Goal: Answer question/provide support: Share knowledge or assist other users

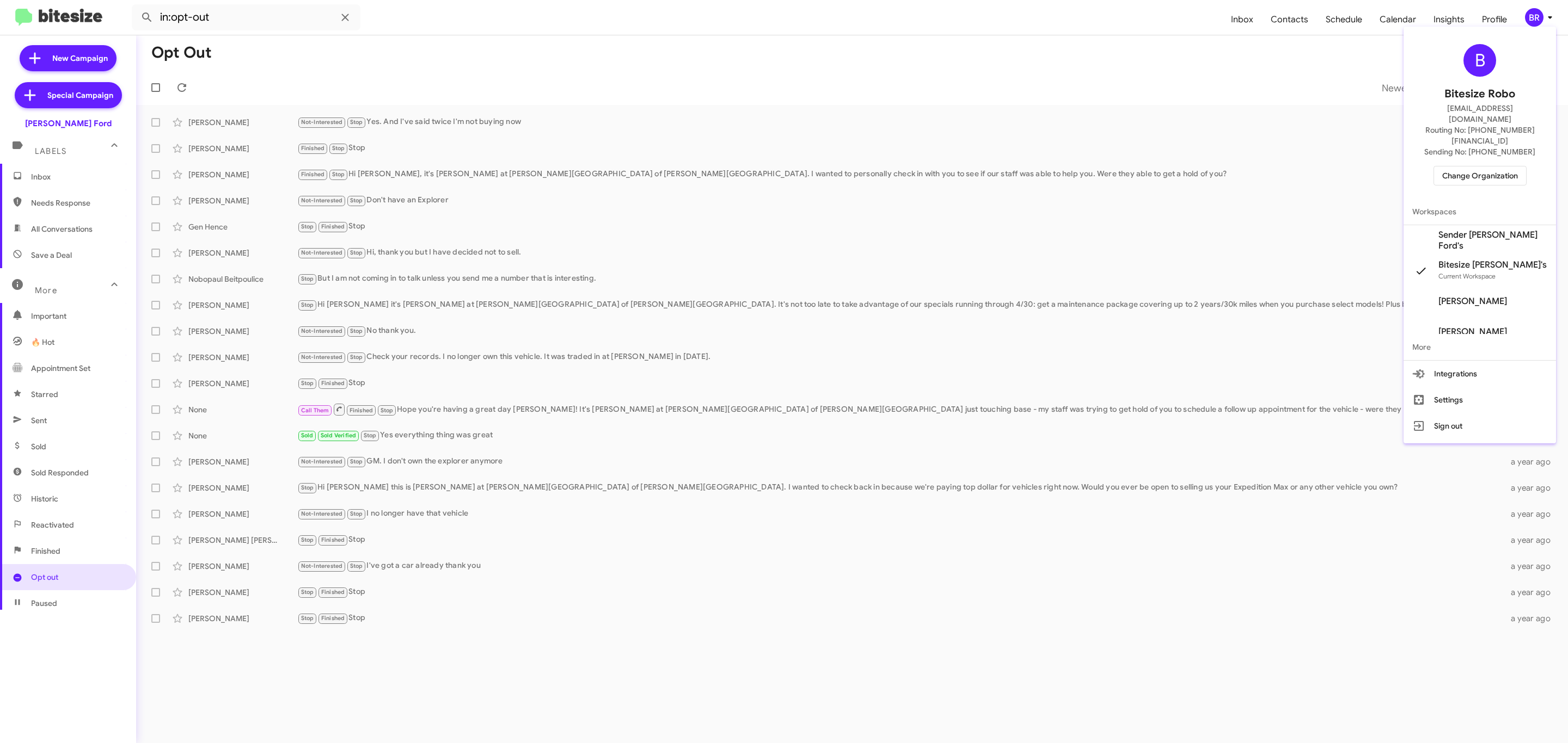
click at [1498, 167] on span "Change Organization" at bounding box center [1480, 176] width 76 height 19
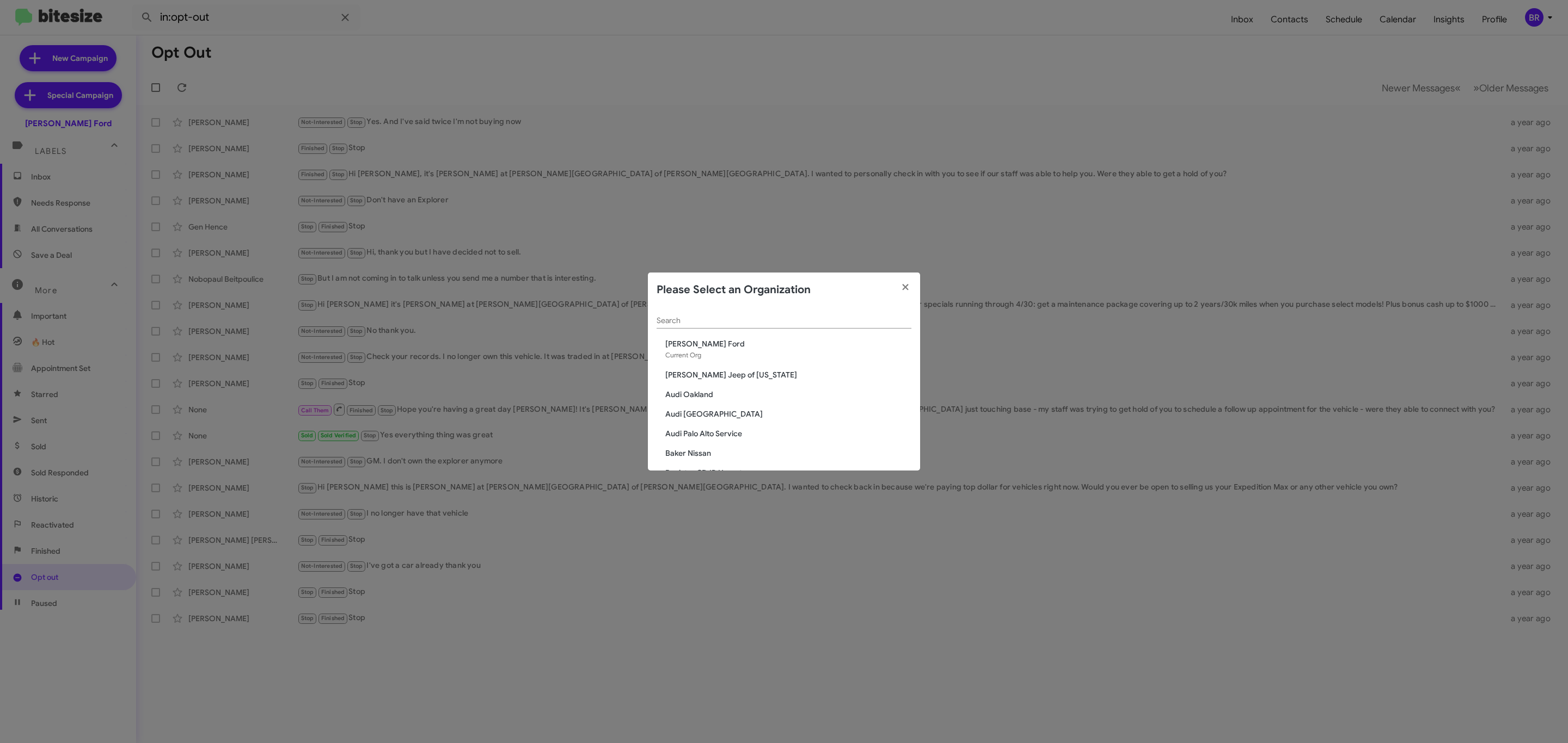
click at [856, 322] on input "Search" at bounding box center [784, 321] width 255 height 9
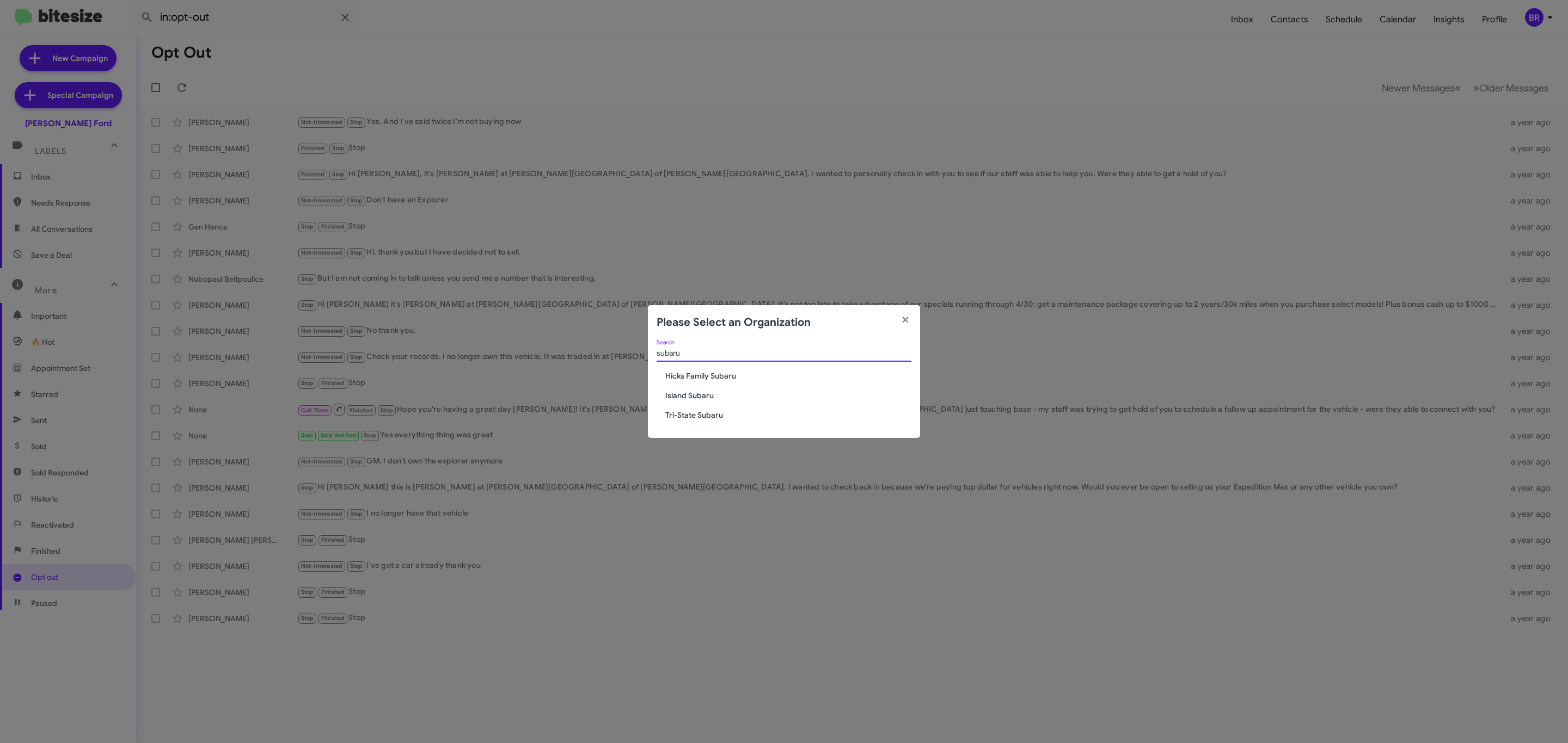
type input "subaru"
click at [690, 413] on span "Tri-State Subaru" at bounding box center [788, 415] width 246 height 11
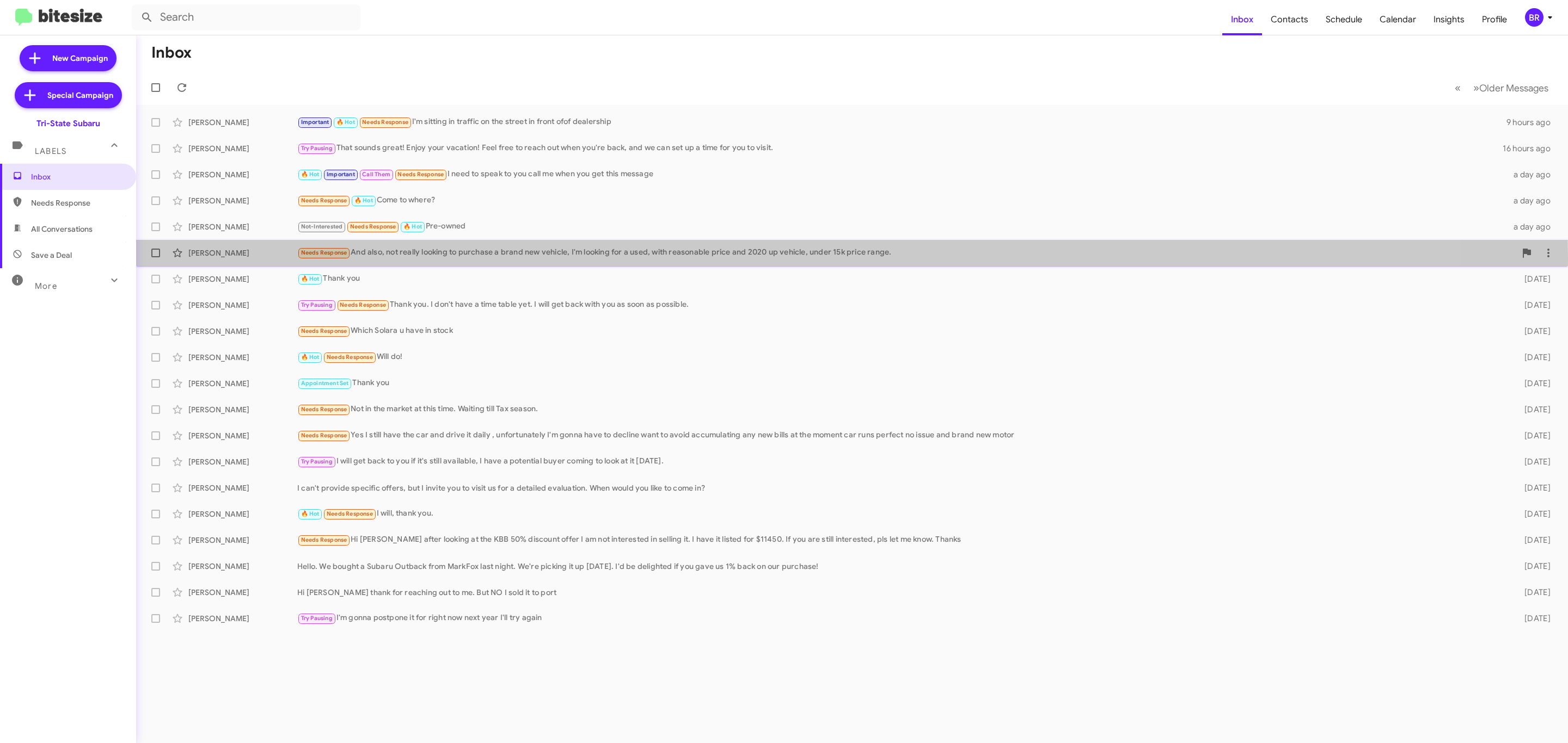
click at [477, 258] on div "Needs Response And also, not really looking to purchase a brand new vehicle, I'…" at bounding box center [906, 252] width 1219 height 12
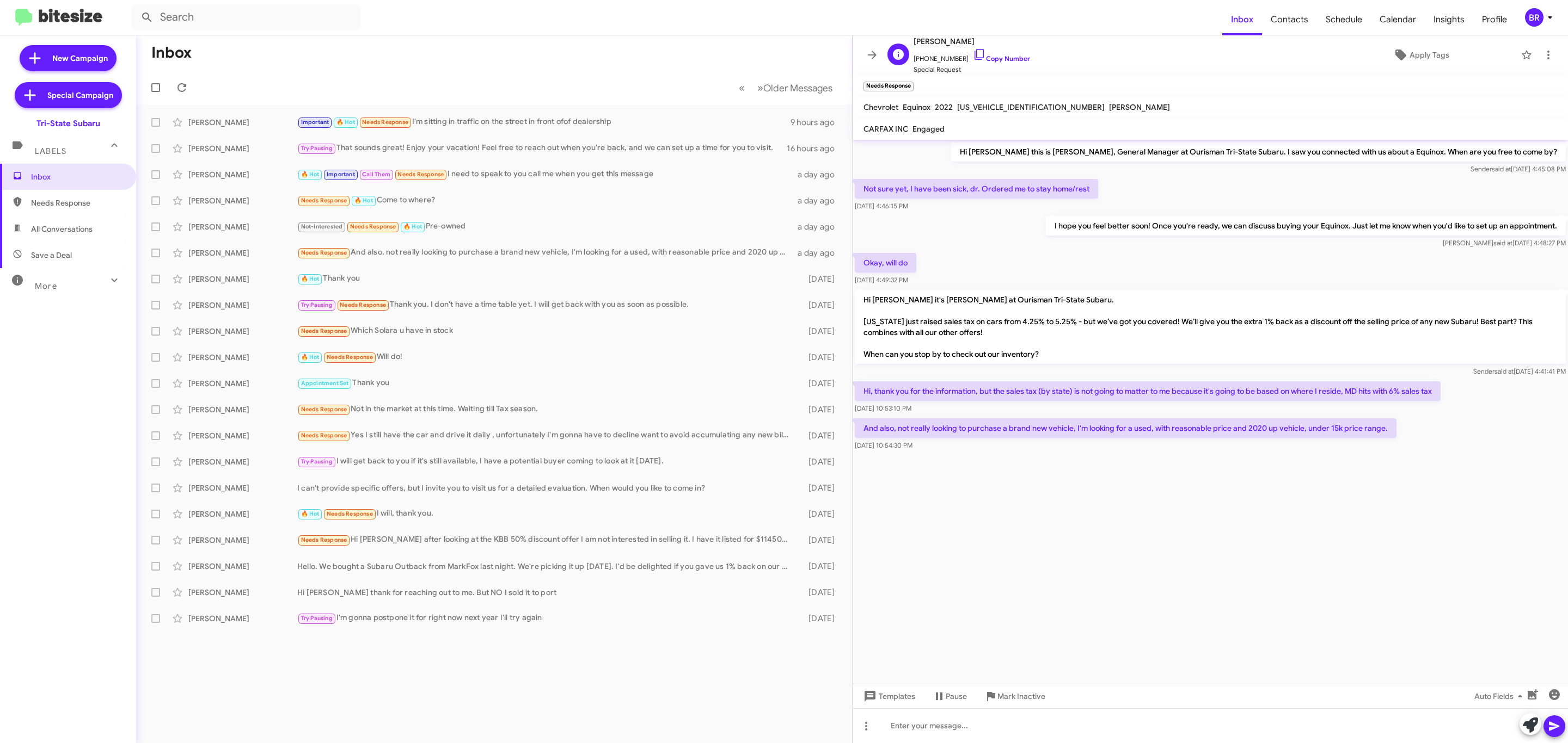
click at [998, 63] on span "+14434668738 Copy Number" at bounding box center [972, 56] width 117 height 16
click at [1000, 53] on span "+14434668738 Copy Number" at bounding box center [972, 56] width 117 height 16
click at [990, 56] on link "Copy Number" at bounding box center [1001, 58] width 58 height 8
click at [1543, 25] on span "BR" at bounding box center [1541, 17] width 33 height 19
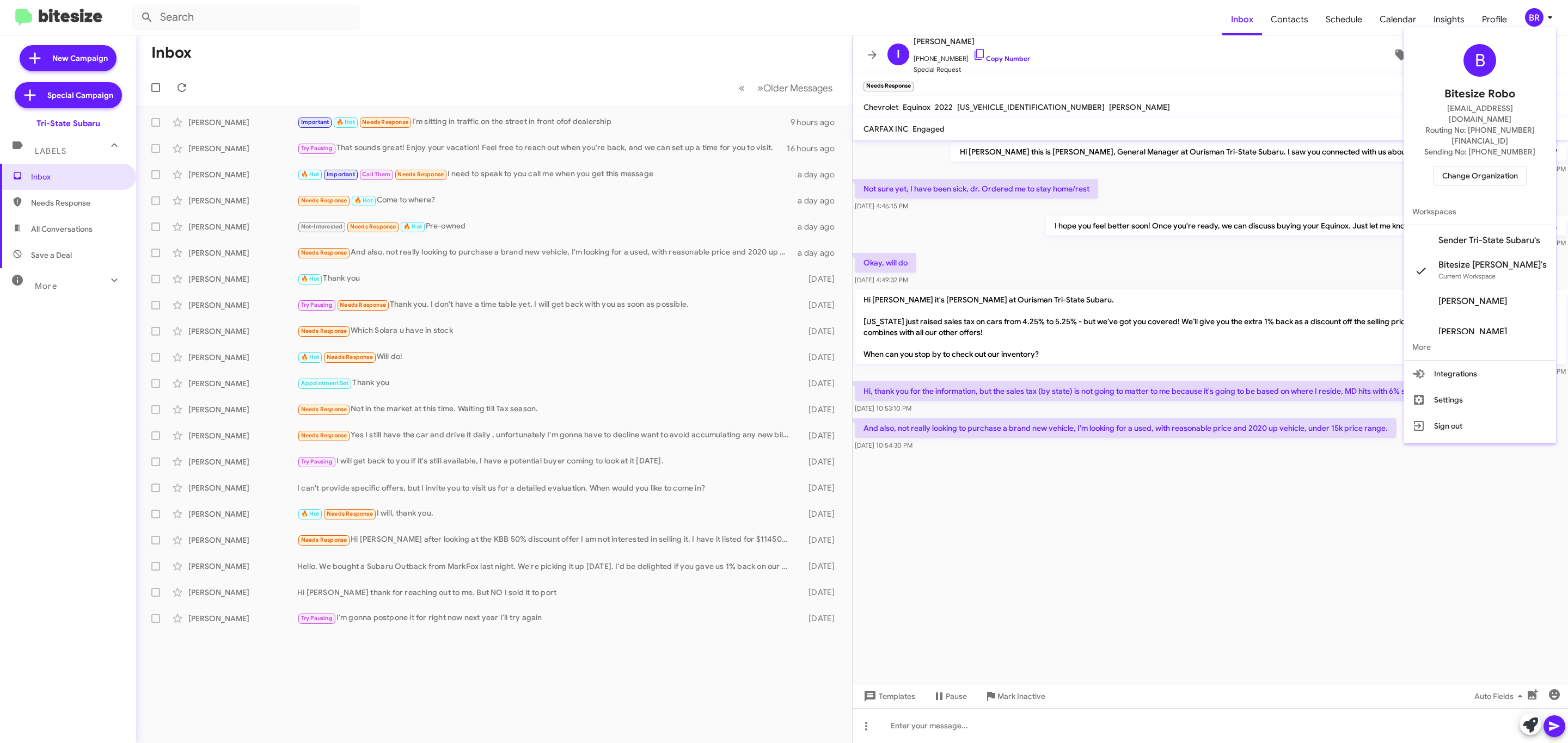
click at [1471, 167] on span "Change Organization" at bounding box center [1480, 176] width 76 height 19
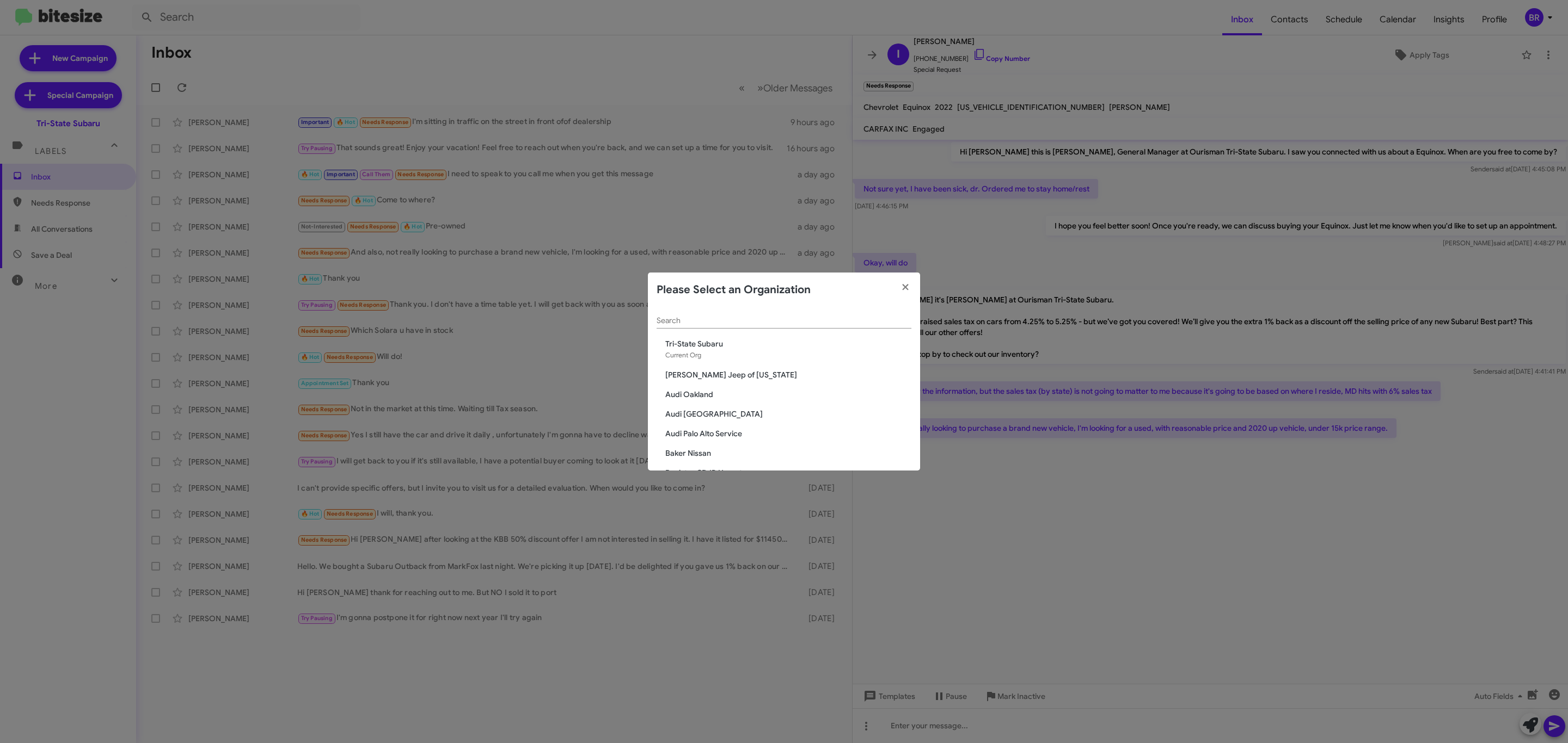
drag, startPoint x: 835, startPoint y: 327, endPoint x: 821, endPoint y: 325, distance: 14.1
click at [821, 325] on div "Search" at bounding box center [784, 318] width 255 height 21
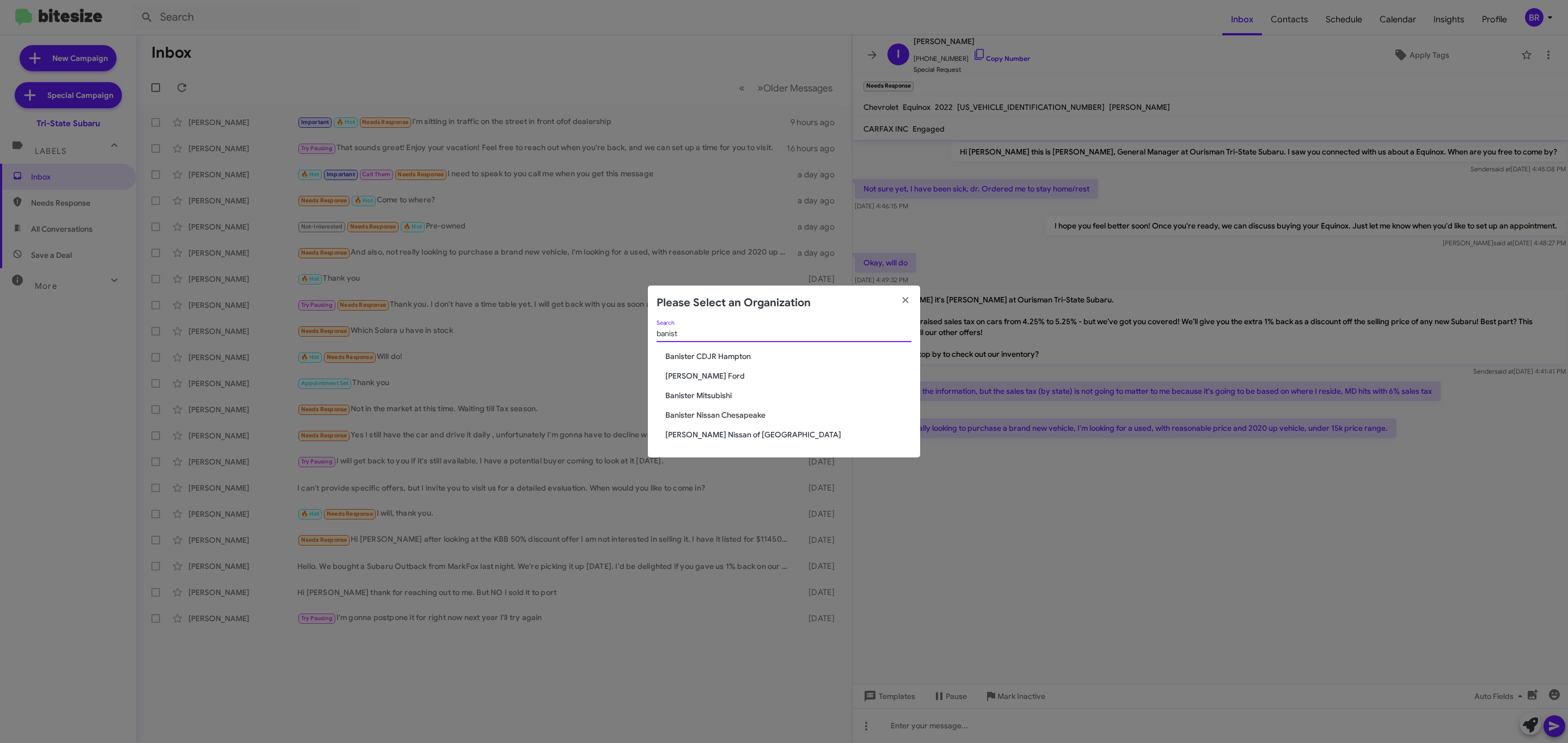
type input "banist"
click at [701, 372] on span "[PERSON_NAME] Ford" at bounding box center [788, 376] width 246 height 11
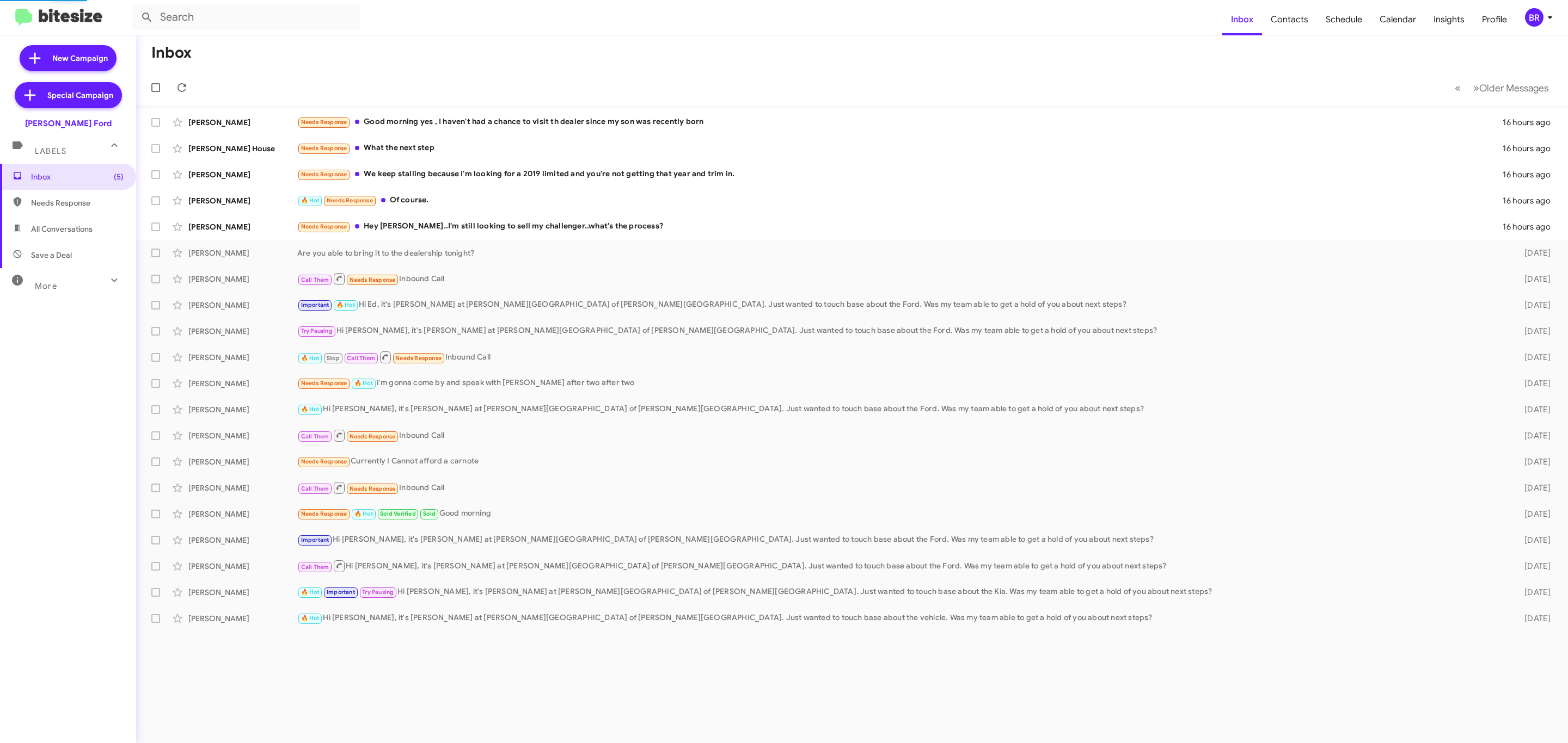
click at [111, 281] on icon at bounding box center [113, 279] width 6 height 4
click at [49, 575] on span "Opt out" at bounding box center [44, 577] width 27 height 11
type input "in:opt-out"
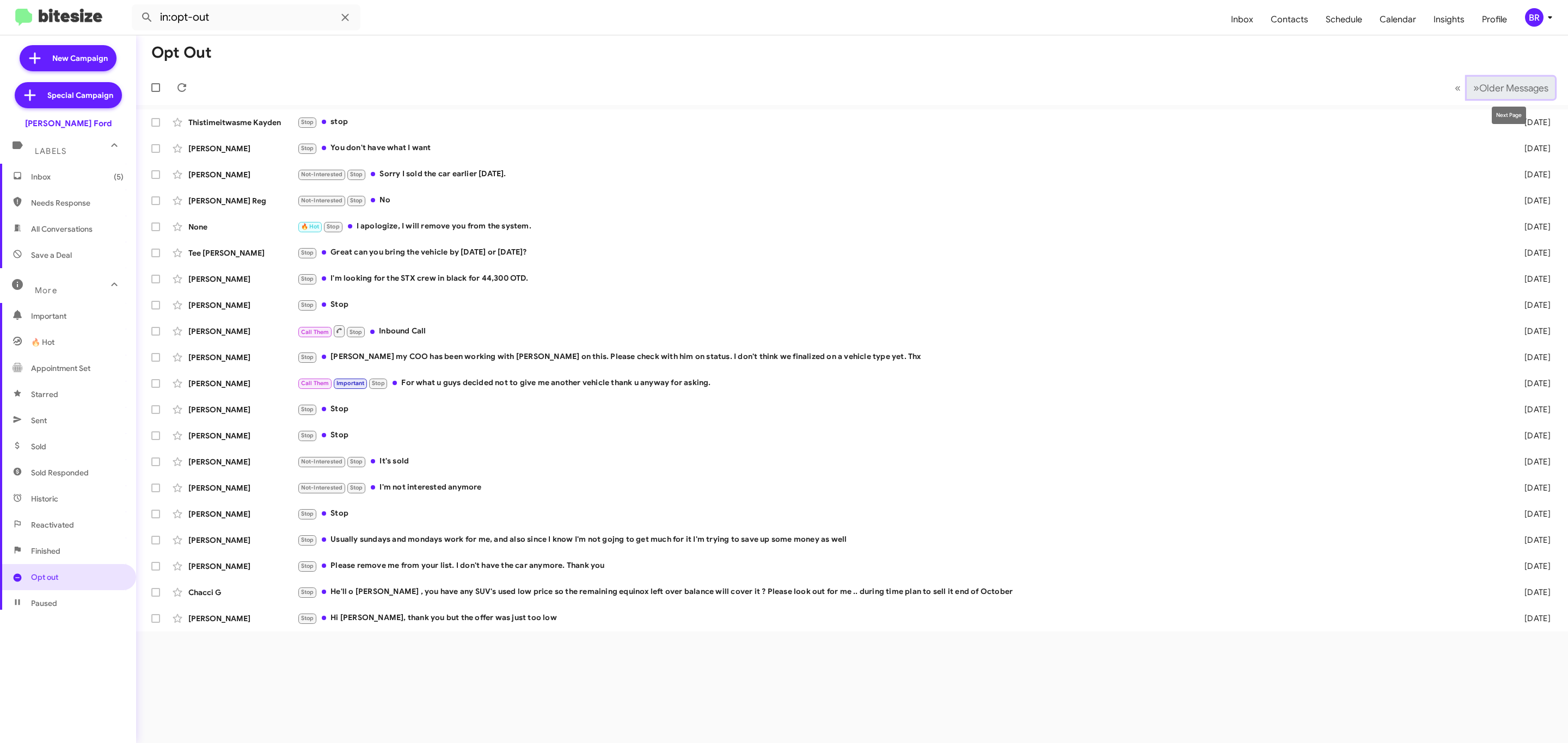
click at [1493, 90] on span "Older Messages" at bounding box center [1514, 88] width 69 height 12
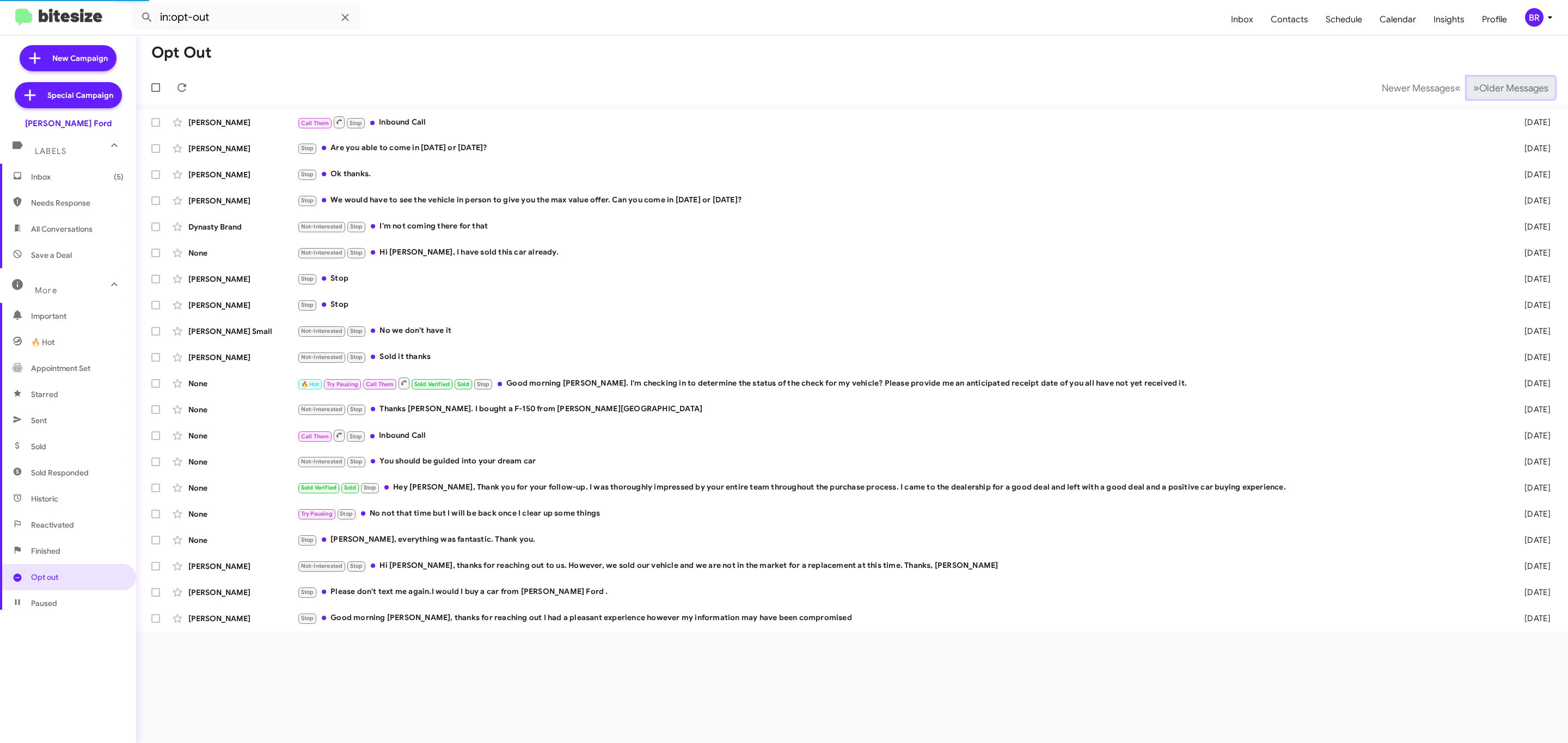
click at [1493, 90] on span "Older Messages" at bounding box center [1514, 88] width 69 height 12
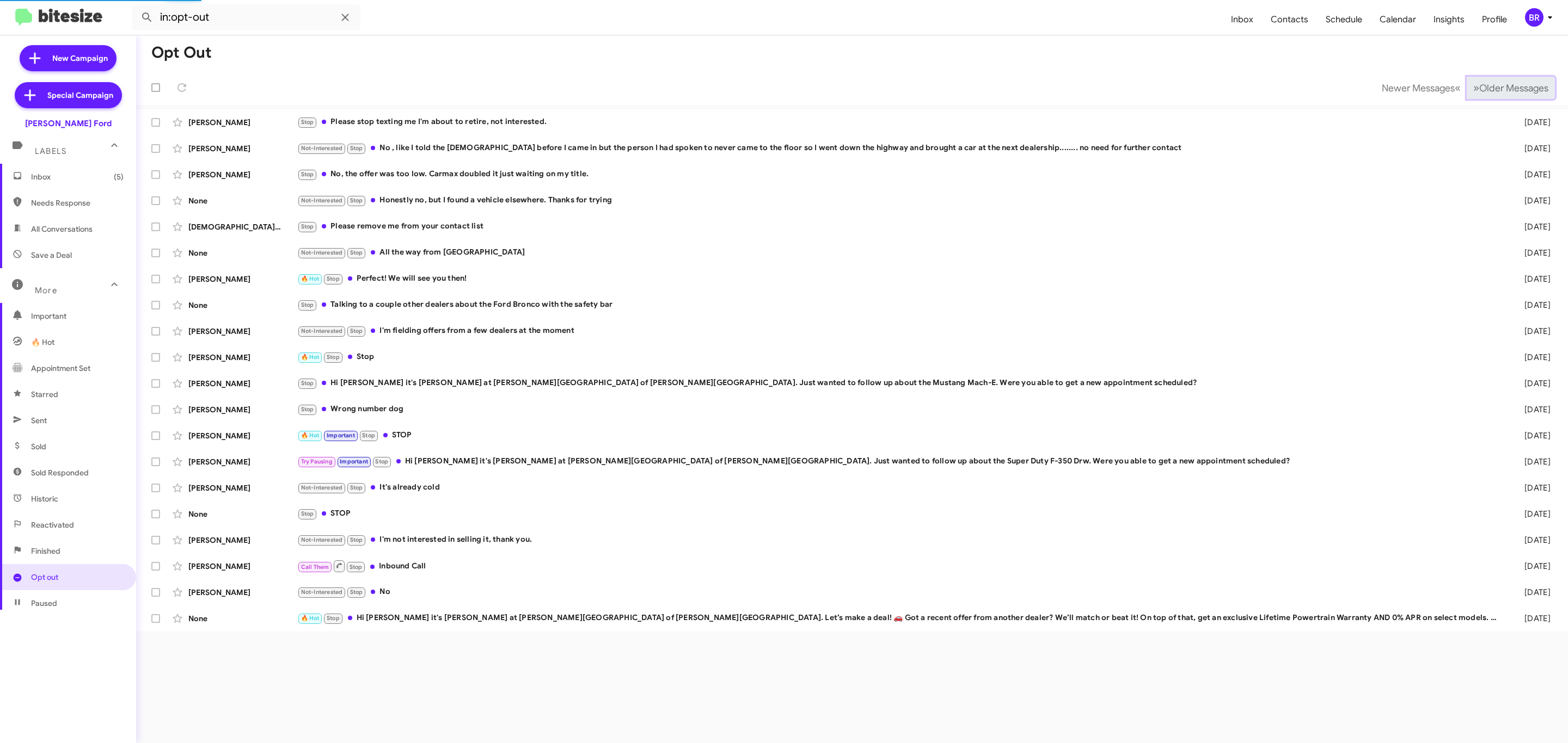
click at [1493, 90] on span "Older Messages" at bounding box center [1514, 88] width 69 height 12
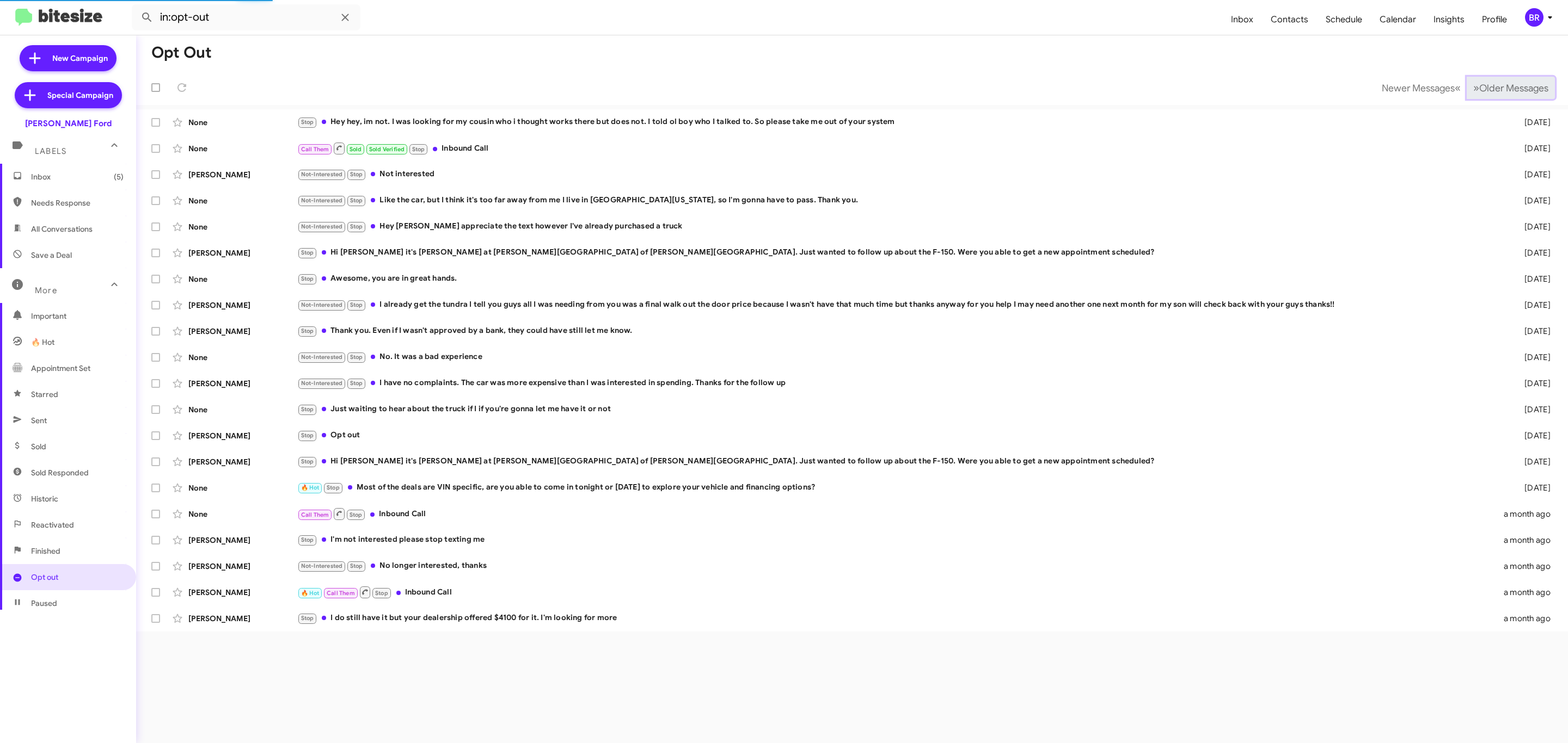
click at [1493, 90] on span "Older Messages" at bounding box center [1514, 88] width 69 height 12
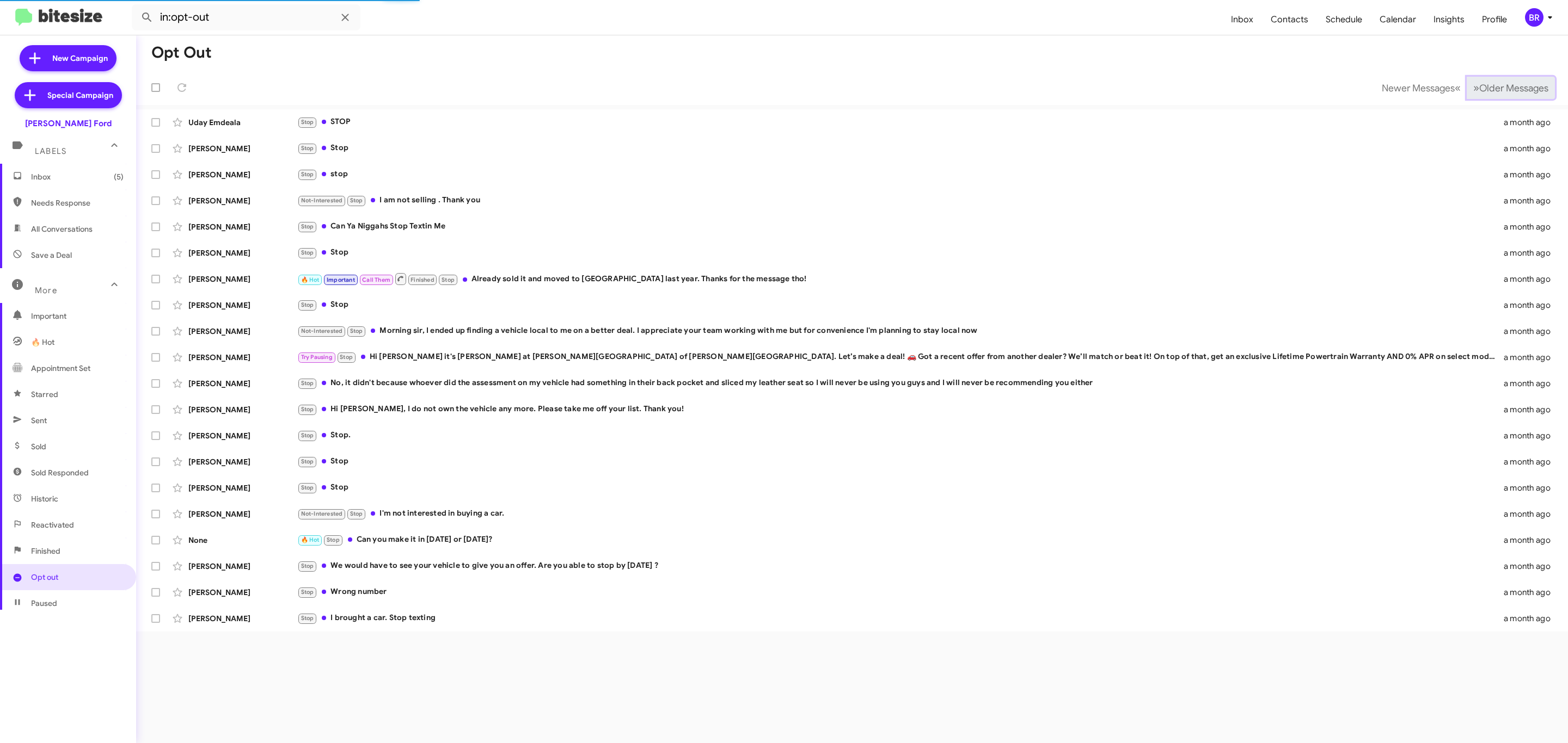
click at [1493, 90] on span "Older Messages" at bounding box center [1514, 88] width 69 height 12
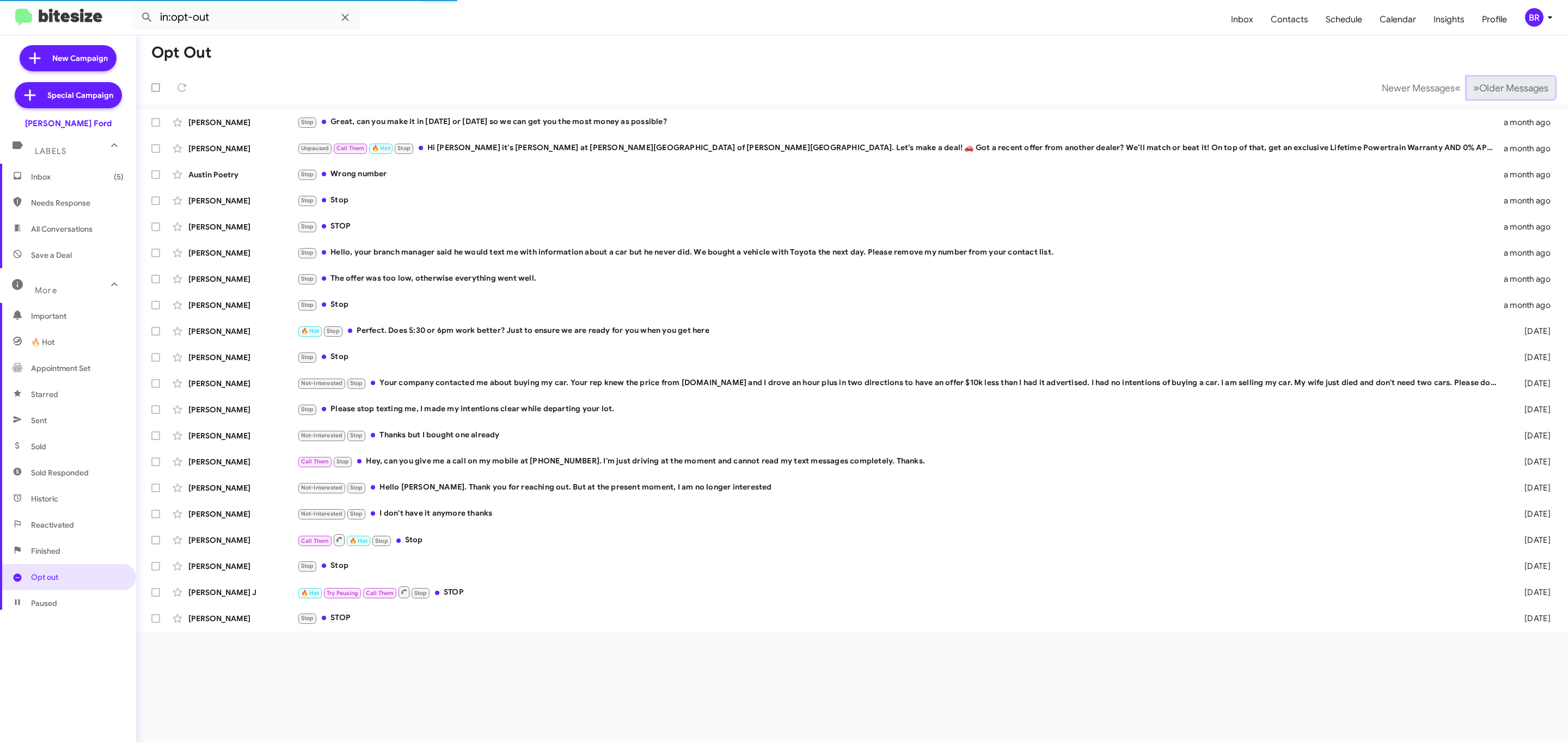
click at [1493, 90] on span "Older Messages" at bounding box center [1514, 88] width 69 height 12
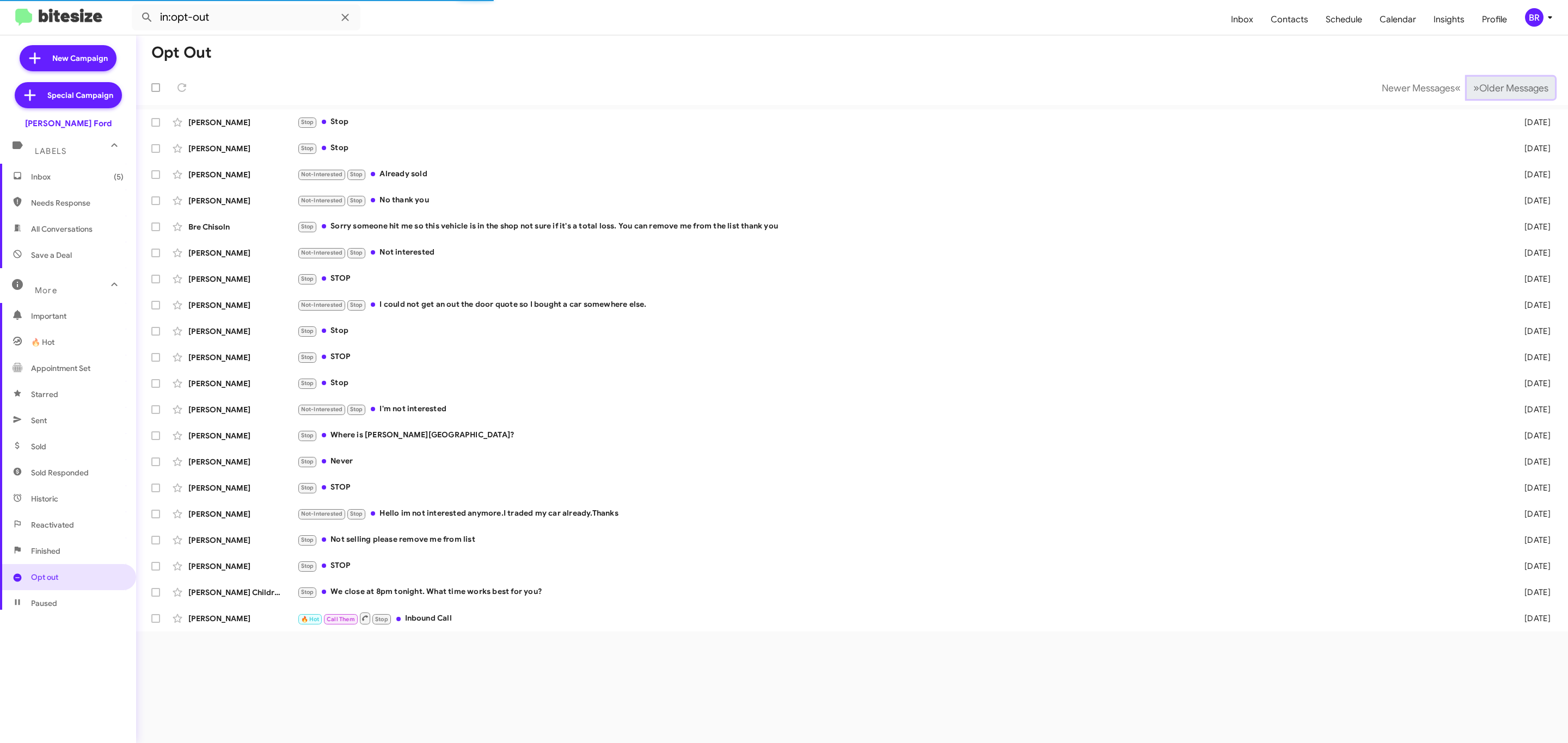
click at [1493, 90] on span "Older Messages" at bounding box center [1514, 88] width 69 height 12
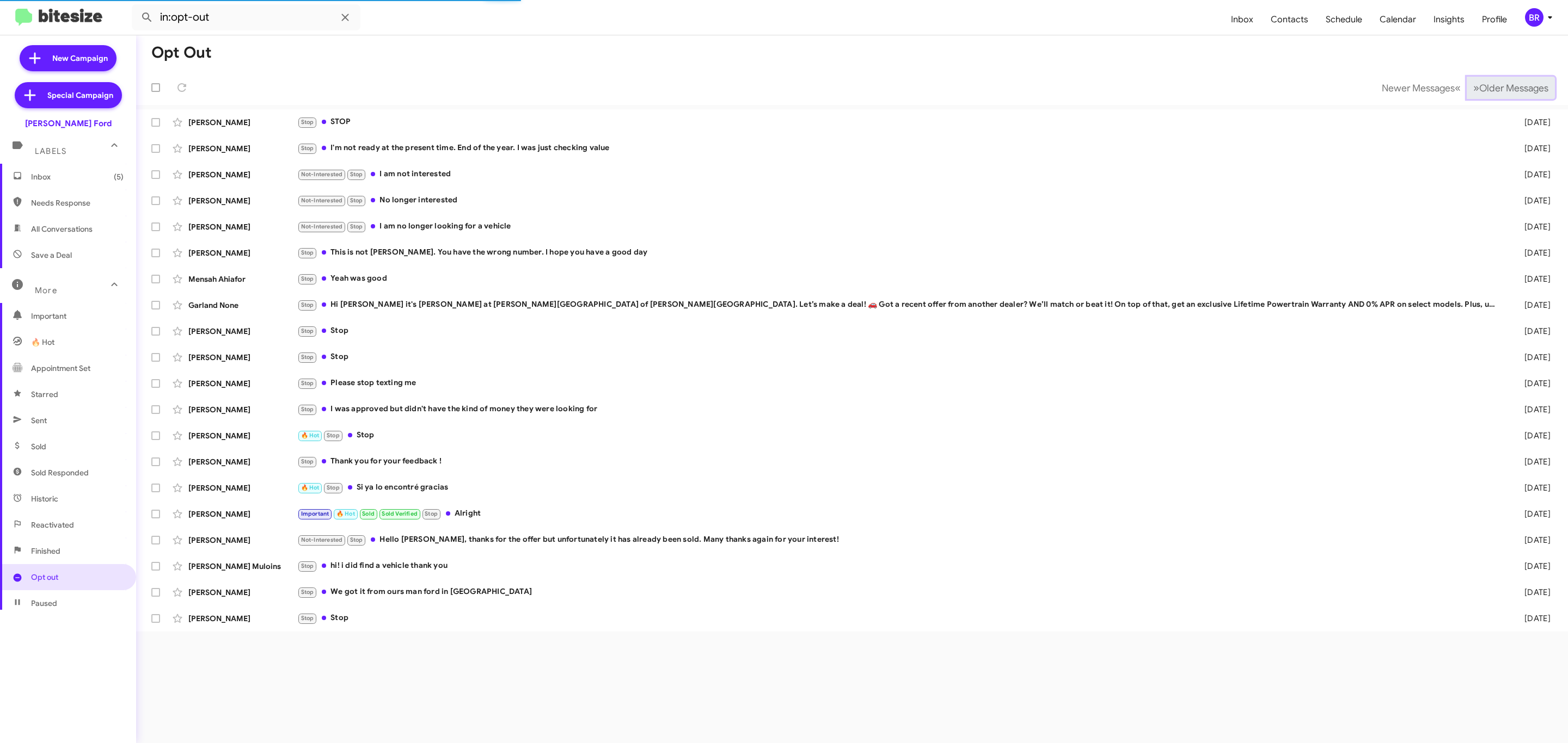
click at [1493, 90] on span "Older Messages" at bounding box center [1514, 88] width 69 height 12
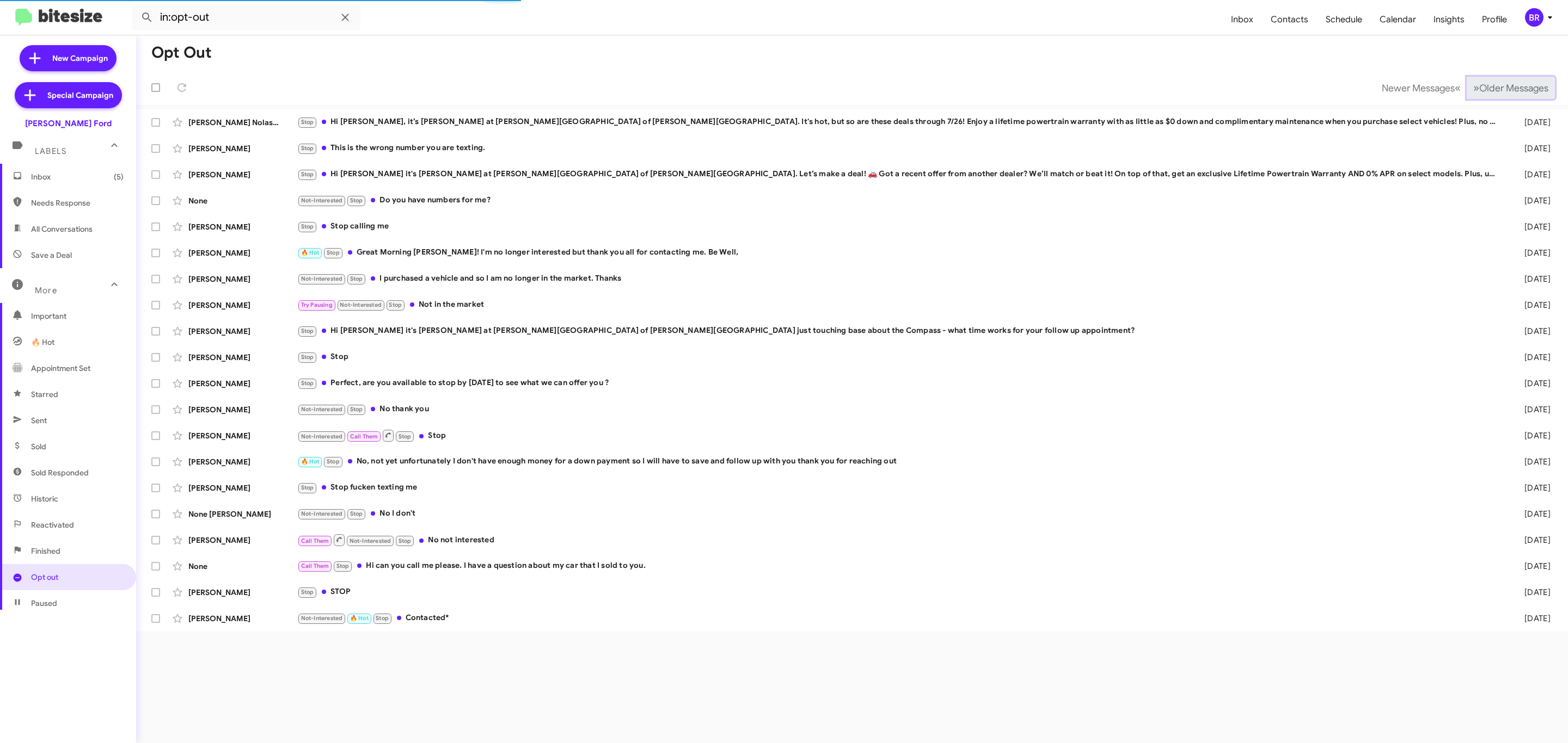
click at [1493, 90] on span "Older Messages" at bounding box center [1514, 88] width 69 height 12
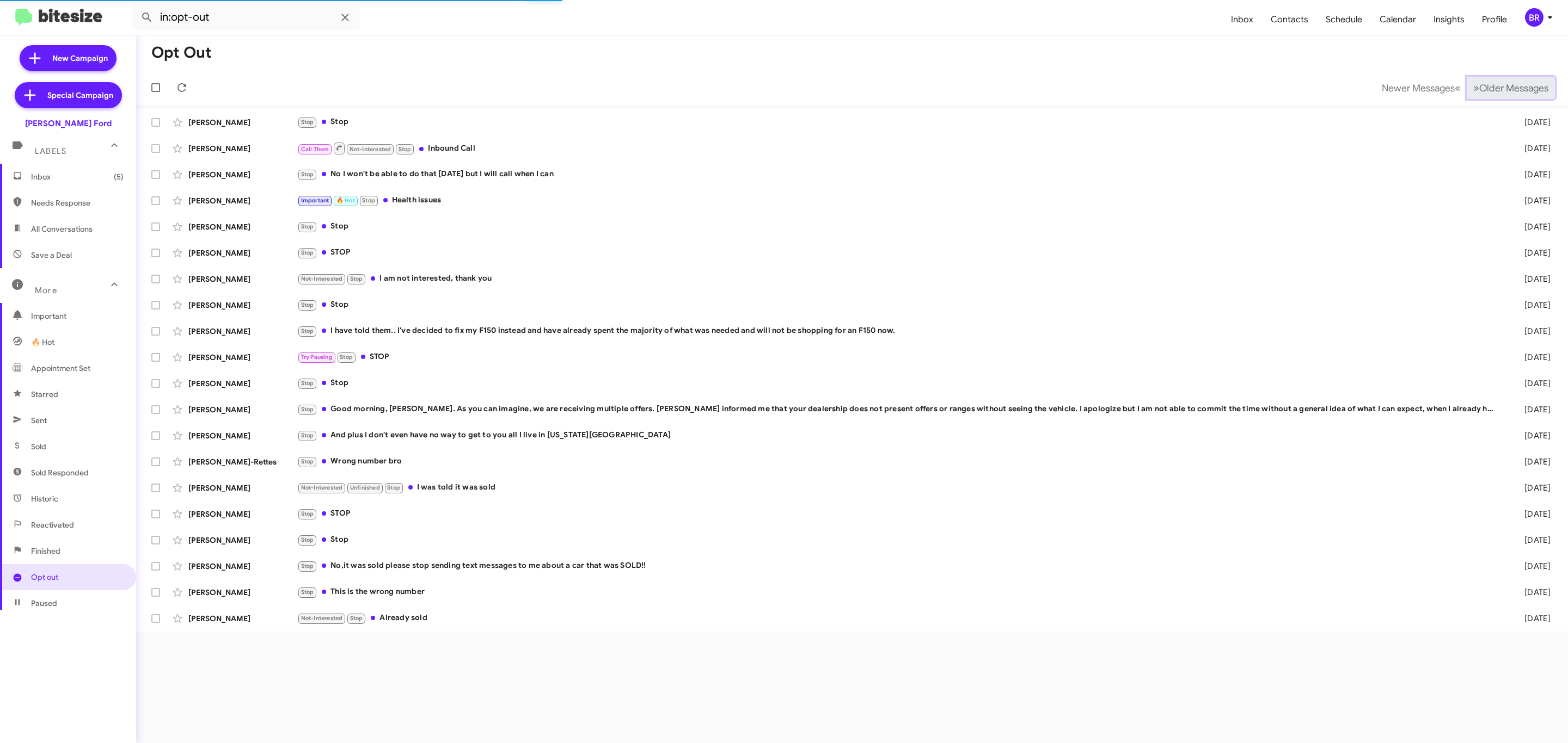
click at [1493, 90] on span "Older Messages" at bounding box center [1514, 88] width 69 height 12
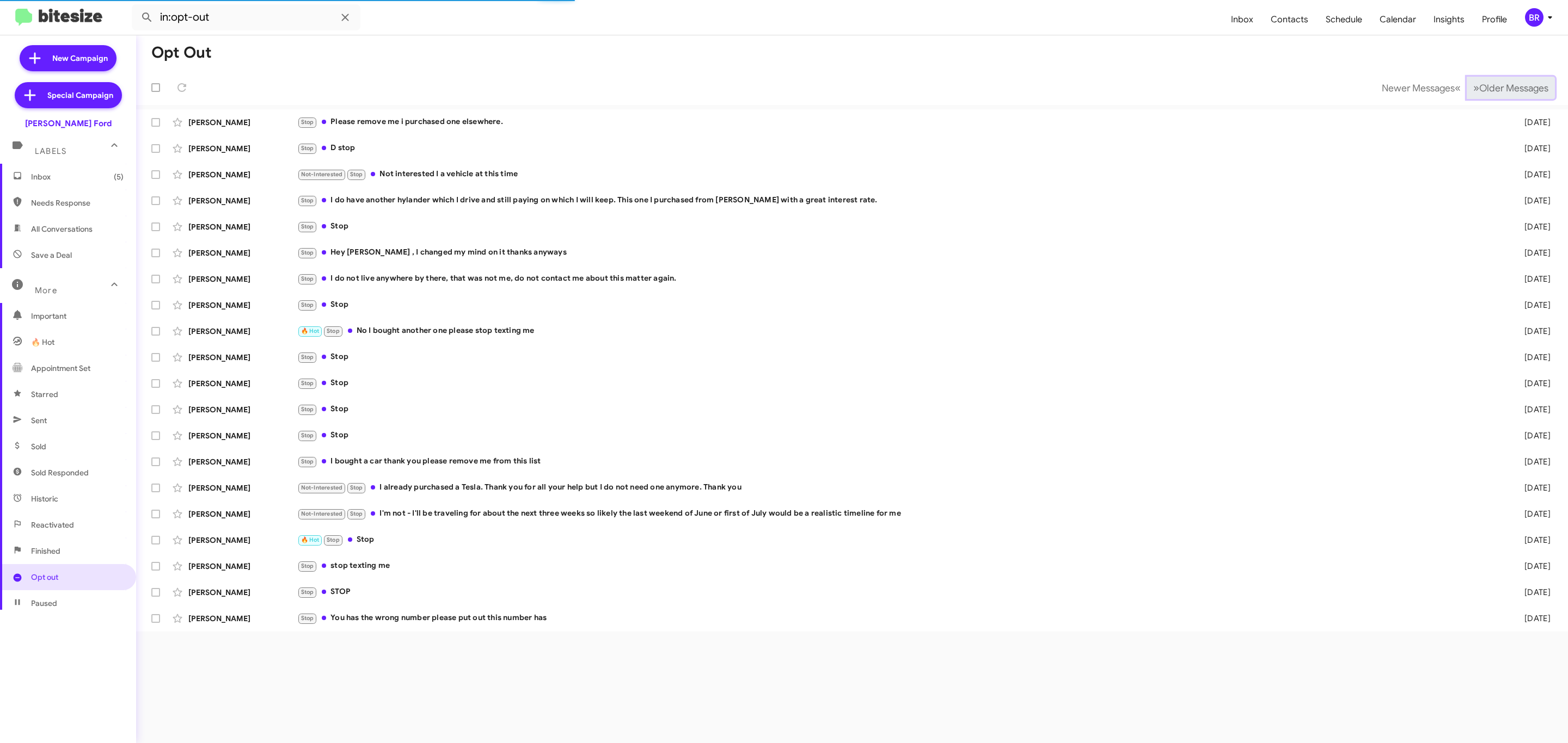
click at [1493, 90] on span "Older Messages" at bounding box center [1514, 88] width 69 height 12
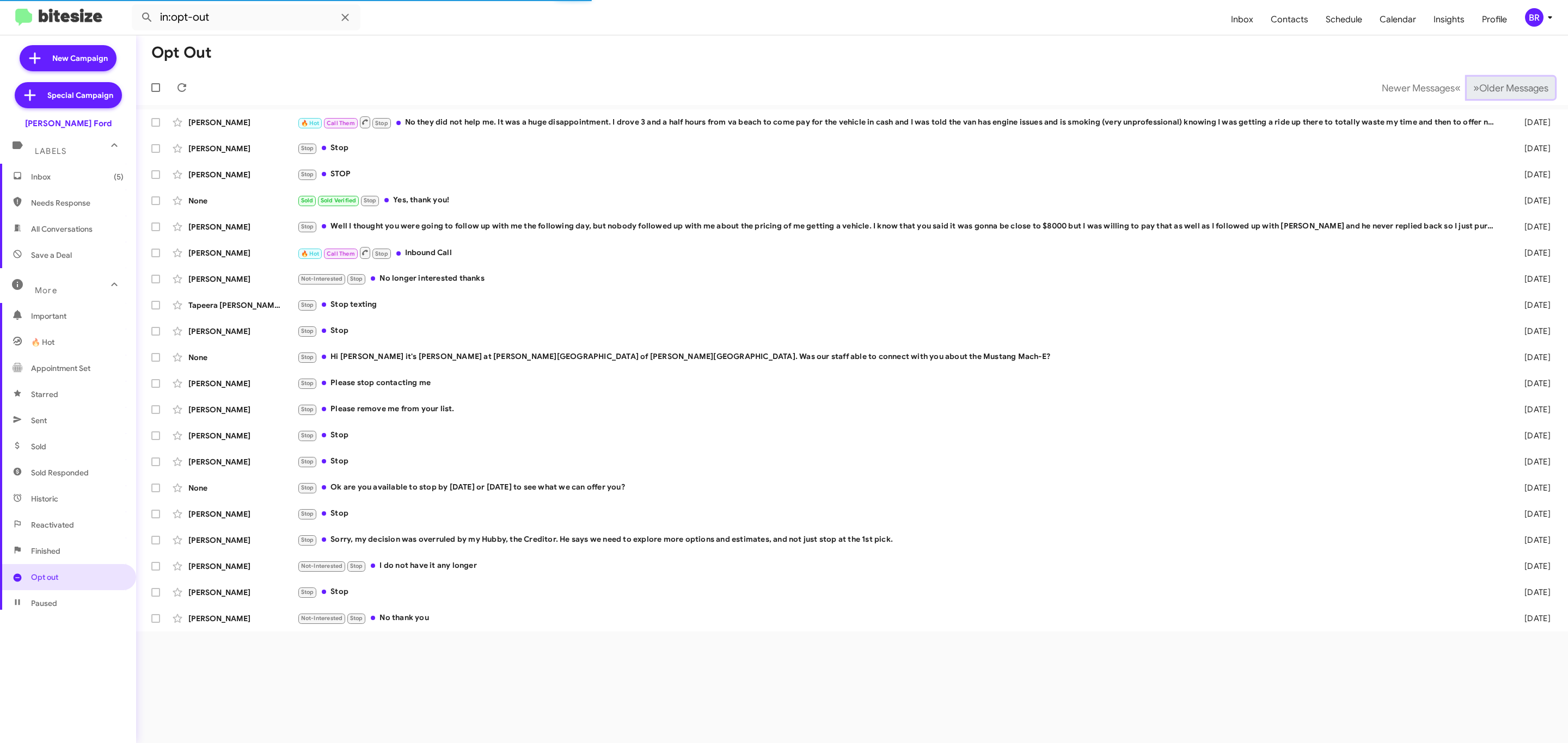
click at [1493, 90] on span "Older Messages" at bounding box center [1514, 88] width 69 height 12
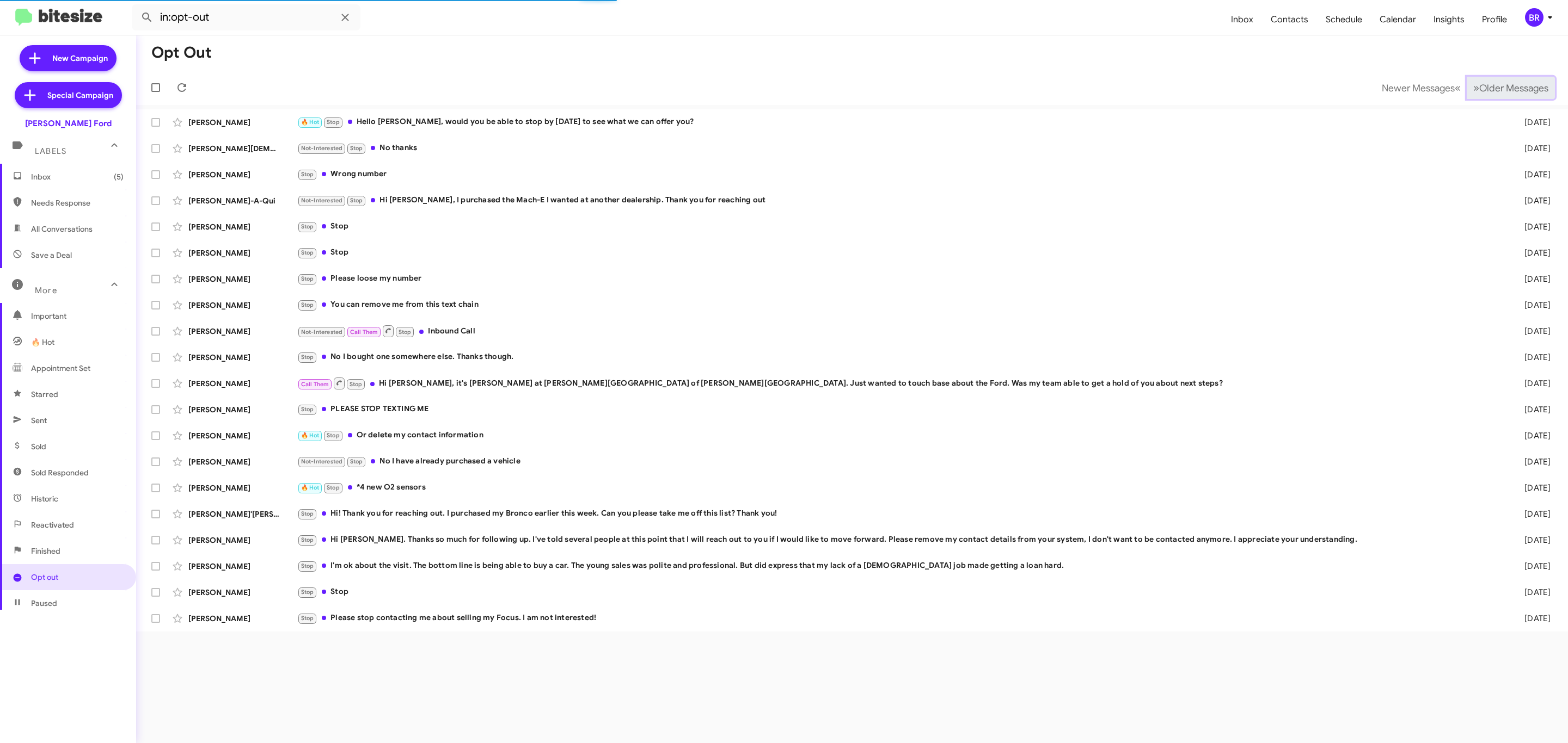
click at [1493, 90] on span "Older Messages" at bounding box center [1514, 88] width 69 height 12
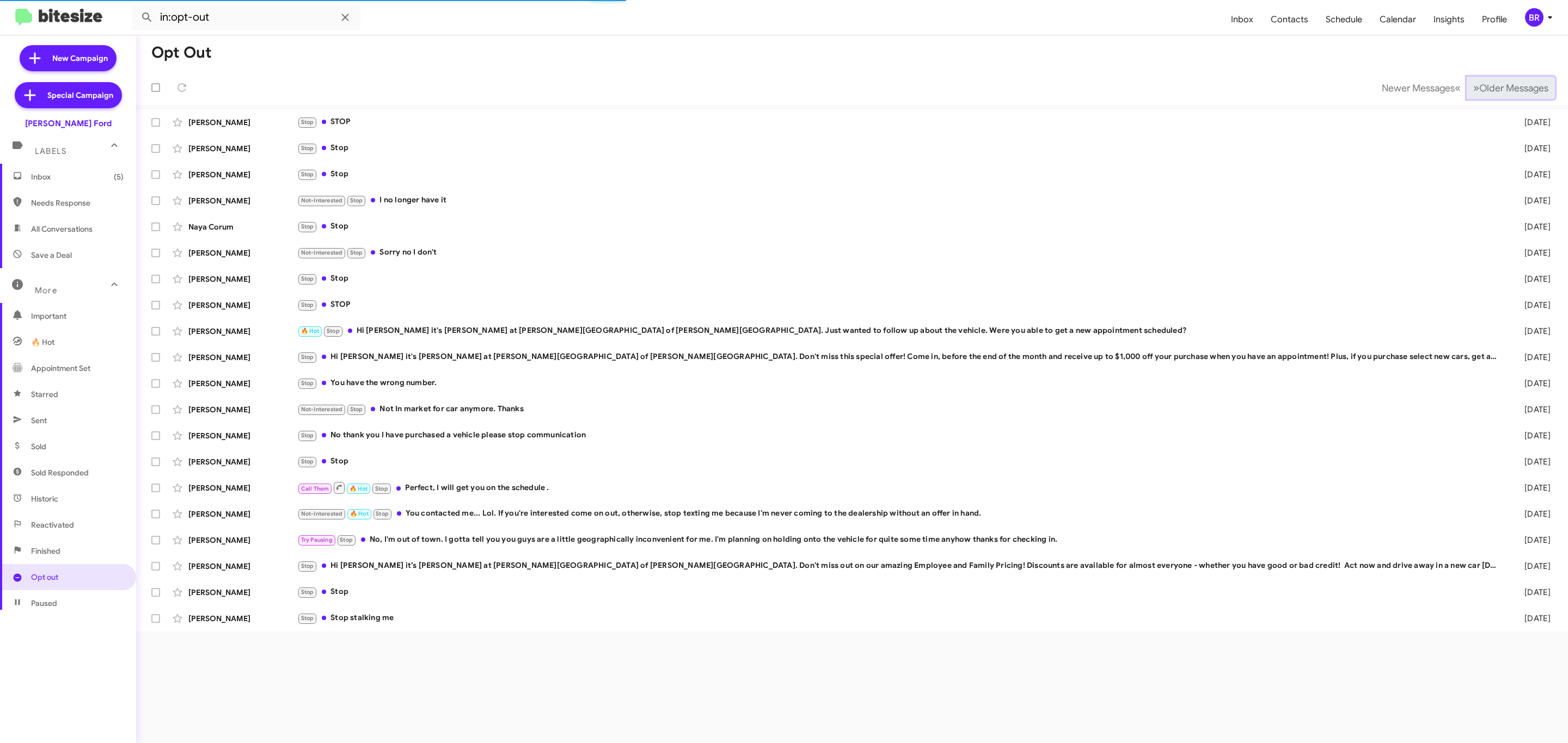
click at [1493, 90] on span "Older Messages" at bounding box center [1514, 88] width 69 height 12
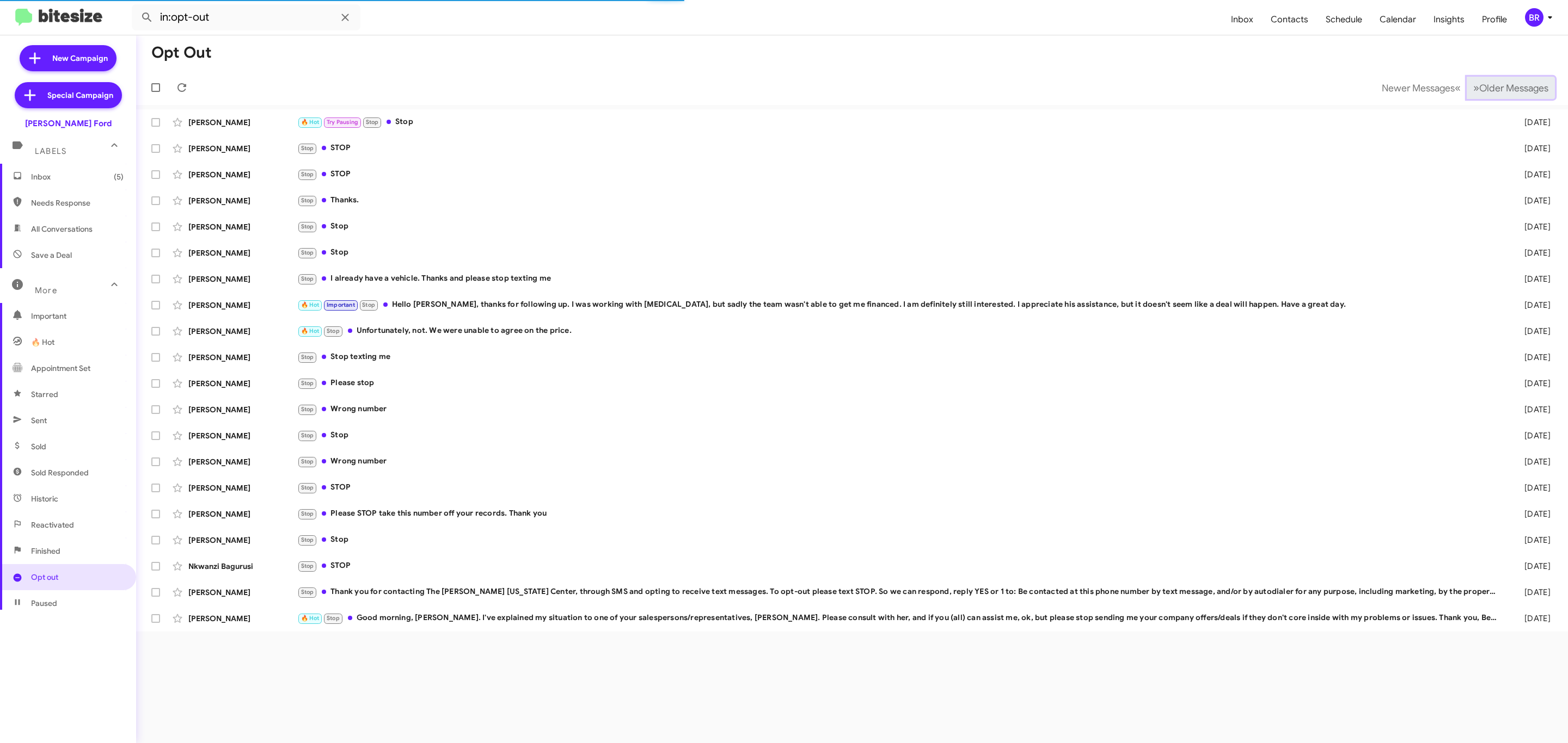
click at [1493, 90] on span "Older Messages" at bounding box center [1514, 88] width 69 height 12
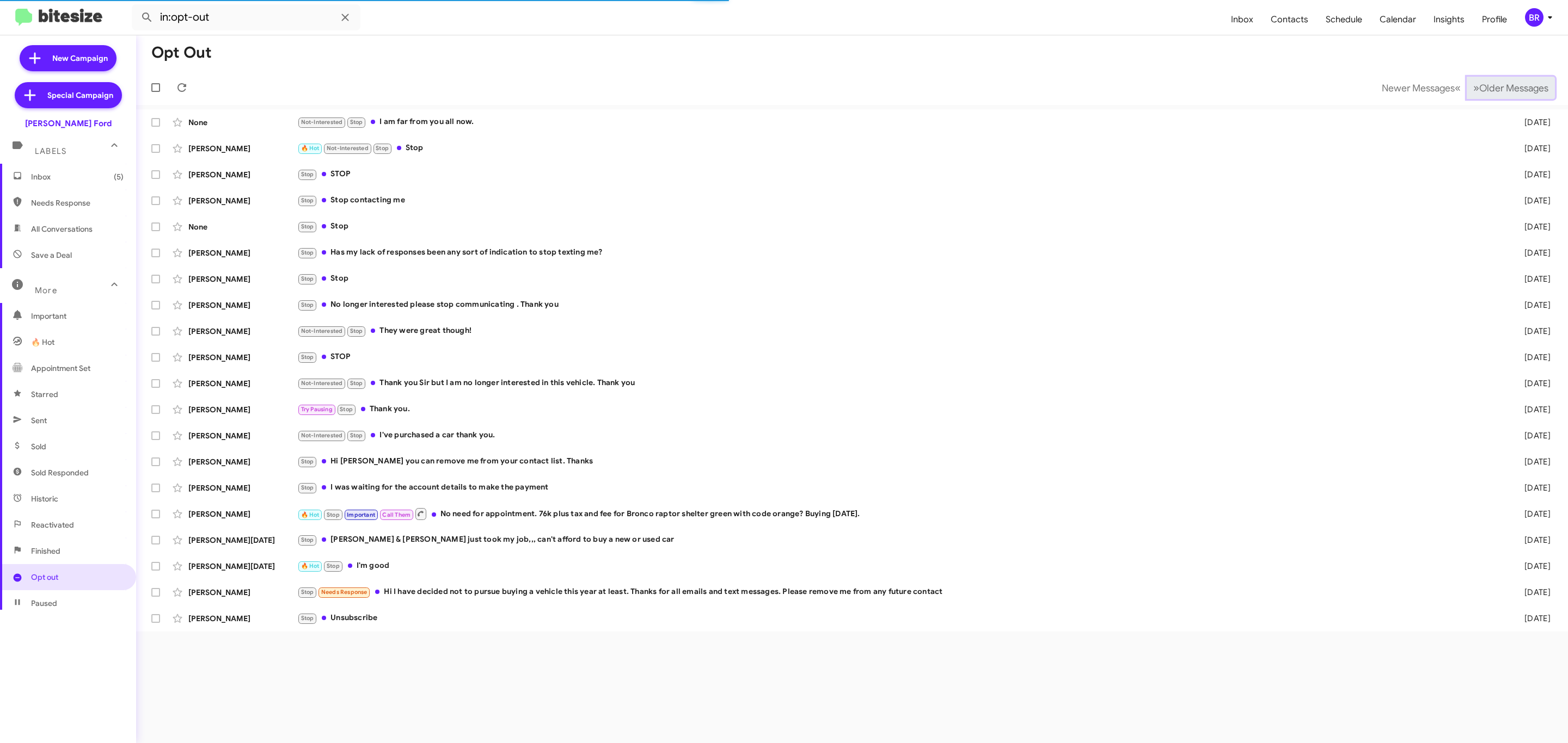
click at [1493, 90] on span "Older Messages" at bounding box center [1514, 88] width 69 height 12
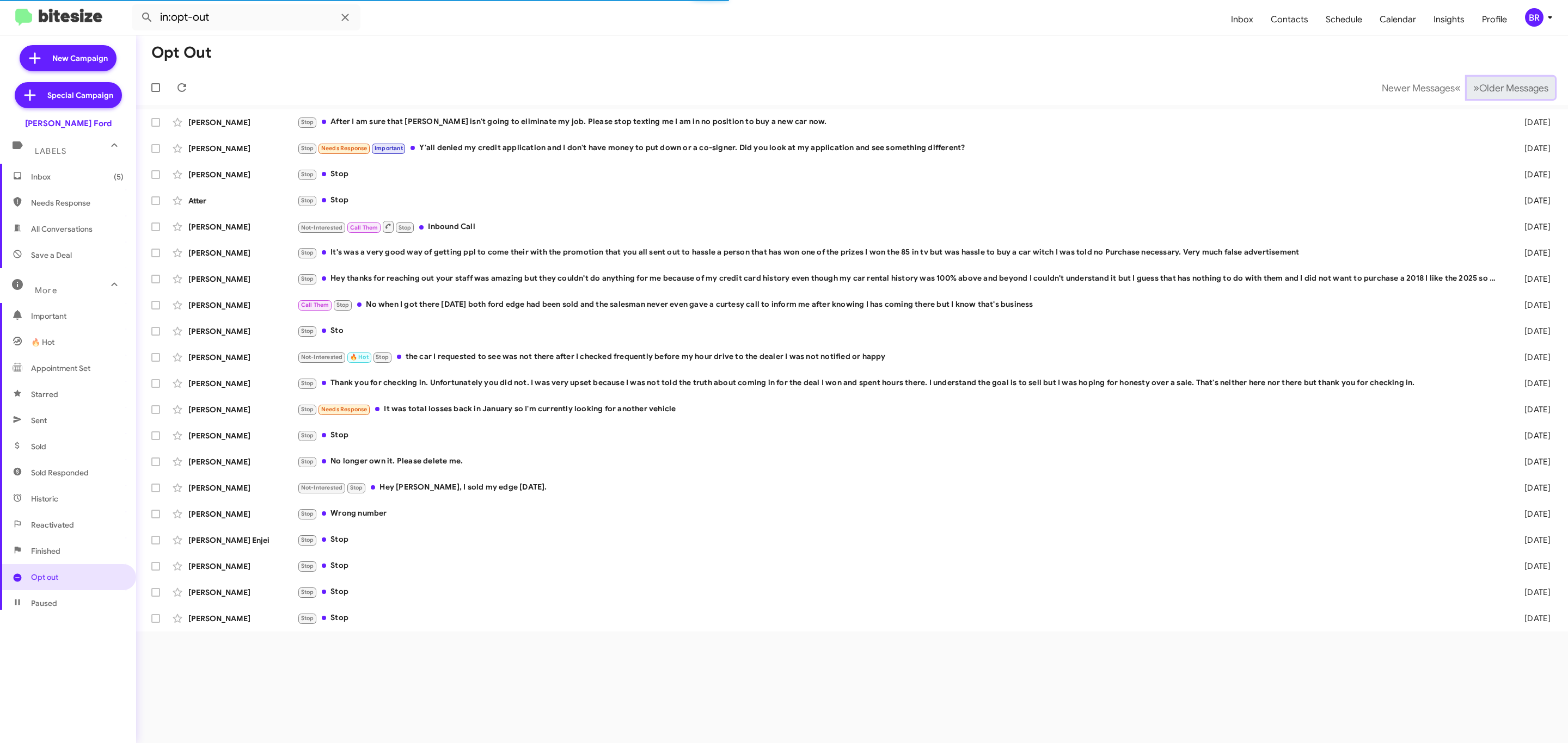
click at [1493, 90] on span "Older Messages" at bounding box center [1514, 88] width 69 height 12
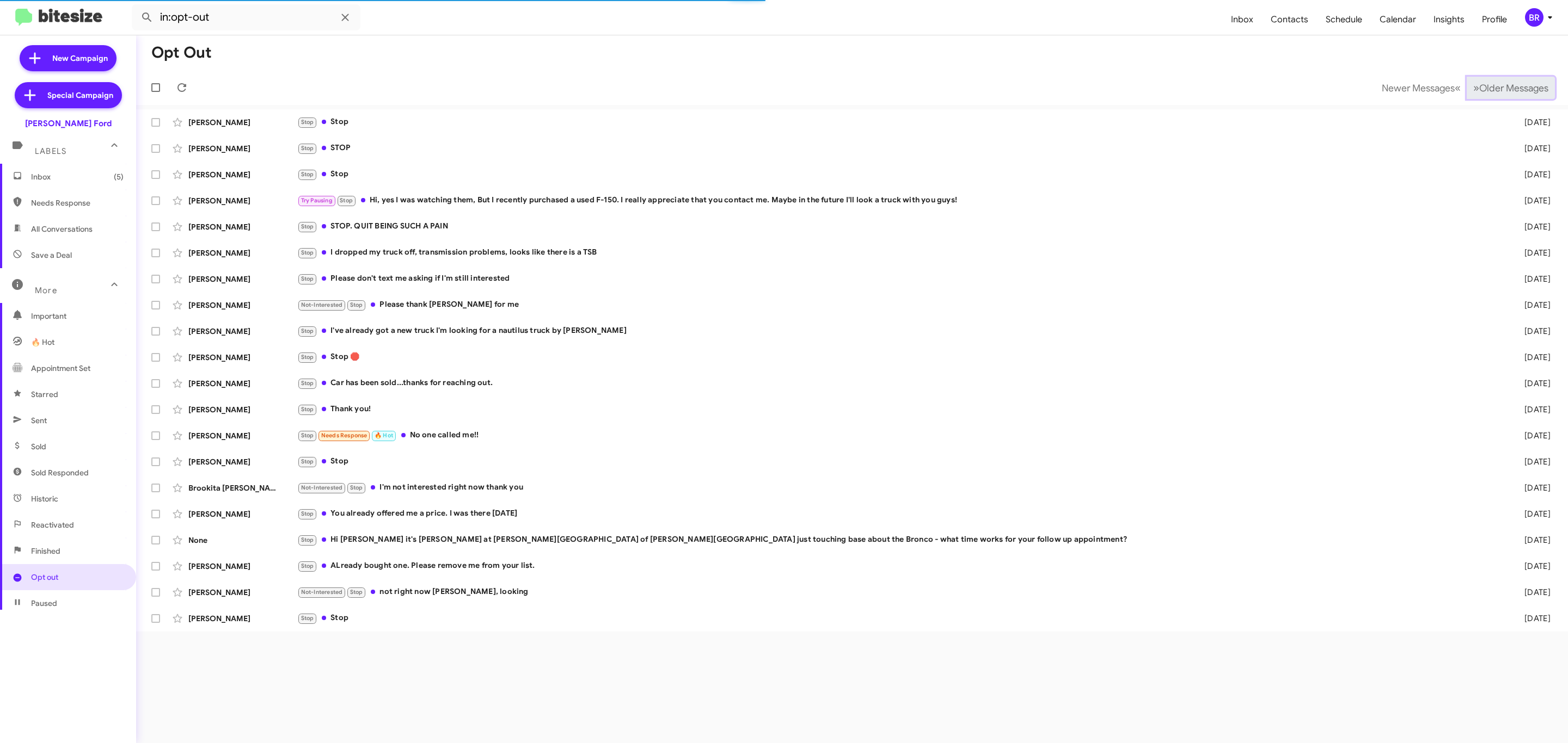
click at [1493, 90] on span "Older Messages" at bounding box center [1514, 88] width 69 height 12
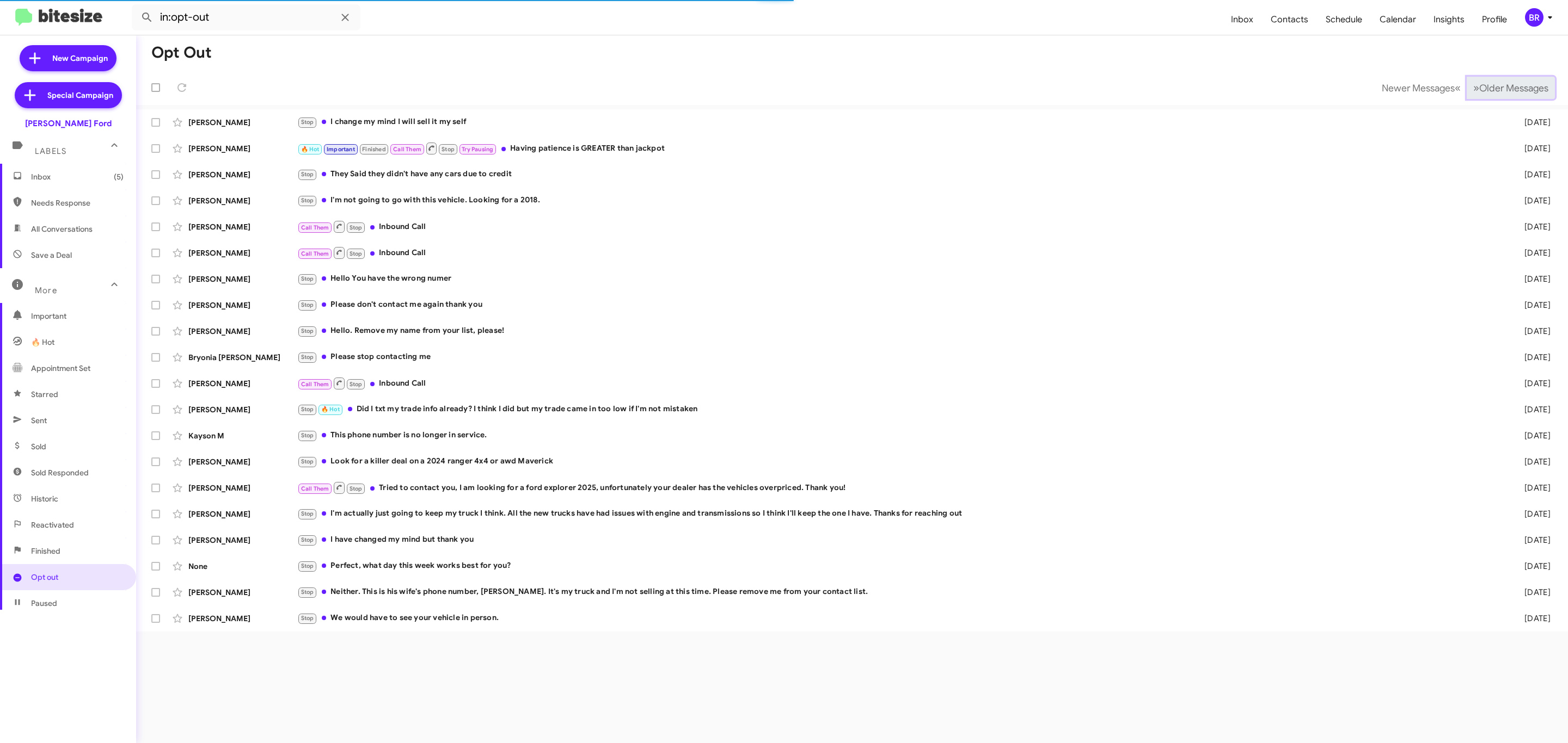
click at [1493, 90] on span "Older Messages" at bounding box center [1514, 88] width 69 height 12
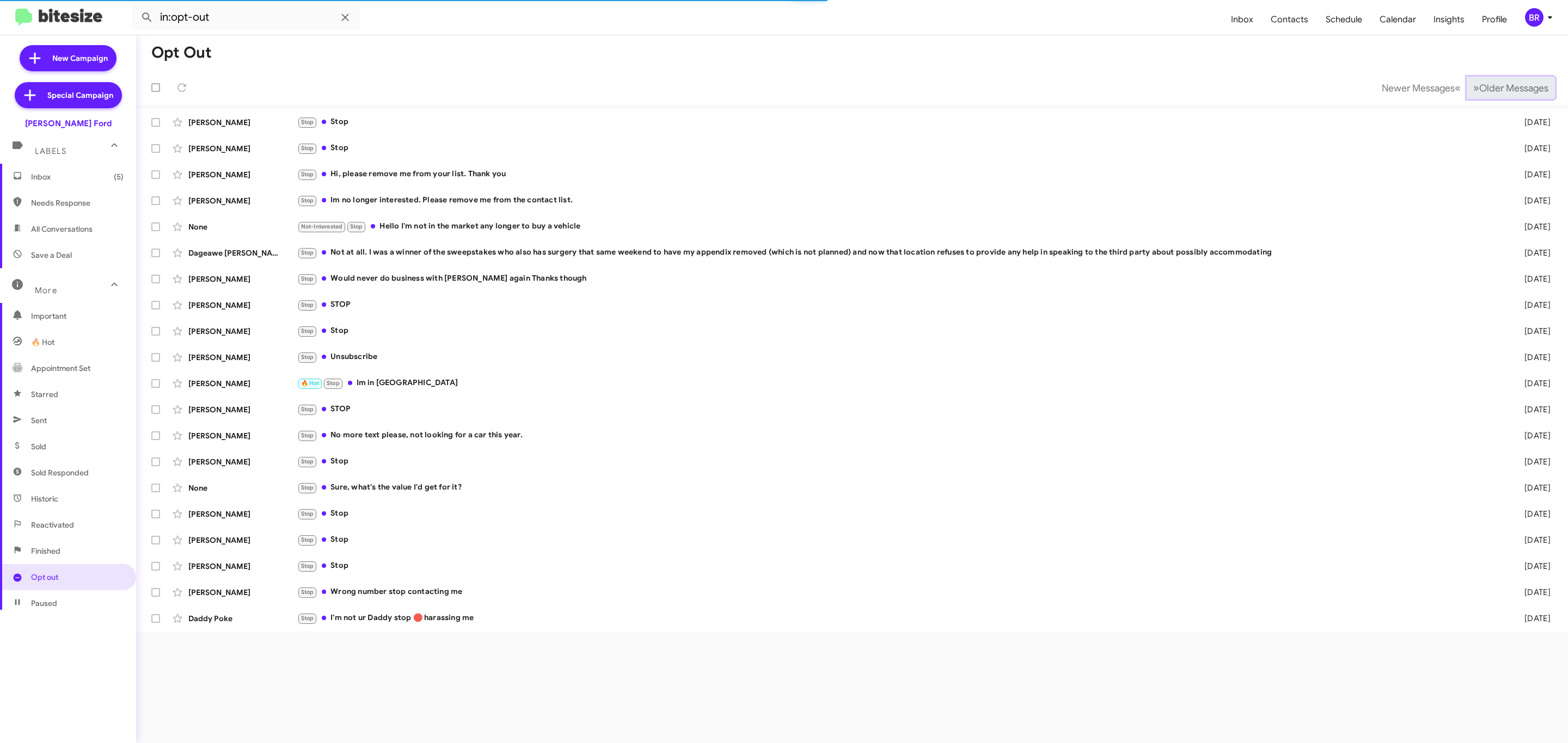
click at [1493, 90] on span "Older Messages" at bounding box center [1514, 88] width 69 height 12
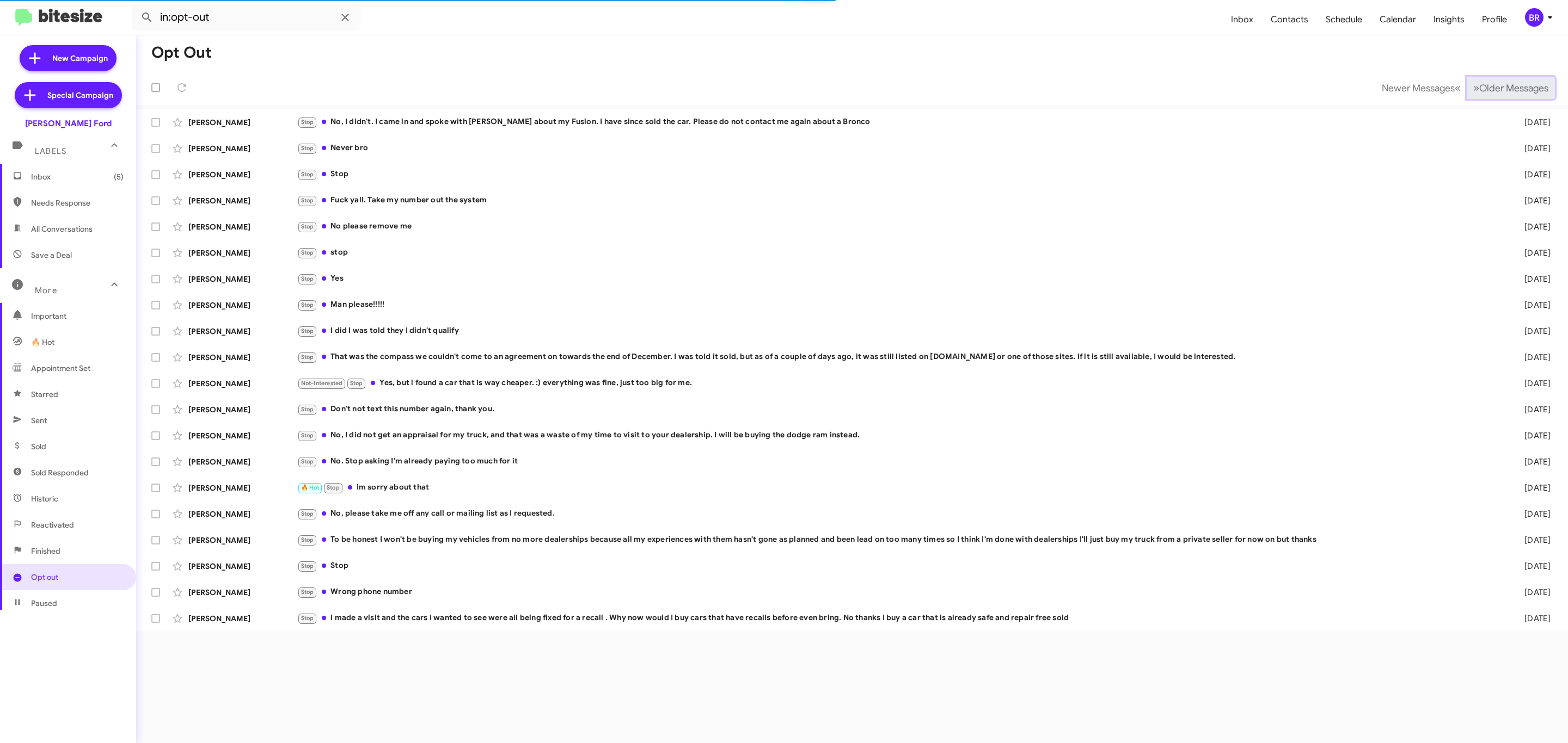
click at [1493, 90] on span "Older Messages" at bounding box center [1514, 88] width 69 height 12
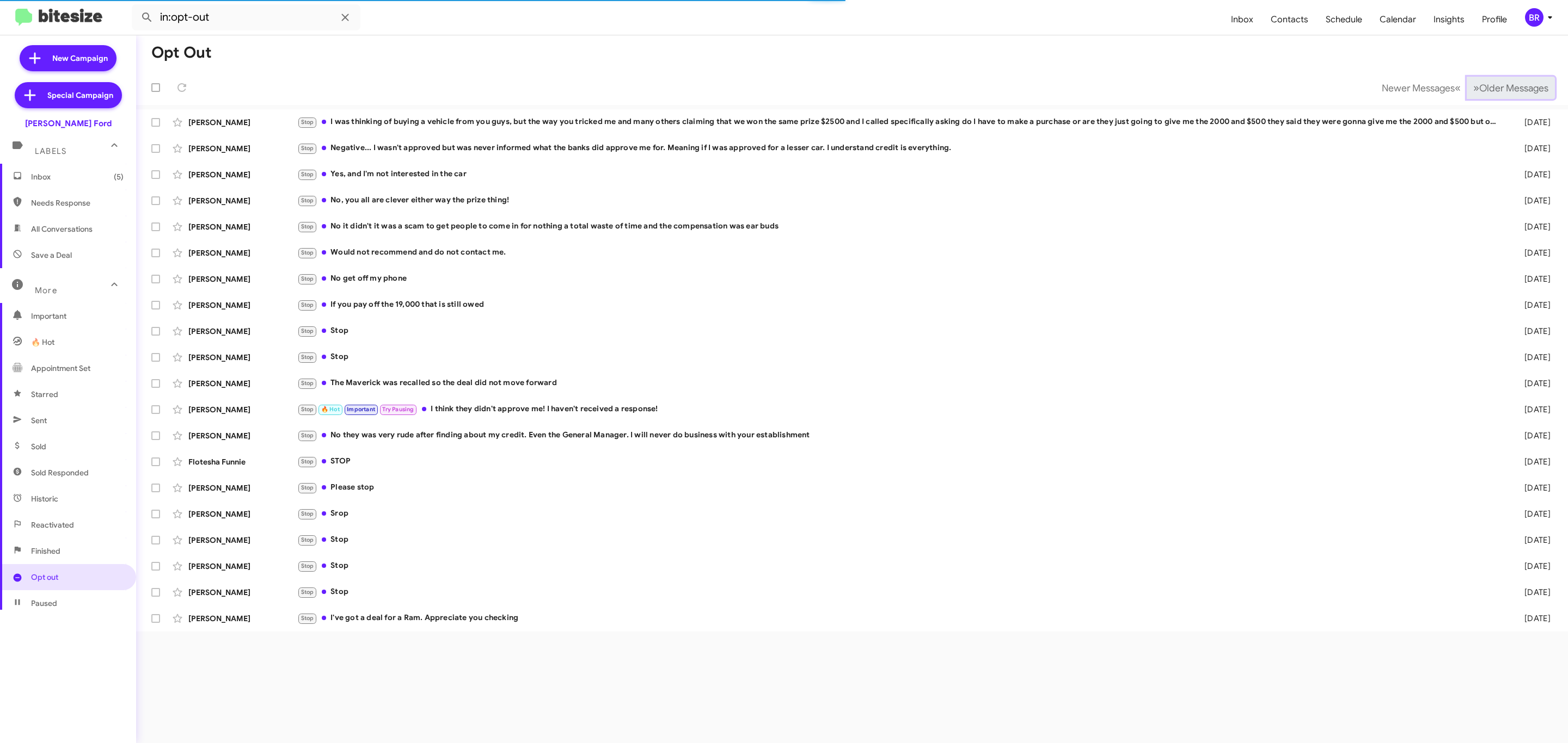
click at [1493, 90] on span "Older Messages" at bounding box center [1514, 88] width 69 height 12
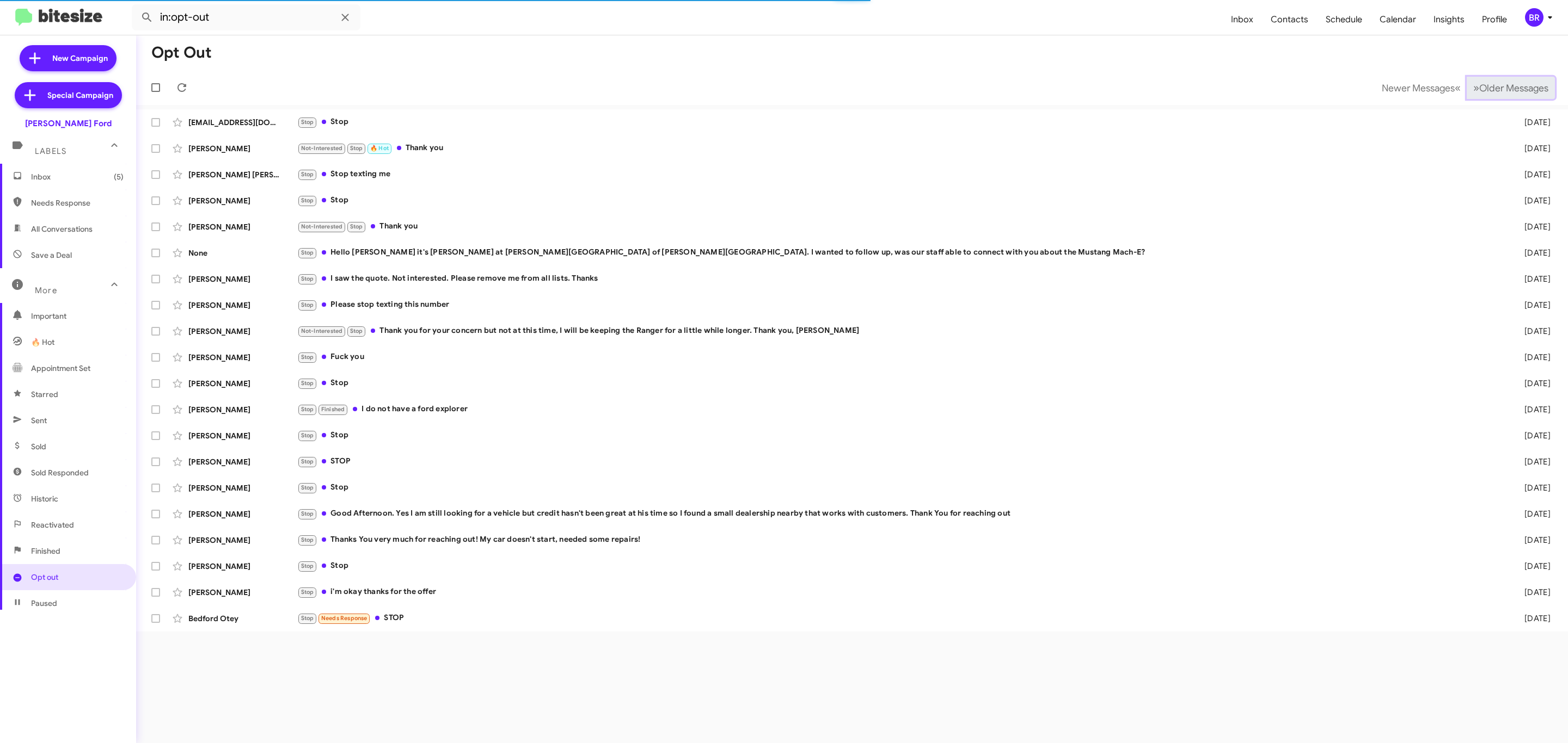
click at [1493, 90] on span "Older Messages" at bounding box center [1514, 88] width 69 height 12
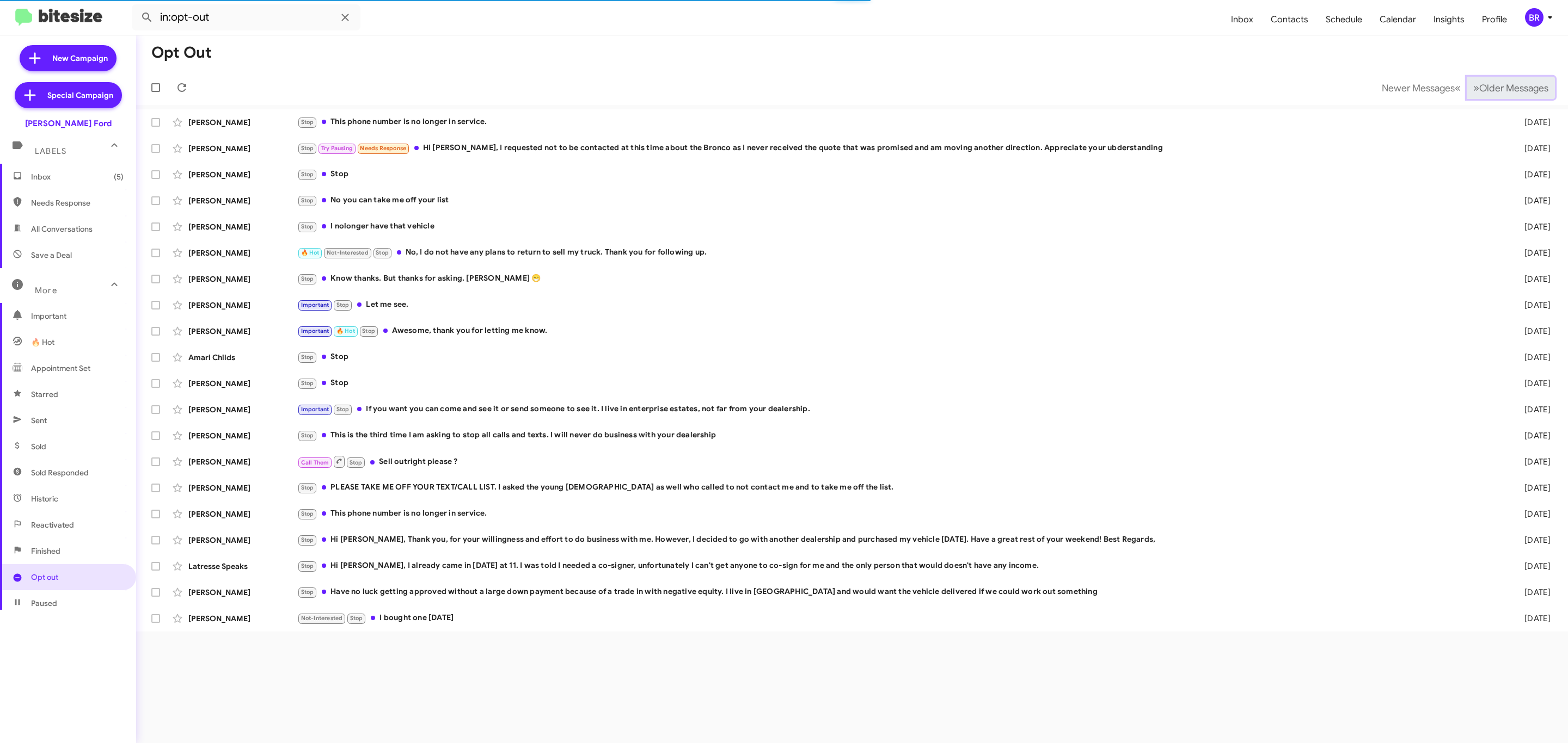
click at [1493, 90] on span "Older Messages" at bounding box center [1514, 88] width 69 height 12
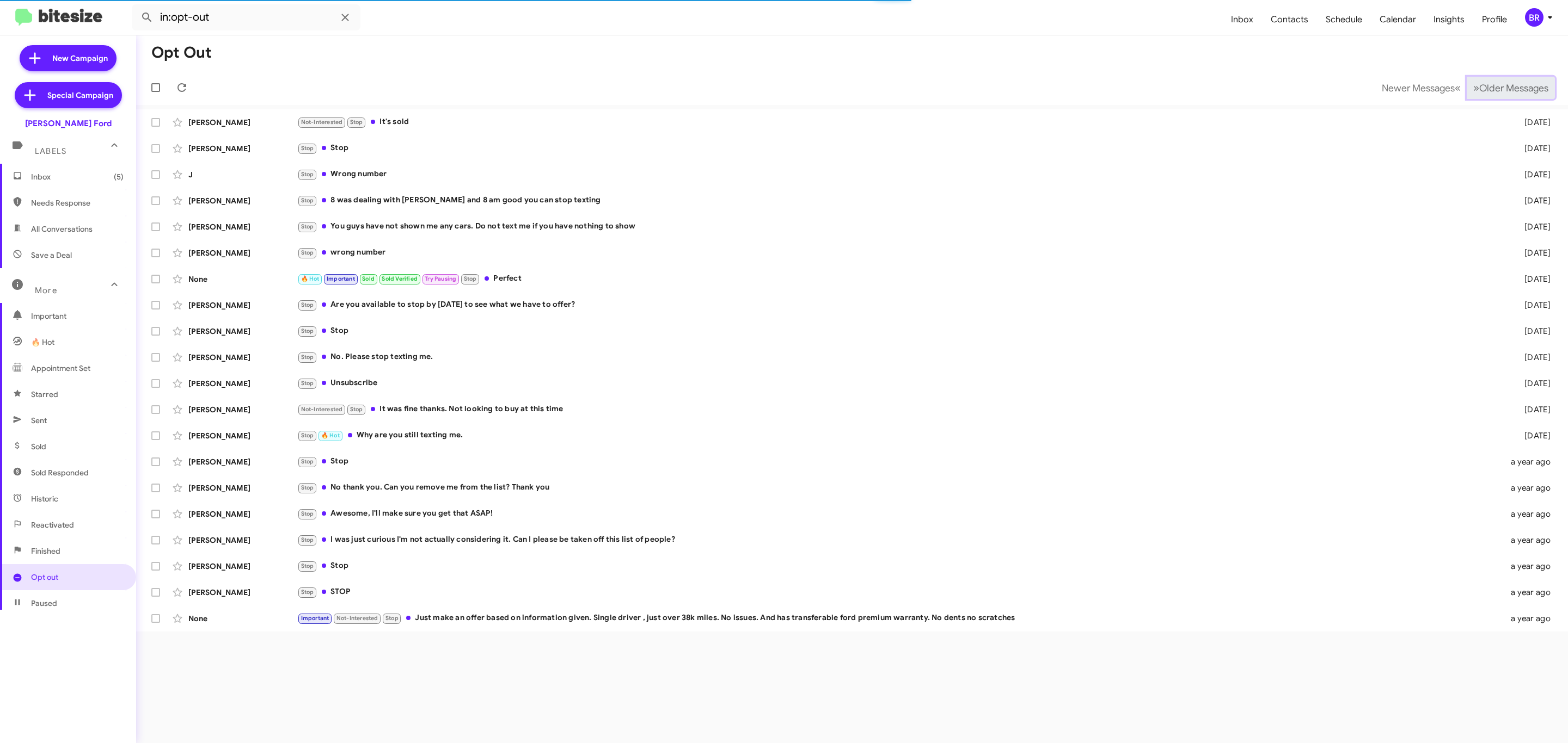
click at [1493, 90] on span "Older Messages" at bounding box center [1514, 88] width 69 height 12
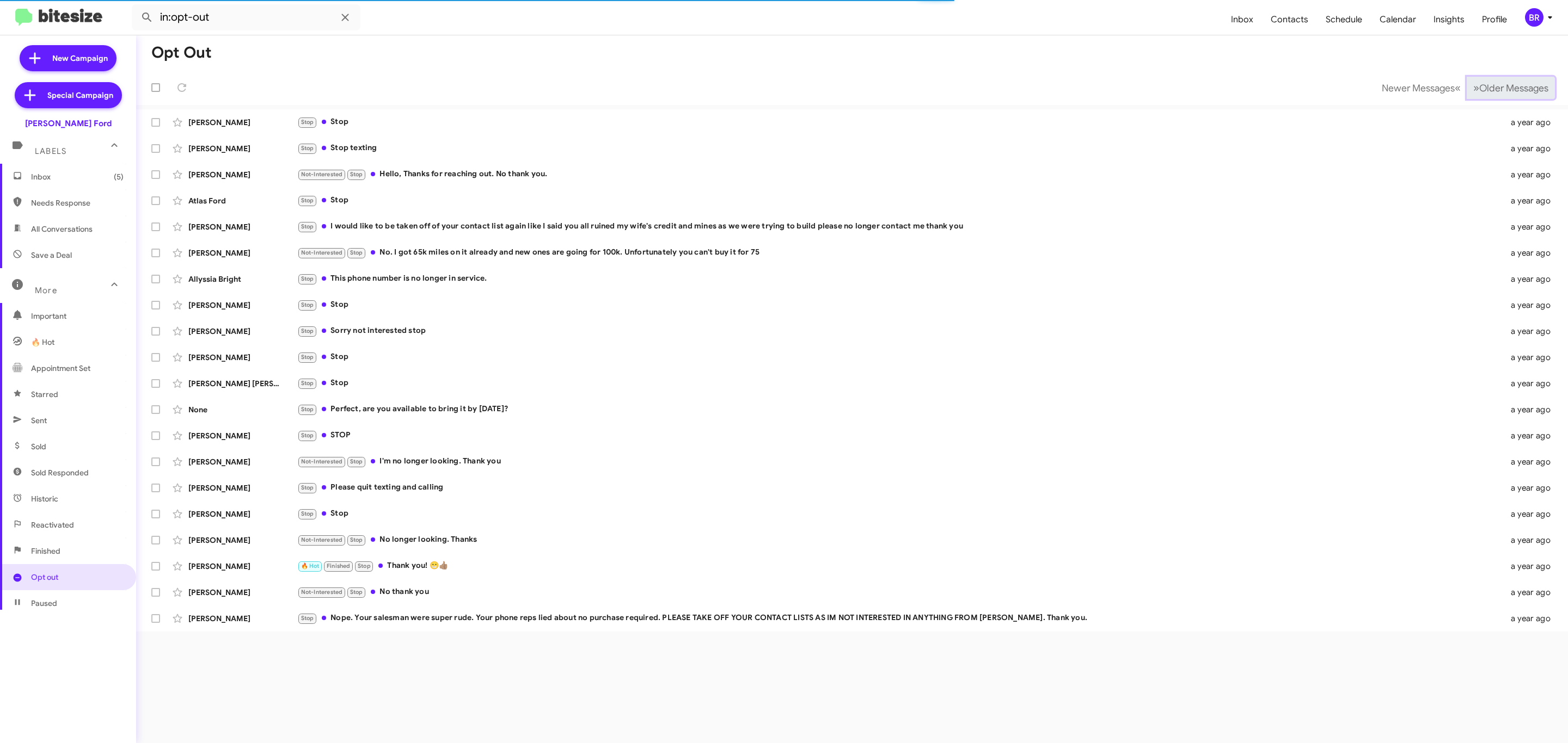
click at [1493, 90] on span "Older Messages" at bounding box center [1514, 88] width 69 height 12
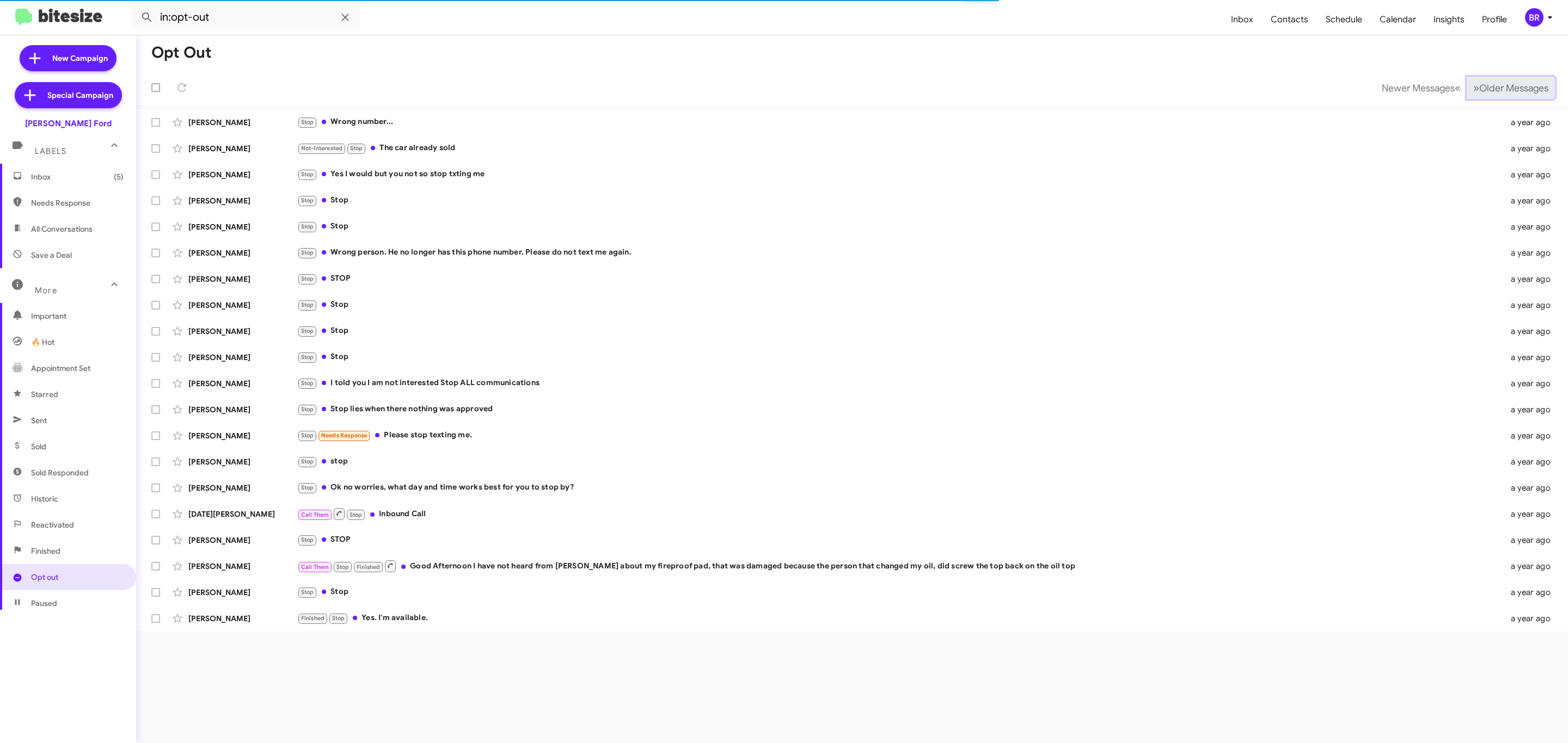
click at [1493, 90] on span "Older Messages" at bounding box center [1514, 88] width 69 height 12
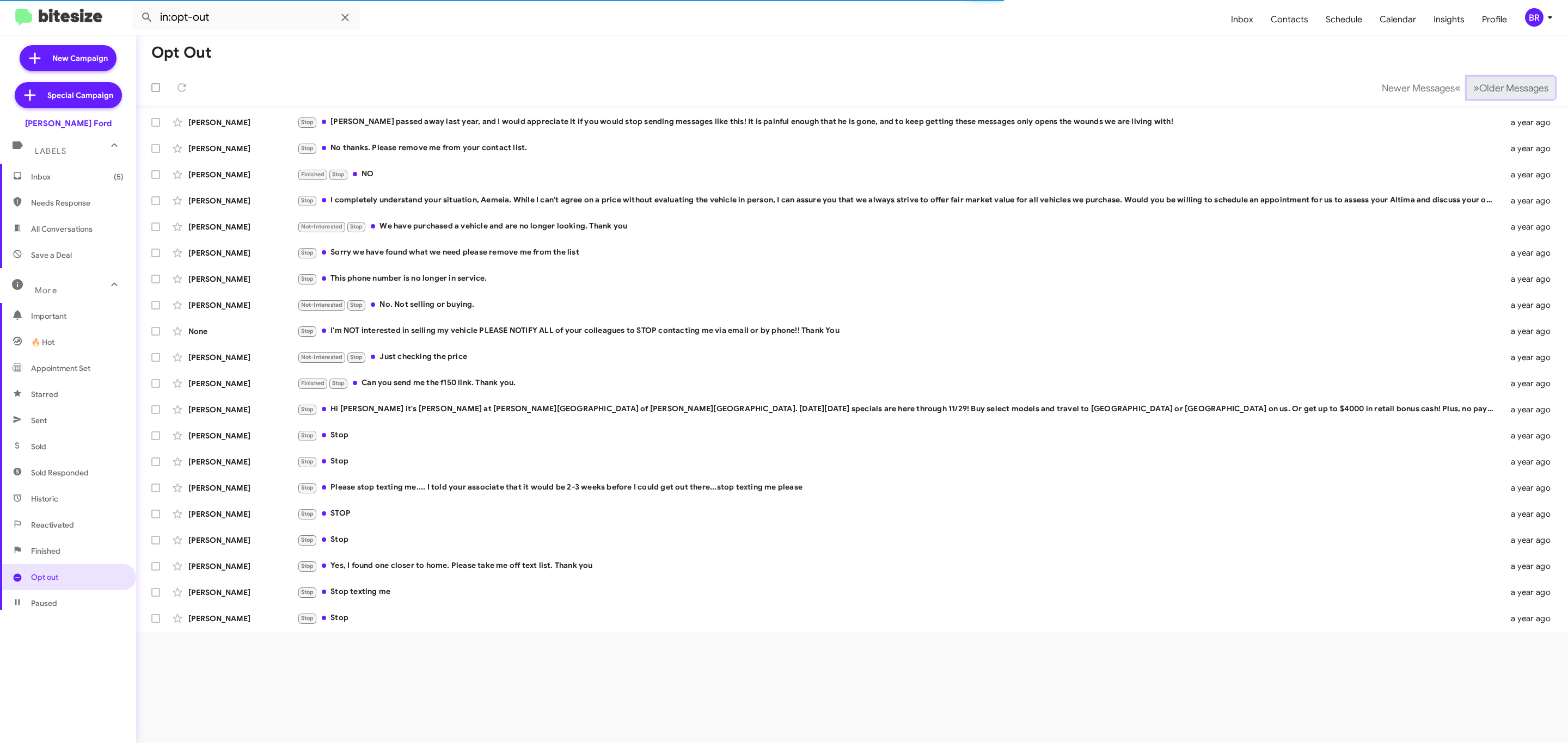
click at [1493, 90] on span "Older Messages" at bounding box center [1514, 88] width 69 height 12
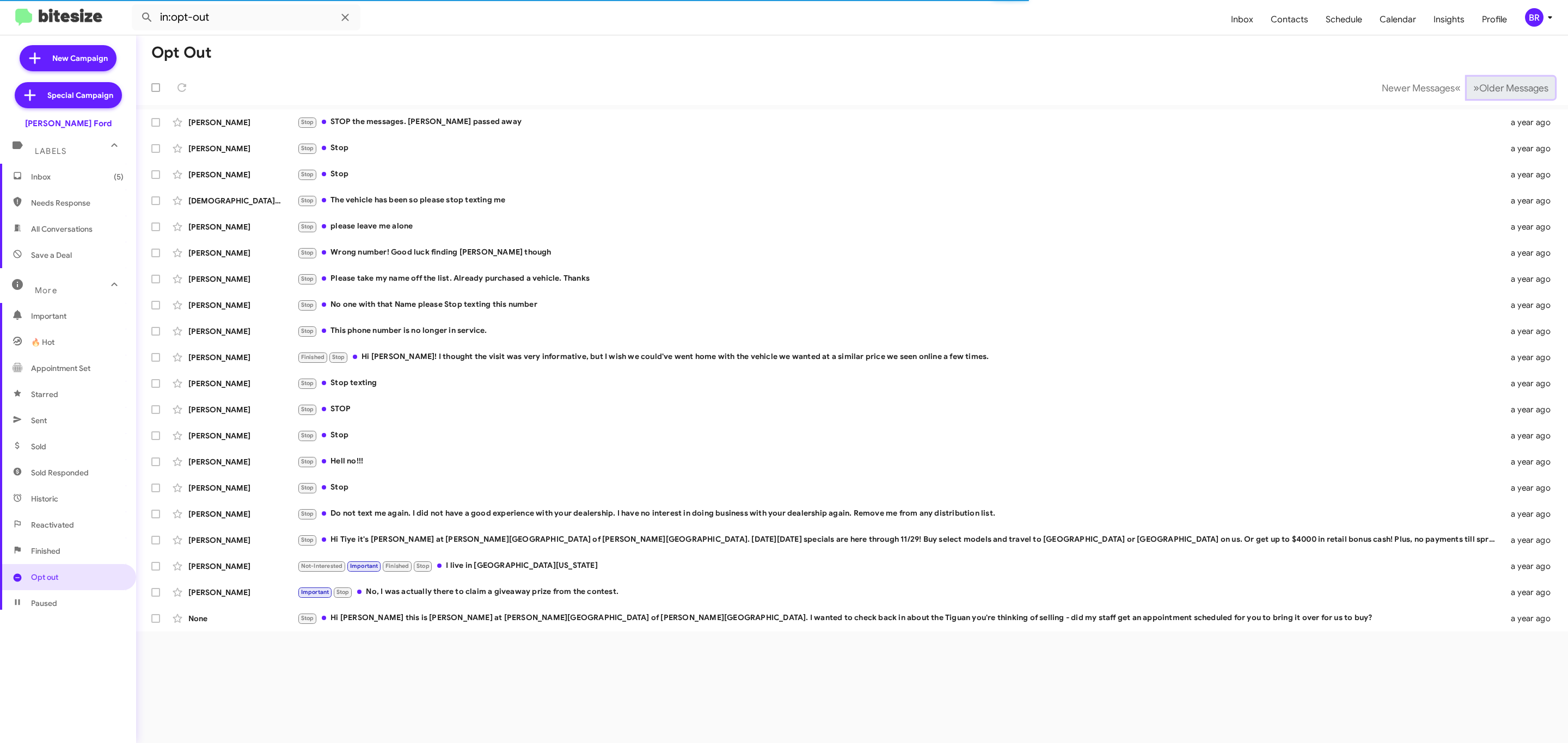
click at [1493, 90] on span "Older Messages" at bounding box center [1514, 88] width 69 height 12
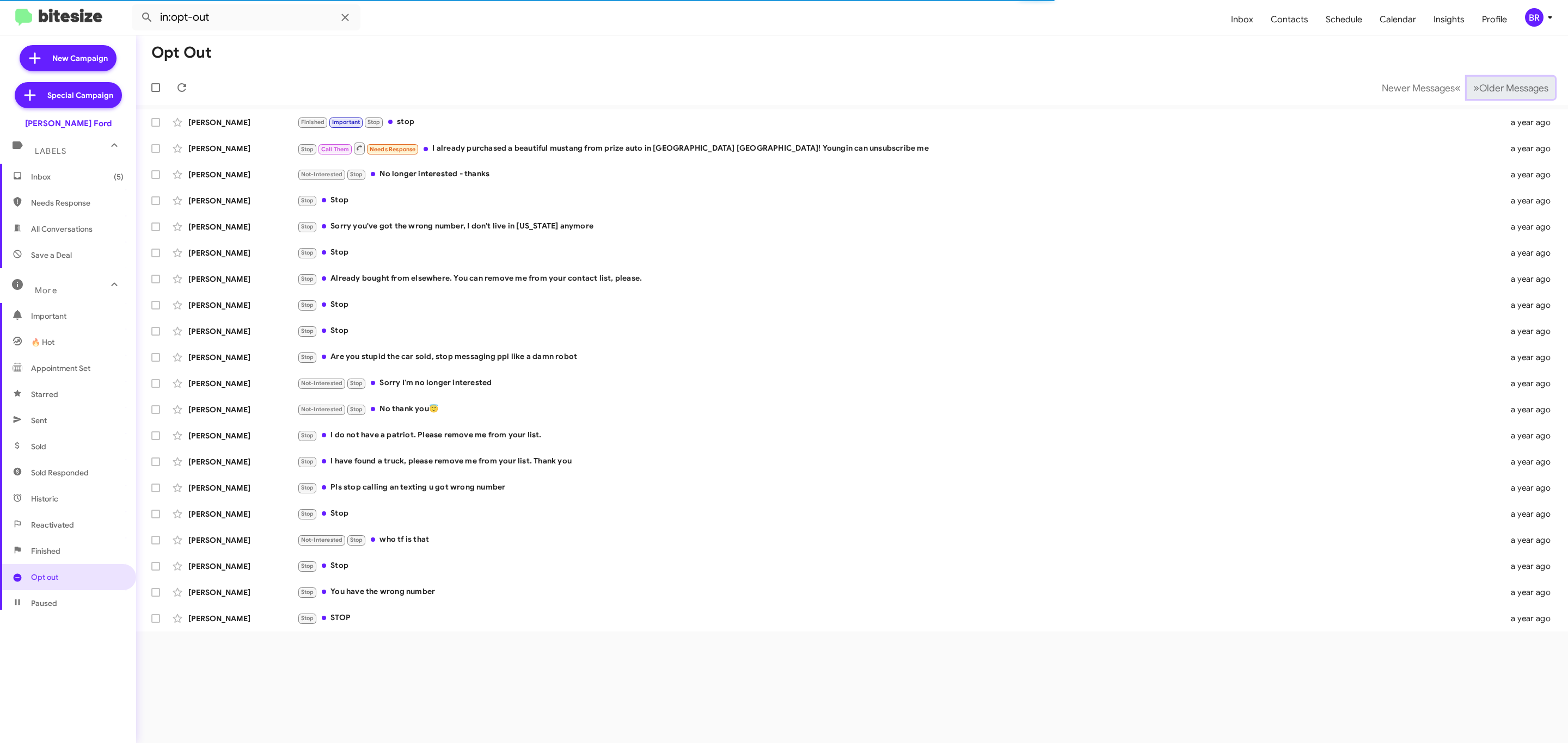
click at [1493, 90] on span "Older Messages" at bounding box center [1514, 88] width 69 height 12
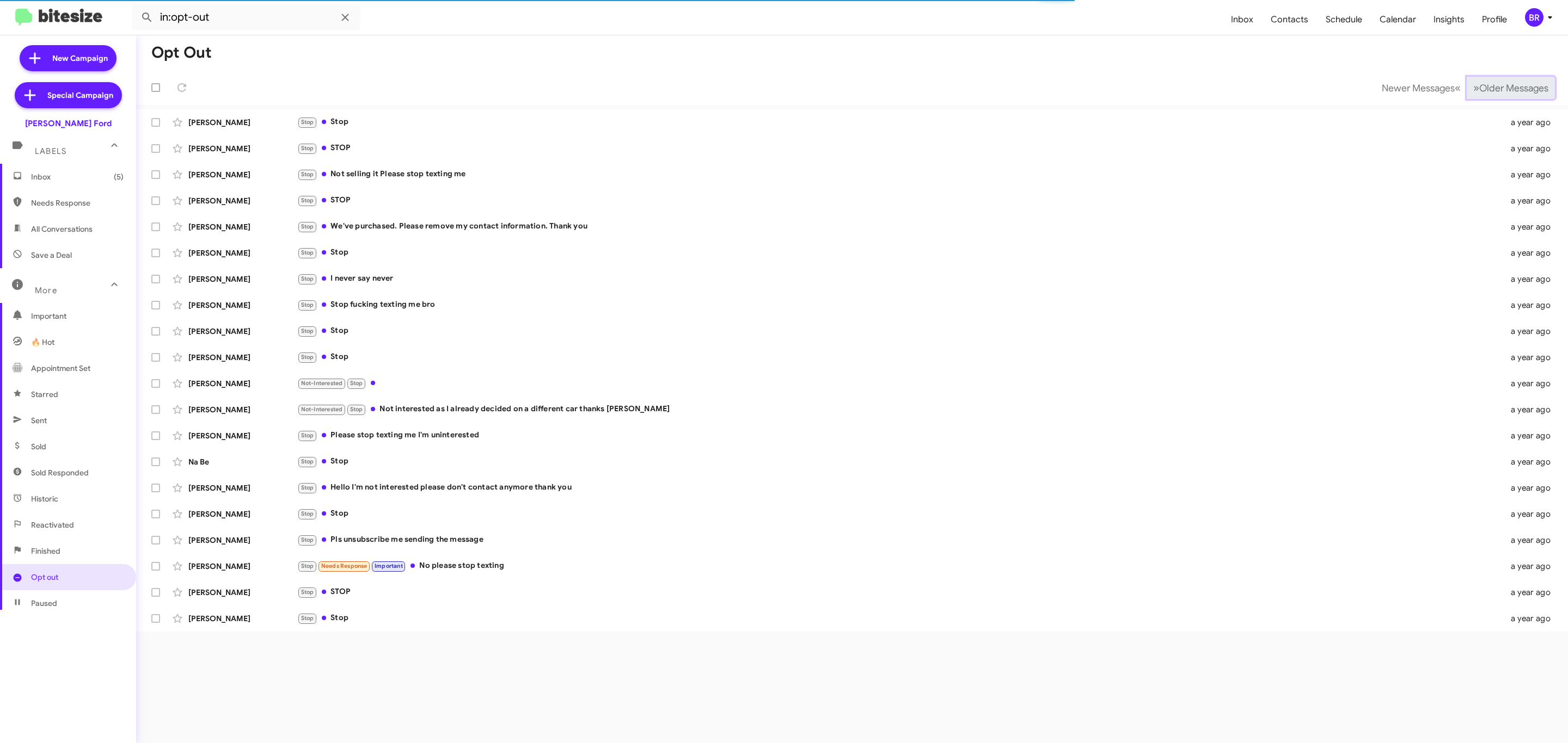
click at [1493, 90] on span "Older Messages" at bounding box center [1514, 88] width 69 height 12
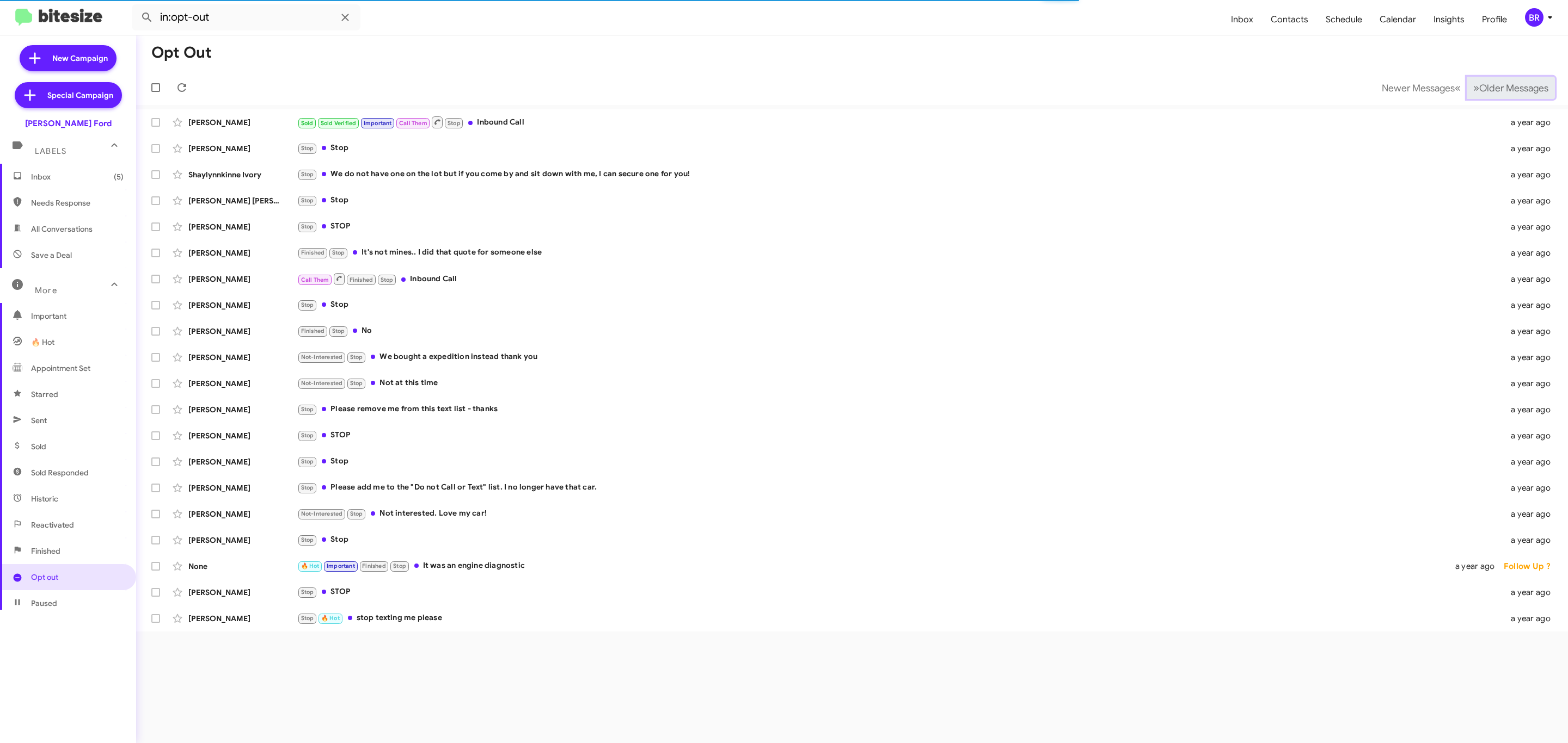
click at [1493, 90] on span "Older Messages" at bounding box center [1514, 88] width 69 height 12
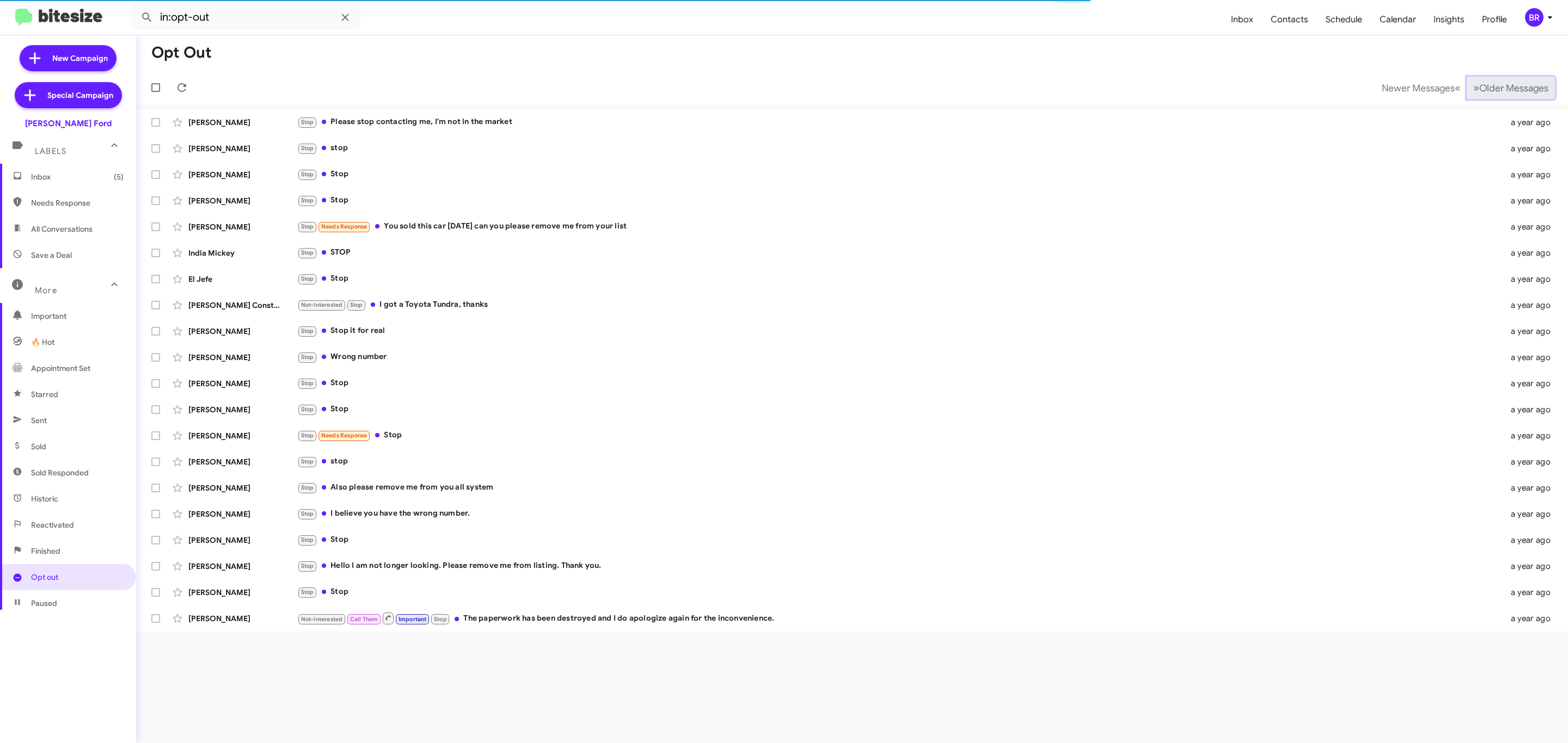
click at [1493, 90] on span "Older Messages" at bounding box center [1514, 88] width 69 height 12
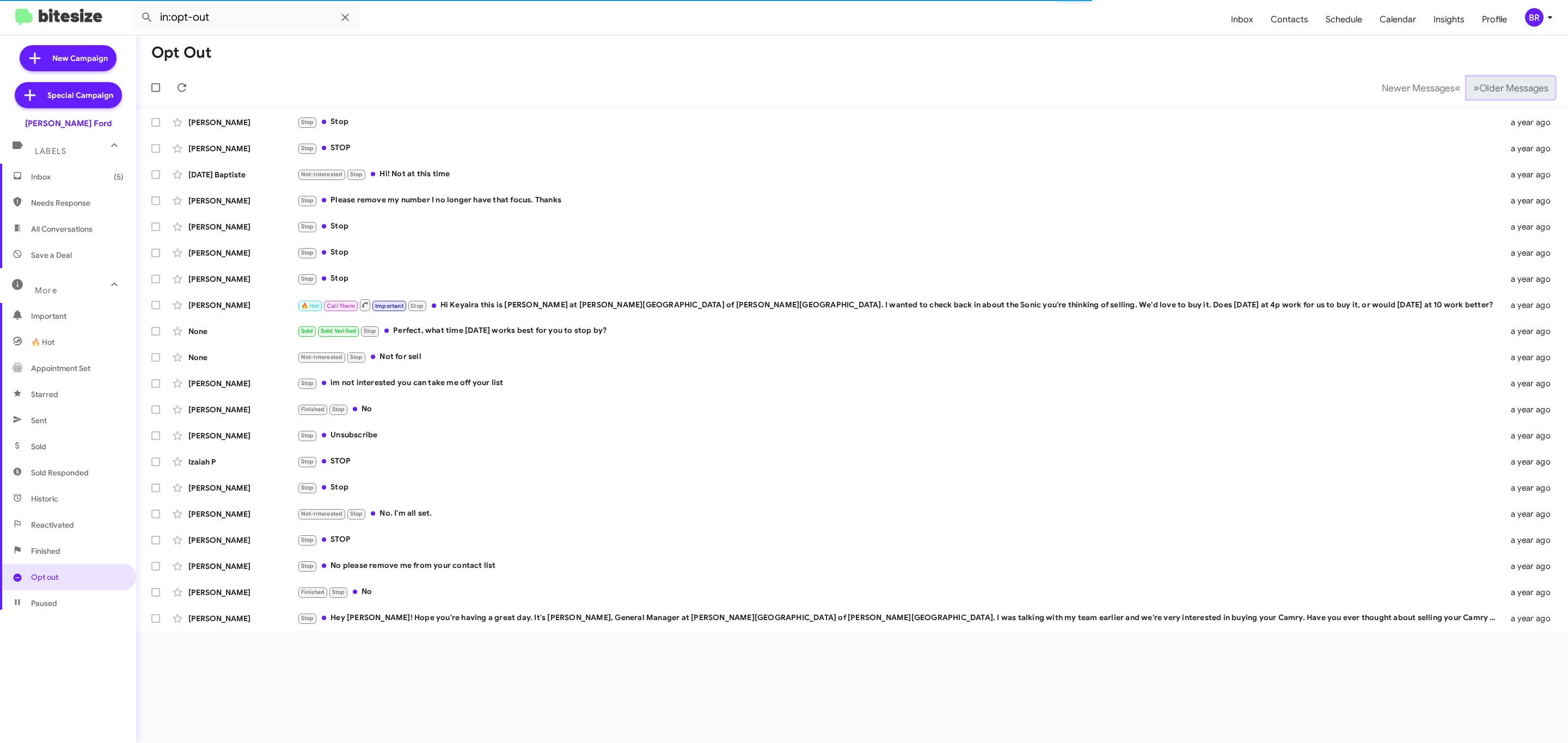
click at [1493, 90] on span "Older Messages" at bounding box center [1514, 88] width 69 height 12
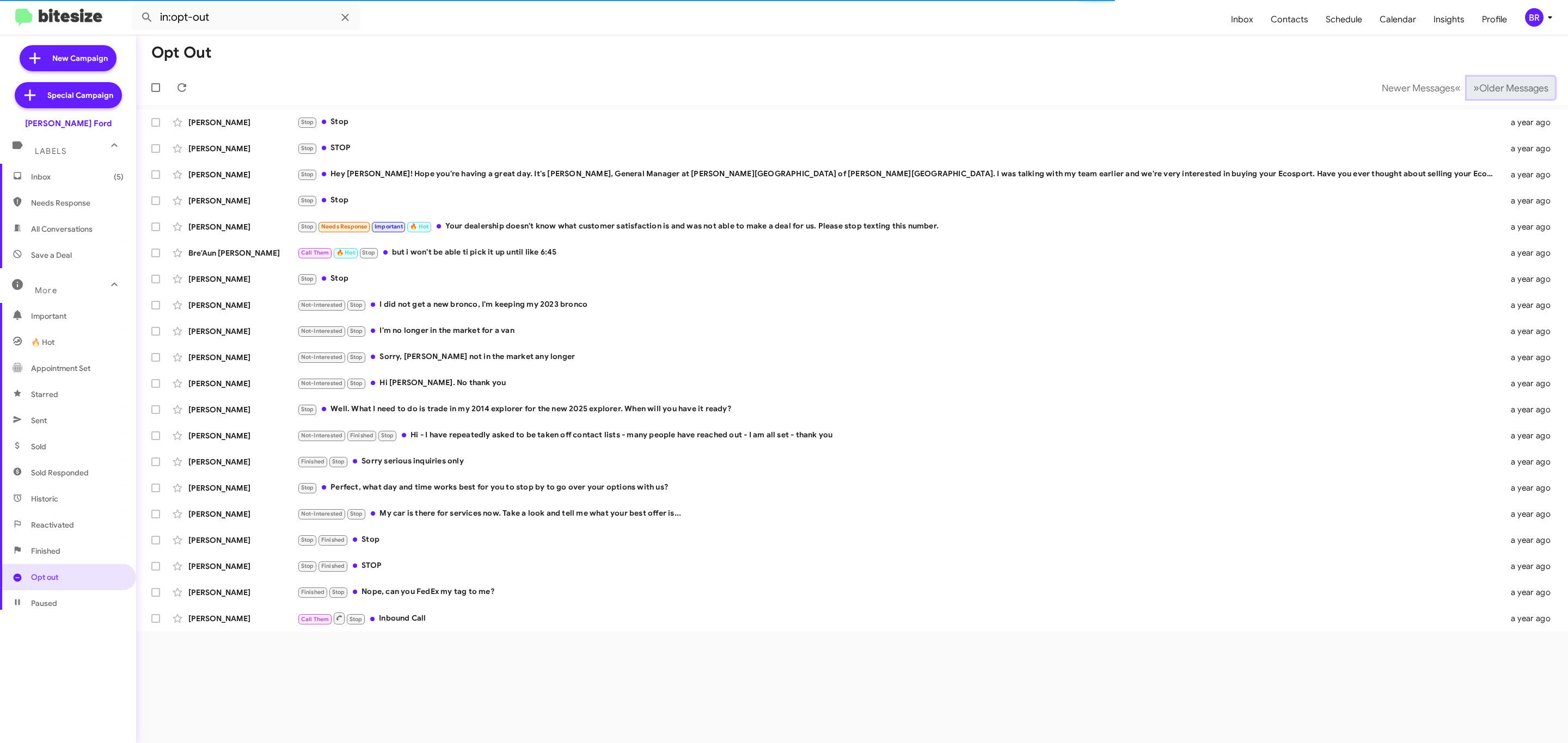
click at [1493, 90] on span "Older Messages" at bounding box center [1514, 88] width 69 height 12
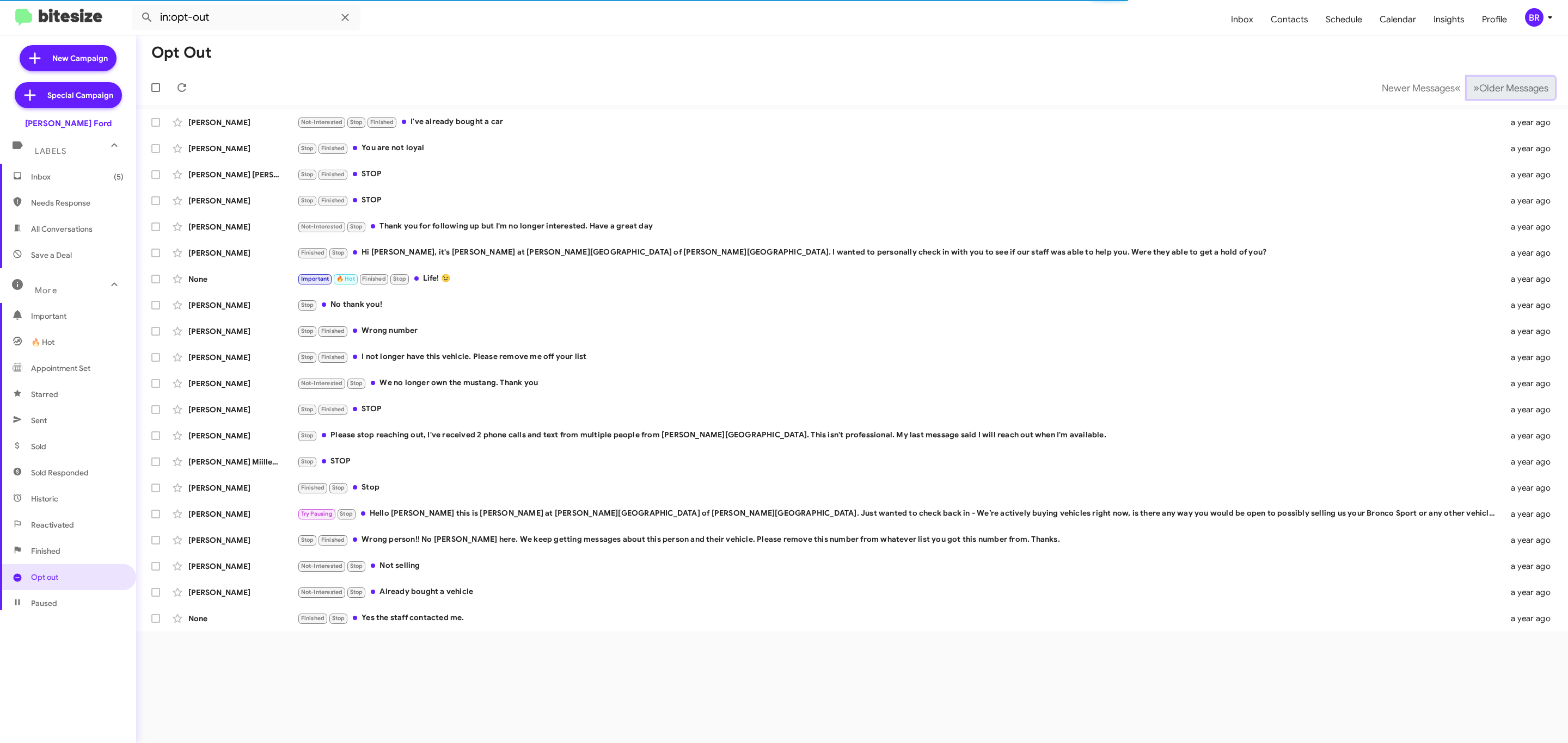
click at [1493, 90] on span "Older Messages" at bounding box center [1514, 88] width 69 height 12
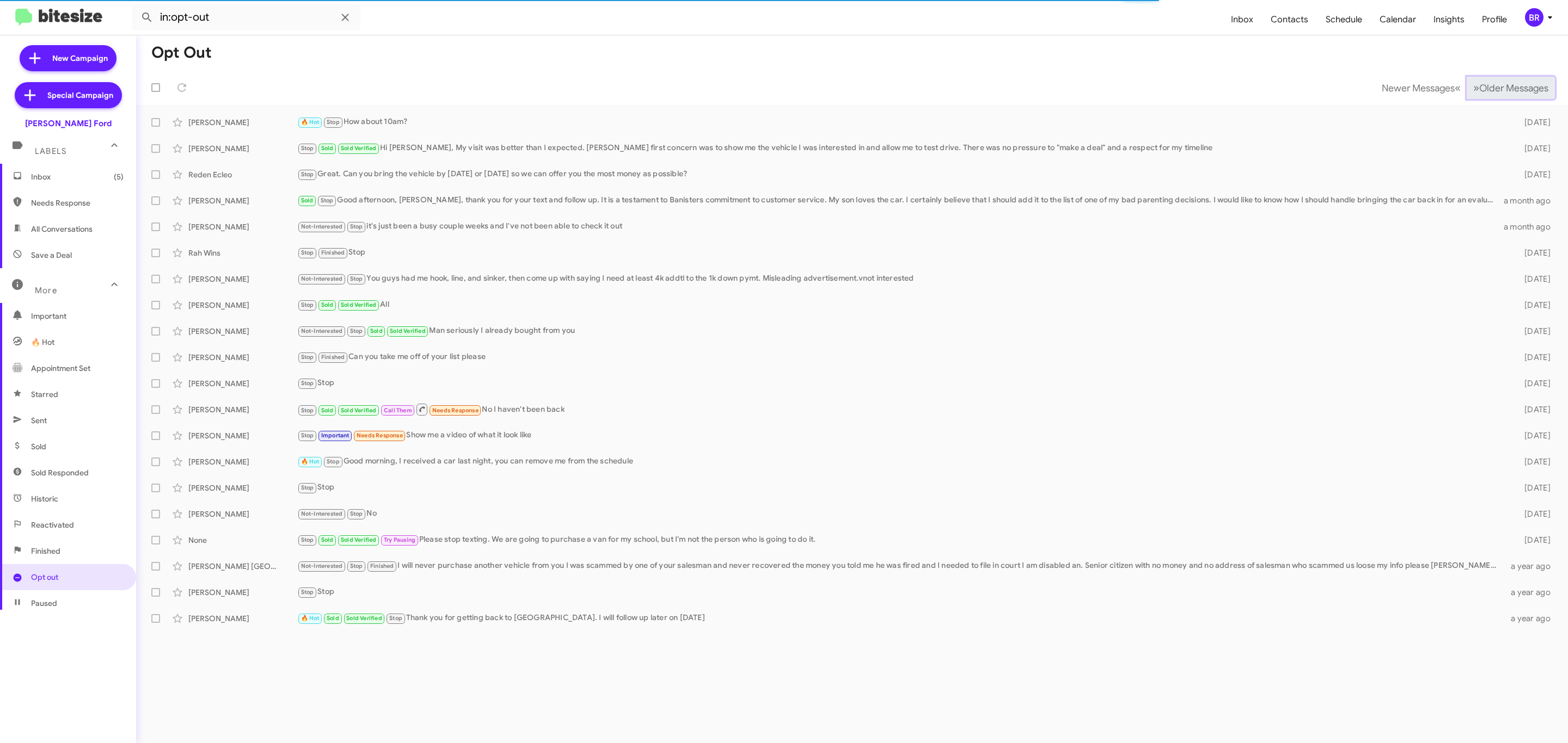
click at [1493, 90] on span "Older Messages" at bounding box center [1514, 88] width 69 height 12
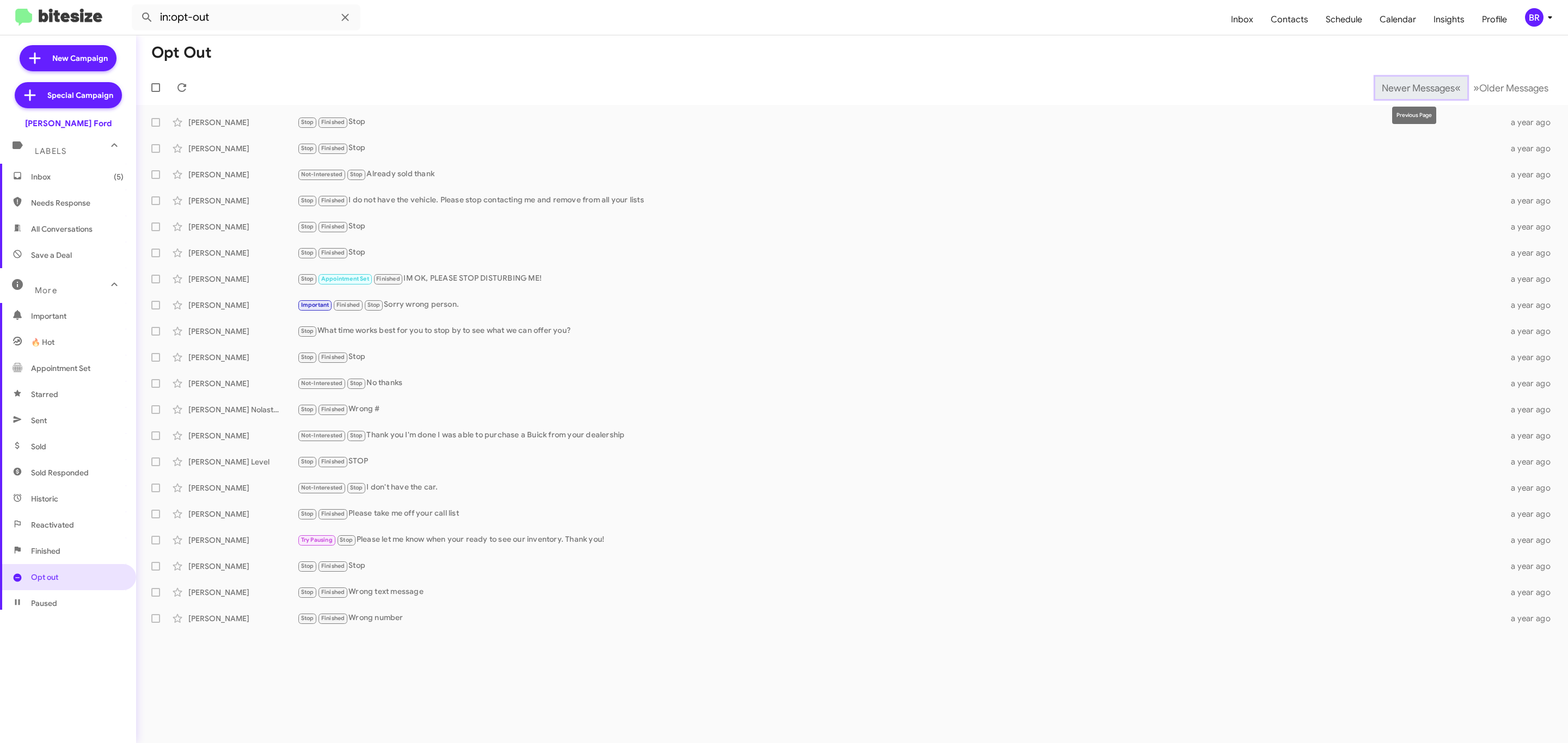
click at [1423, 94] on button "Newer Messages « Previous" at bounding box center [1421, 87] width 92 height 22
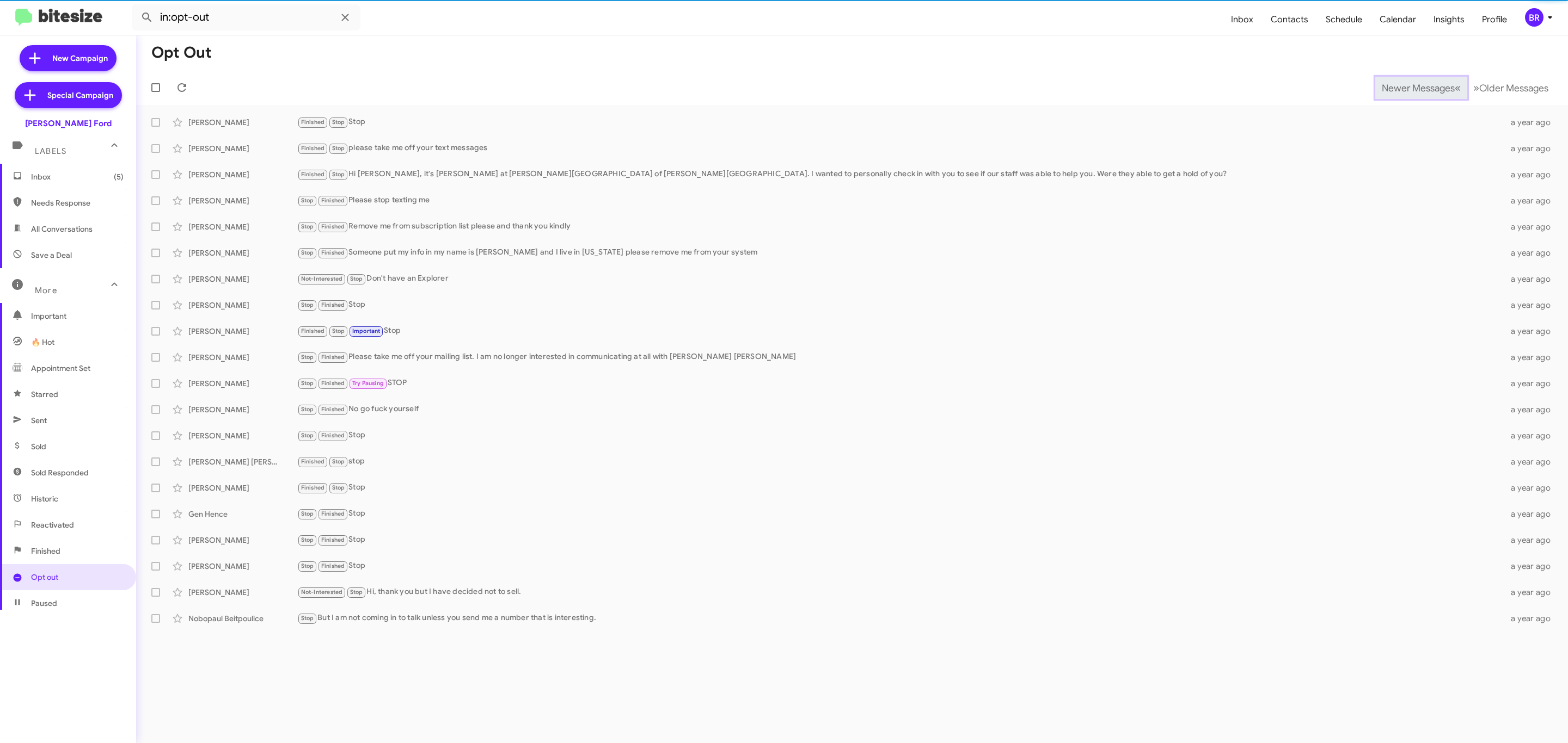
click at [1423, 94] on button "Newer Messages « Previous" at bounding box center [1421, 87] width 92 height 22
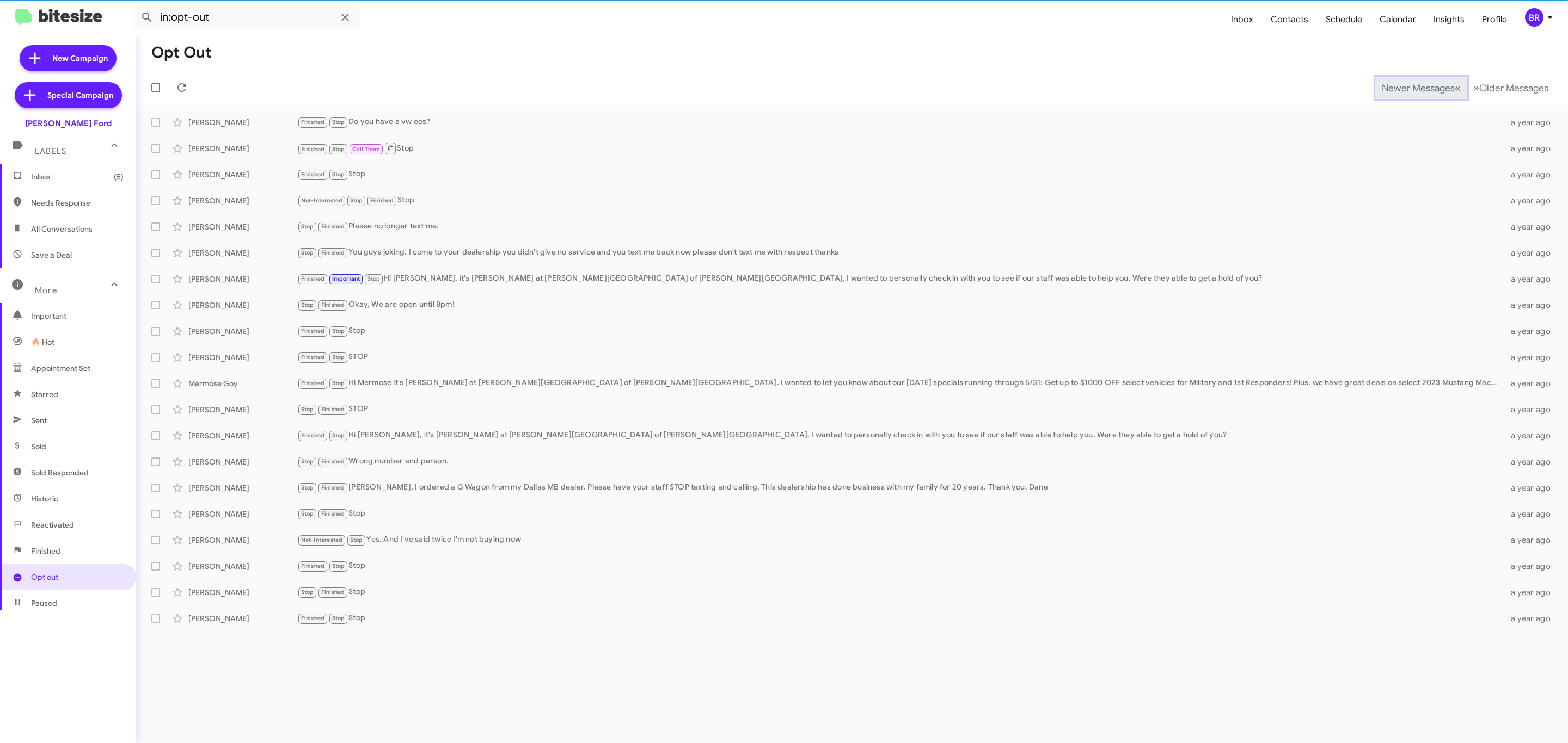
click at [1423, 94] on button "Newer Messages « Previous" at bounding box center [1421, 87] width 92 height 22
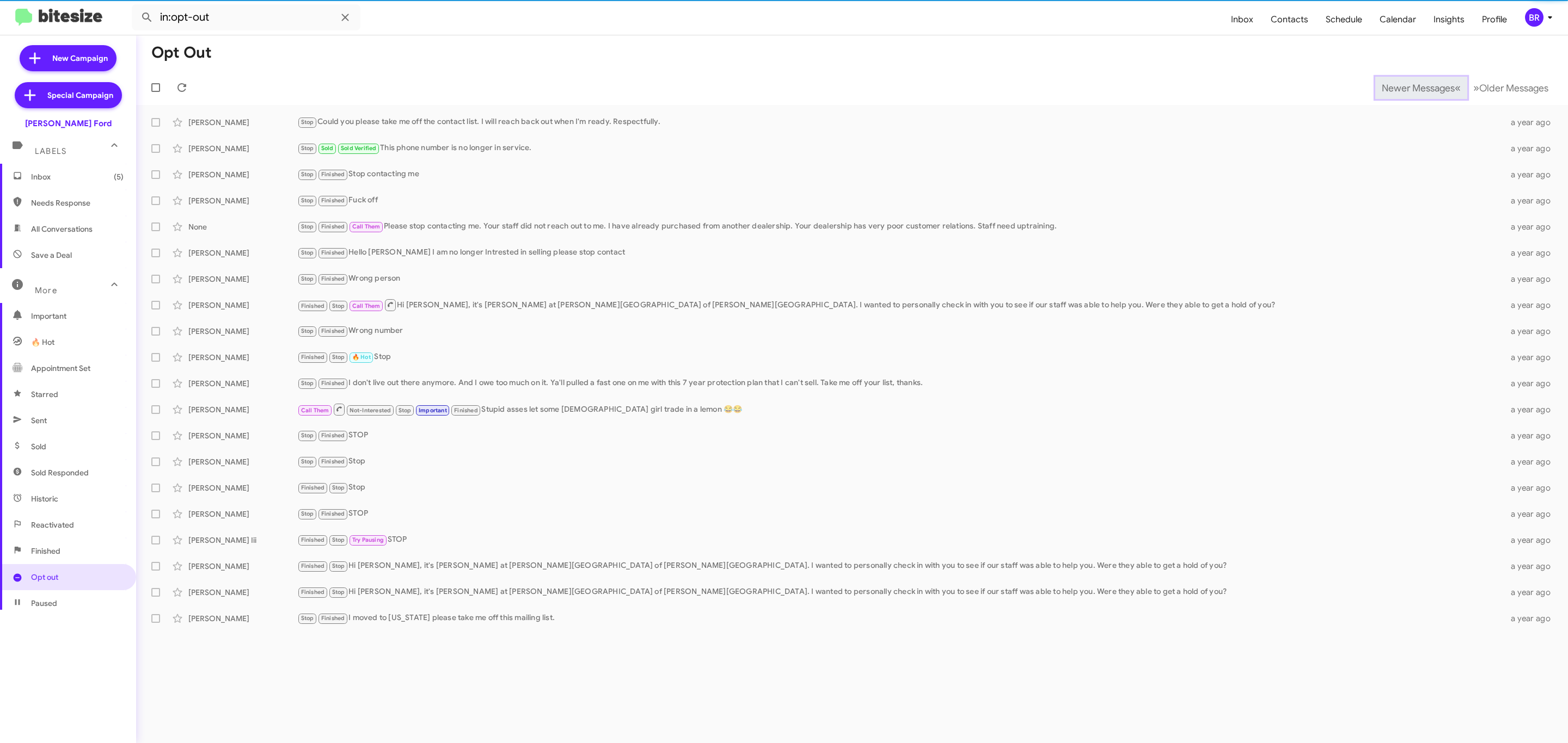
click at [1423, 94] on button "Newer Messages « Previous" at bounding box center [1421, 87] width 92 height 22
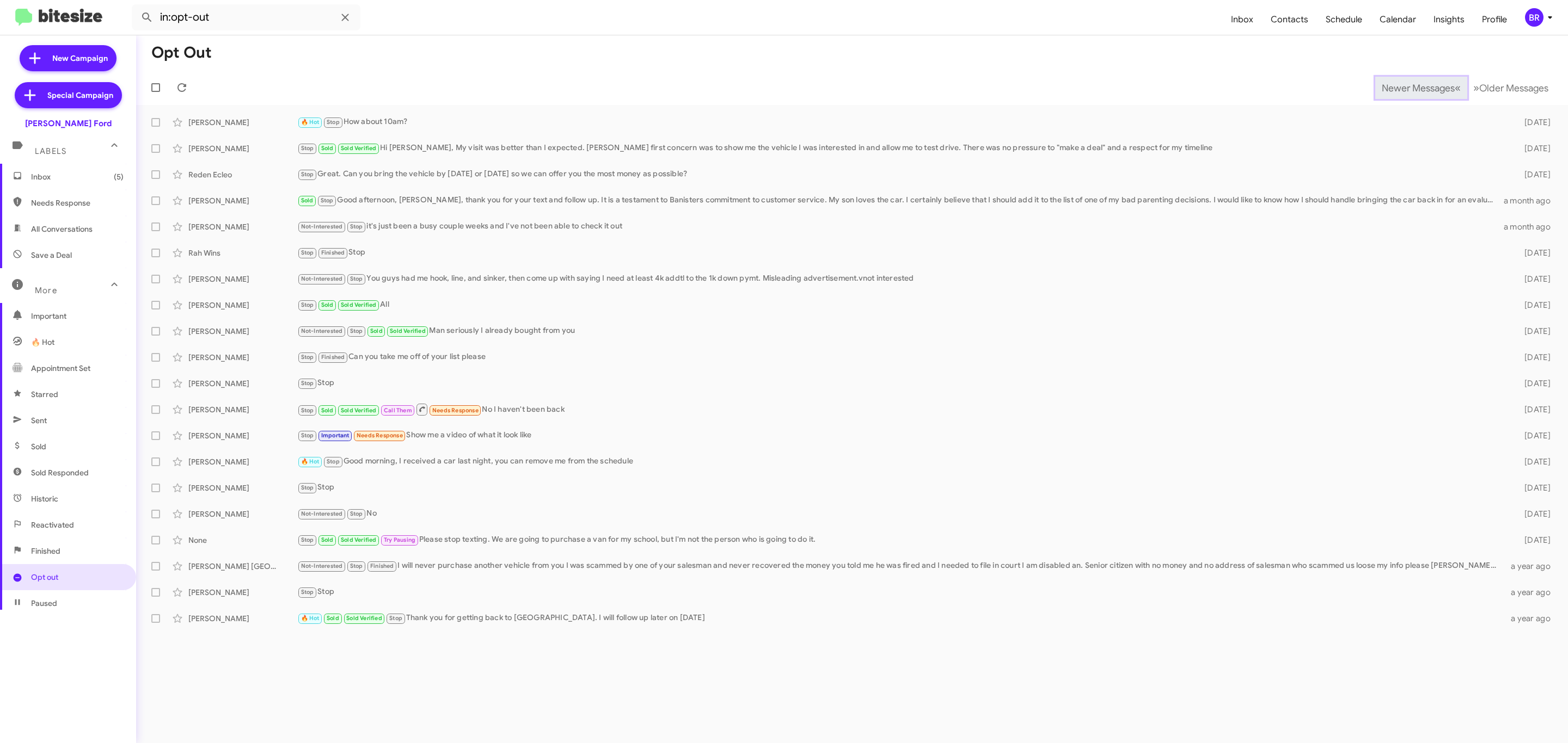
click at [1423, 94] on button "Newer Messages « Previous" at bounding box center [1421, 87] width 92 height 22
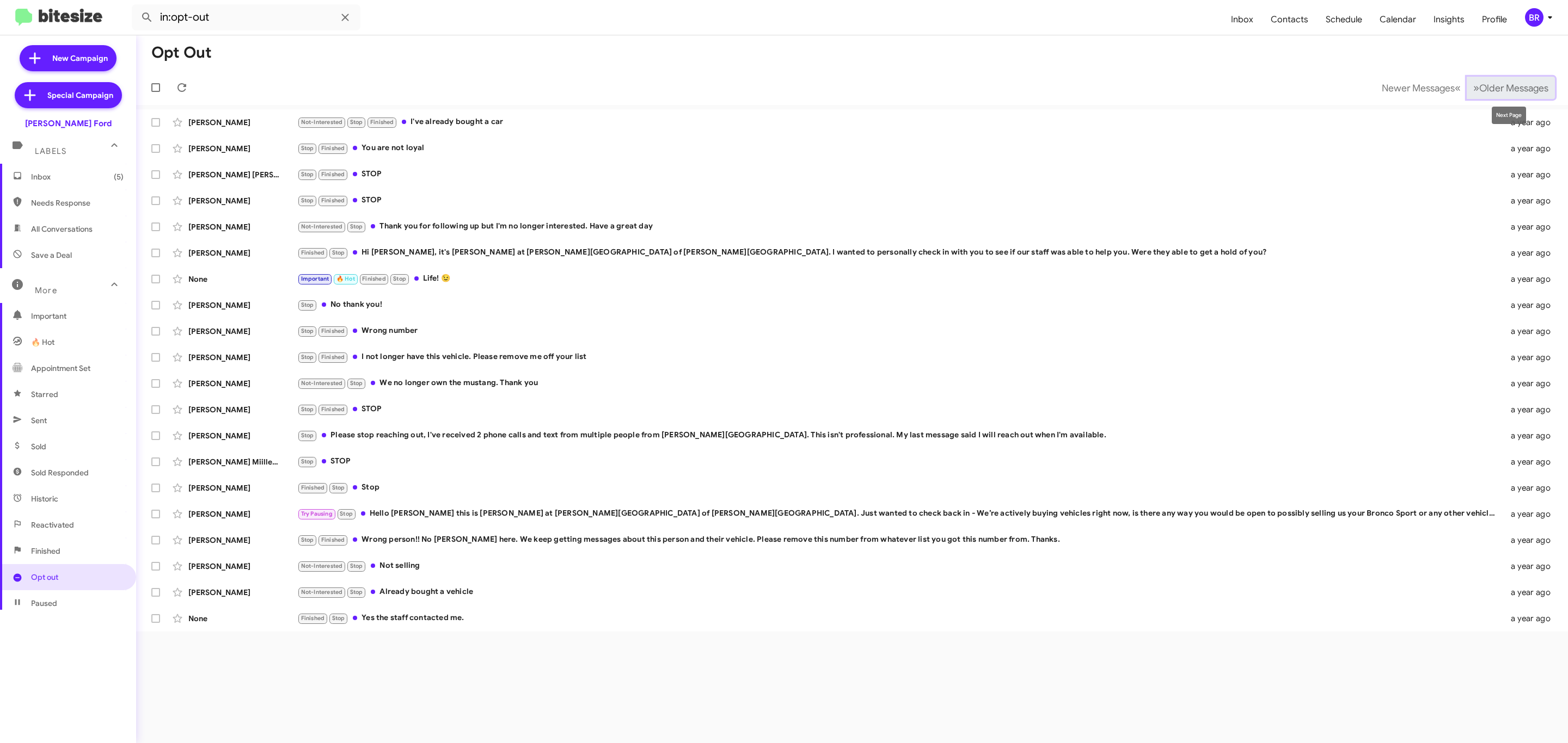
click at [1496, 88] on span "Older Messages" at bounding box center [1514, 88] width 69 height 12
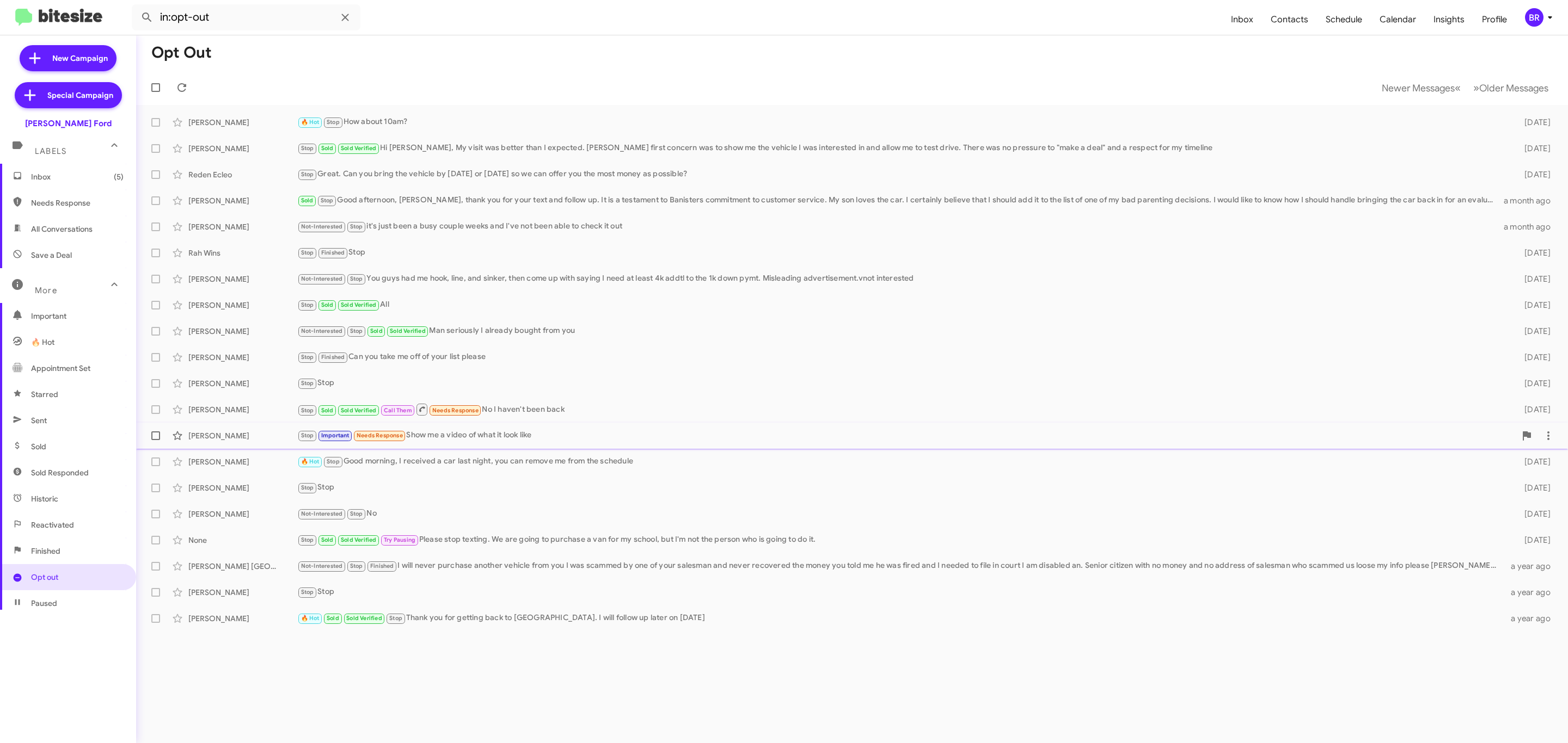
click at [483, 433] on div "Stop Important Needs Response Show me a video of what it look like" at bounding box center [906, 435] width 1219 height 12
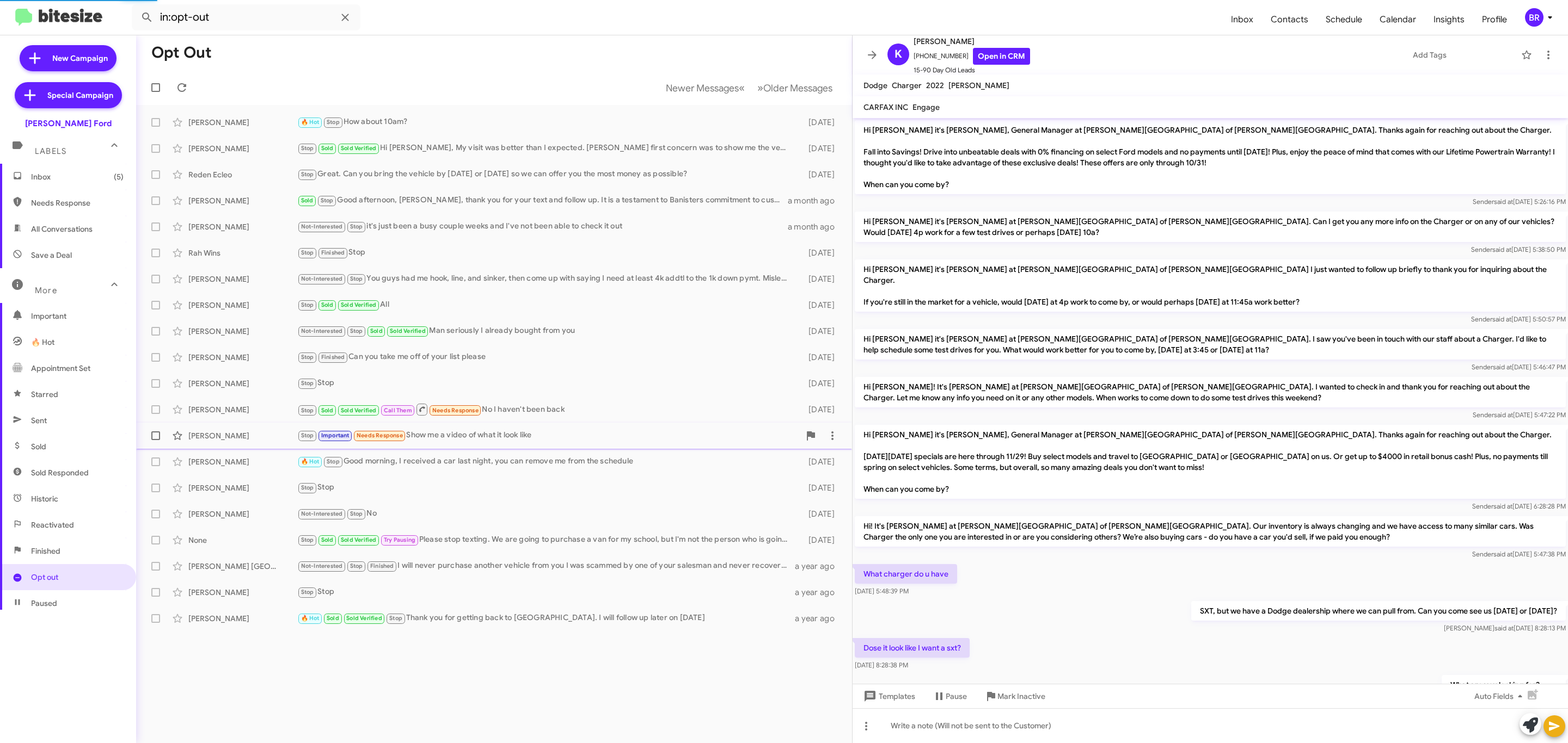
scroll to position [306, 0]
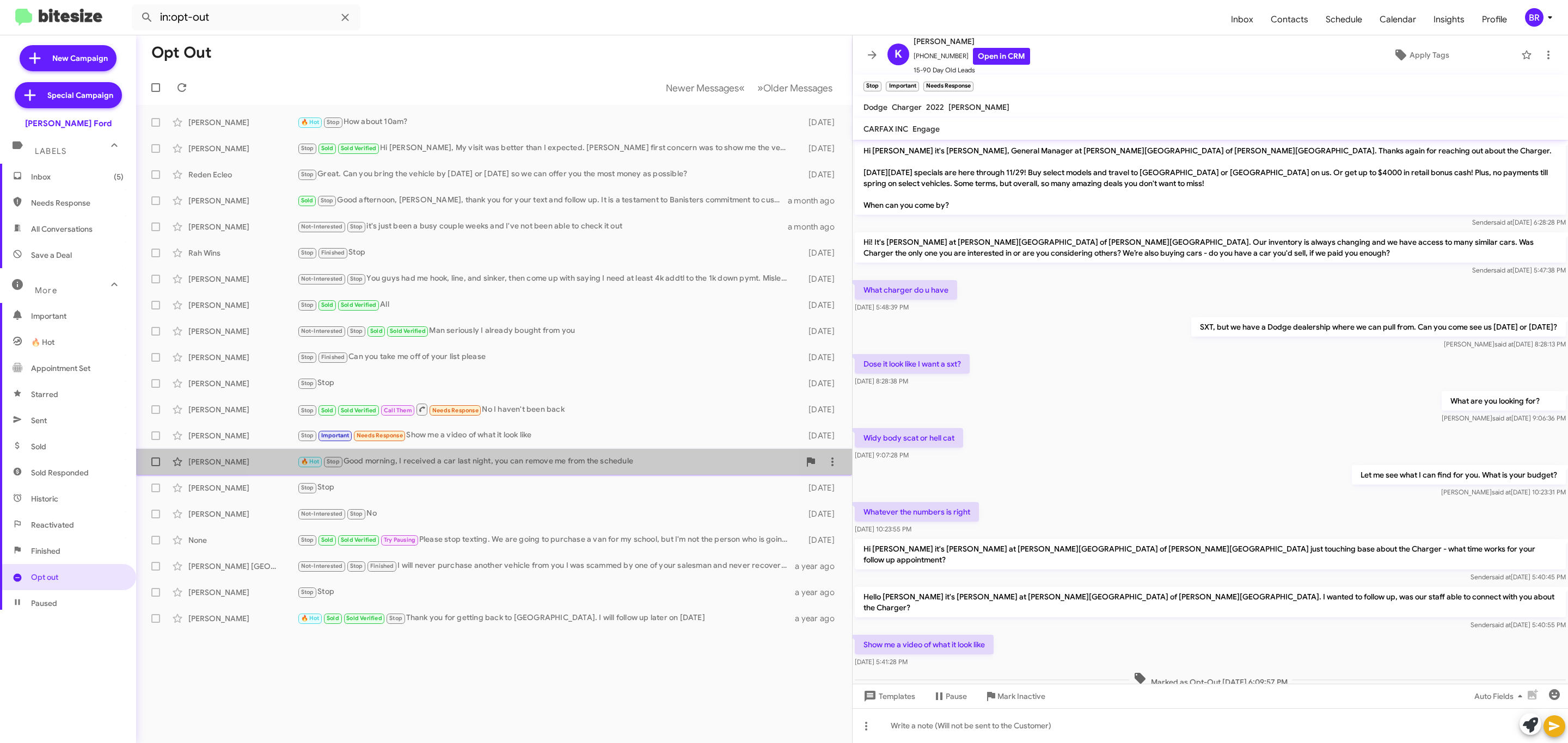
click at [480, 468] on div "🔥 Hot Stop Good morning, I received a car last night, you can remove me from th…" at bounding box center [548, 461] width 502 height 12
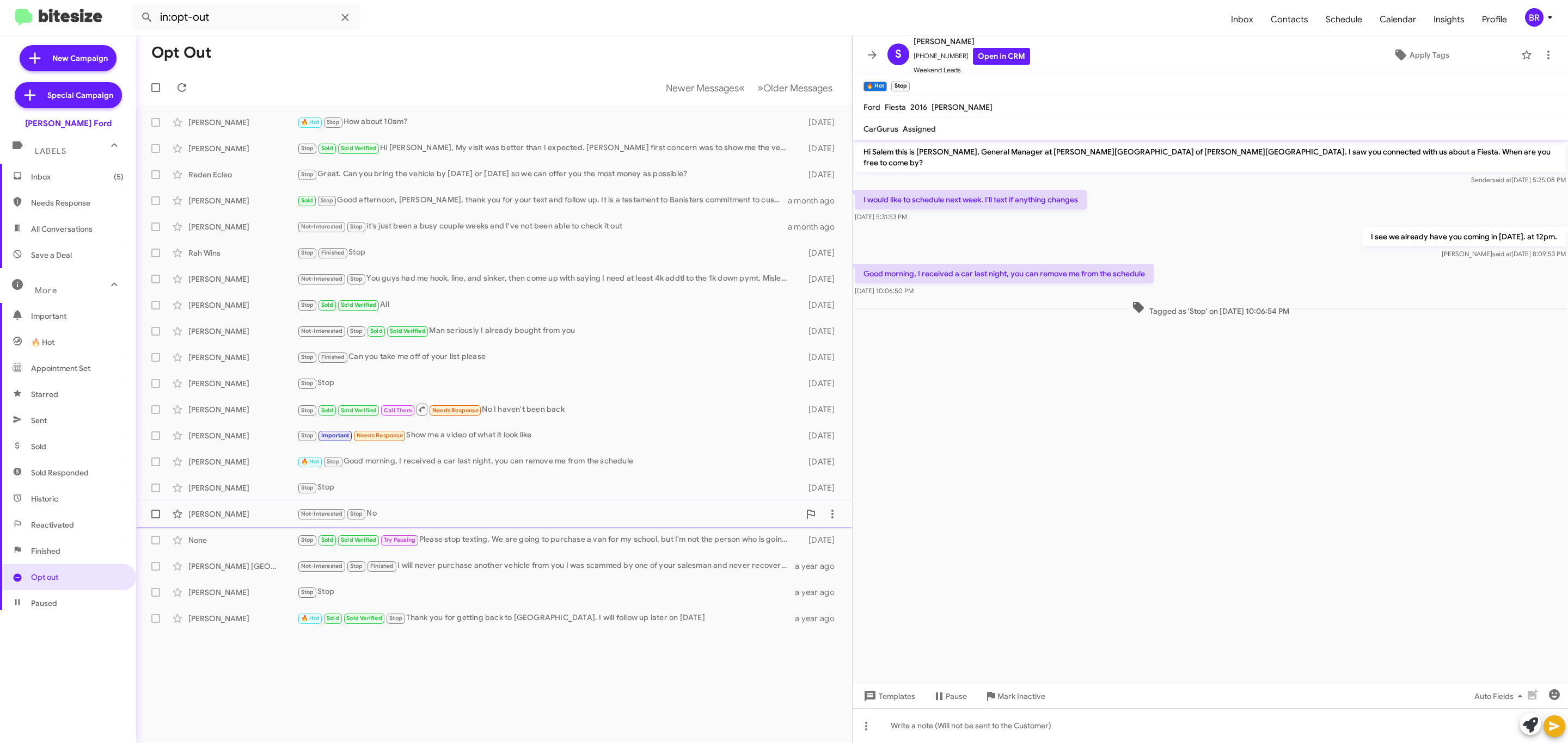
click at [476, 524] on div "Sylvanus Ibenana Not-Interested Stop No 10 months ago" at bounding box center [493, 514] width 698 height 21
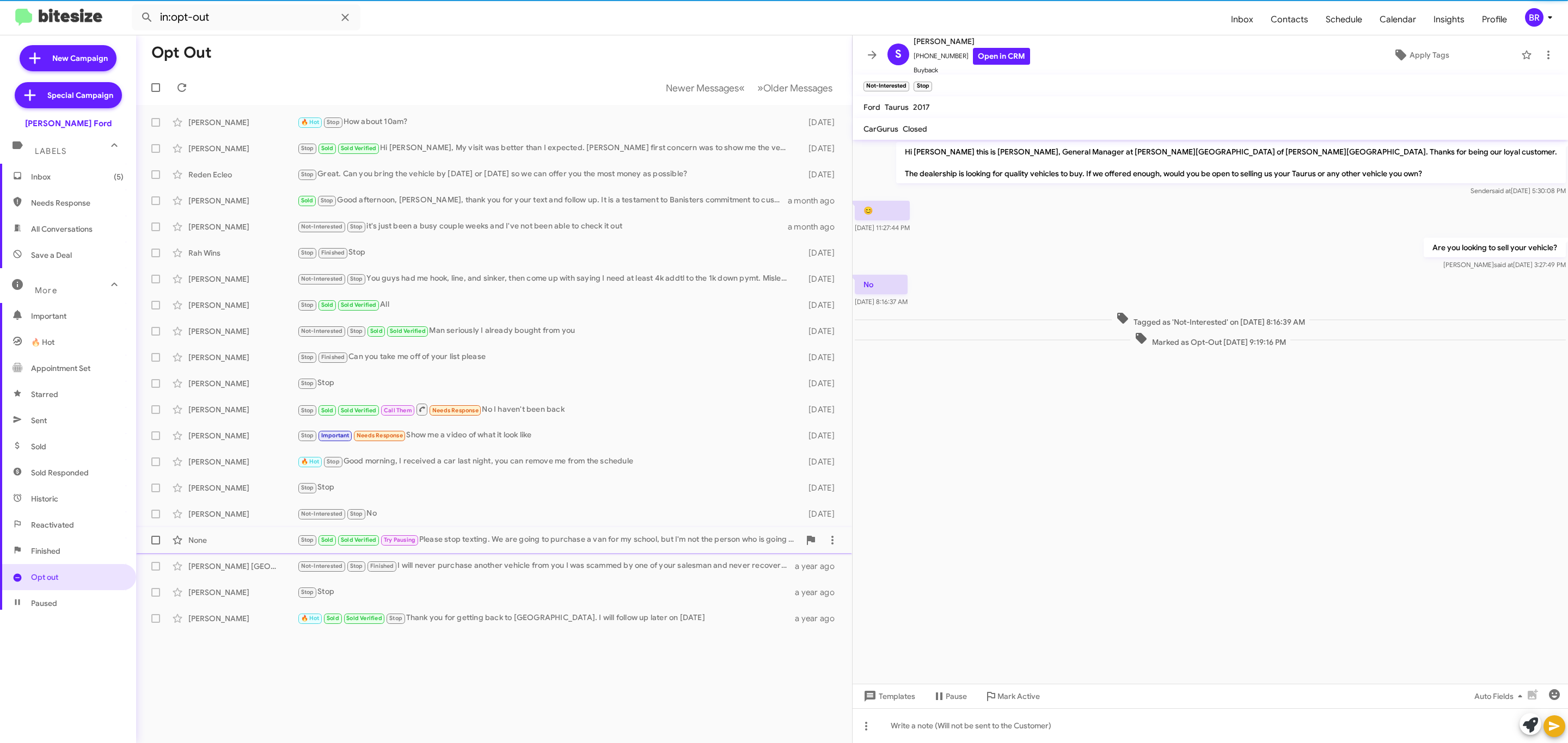
click at [482, 538] on div "Stop Sold Sold Verified Try Pausing Please stop texting. We are going to purcha…" at bounding box center [548, 539] width 502 height 12
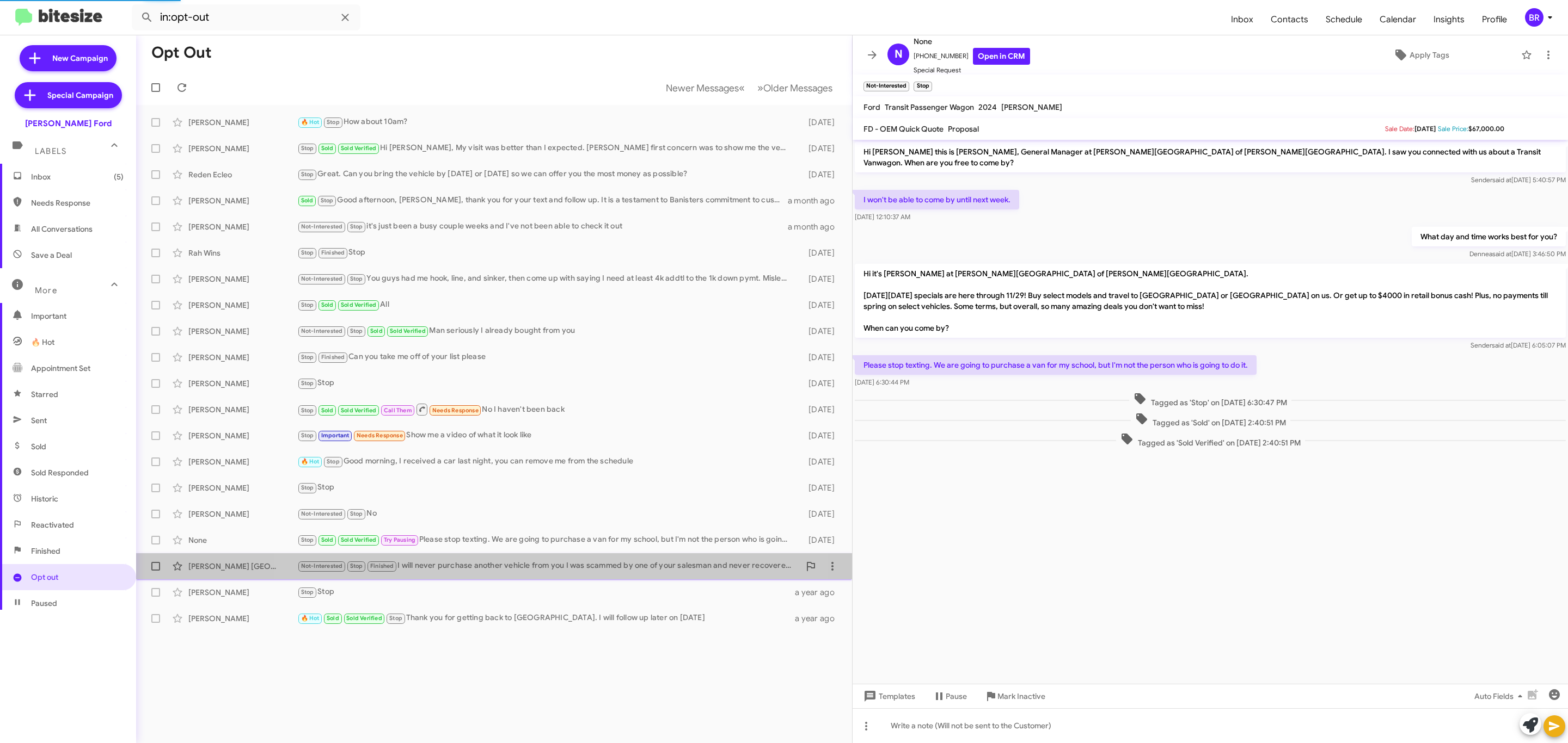
click at [503, 569] on div "Not-Interested Stop Finished I will never purchase another vehicle from you I w…" at bounding box center [548, 565] width 502 height 12
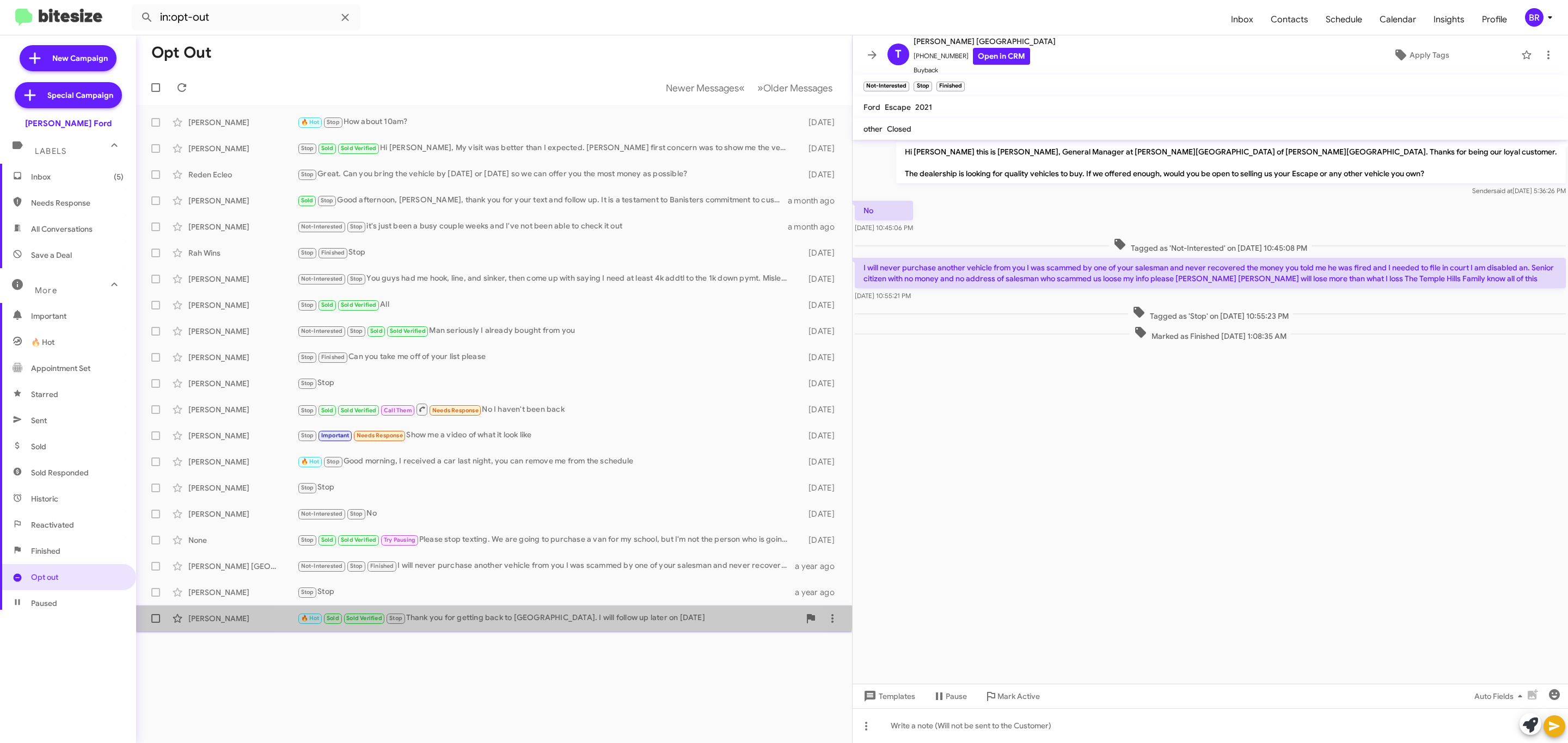
click at [493, 609] on div "Markita Williams 🔥 Hot Sold Sold Verified Stop Thank you for getting back to us…" at bounding box center [493, 618] width 698 height 21
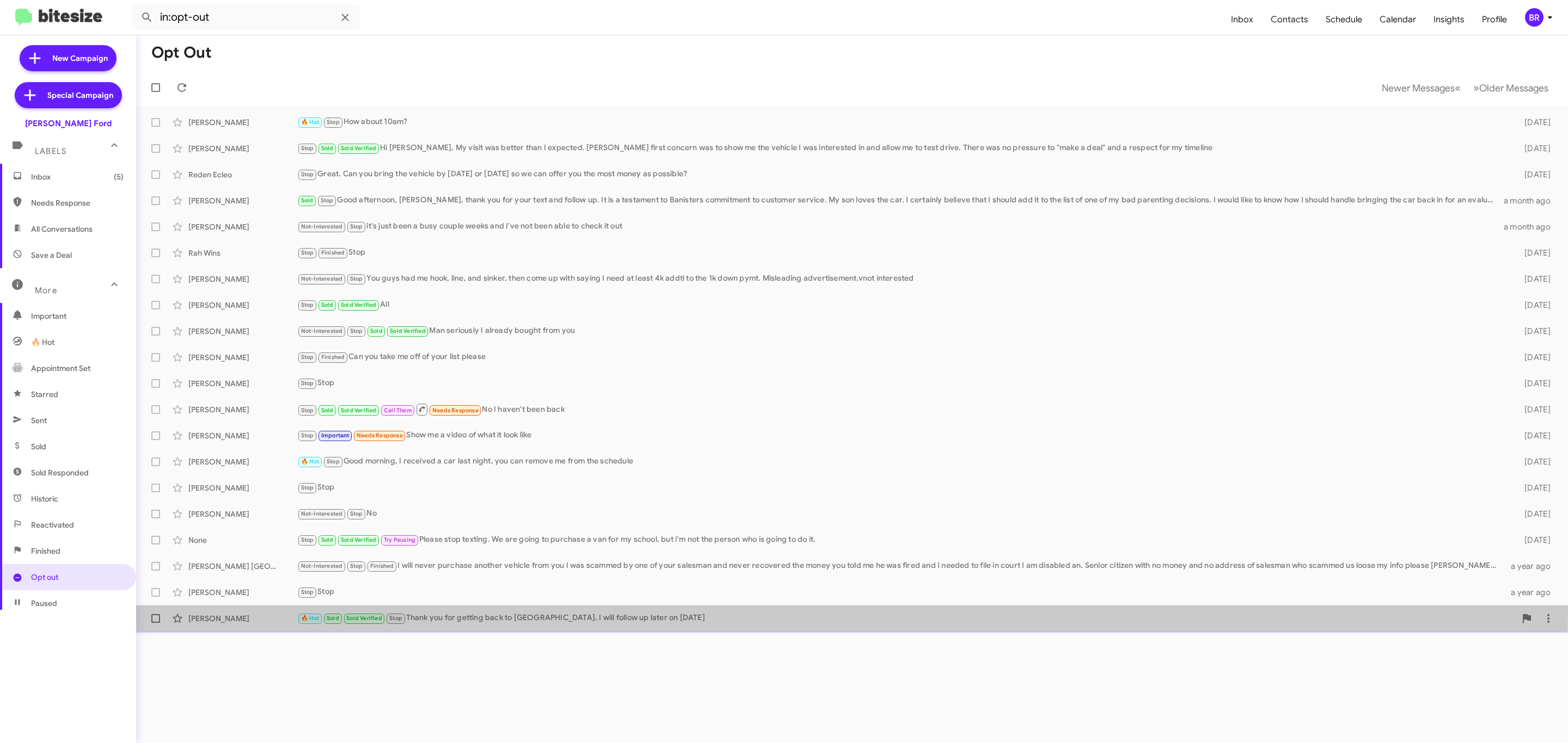
click at [442, 614] on div "🔥 Hot Sold Sold Verified Stop Thank you for getting back to us. I will follow u…" at bounding box center [906, 618] width 1219 height 12
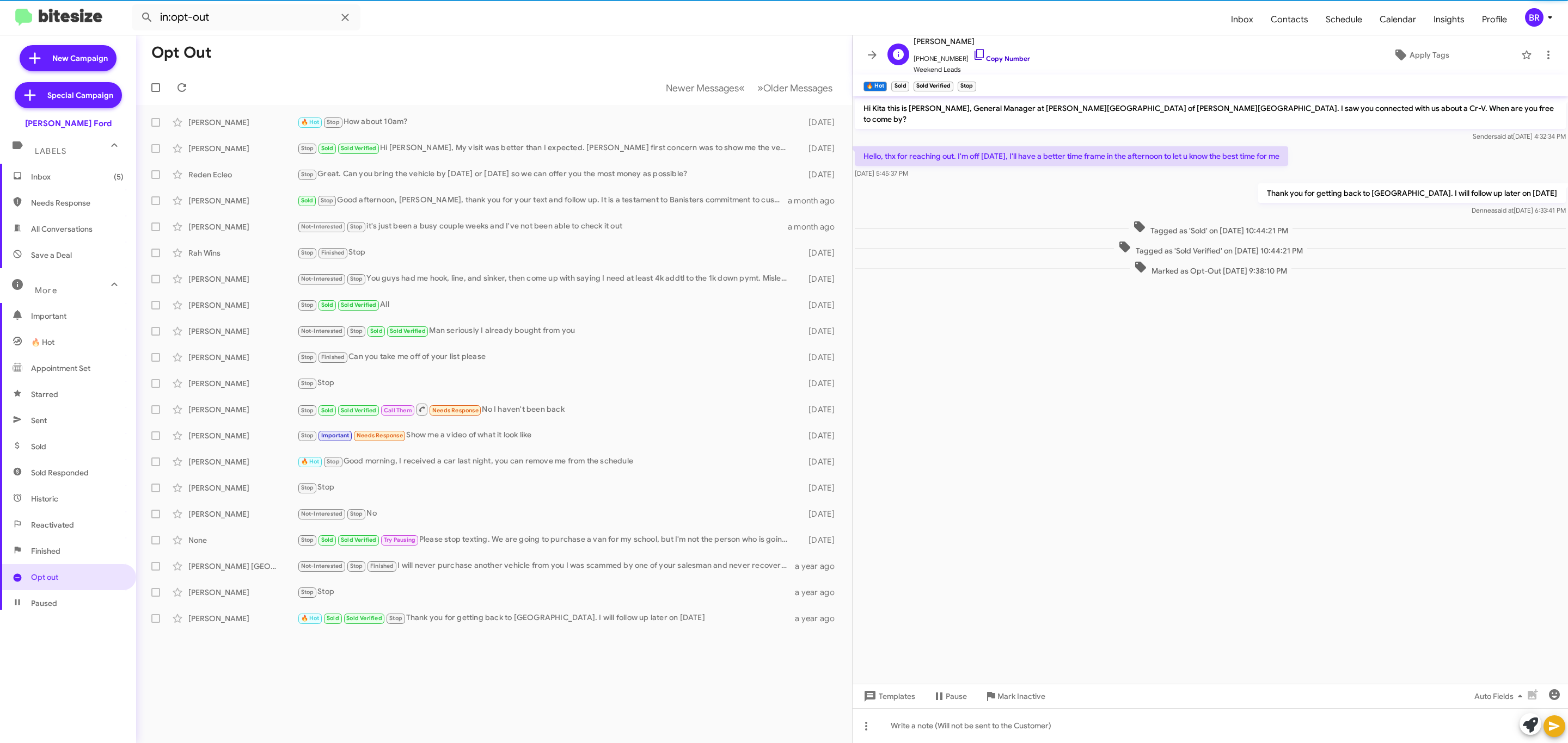
click at [1002, 59] on link "Copy Number" at bounding box center [1001, 58] width 58 height 8
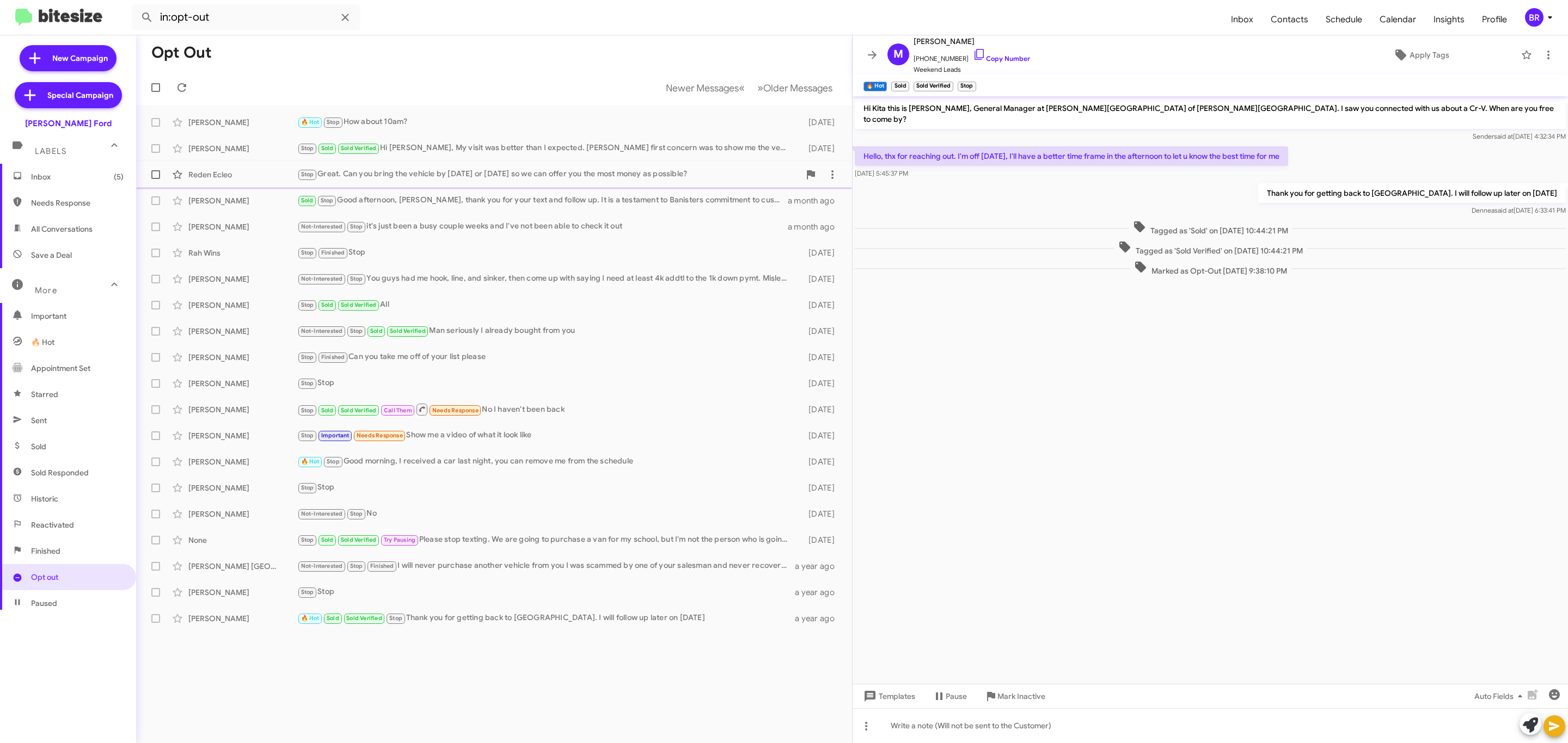
click at [435, 181] on div "Stop Great. Can you bring the vehicle by today or tomorrow so we can offer you …" at bounding box center [548, 174] width 502 height 12
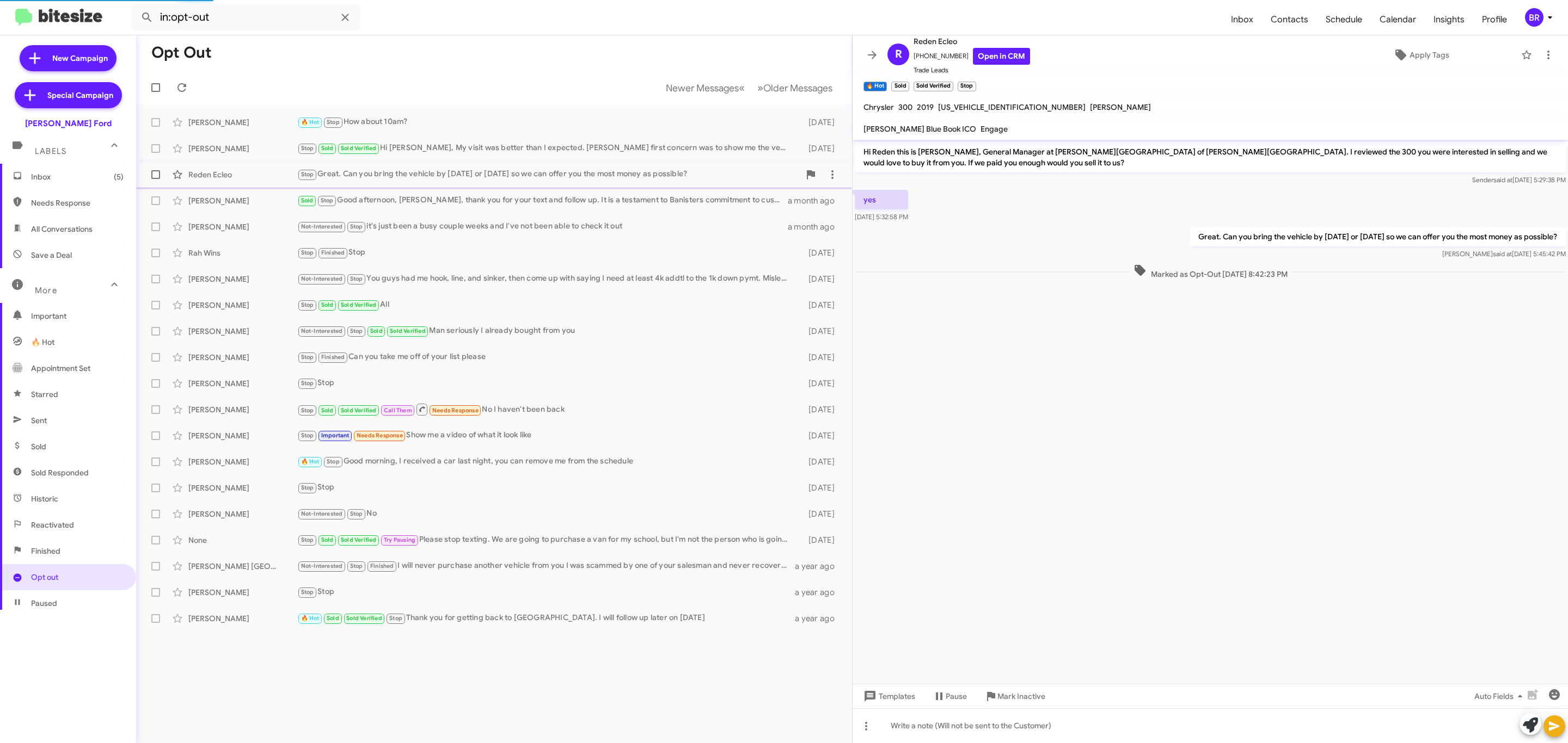
click at [452, 179] on div "Stop Great. Can you bring the vehicle by today or tomorrow so we can offer you …" at bounding box center [548, 174] width 502 height 12
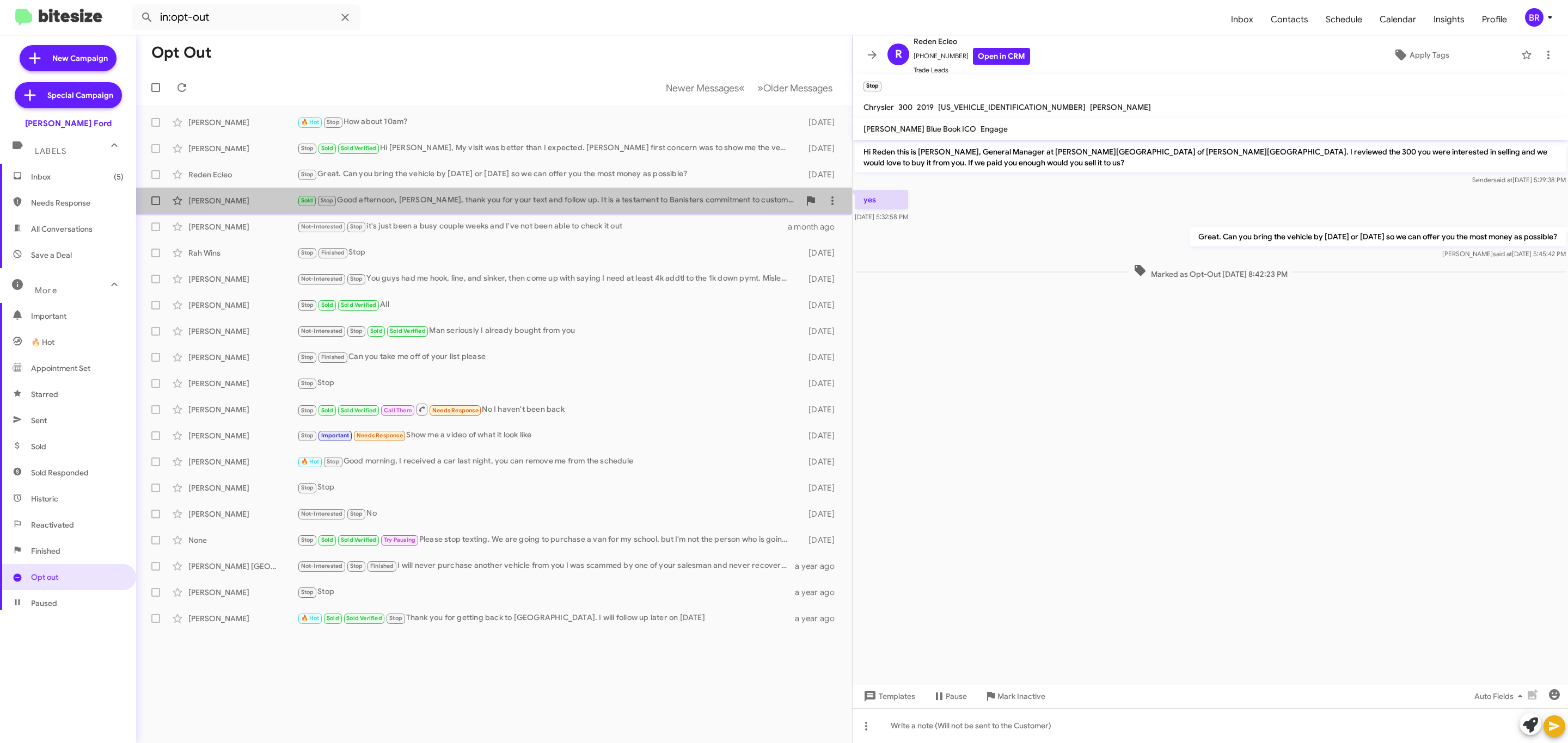
click at [464, 198] on div "Sold Stop Good afternoon, David, thank you for your text and follow up. It is a…" at bounding box center [548, 200] width 502 height 12
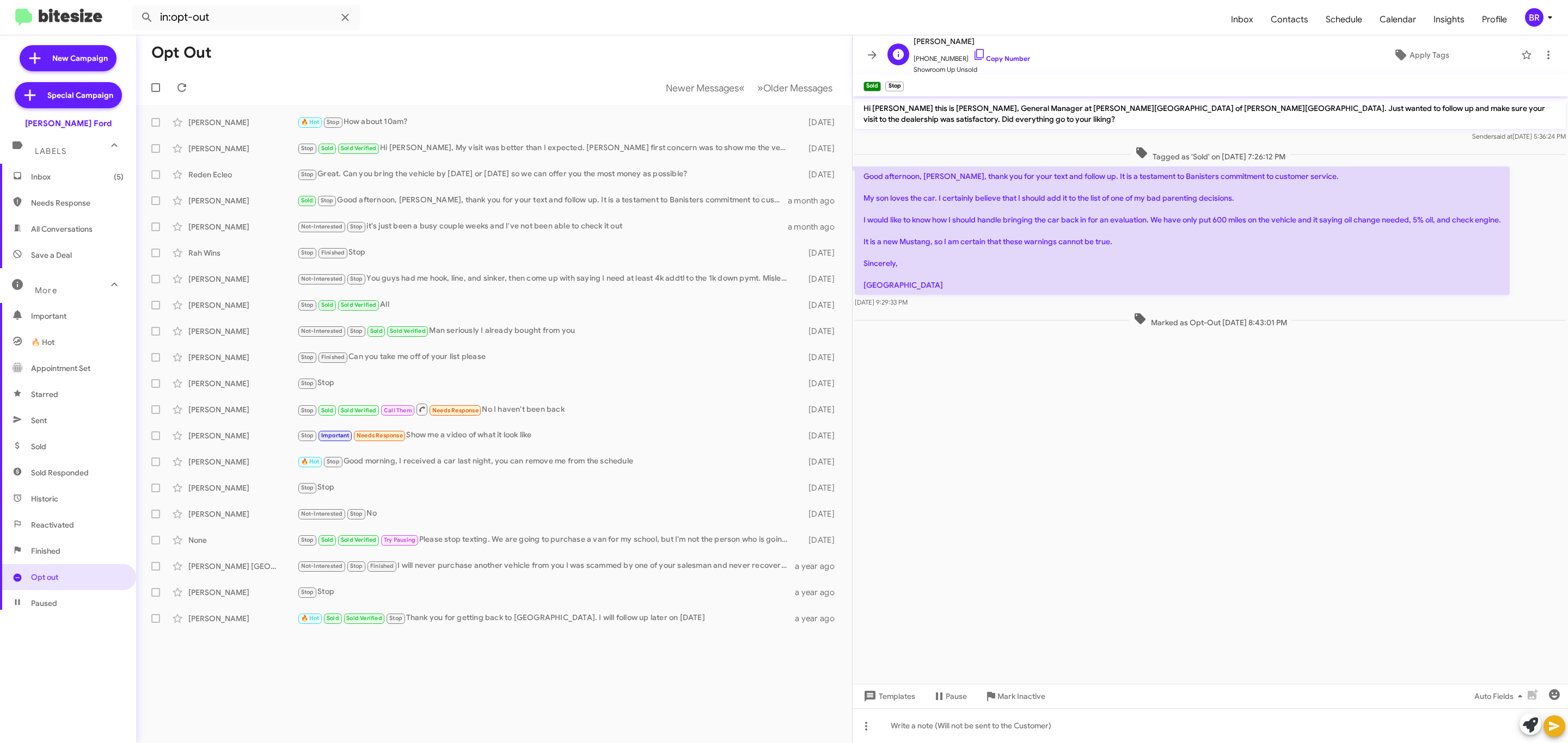
click at [998, 63] on span "+12025104893 Copy Number" at bounding box center [972, 56] width 117 height 16
click at [1005, 60] on link "Copy Number" at bounding box center [1001, 58] width 58 height 8
click at [301, 178] on span "Stop" at bounding box center [308, 174] width 13 height 7
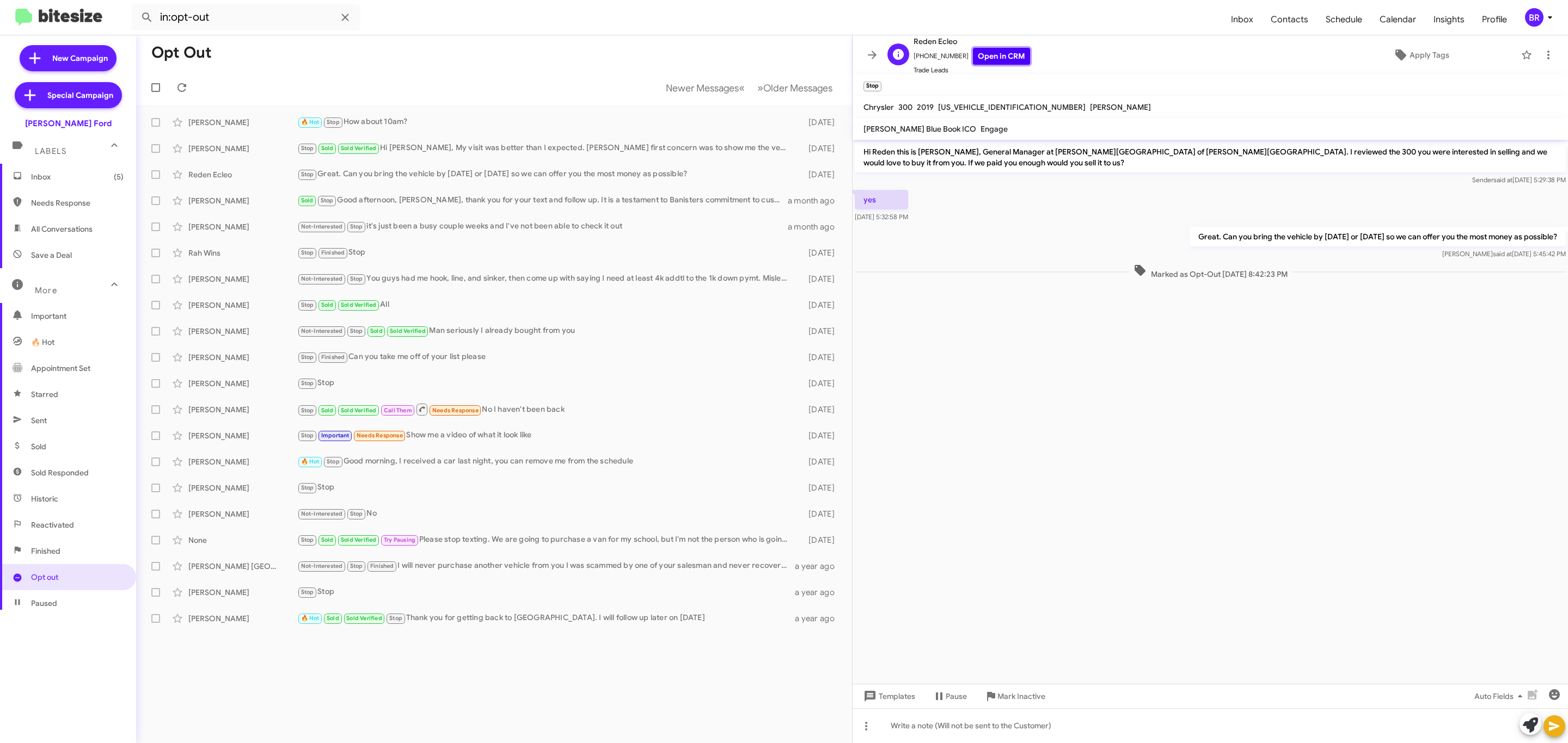
click at [977, 59] on link "Open in CRM" at bounding box center [1001, 56] width 58 height 17
click at [461, 289] on div "Angelo Lopez Not-Interested Stop You guys had me hook, line, and sinker, then c…" at bounding box center [493, 279] width 698 height 21
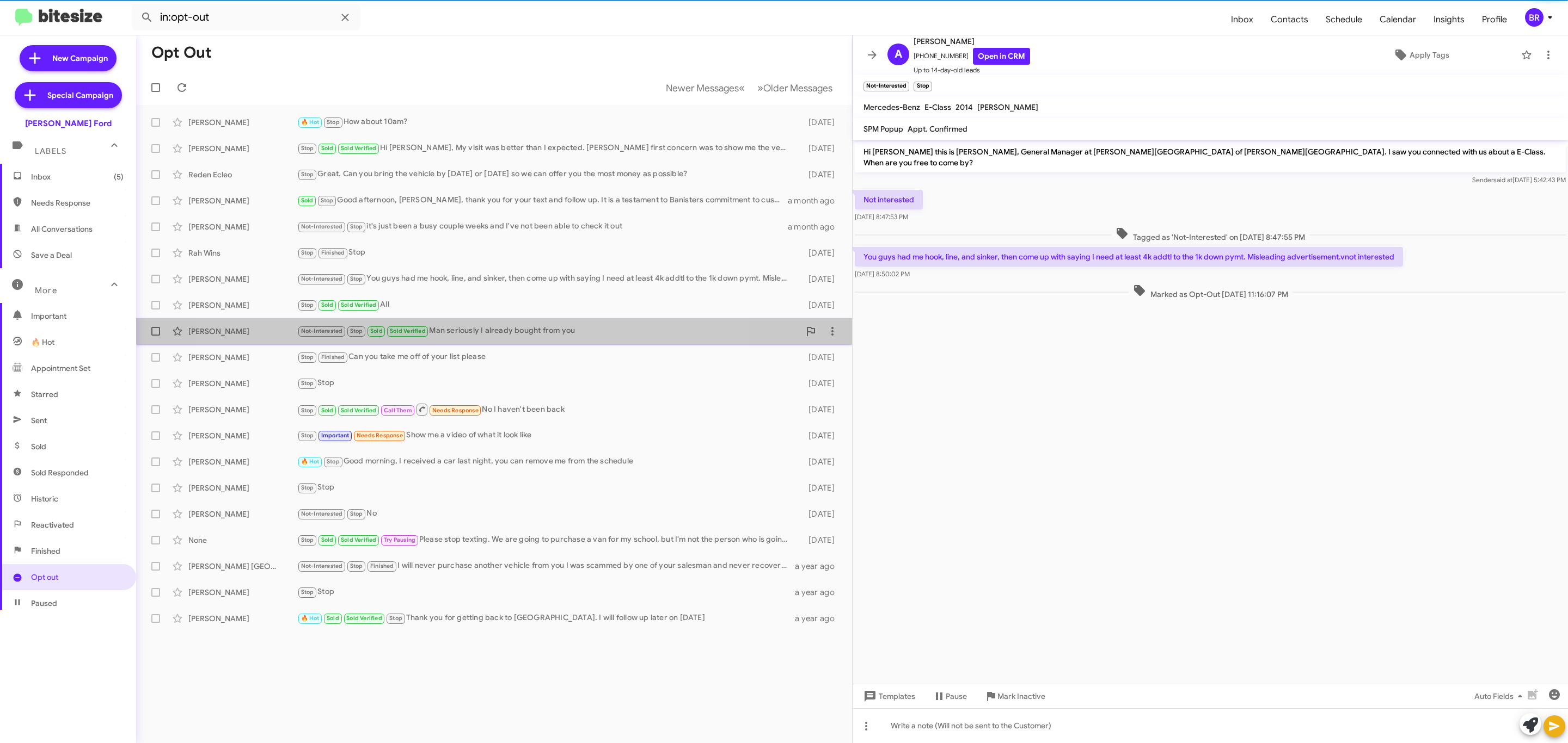
click at [455, 330] on div "Not-Interested Stop Sold Sold Verified Man seriously I already bought from you" at bounding box center [548, 330] width 502 height 12
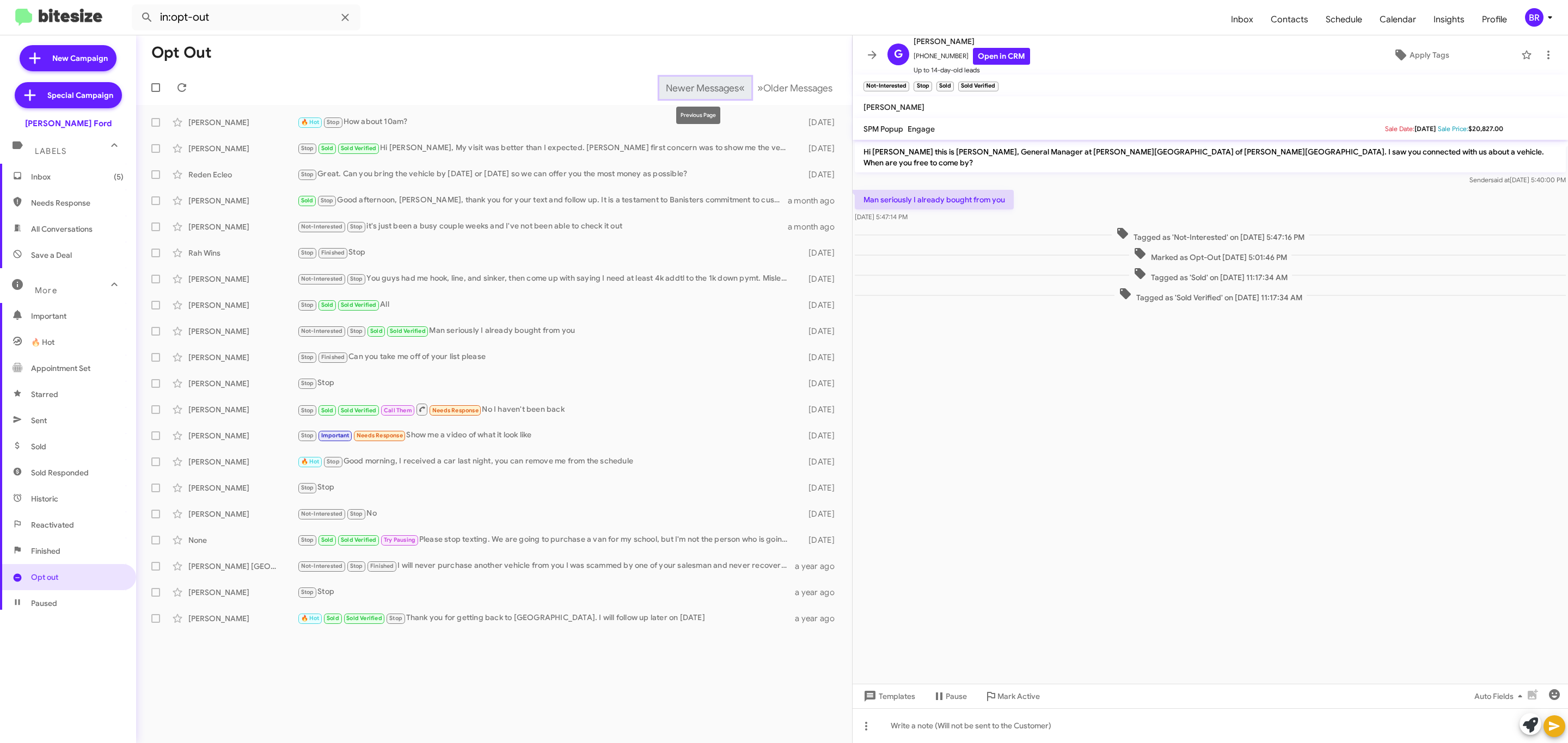
click at [681, 89] on span "Newer Messages" at bounding box center [702, 88] width 73 height 12
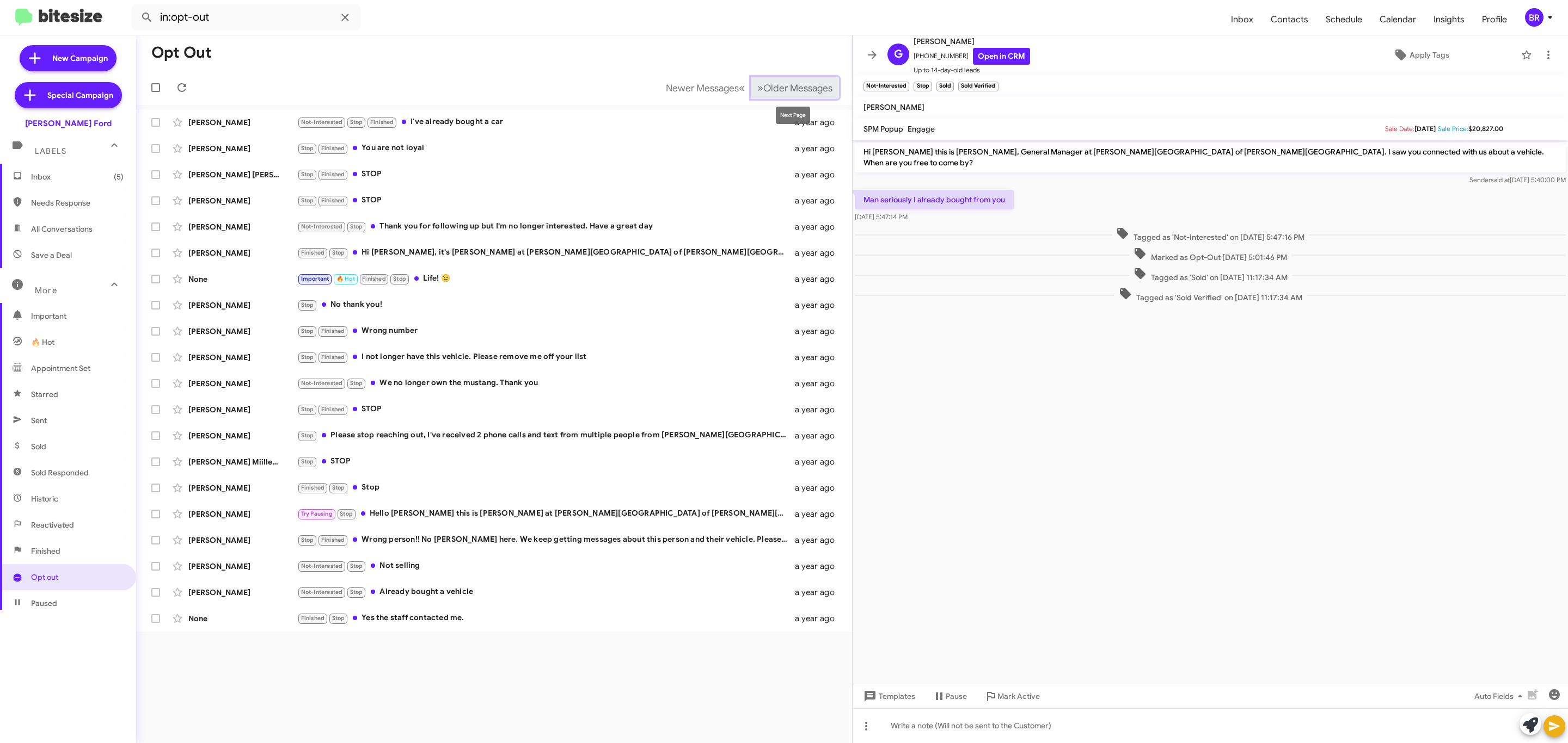
click at [786, 86] on span "Older Messages" at bounding box center [798, 88] width 69 height 12
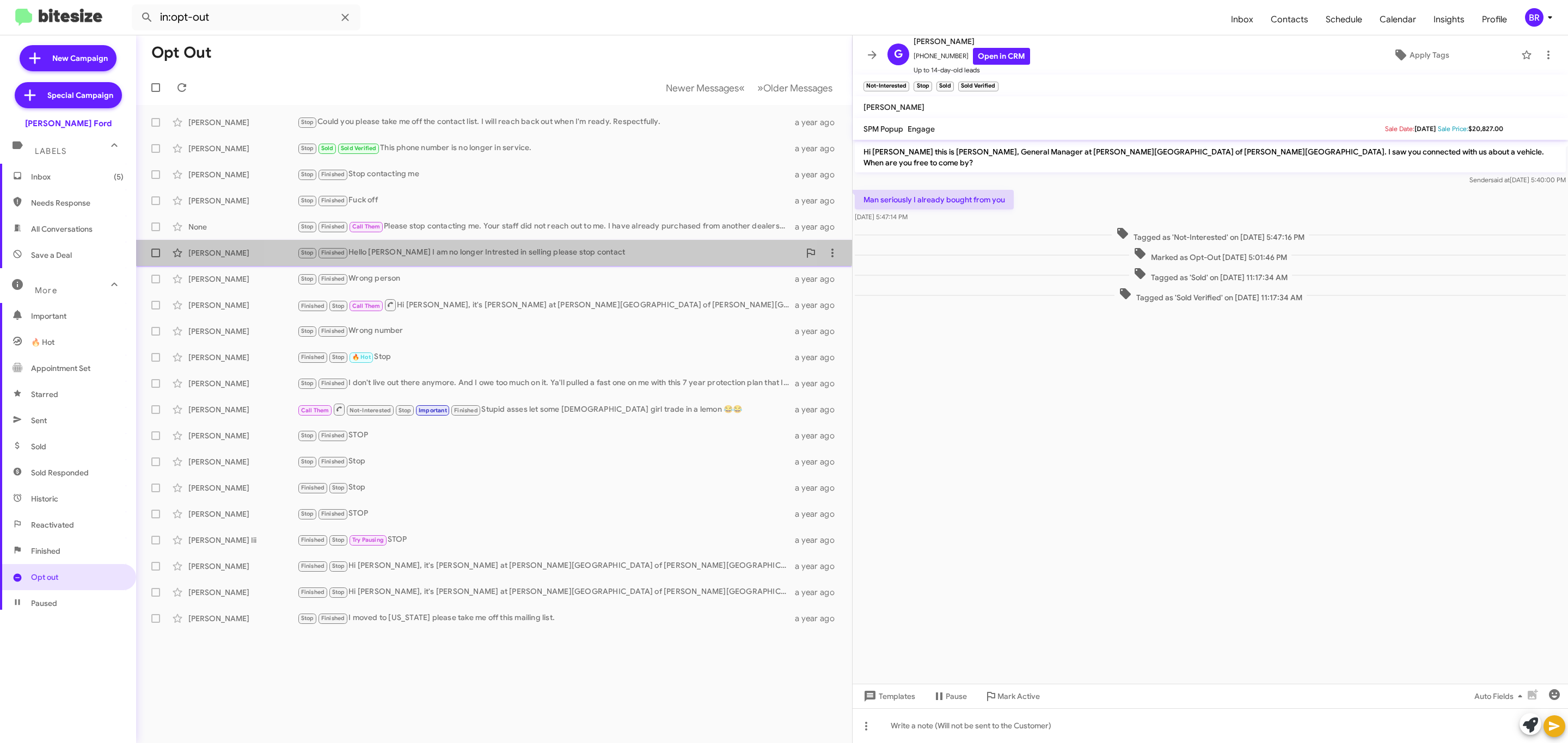
click at [489, 244] on div "Marcus Stephenson Stop Finished Hello Mel I am no longer Intrested in selling p…" at bounding box center [493, 253] width 698 height 21
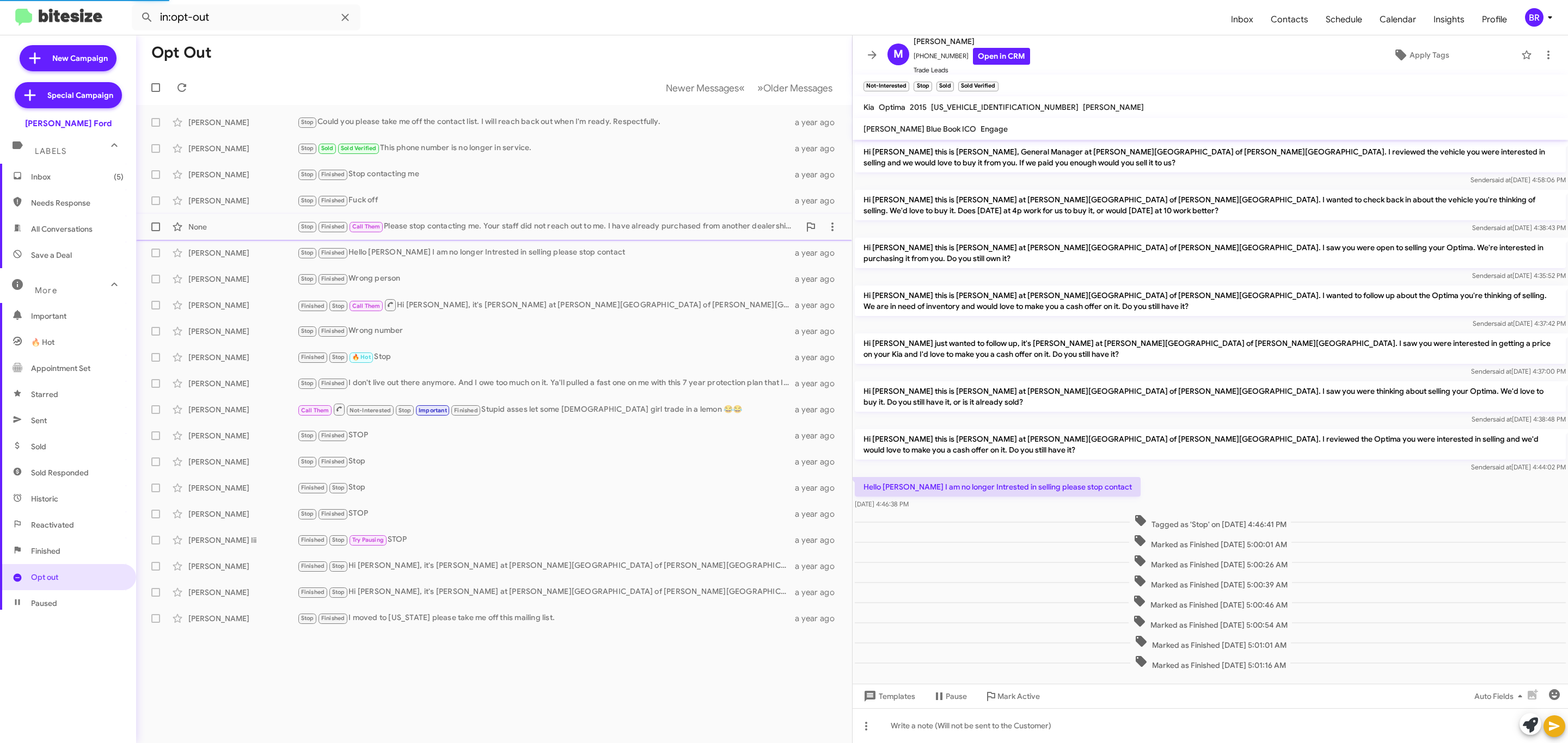
scroll to position [6, 0]
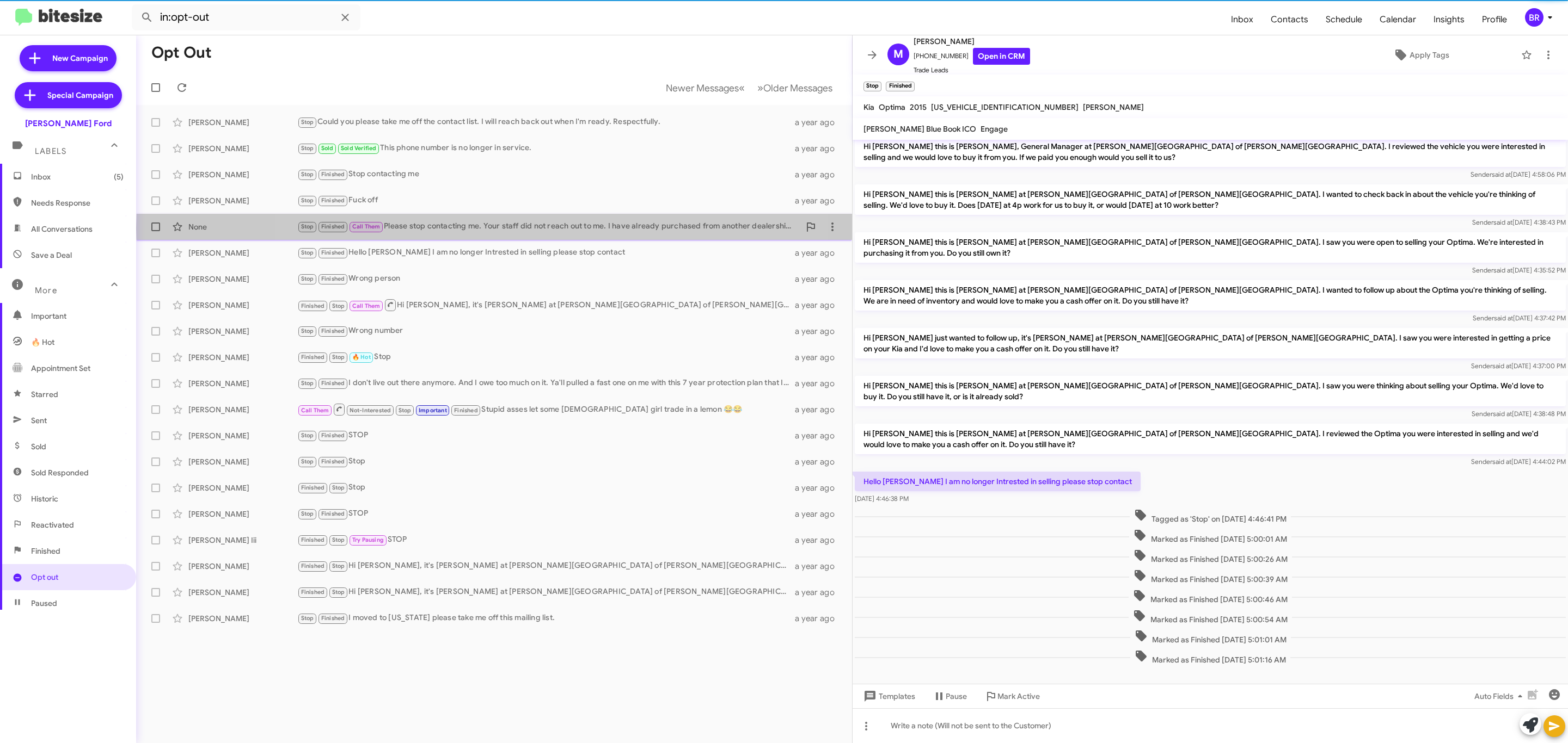
click at [521, 228] on div "Stop Finished Call Them Please stop contacting me. Your staff did not reach out…" at bounding box center [548, 226] width 502 height 12
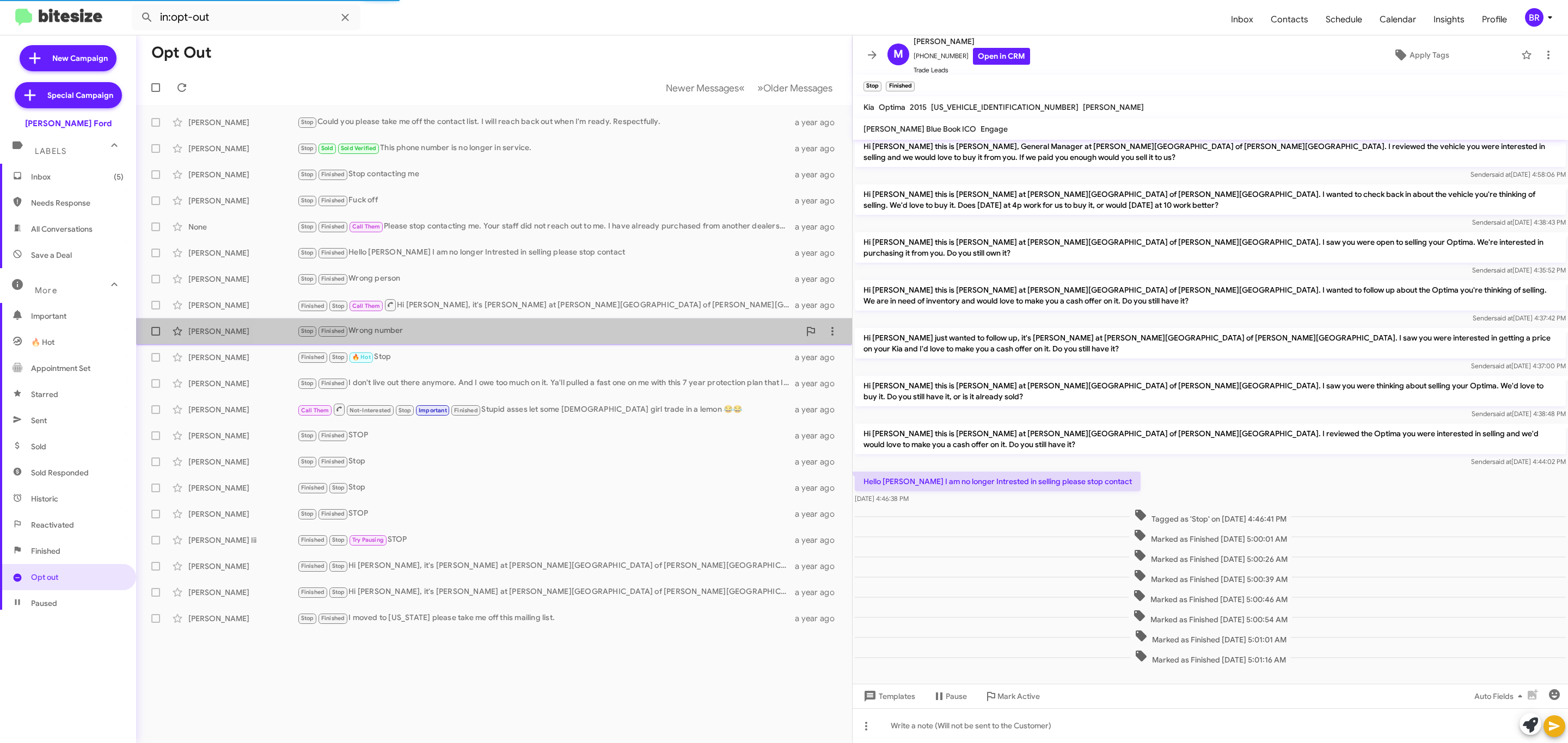
click at [483, 335] on div "Stop Finished Wrong number" at bounding box center [548, 330] width 502 height 12
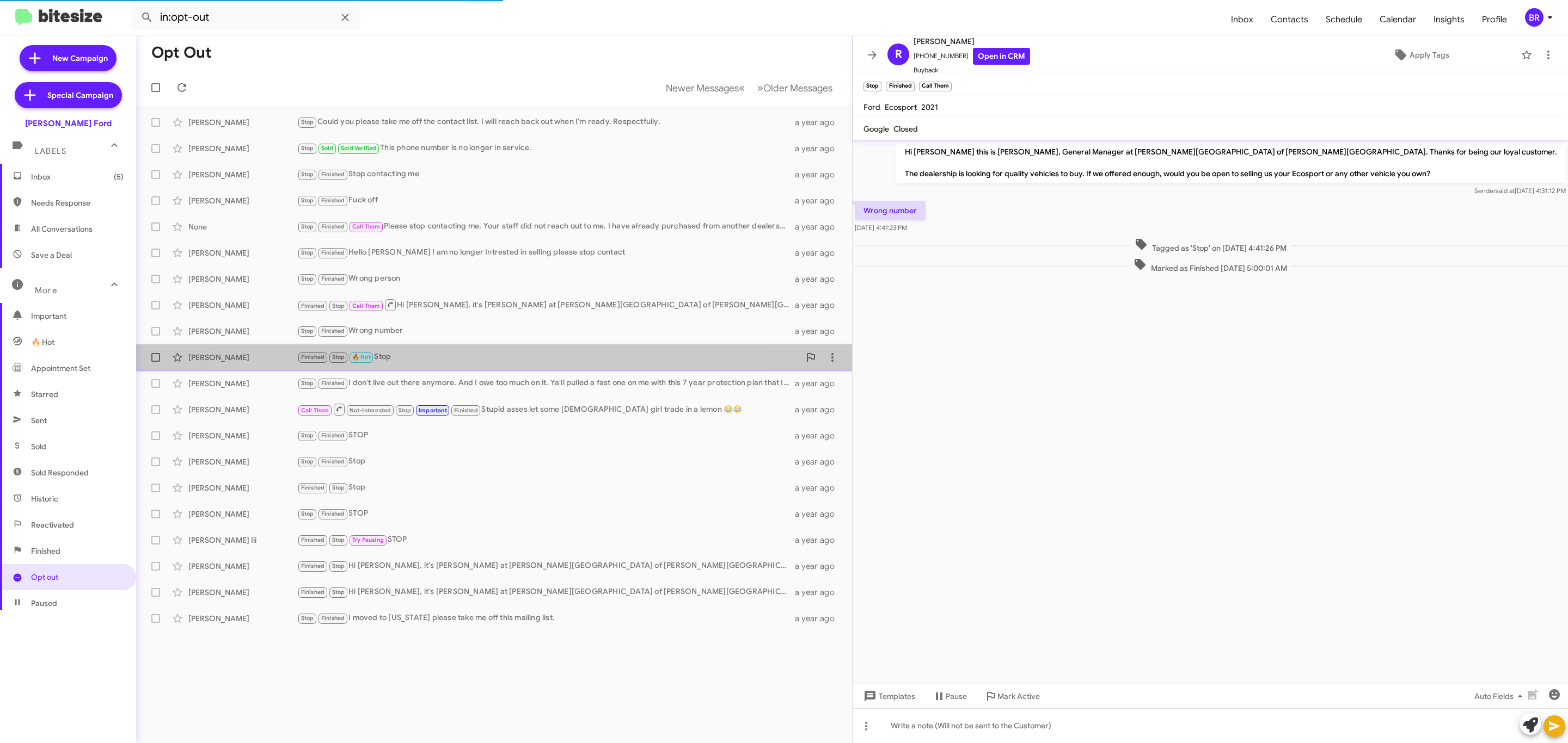
click at [461, 367] on div "Jason Sama Finished Stop 🔥 Hot Stop a year ago" at bounding box center [493, 358] width 698 height 21
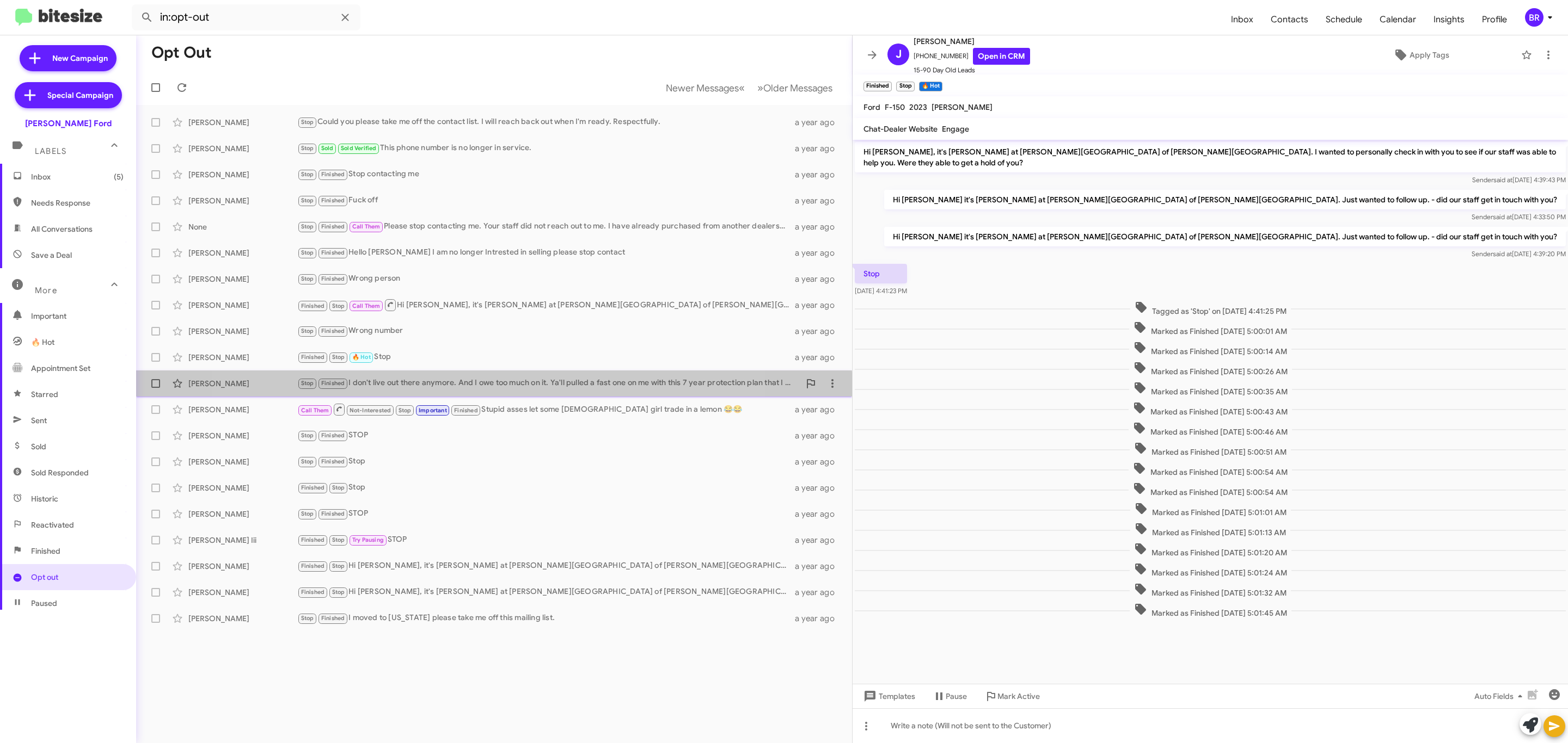
click at [463, 394] on div "Justin Heard Stop Finished I don't live out there anymore. And I owe too much o…" at bounding box center [493, 383] width 698 height 21
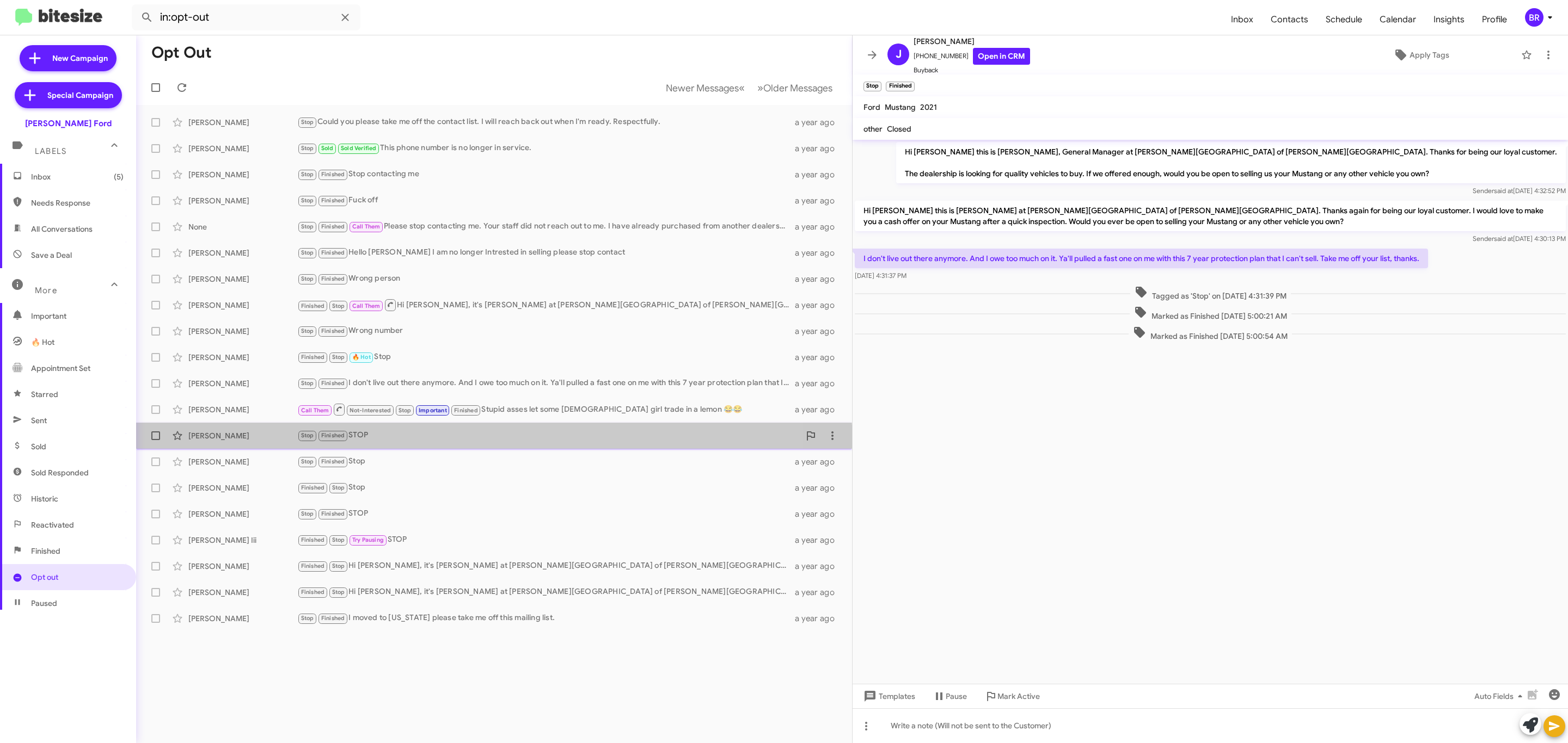
click at [482, 445] on div "Kayla Koonce Stop Finished STOP a year ago" at bounding box center [493, 436] width 698 height 21
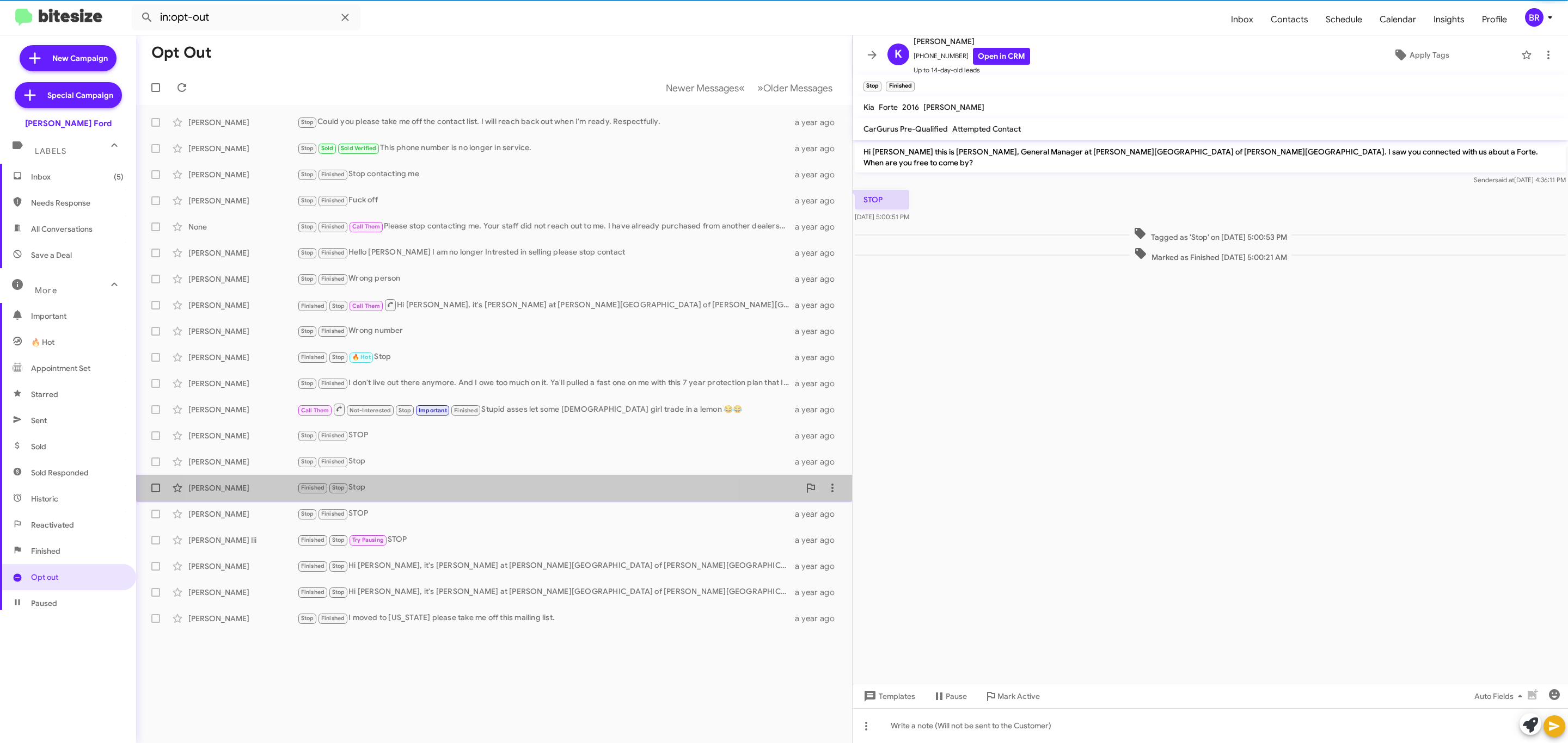
click at [449, 476] on span "Cesar Gualan Finished Stop Stop a year ago" at bounding box center [494, 488] width 716 height 26
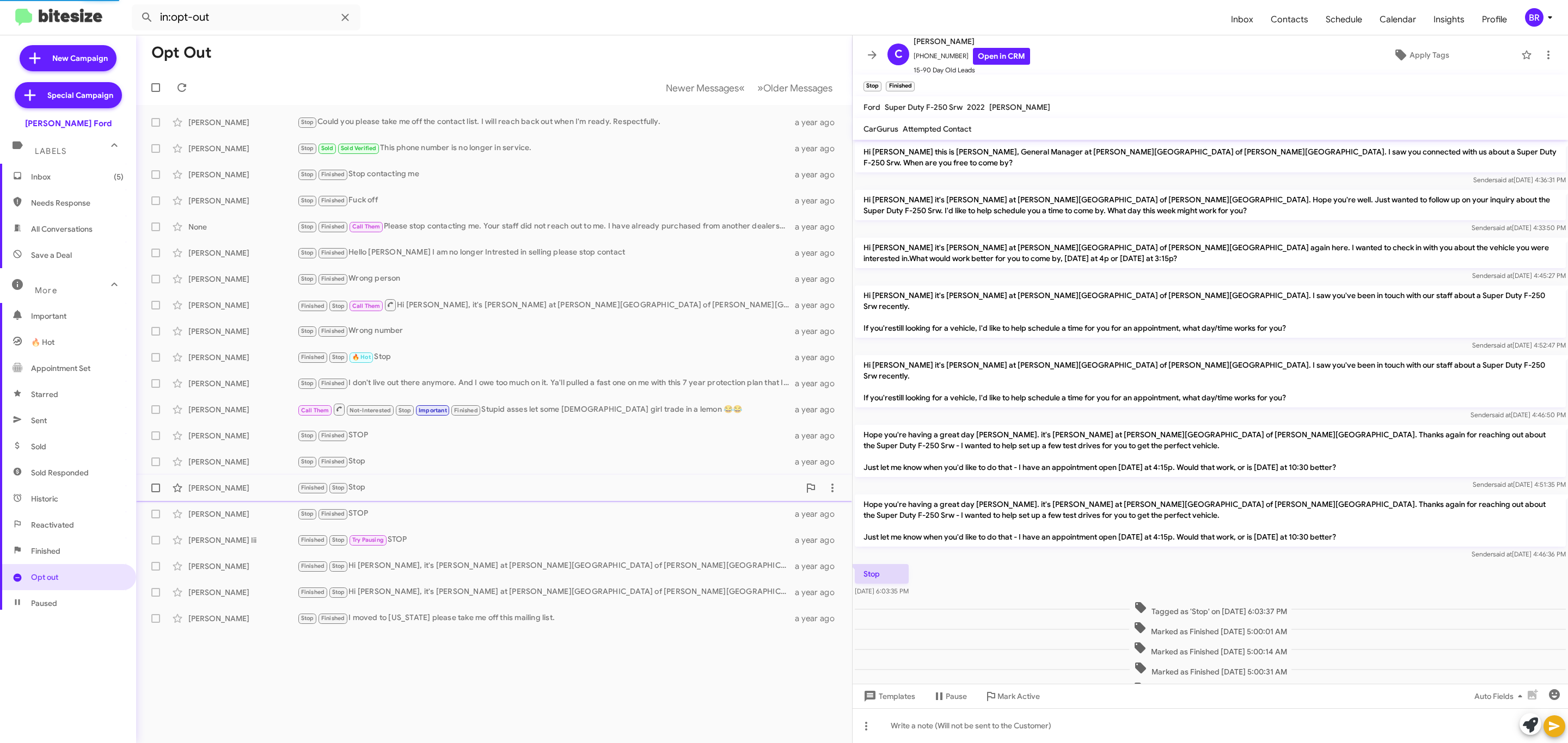
scroll to position [117, 0]
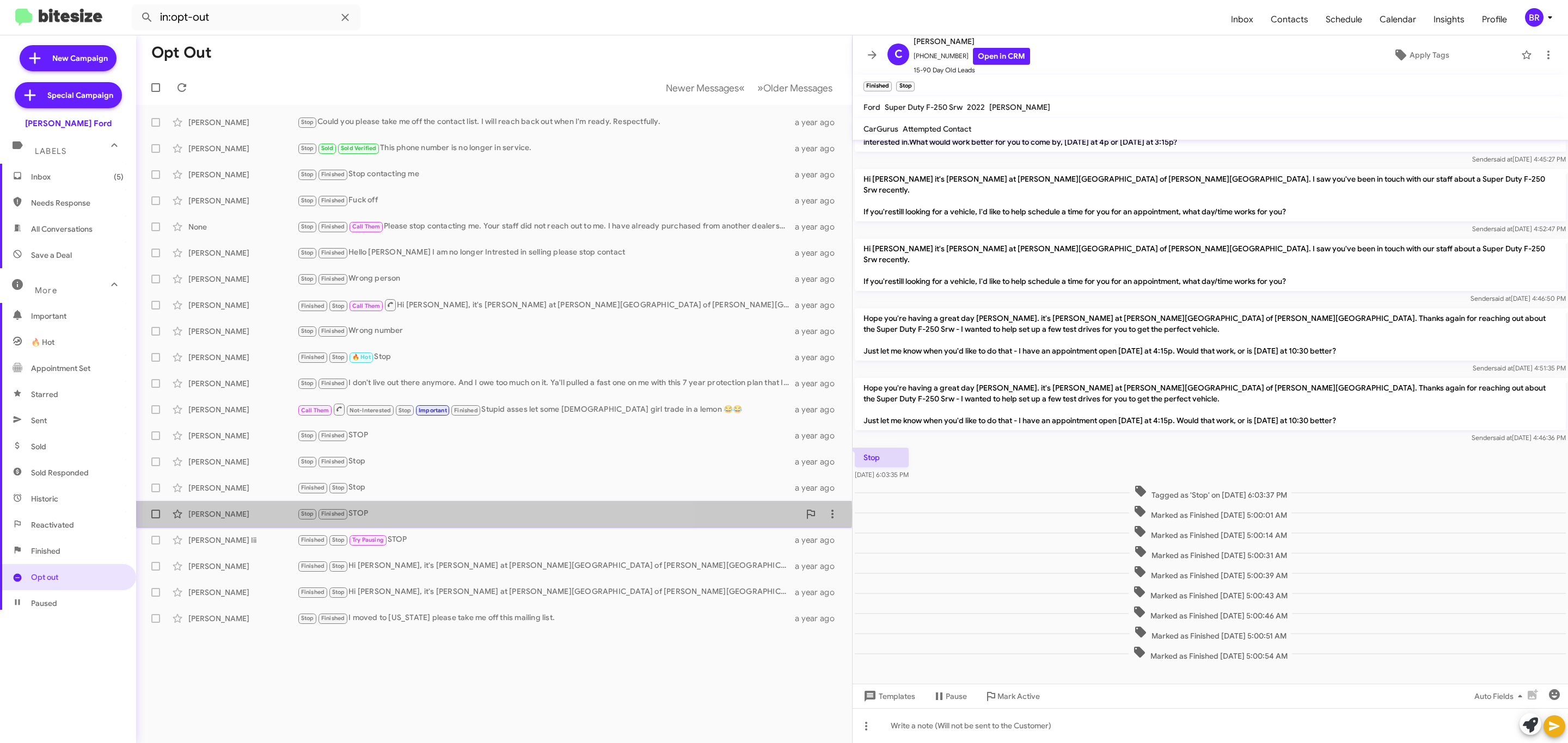
click at [428, 515] on div "Stop Finished STOP" at bounding box center [548, 514] width 502 height 12
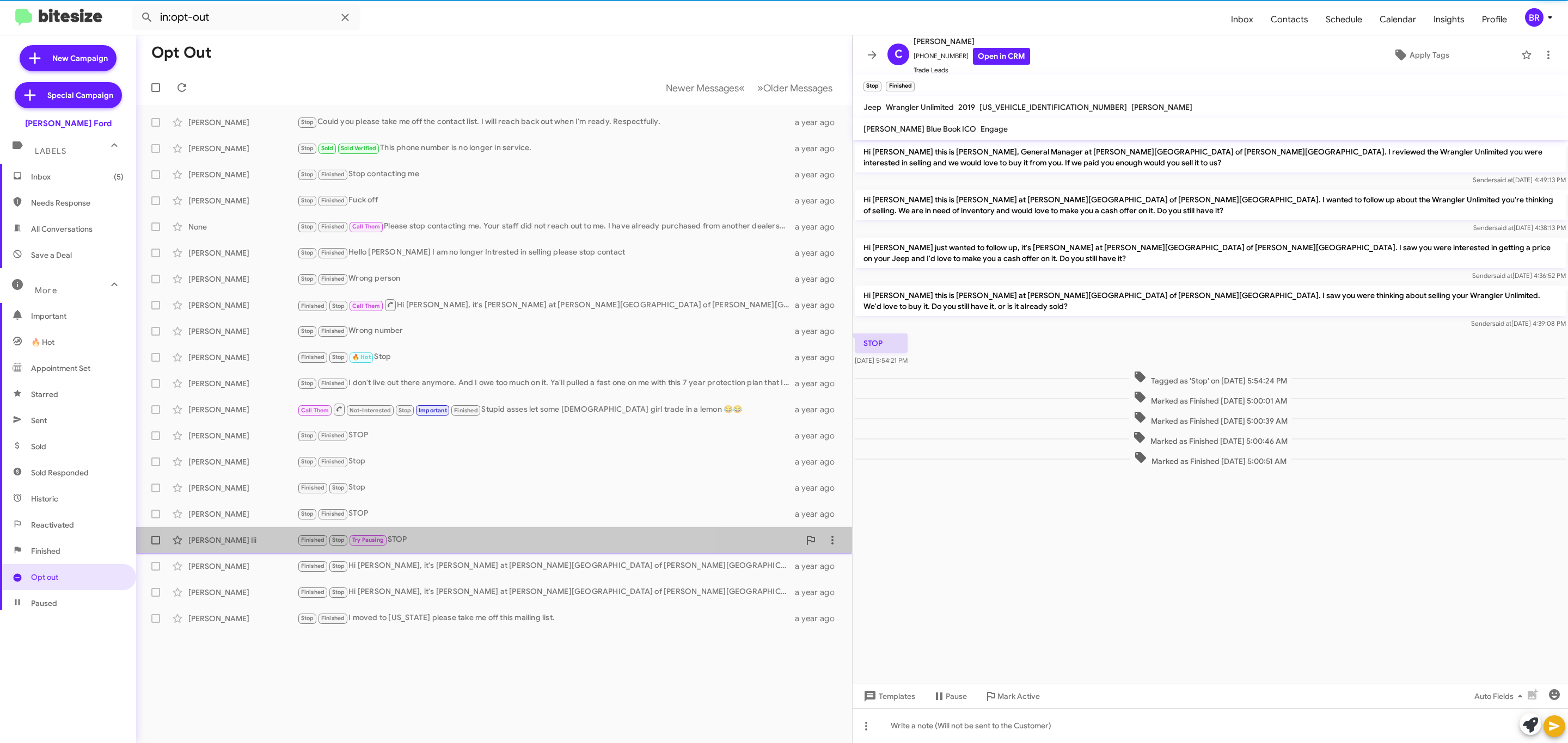
click at [437, 549] on div "William Louis Reed Iii Finished Stop Try Pausing STOP a year ago" at bounding box center [493, 540] width 698 height 21
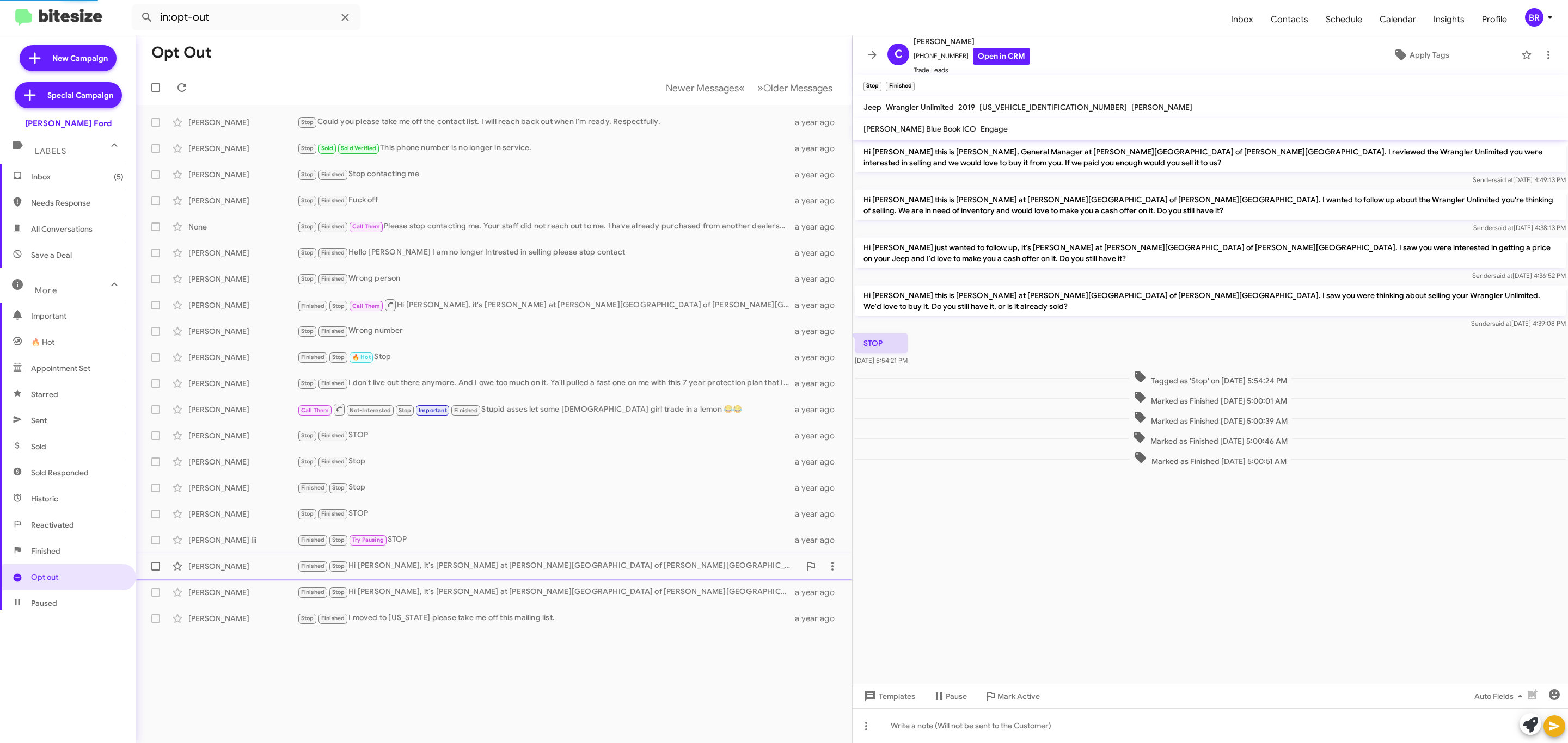
scroll to position [9, 0]
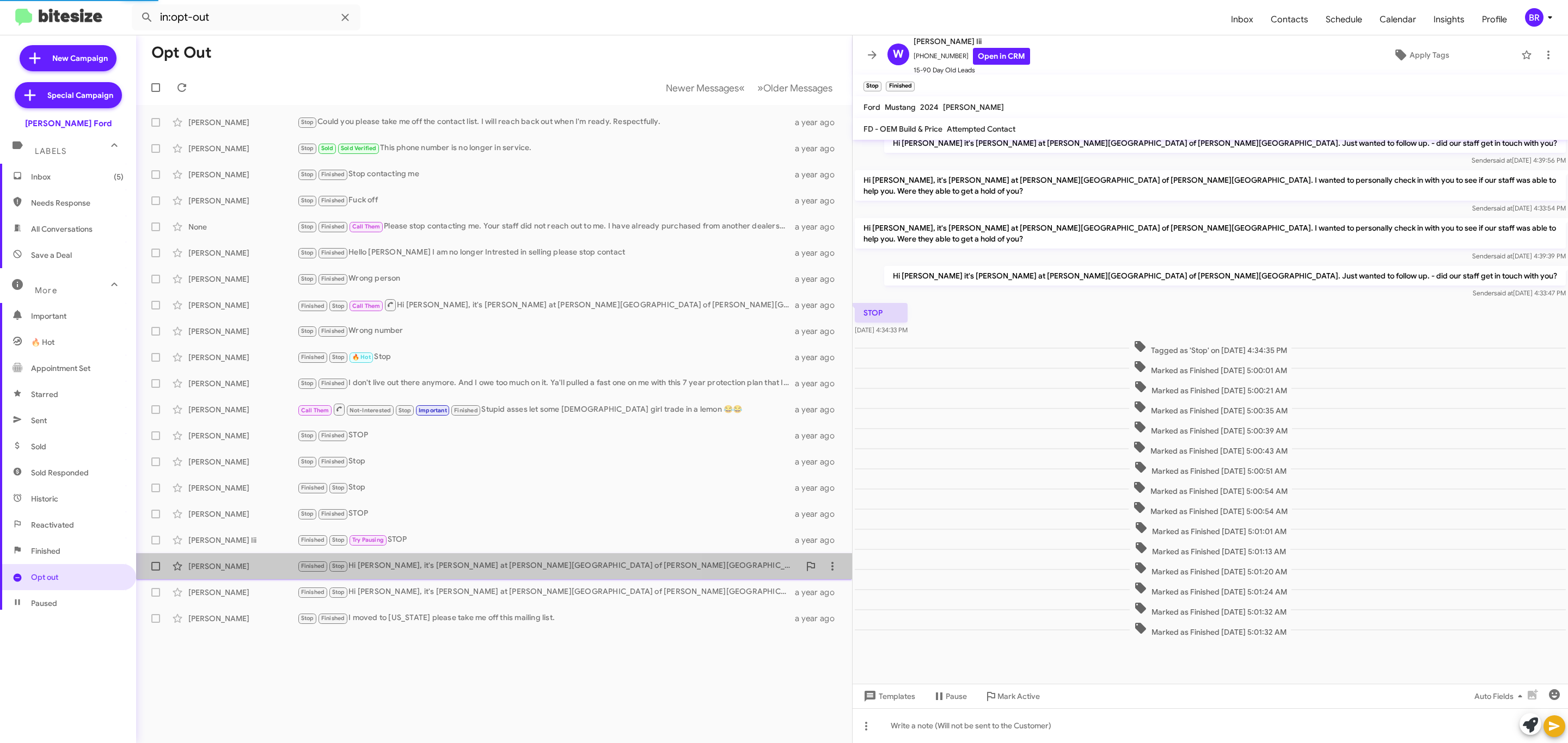
click at [431, 565] on div "Finished Stop Hi Alex, it's Mel Worsham at Banister Ford of Marlow Heights. I w…" at bounding box center [548, 565] width 502 height 12
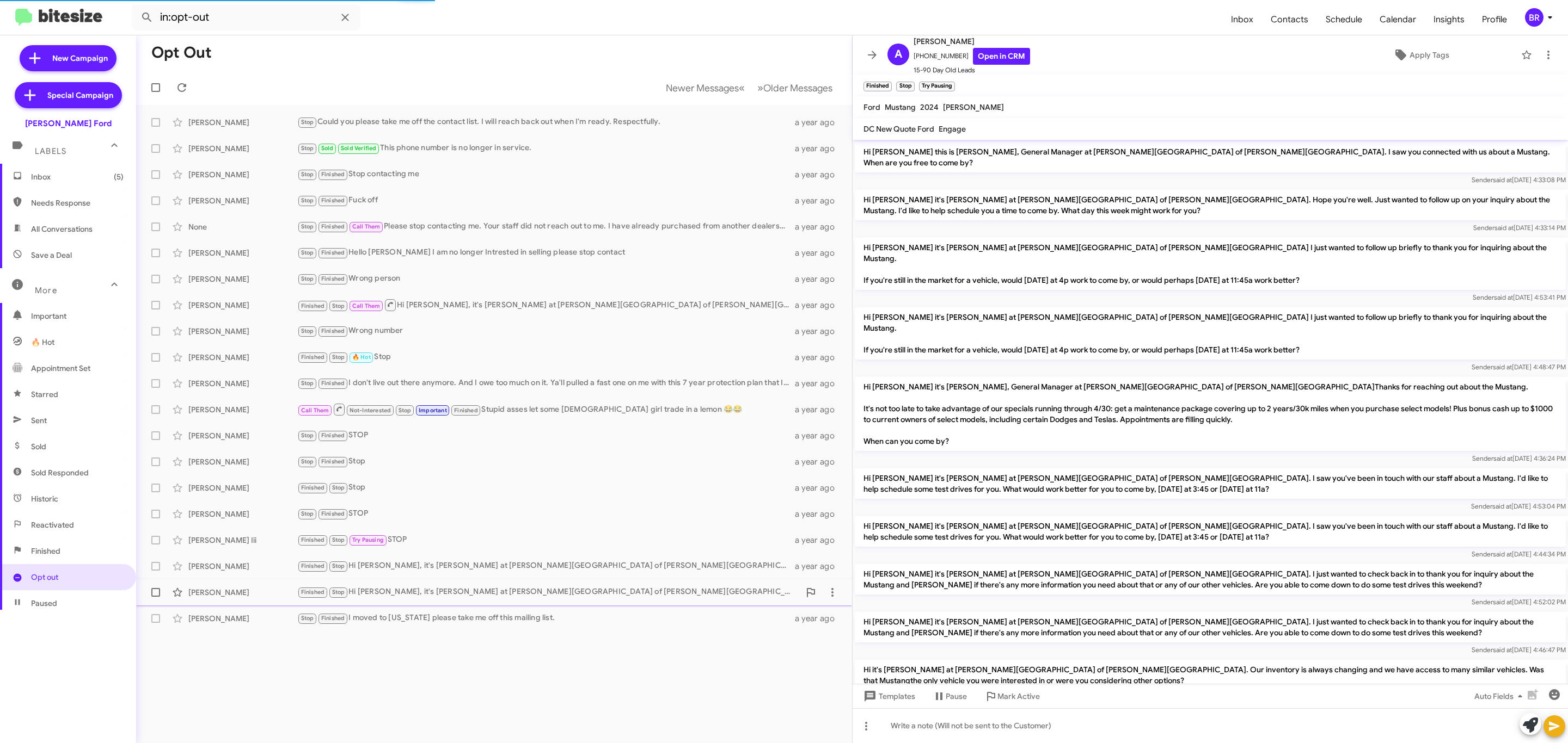
scroll to position [54, 0]
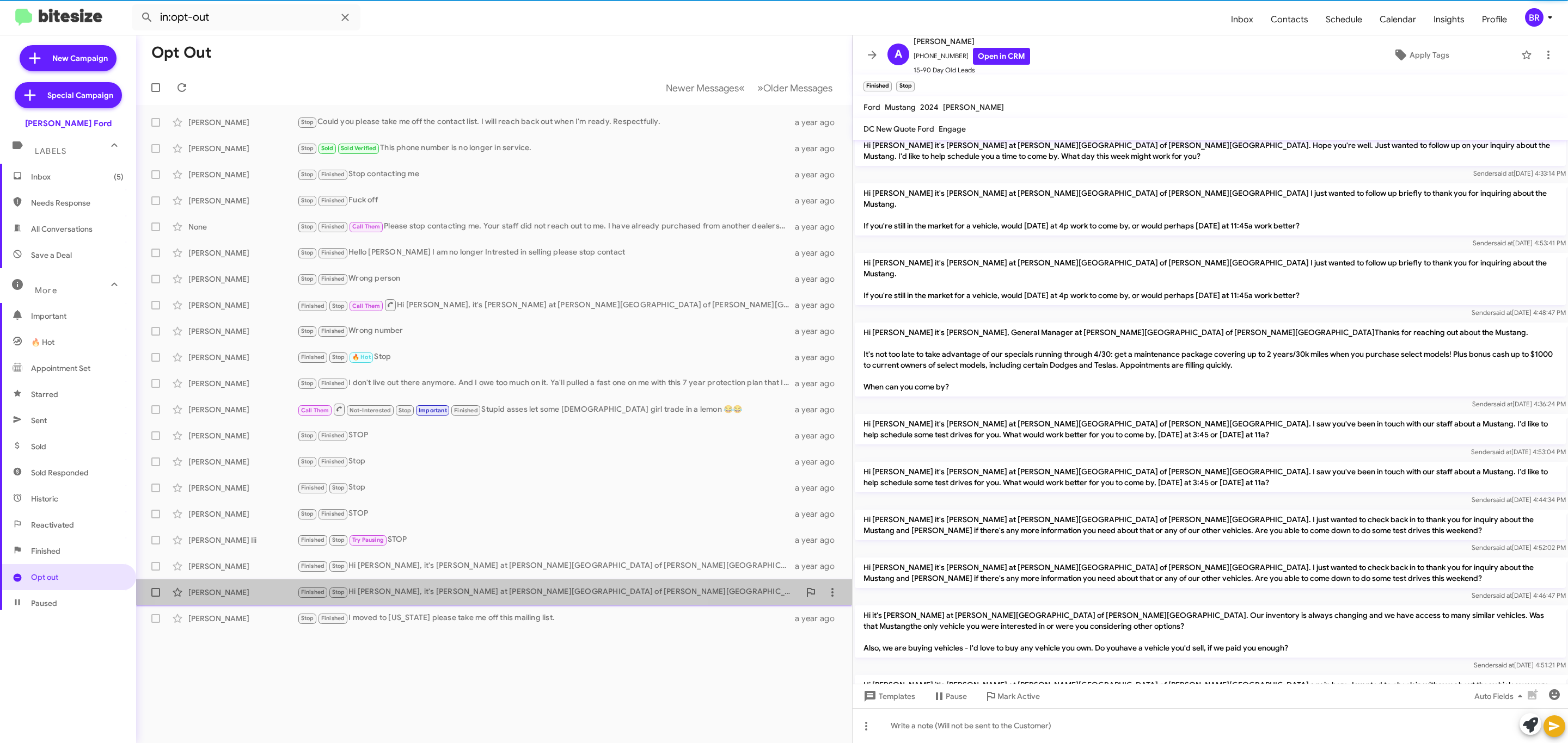
click at [434, 597] on div "Finished Stop Hi Rachel, it's Mel Worsham at Banister Ford of Marlow Heights. I…" at bounding box center [548, 592] width 502 height 12
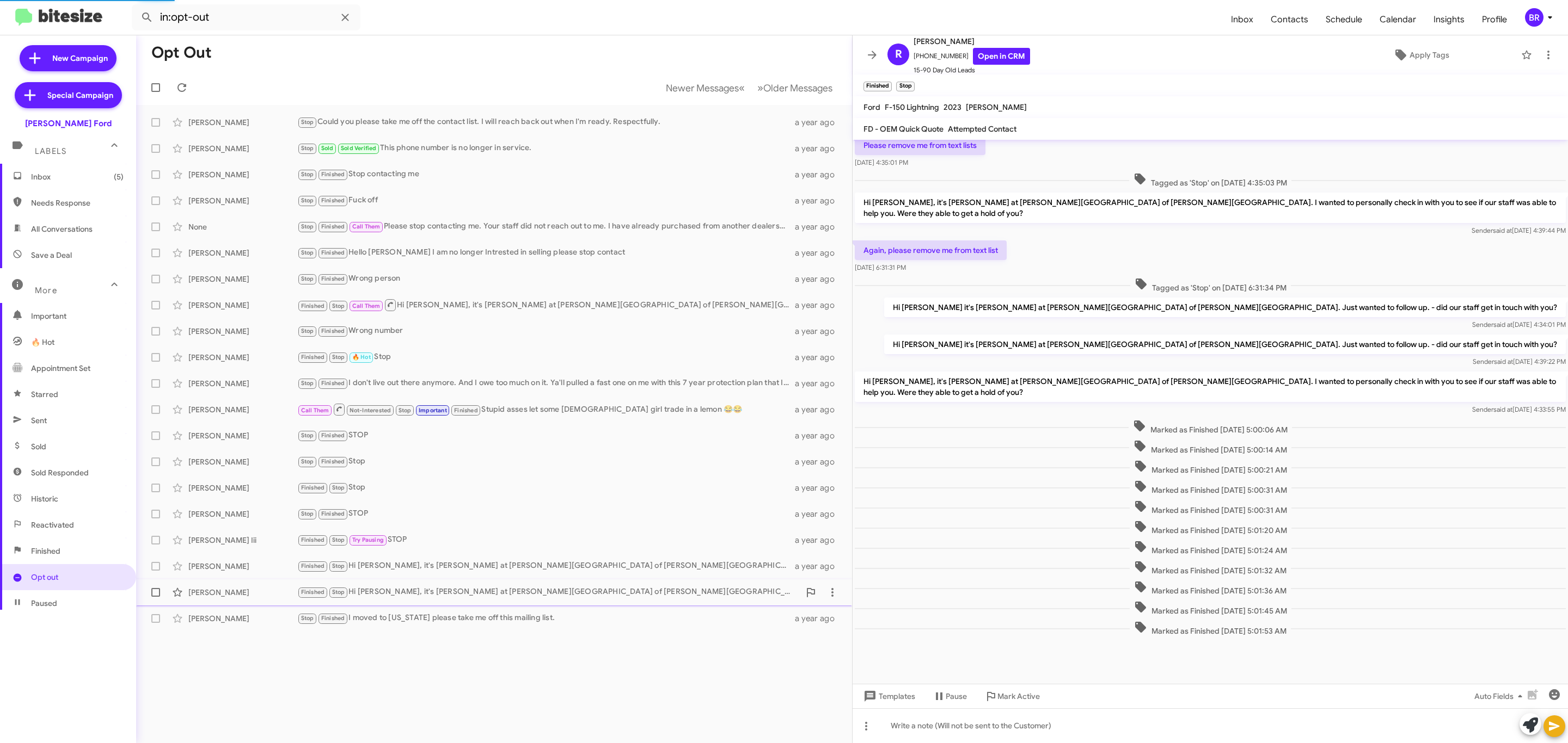
scroll to position [41, 0]
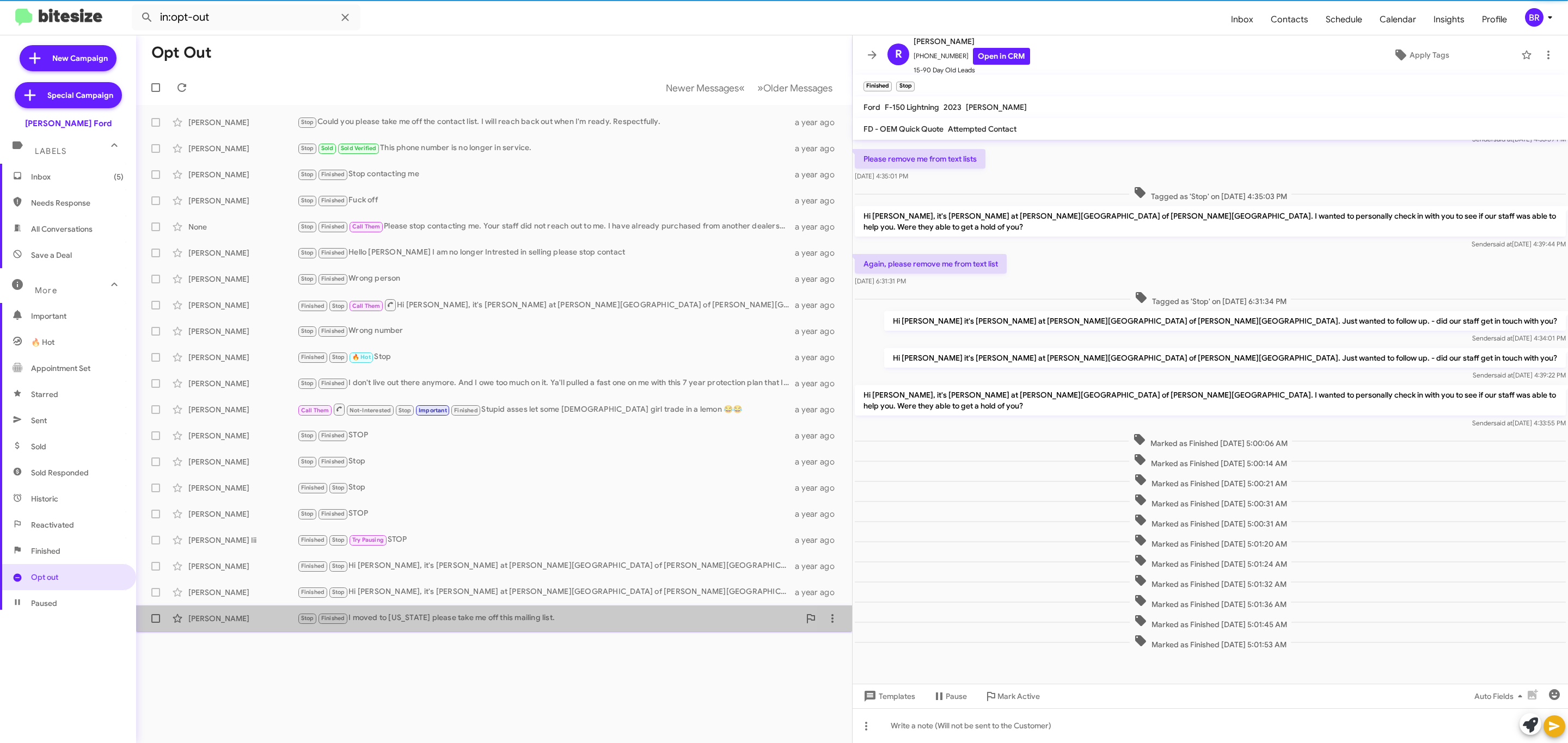
click at [419, 611] on div "David Embrey Pickeral Stop Finished I moved to Texas please take me off this ma…" at bounding box center [493, 618] width 698 height 21
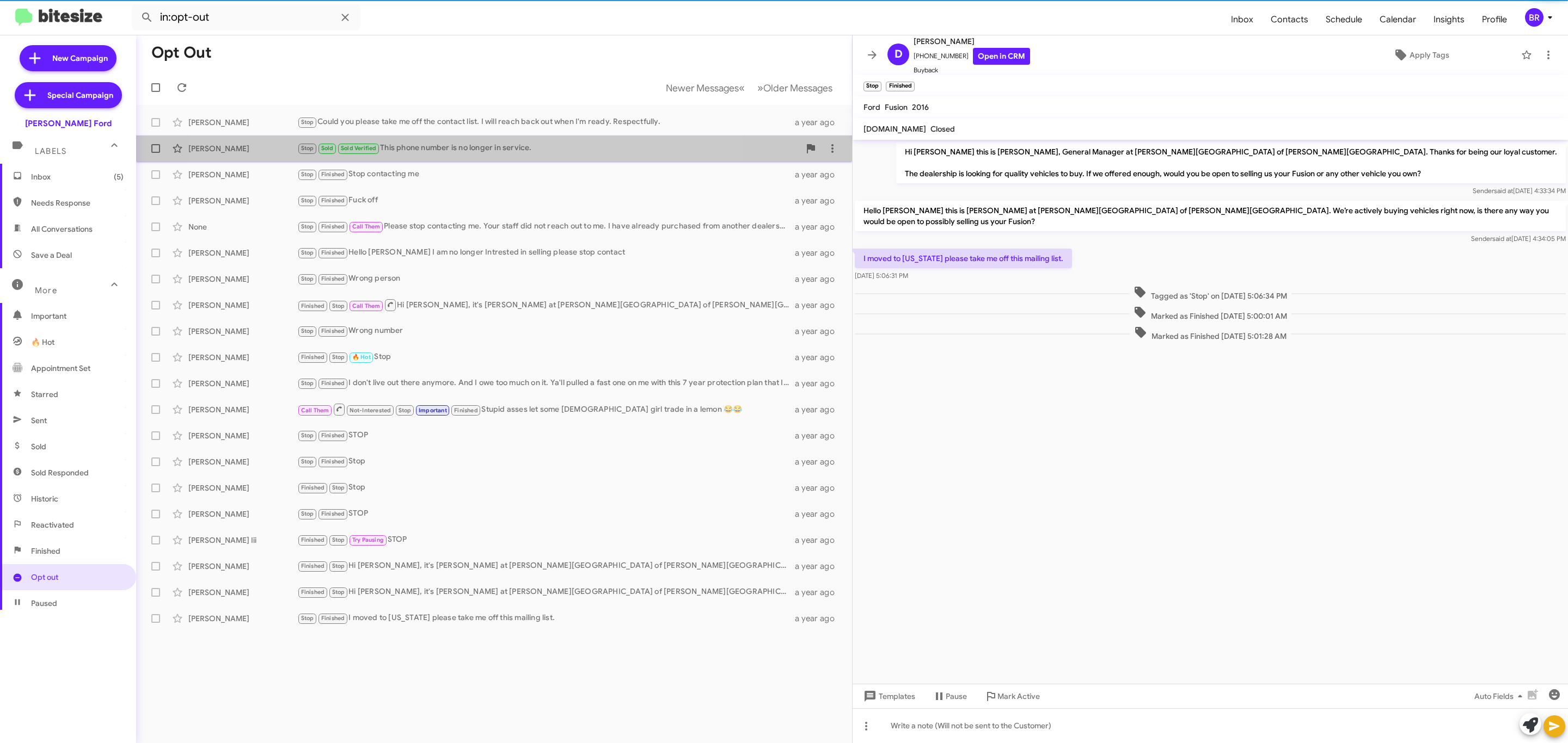
click at [451, 136] on span "Kim Harper Stop Sold Sold Verified This phone number is no longer in service. a…" at bounding box center [494, 149] width 716 height 26
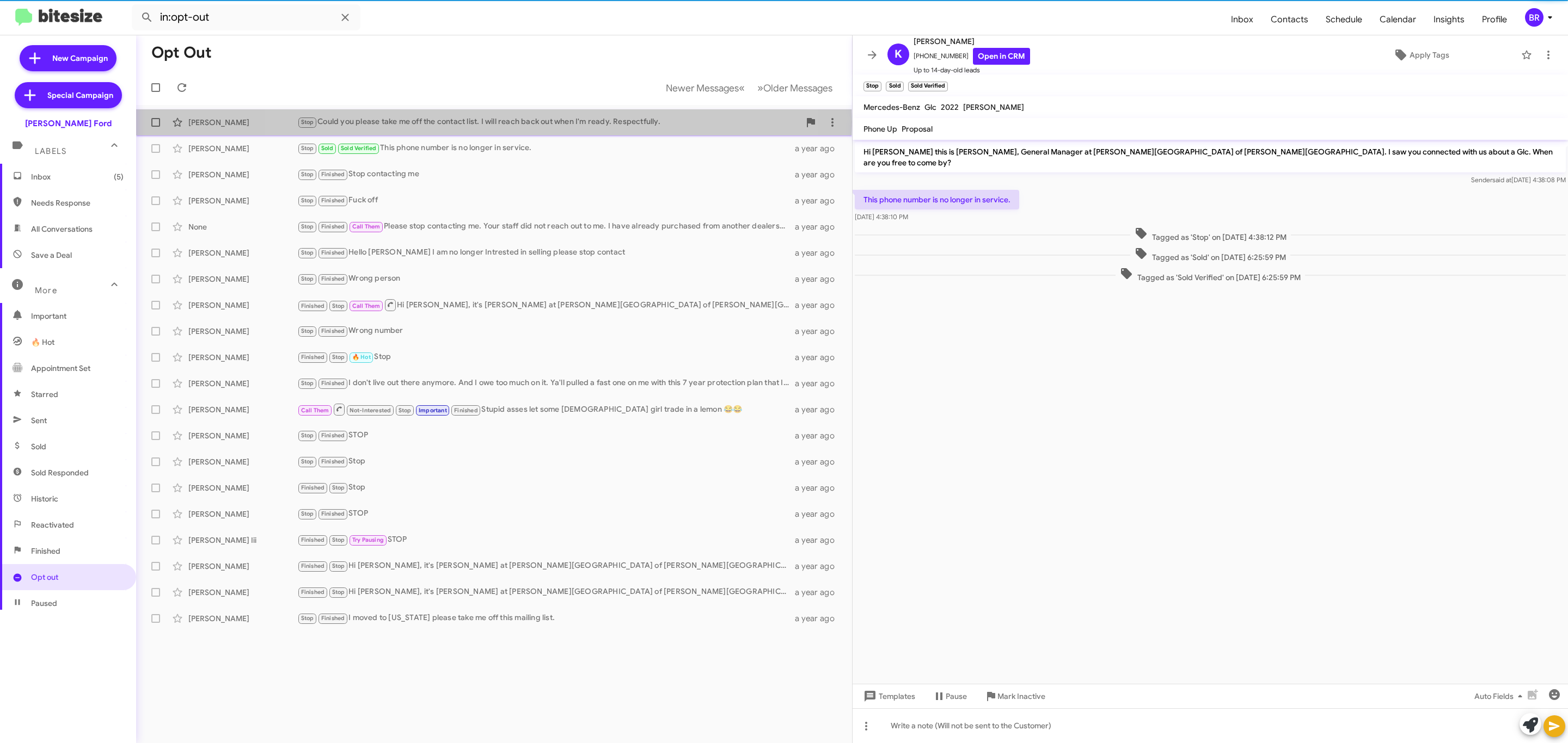
click at [489, 122] on div "Stop Could you please take me off the contact list. I will reach back out when …" at bounding box center [548, 122] width 502 height 12
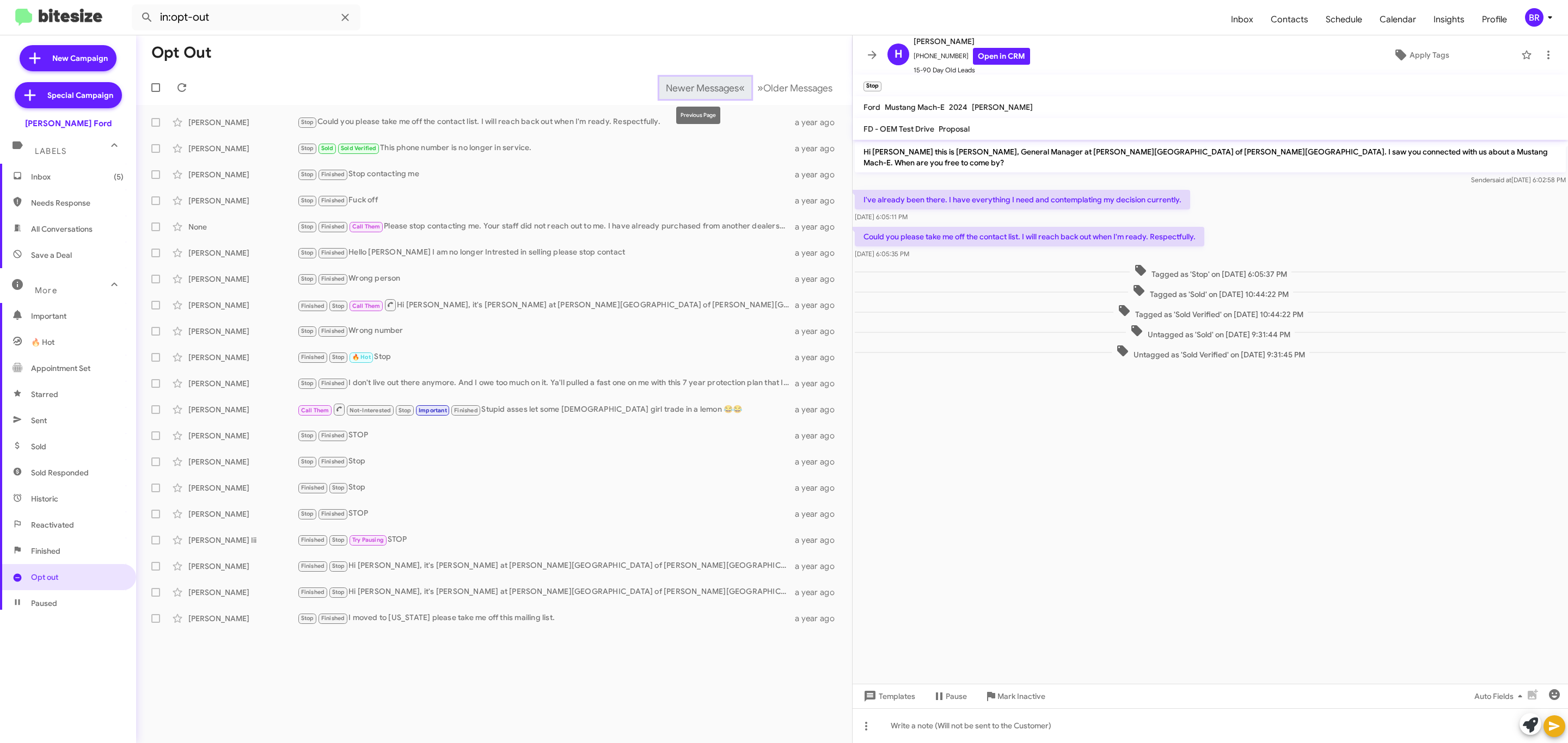
click at [713, 81] on button "Newer Messages « Previous" at bounding box center [705, 87] width 92 height 22
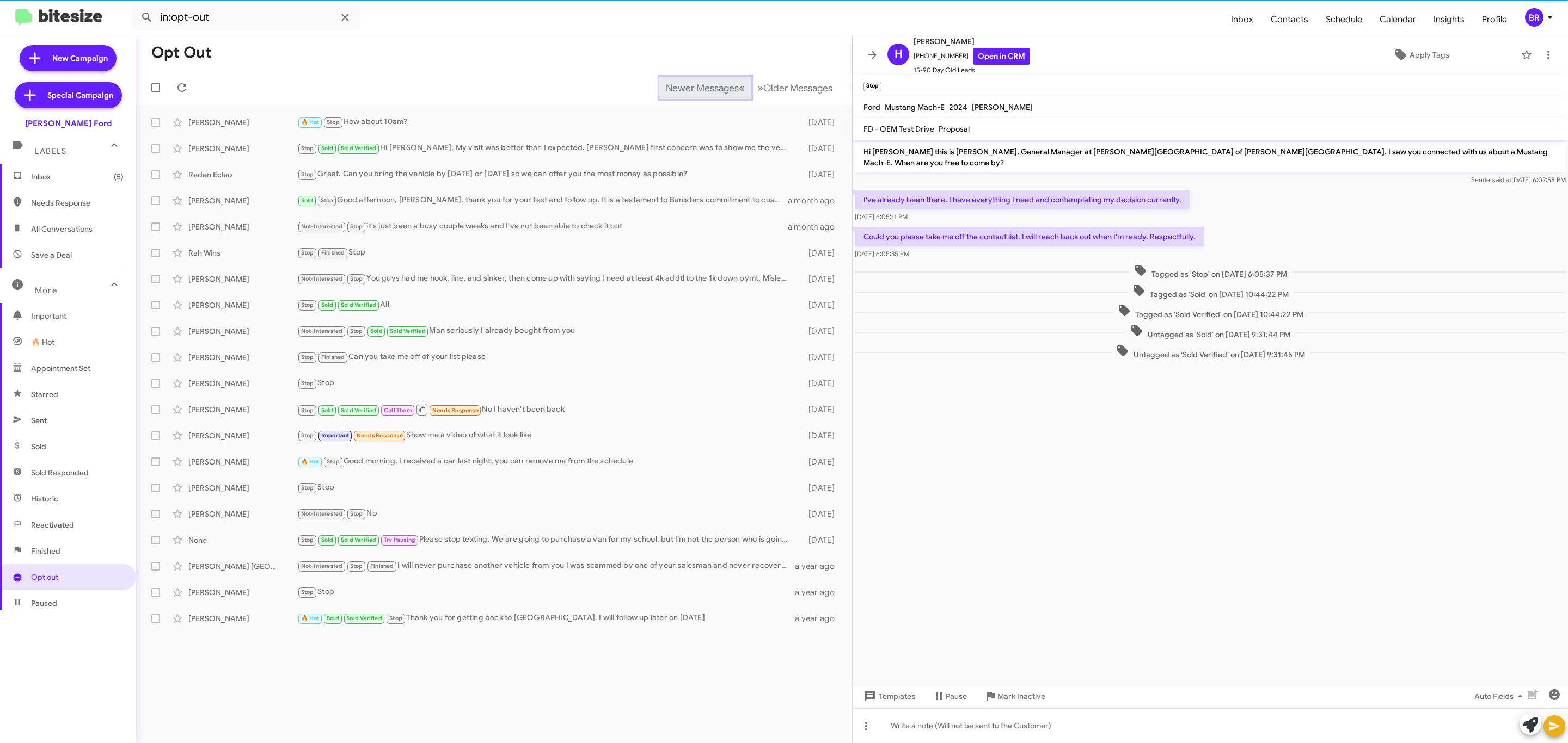
click at [713, 81] on button "Newer Messages « Previous" at bounding box center [705, 87] width 92 height 22
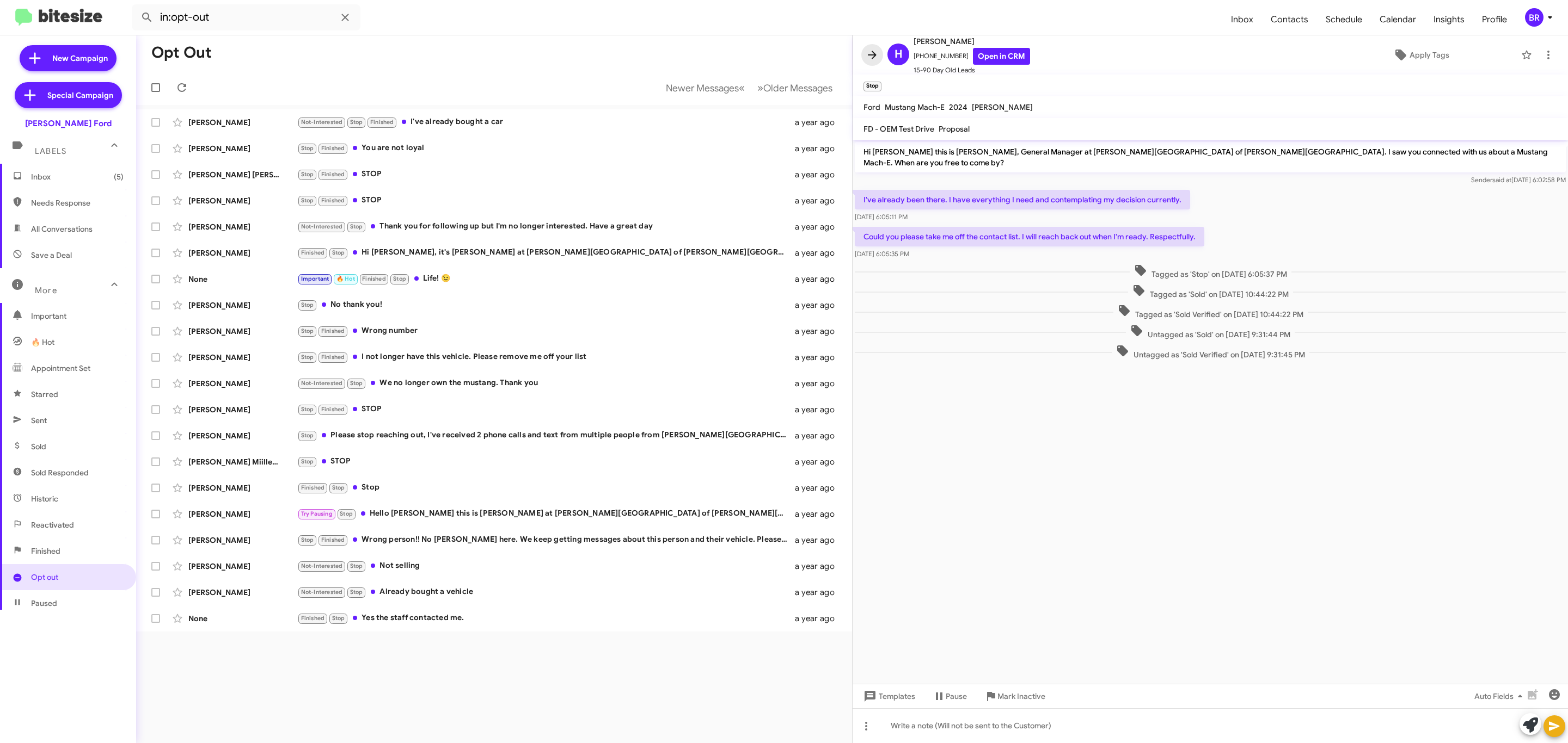
click at [876, 59] on icon at bounding box center [872, 55] width 13 height 13
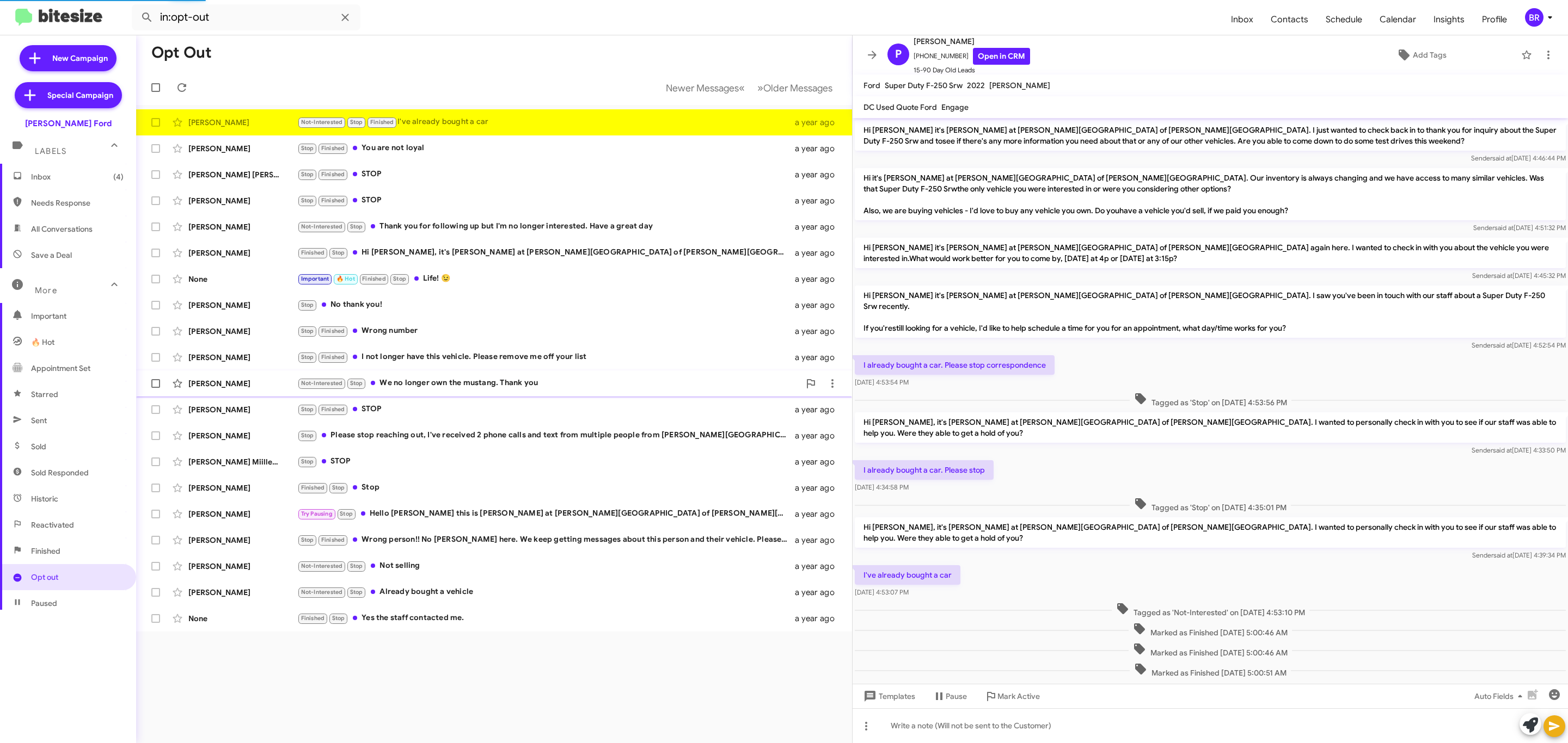
scroll to position [127, 0]
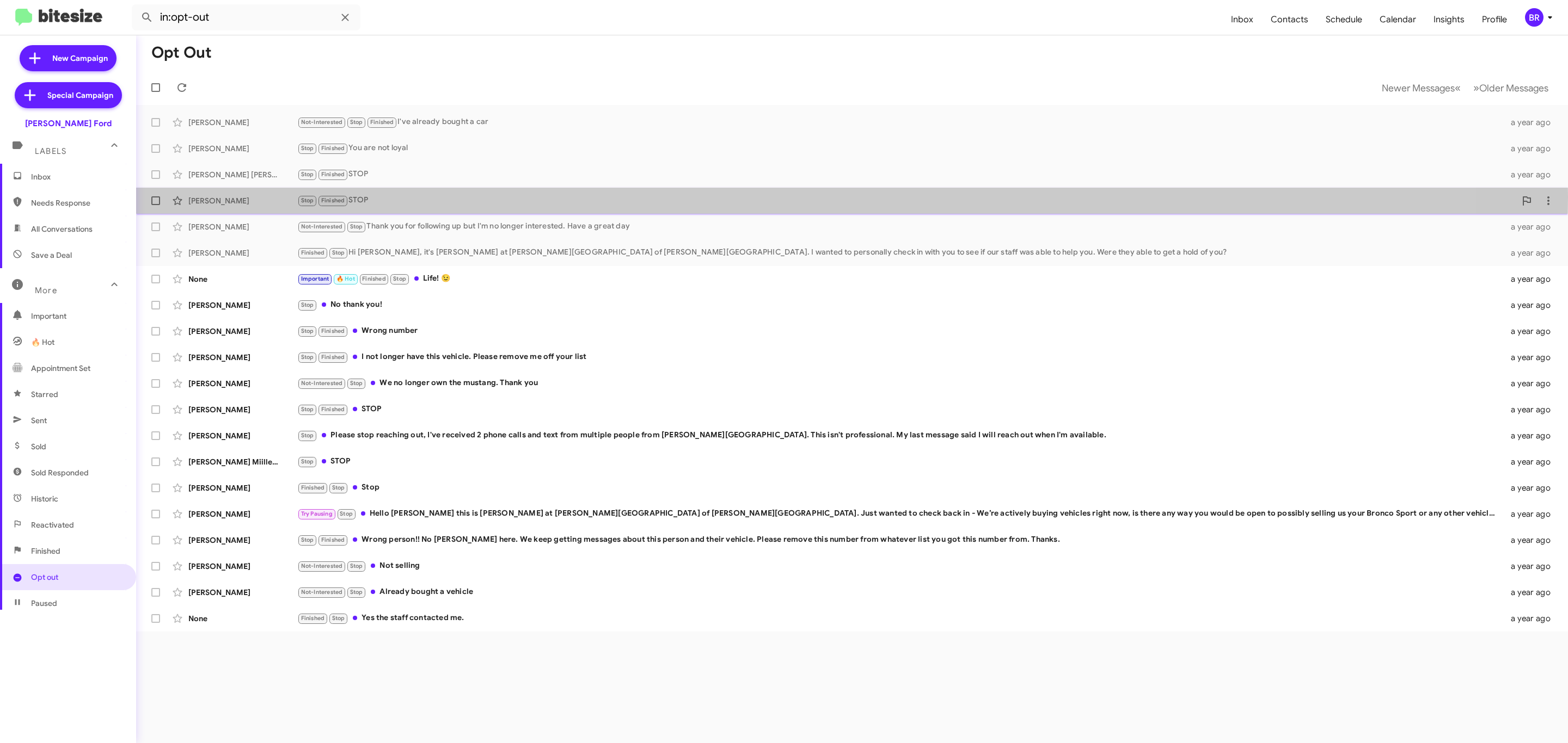
click at [415, 197] on div "Stop Finished STOP" at bounding box center [906, 200] width 1219 height 12
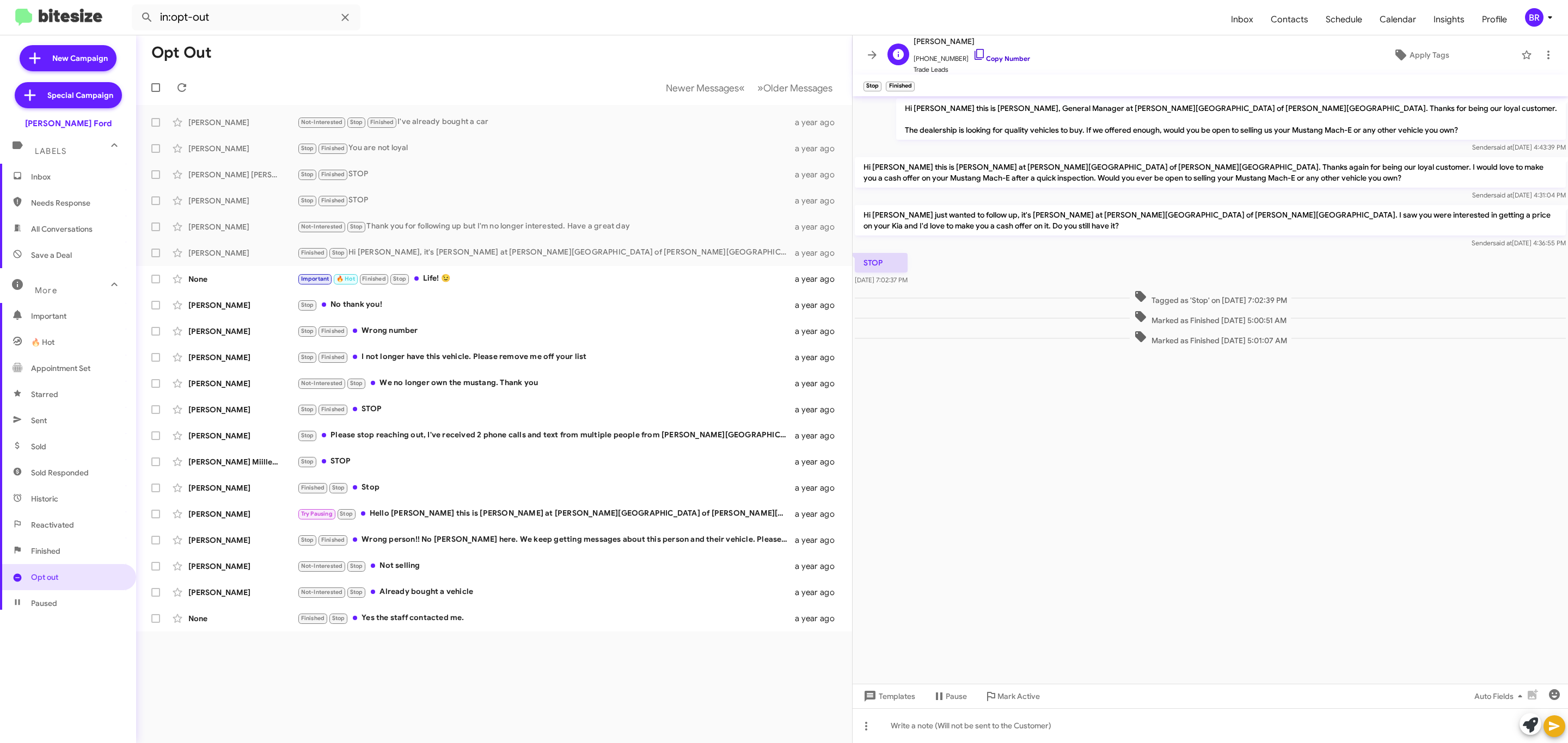
click at [990, 59] on link "Copy Number" at bounding box center [1001, 58] width 58 height 8
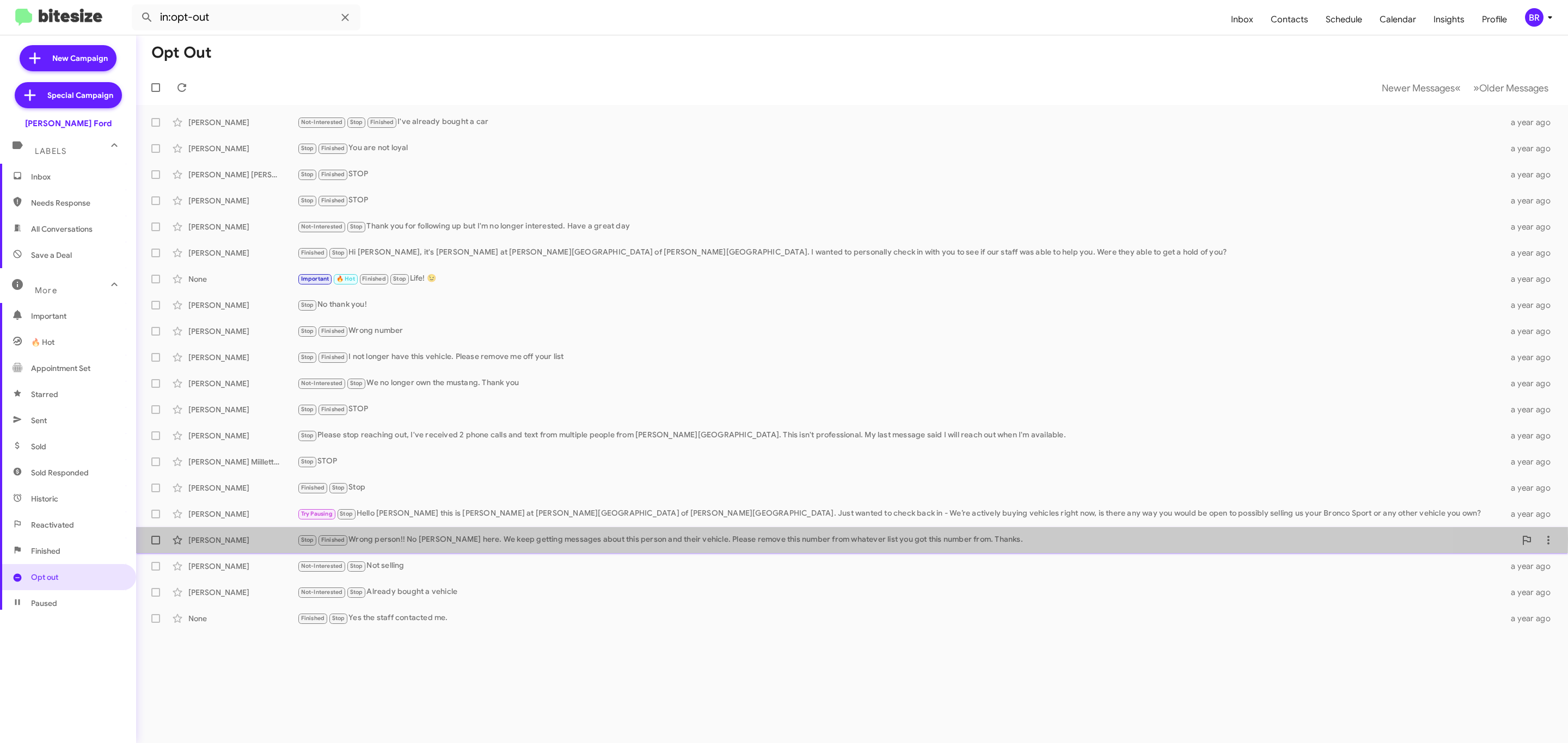
click at [542, 539] on div "Stop Finished Wrong person!! No Ryan here. We keep getting messages about this …" at bounding box center [906, 539] width 1219 height 12
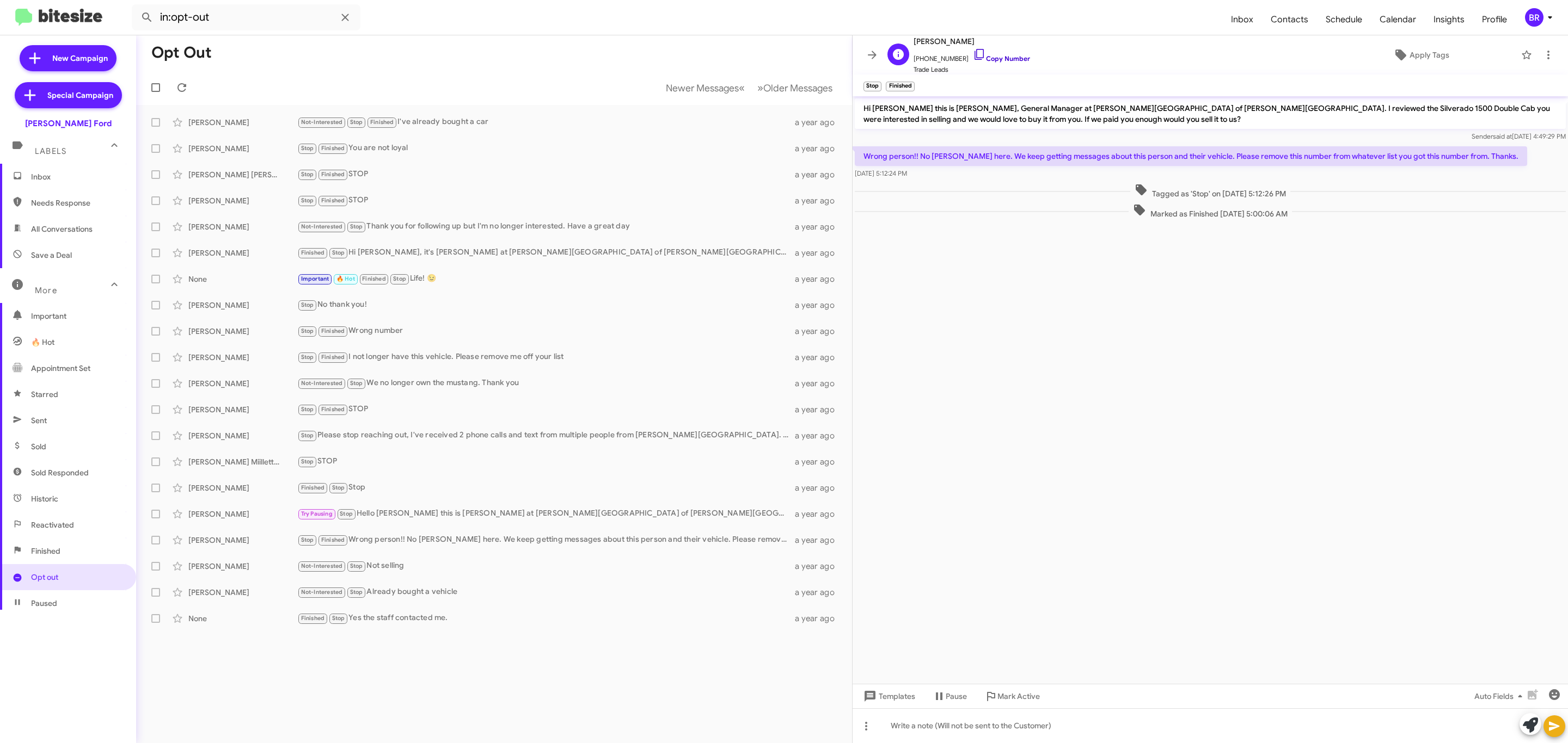
click at [1005, 56] on link "Copy Number" at bounding box center [1001, 58] width 58 height 8
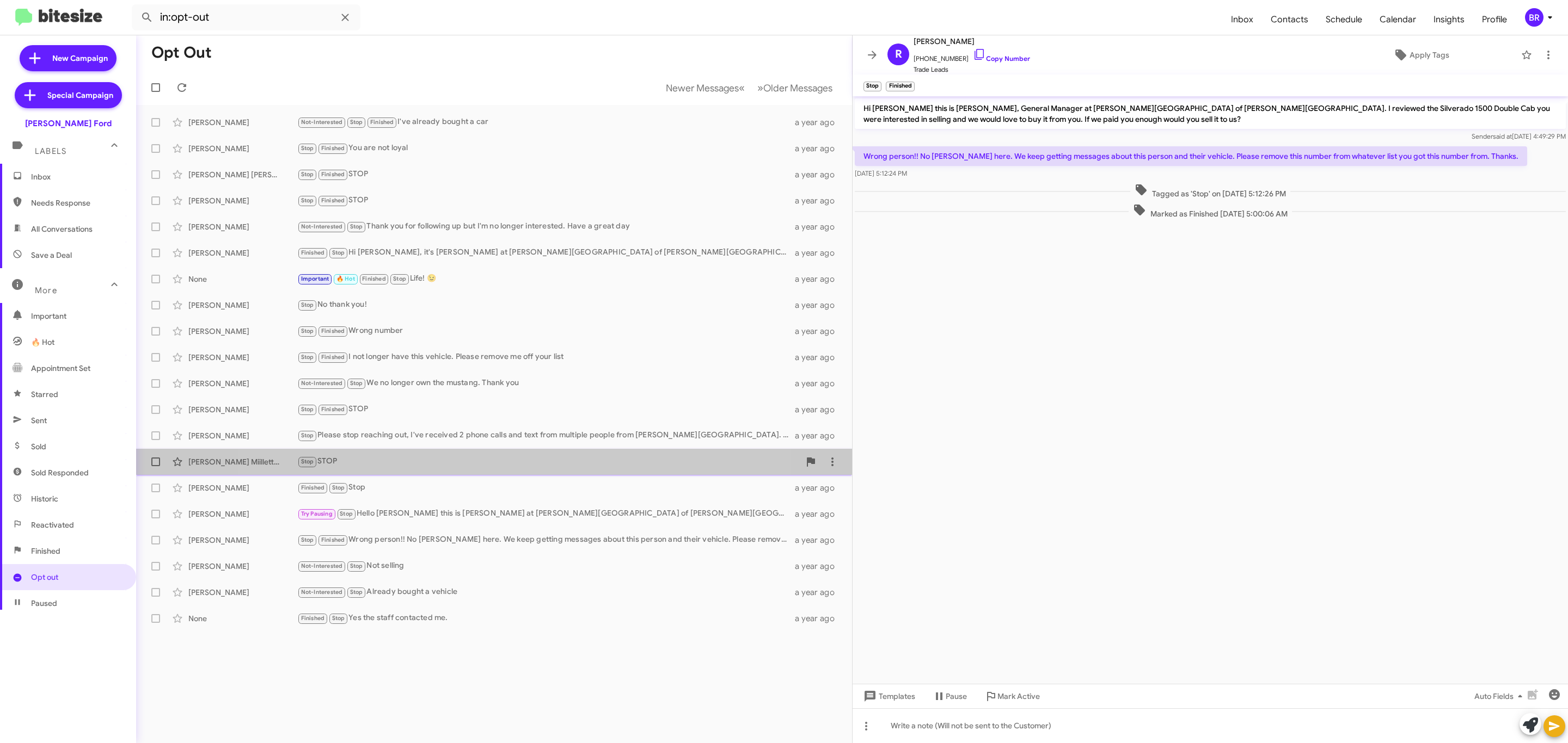
click at [476, 465] on div "Stop STOP" at bounding box center [548, 461] width 502 height 12
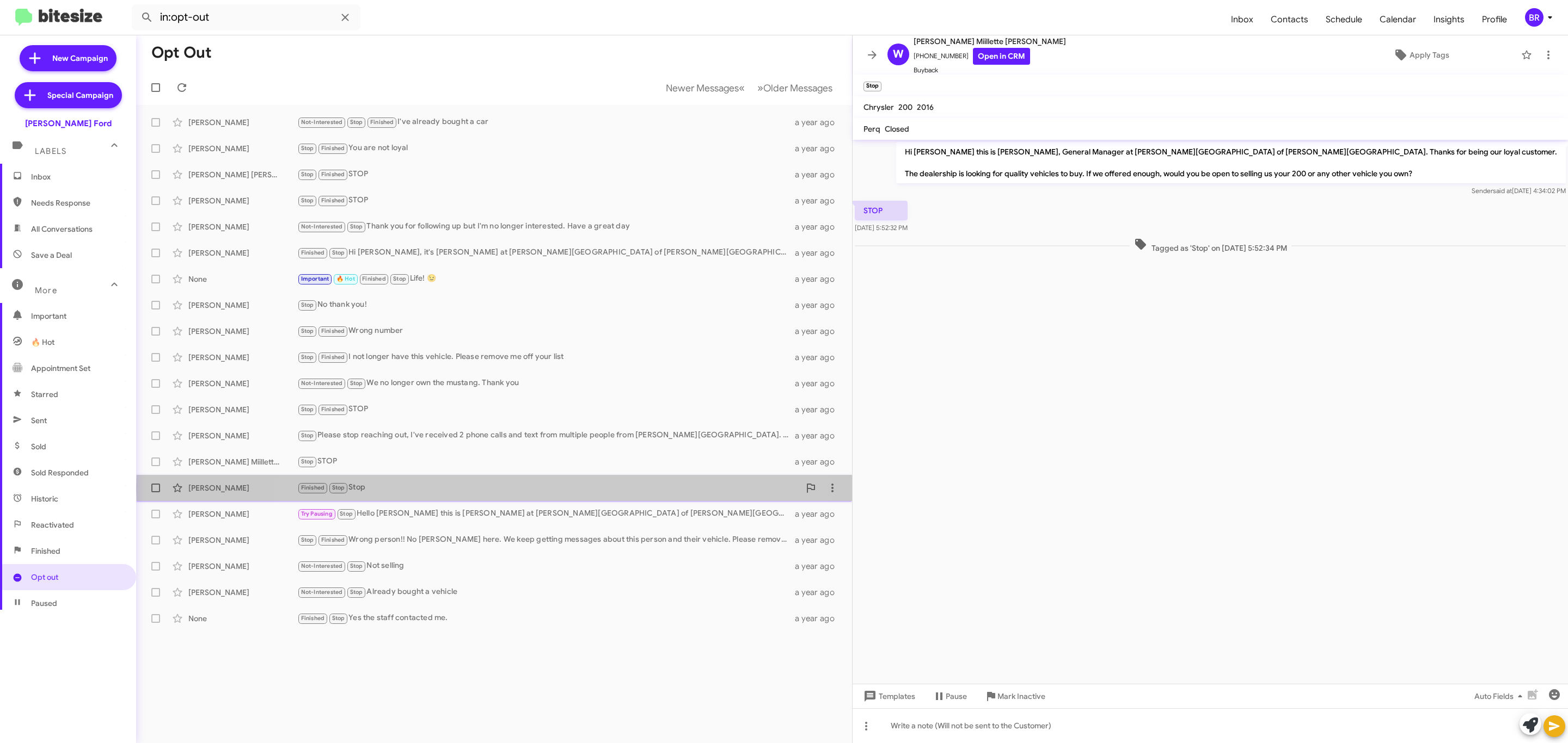
click at [497, 489] on div "Finished Stop Stop" at bounding box center [548, 487] width 502 height 12
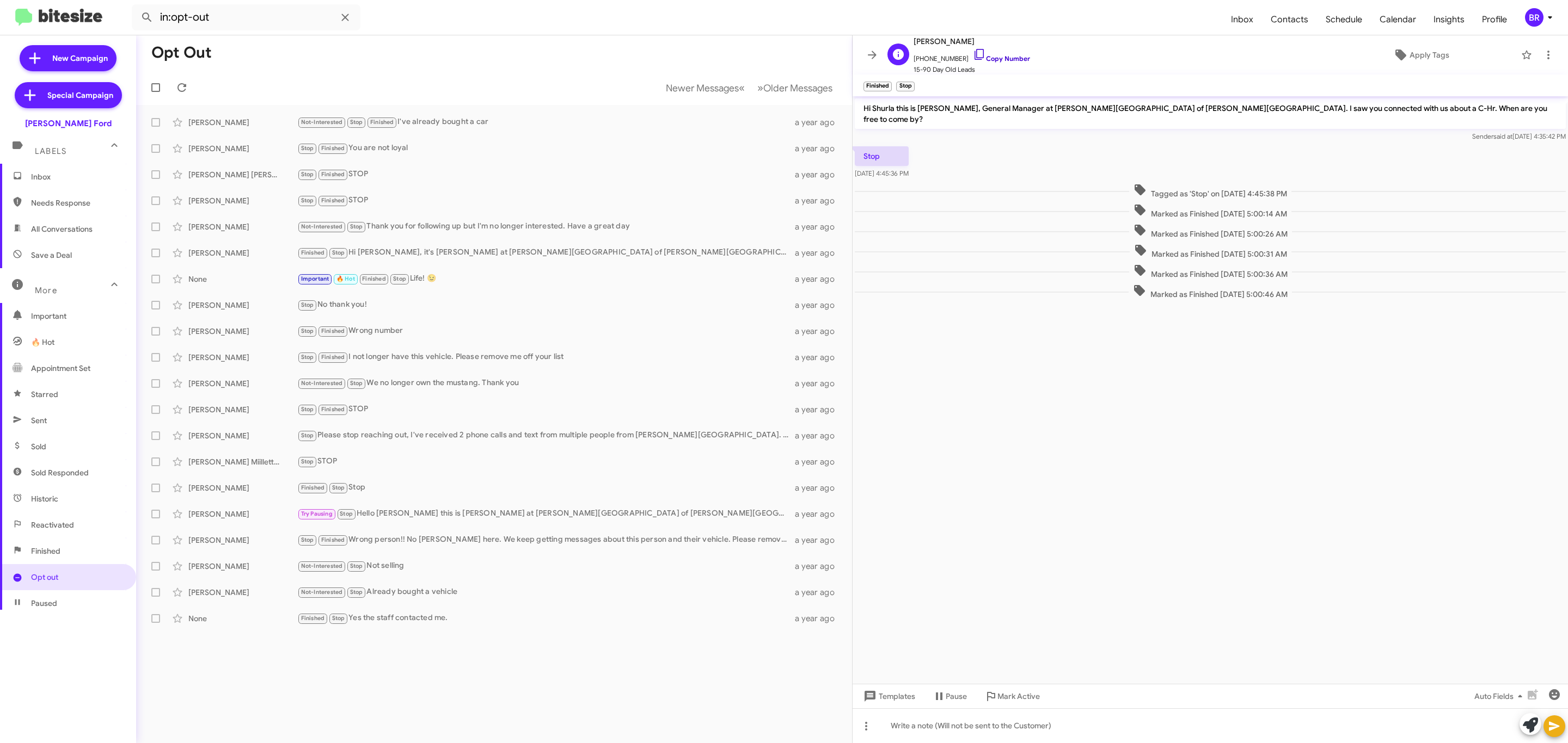
click at [995, 56] on link "Copy Number" at bounding box center [1001, 58] width 58 height 8
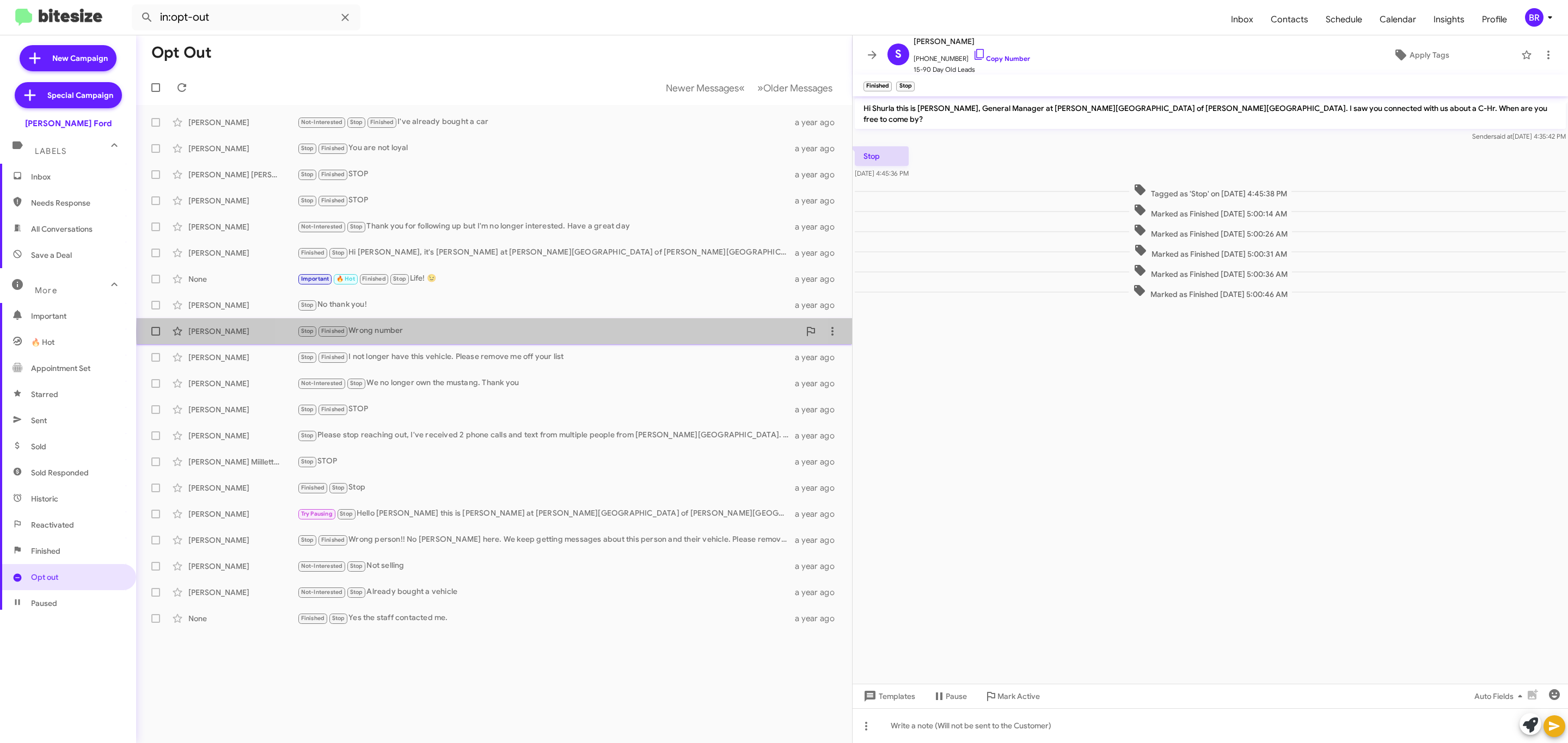
click at [542, 331] on div "Stop Finished Wrong number" at bounding box center [548, 330] width 502 height 12
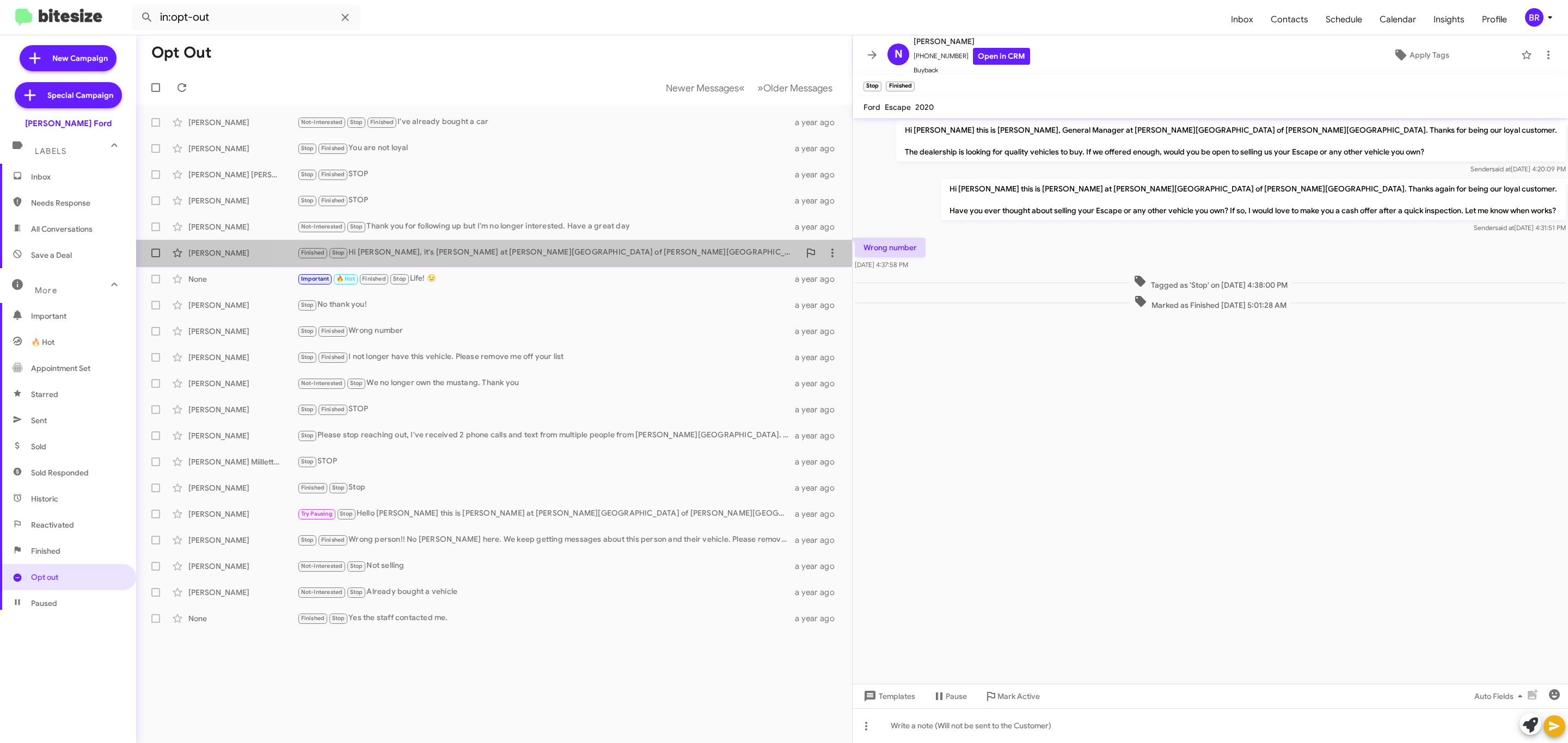
click at [503, 249] on div "Finished Stop Hi Nolty, it's Mel Worsham at Banister Ford of Marlow Heights. I …" at bounding box center [548, 252] width 502 height 12
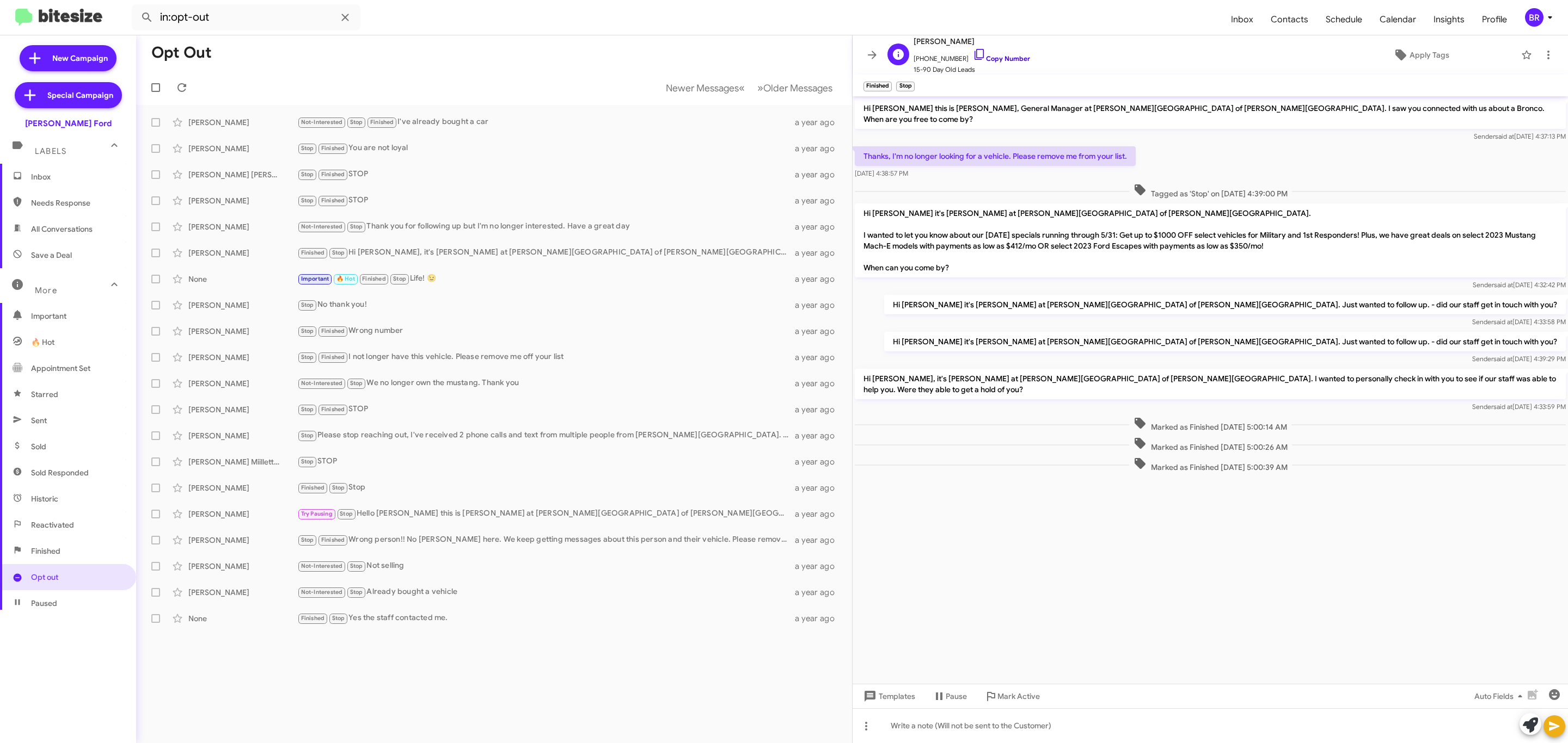
click at [995, 60] on link "Copy Number" at bounding box center [1001, 58] width 58 height 8
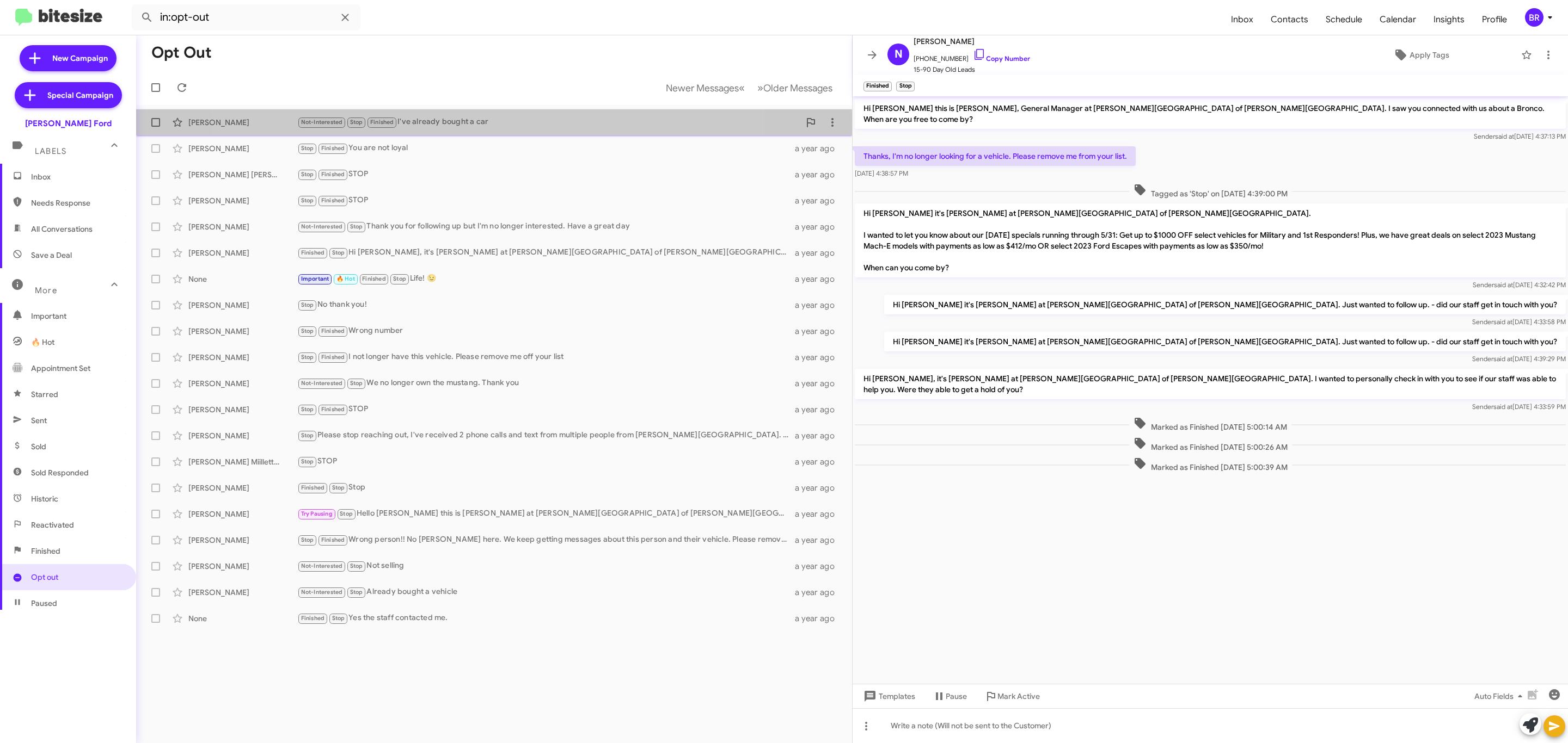
click at [463, 131] on div "Patti Levillain Not-Interested Stop Finished I've already bought a car a year a…" at bounding box center [493, 122] width 698 height 21
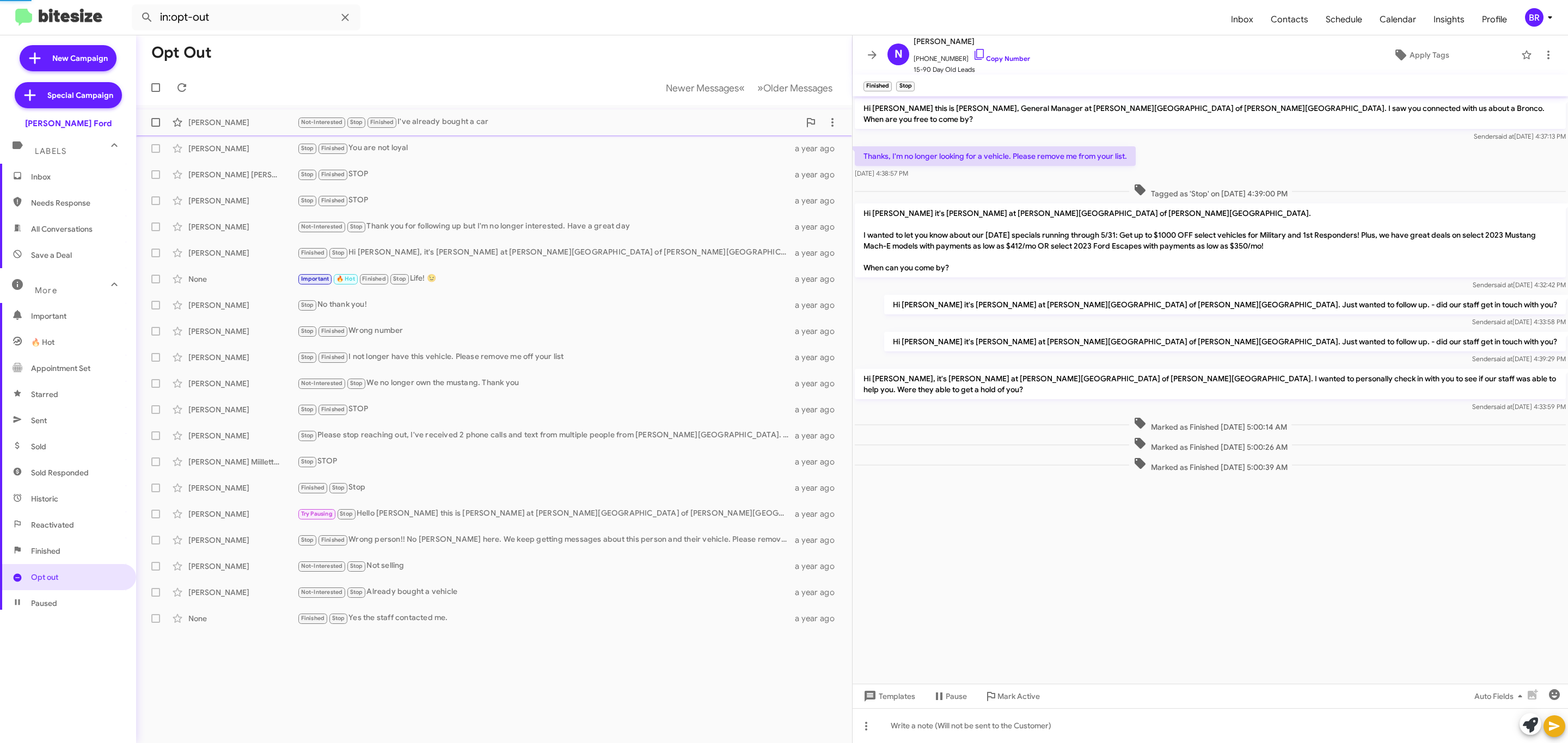
scroll to position [105, 0]
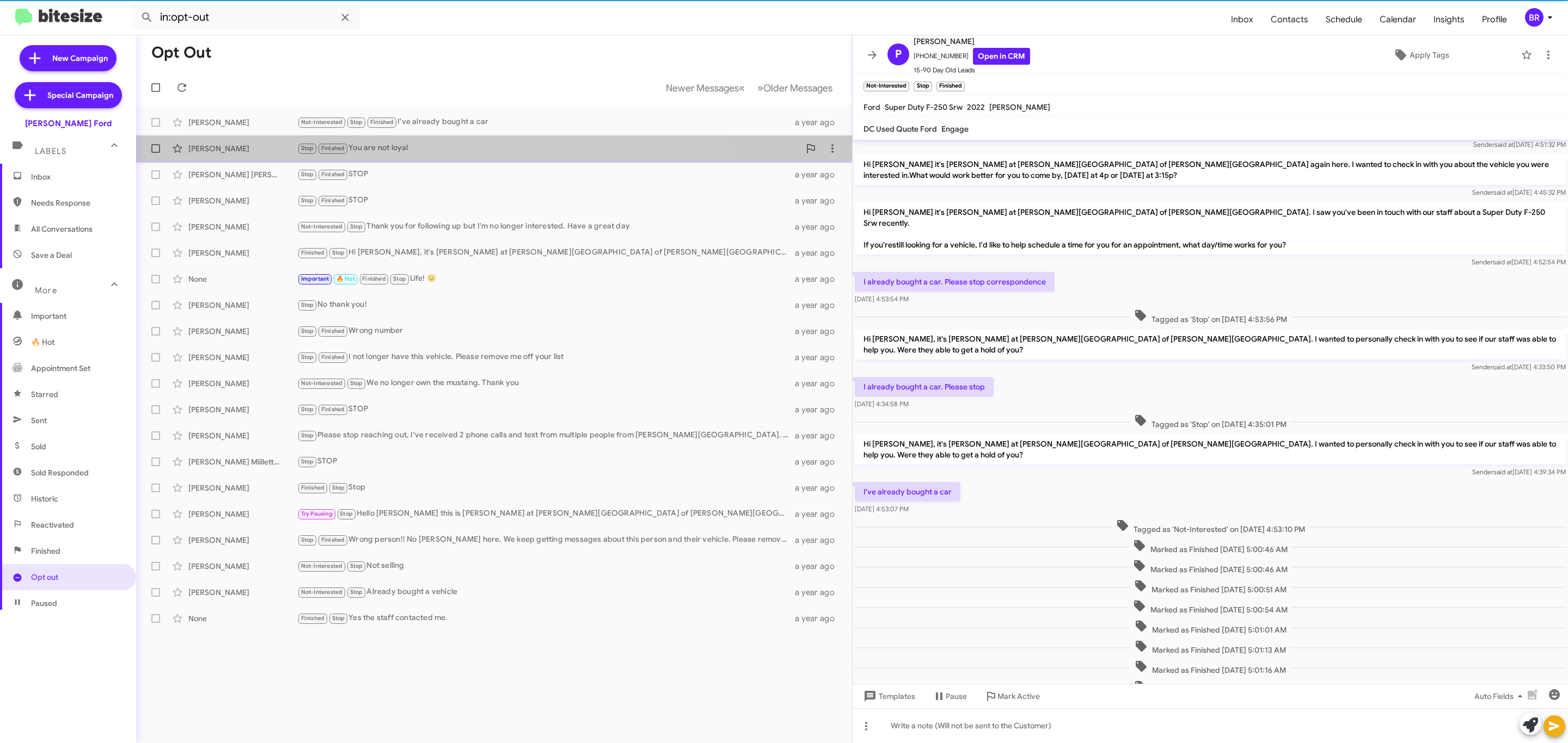
click at [446, 147] on div "Stop Finished You are not loyal" at bounding box center [548, 148] width 502 height 12
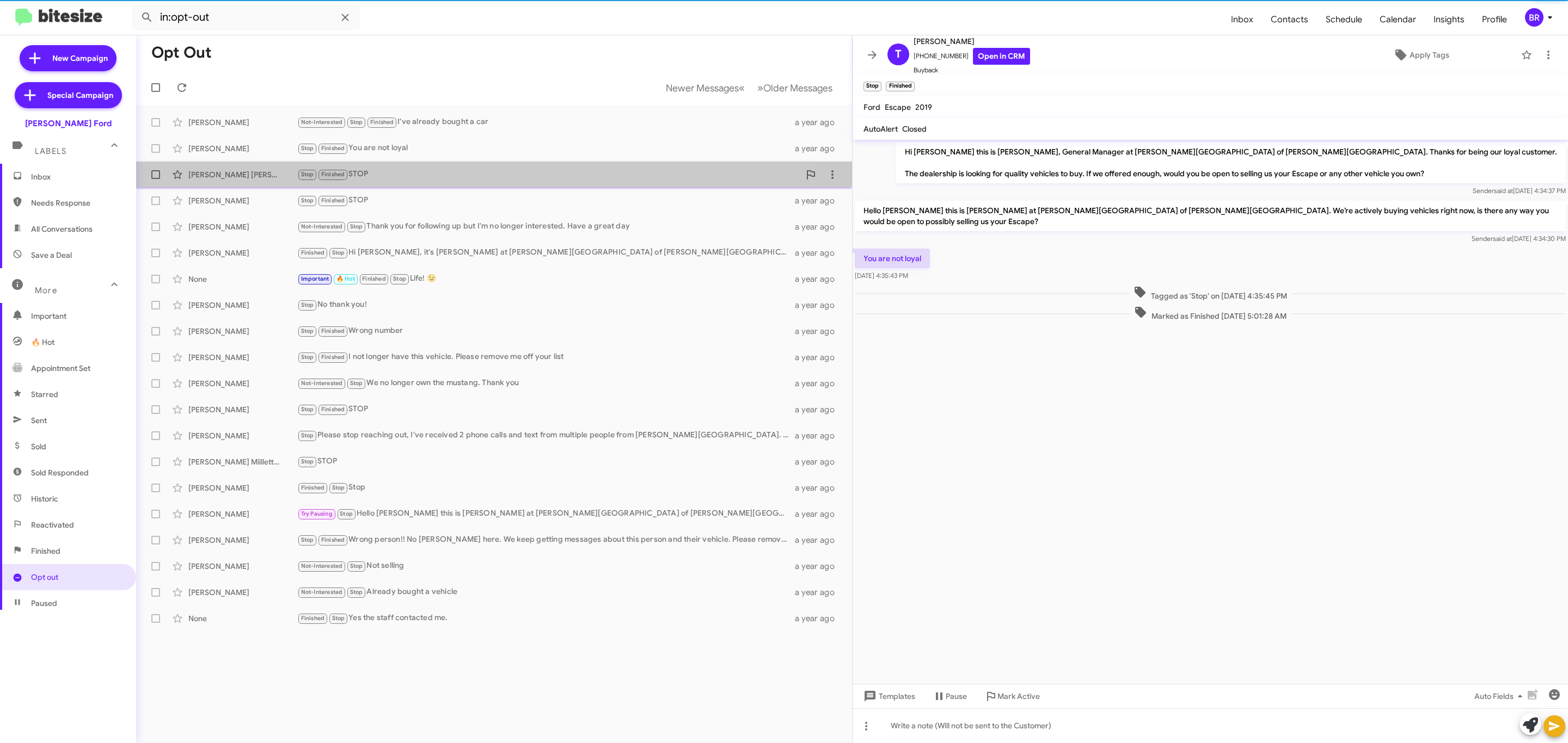
click at [419, 162] on span "Joseph Matthew Davis Stop Finished STOP a year ago" at bounding box center [494, 175] width 716 height 26
click at [414, 184] on div "Joseph Matthew Davis Stop Finished STOP a year ago" at bounding box center [493, 174] width 698 height 21
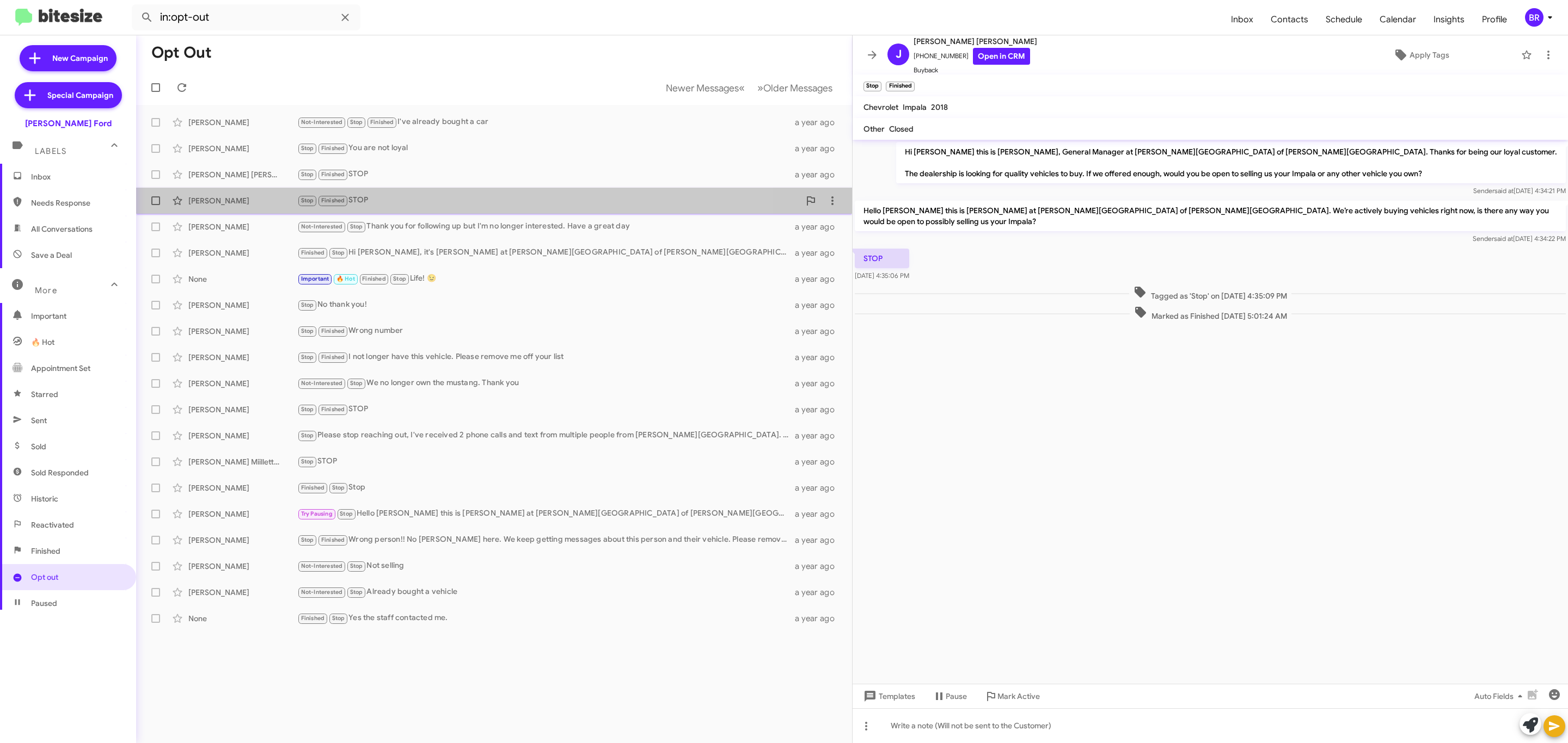
click at [397, 197] on div "Stop Finished STOP" at bounding box center [548, 200] width 502 height 12
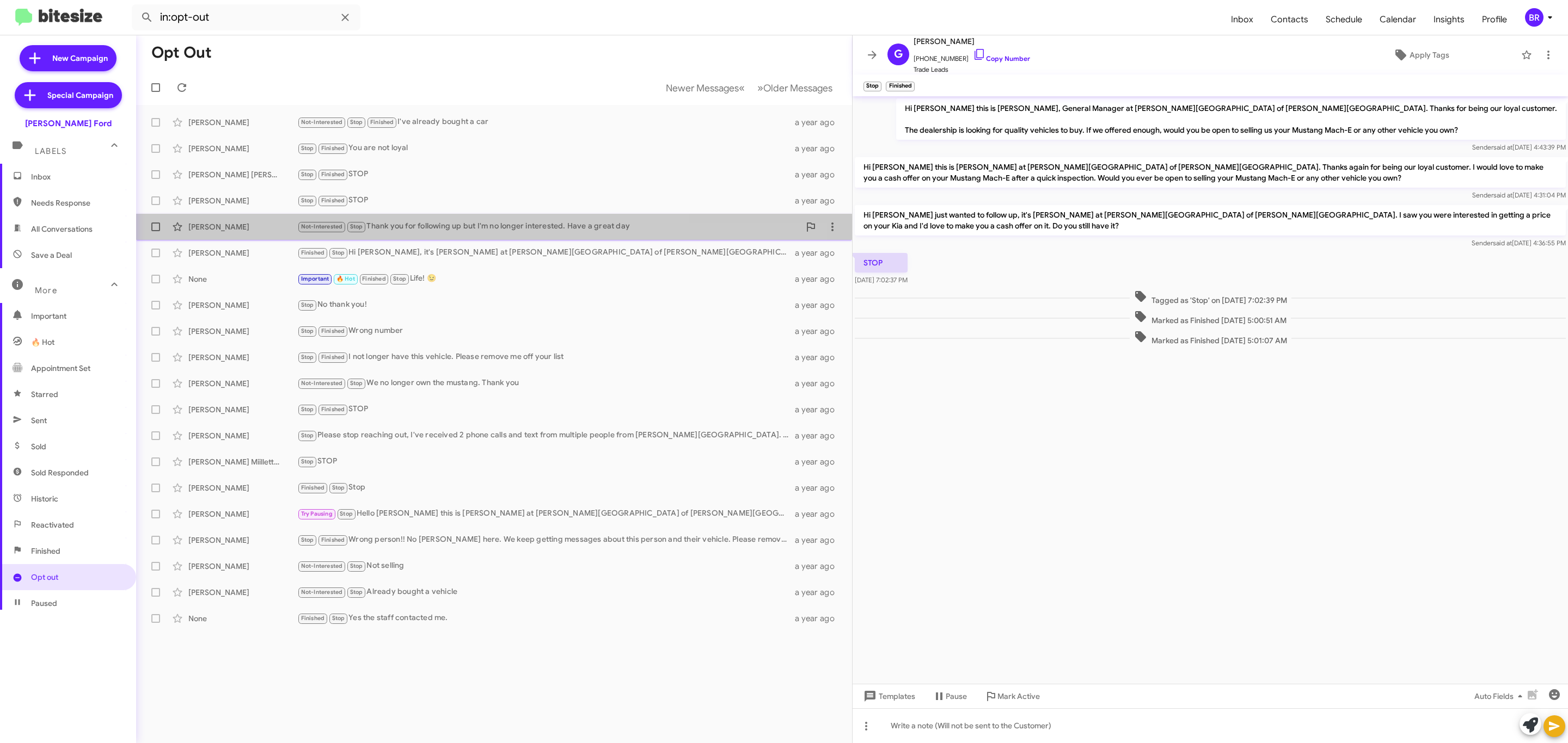
click at [424, 236] on div "Kendra Barnes Not-Interested Stop Thank you for following up but I'm no longer …" at bounding box center [493, 227] width 698 height 21
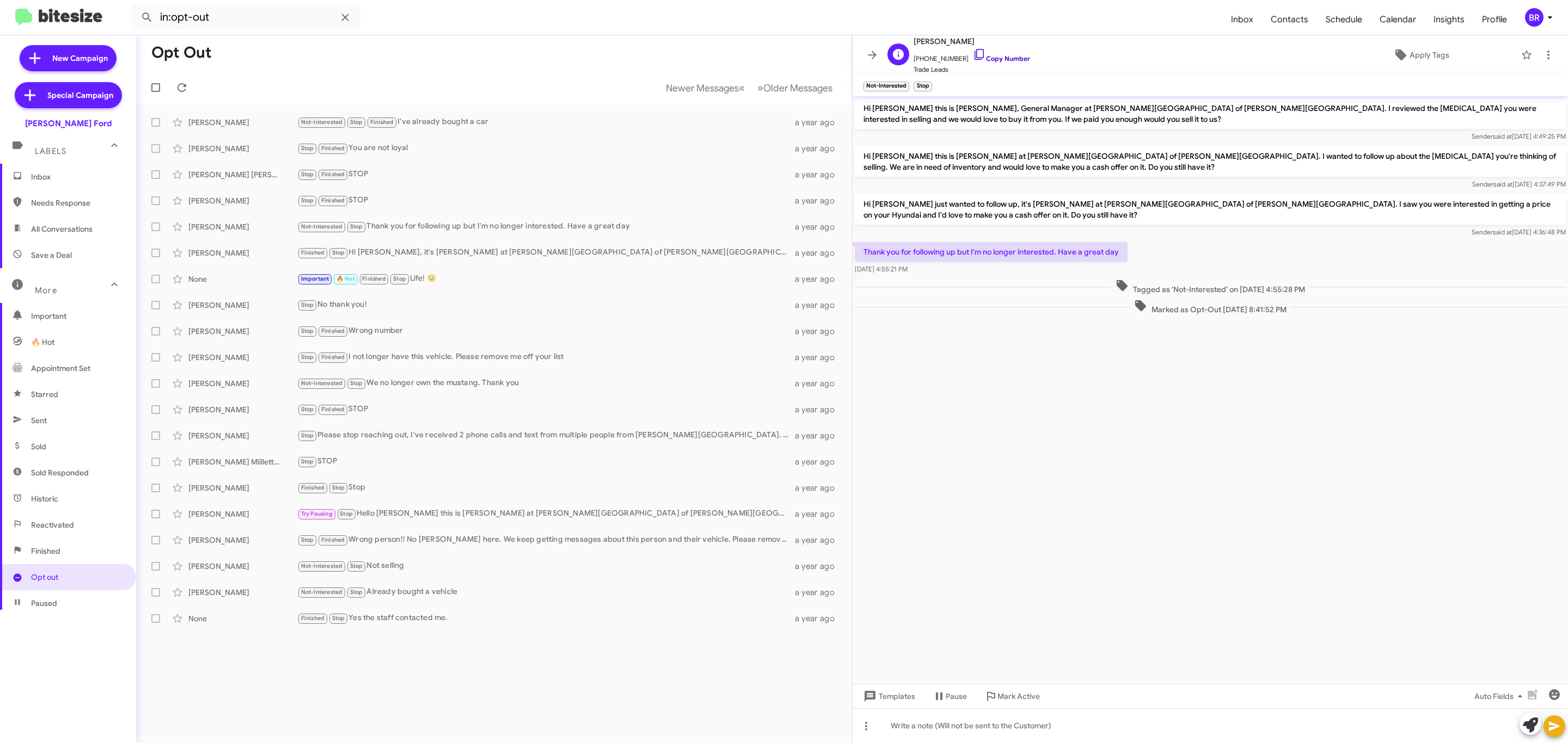
click at [997, 61] on link "Copy Number" at bounding box center [1001, 58] width 58 height 8
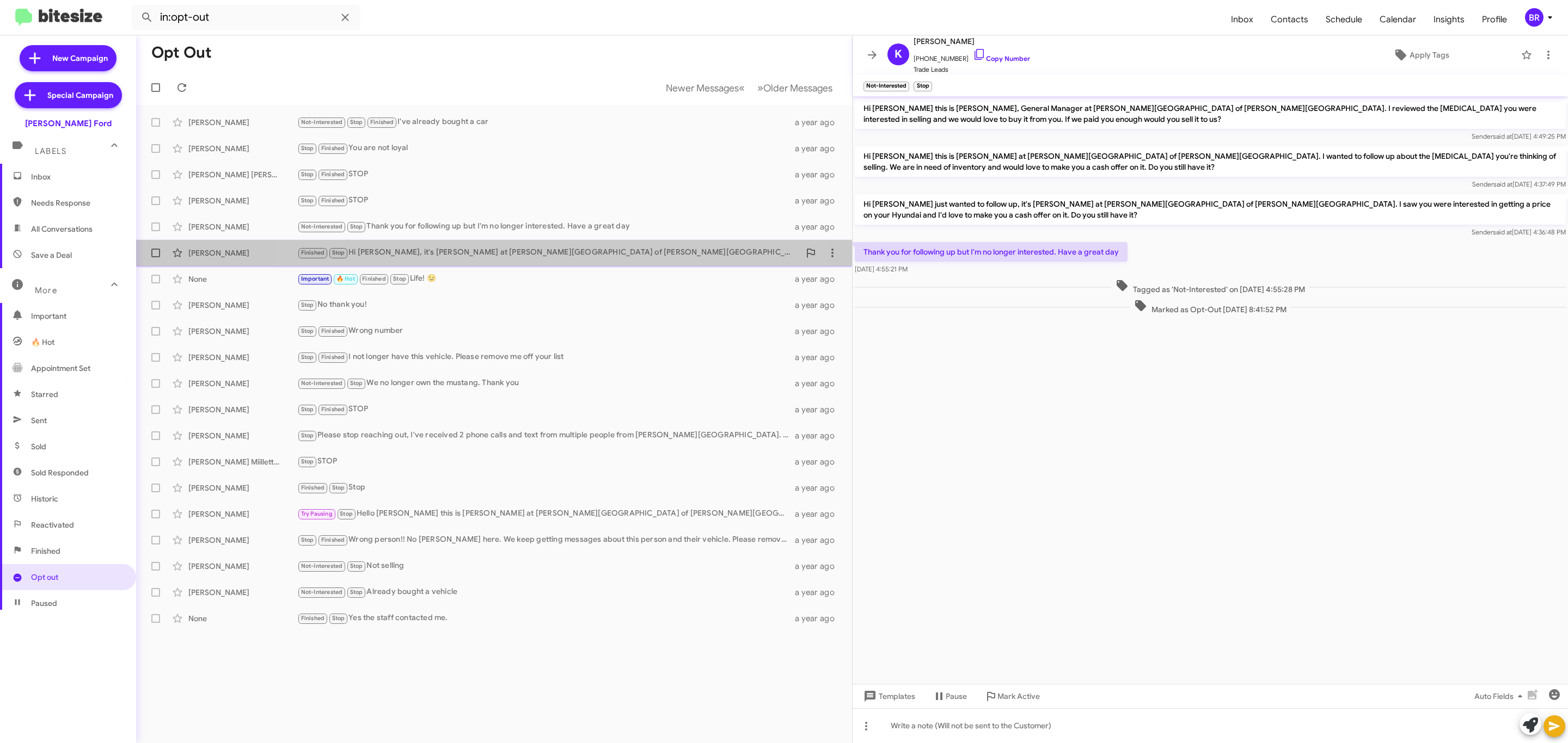
click at [508, 251] on div "Finished Stop Hi Nolty, it's Mel Worsham at Banister Ford of Marlow Heights. I …" at bounding box center [548, 252] width 502 height 12
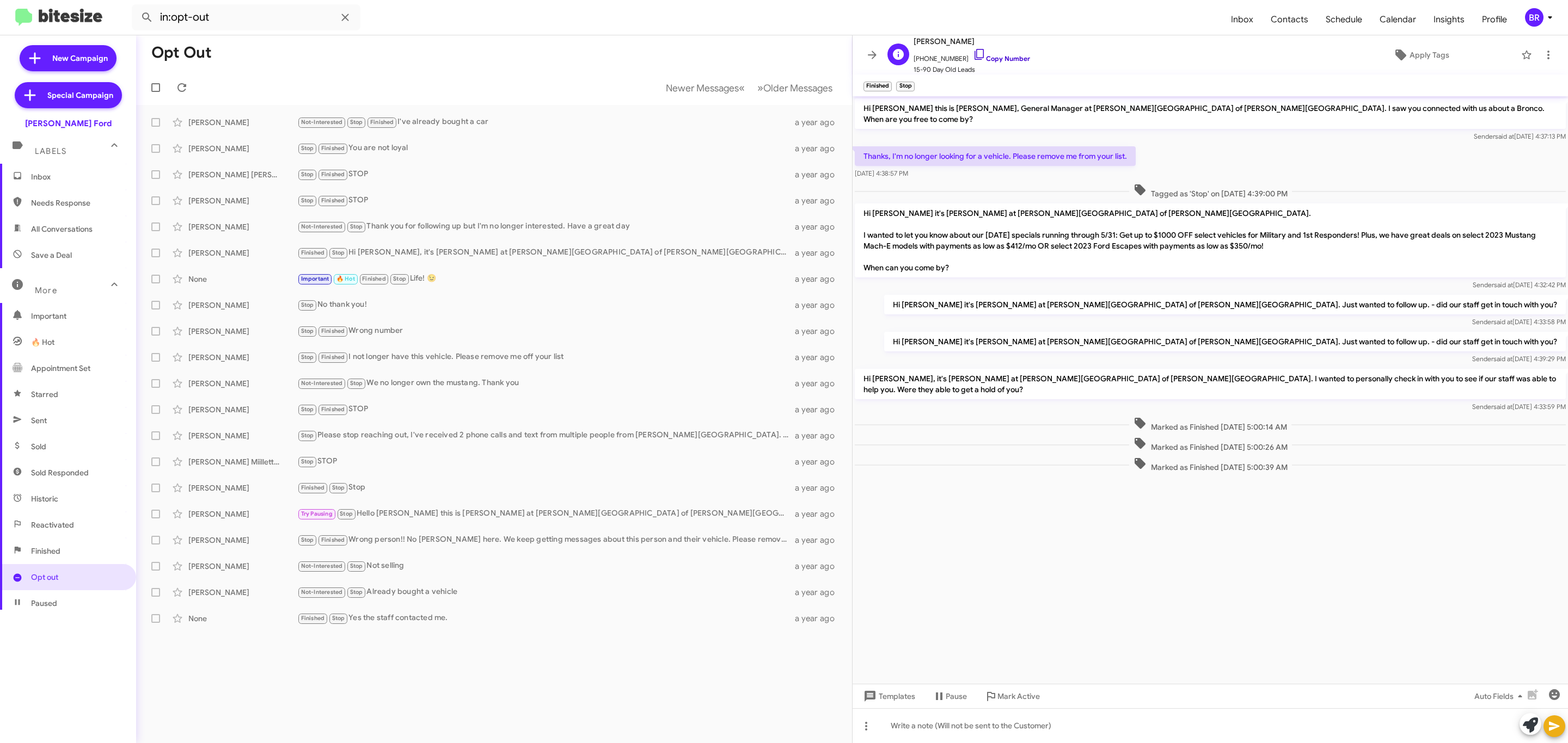
click at [993, 58] on link "Copy Number" at bounding box center [1001, 58] width 58 height 8
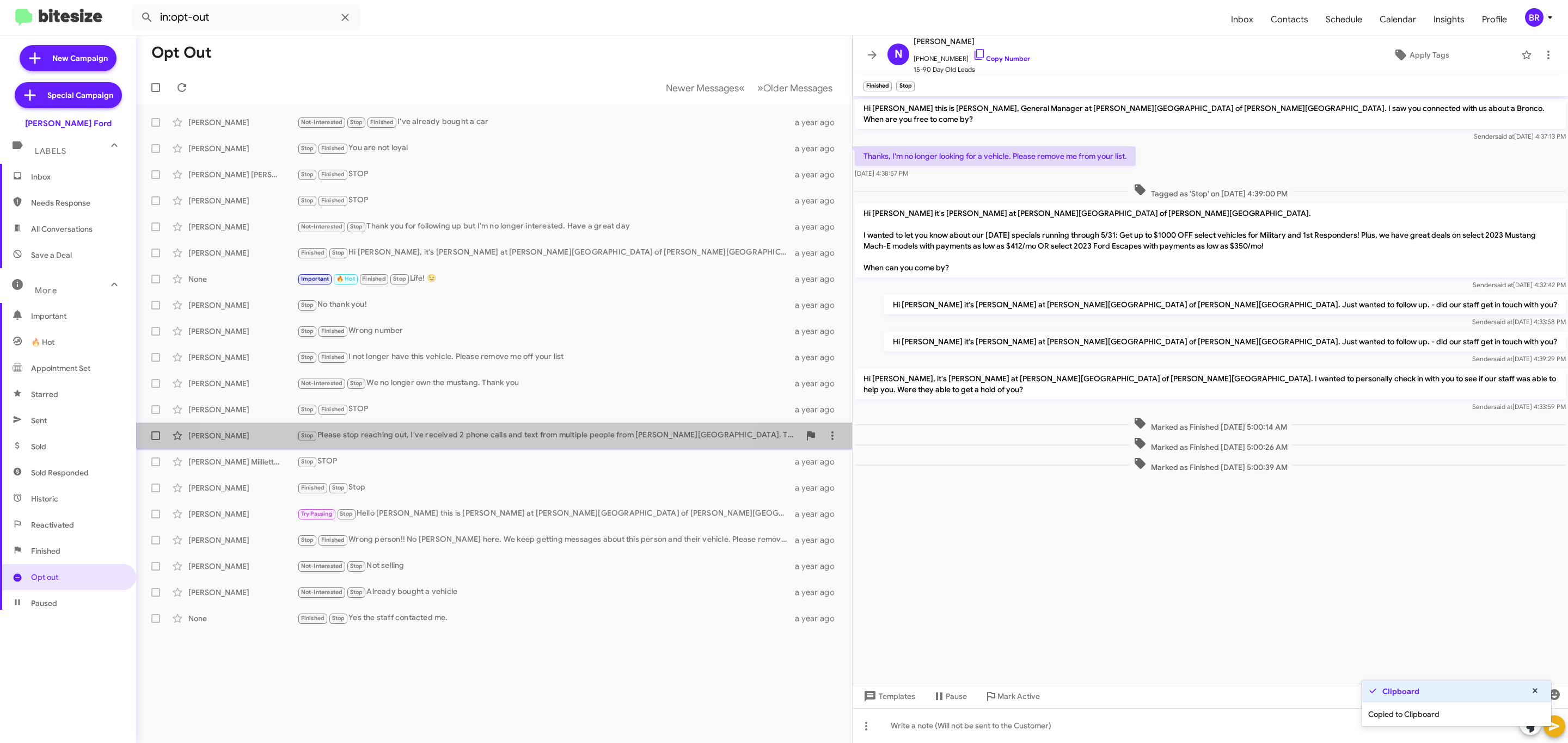
click at [458, 442] on div "Stop Please stop reaching out, I've received 2 phone calls and text from multip…" at bounding box center [548, 435] width 502 height 12
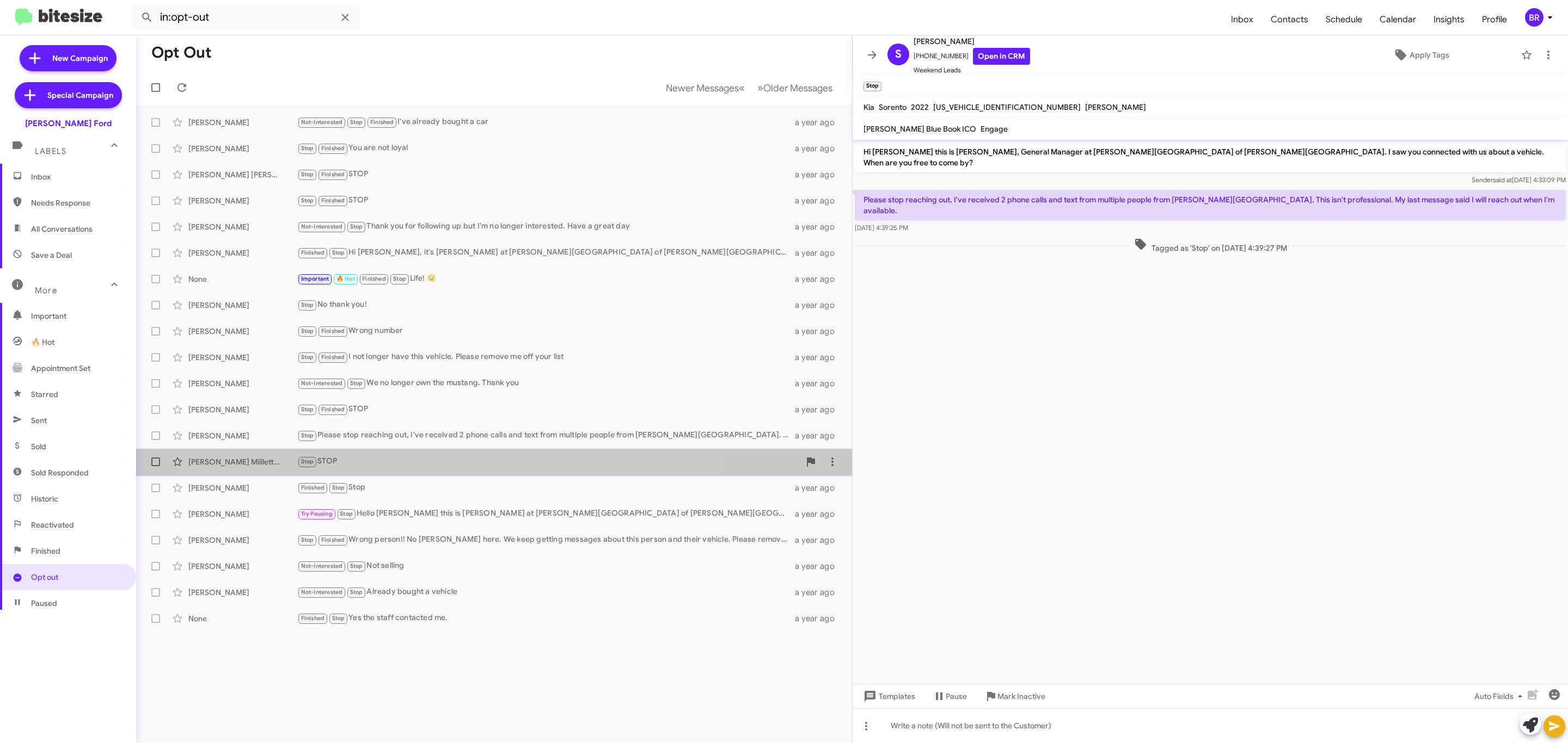
click at [443, 471] on div "William Miillette Greene Stop STOP a year ago" at bounding box center [493, 462] width 698 height 21
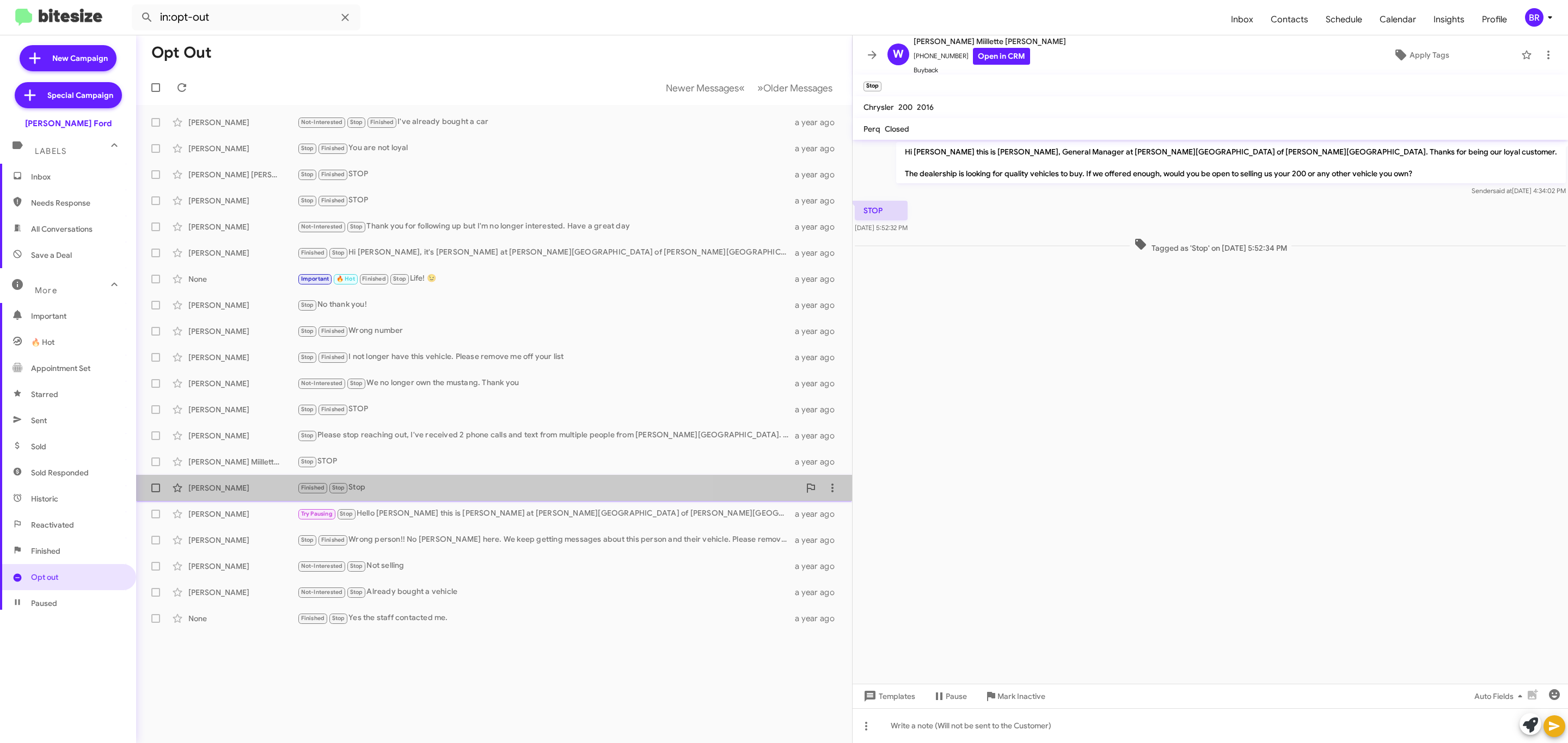
click at [437, 491] on div "Finished Stop Stop" at bounding box center [548, 487] width 502 height 12
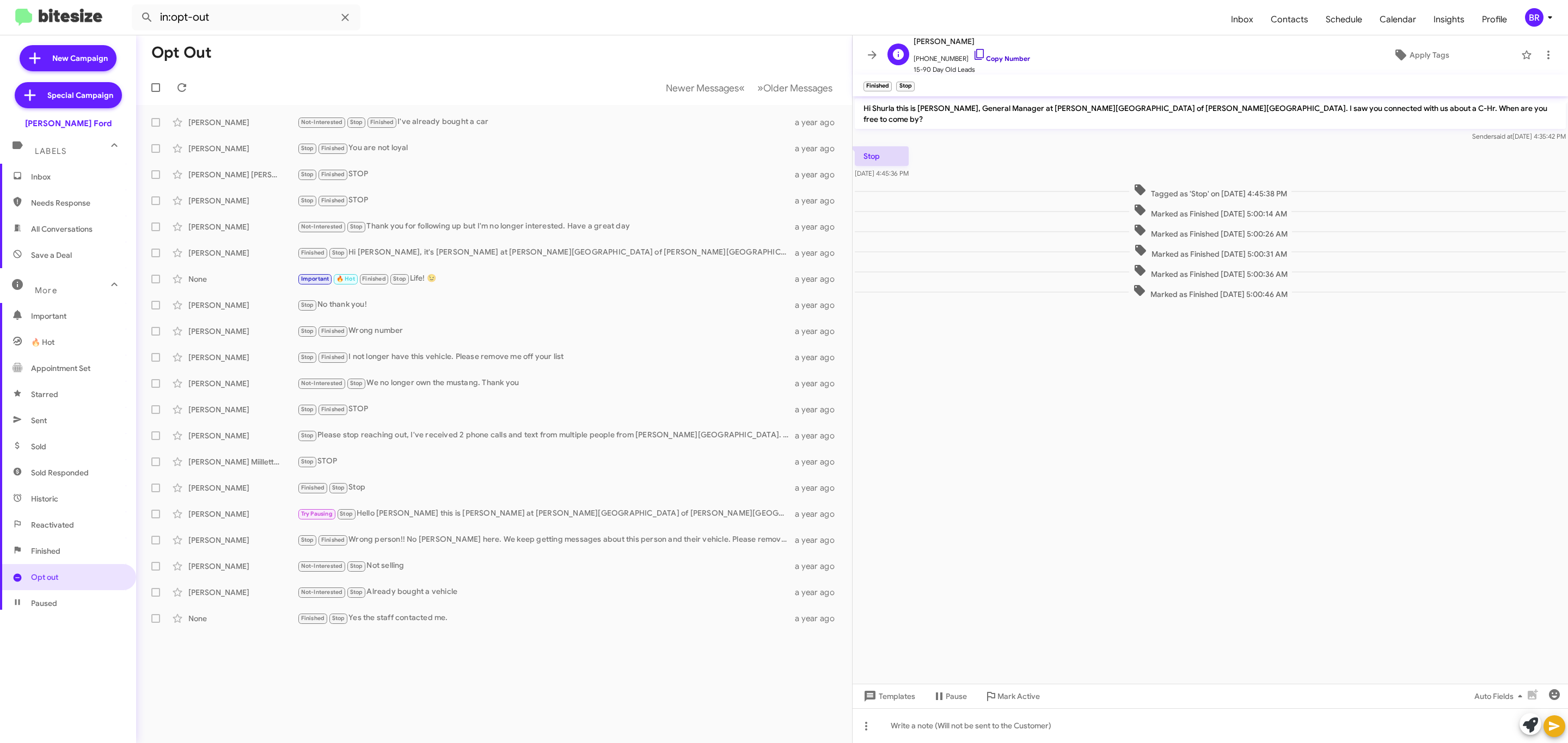
click at [1005, 58] on link "Copy Number" at bounding box center [1001, 58] width 58 height 8
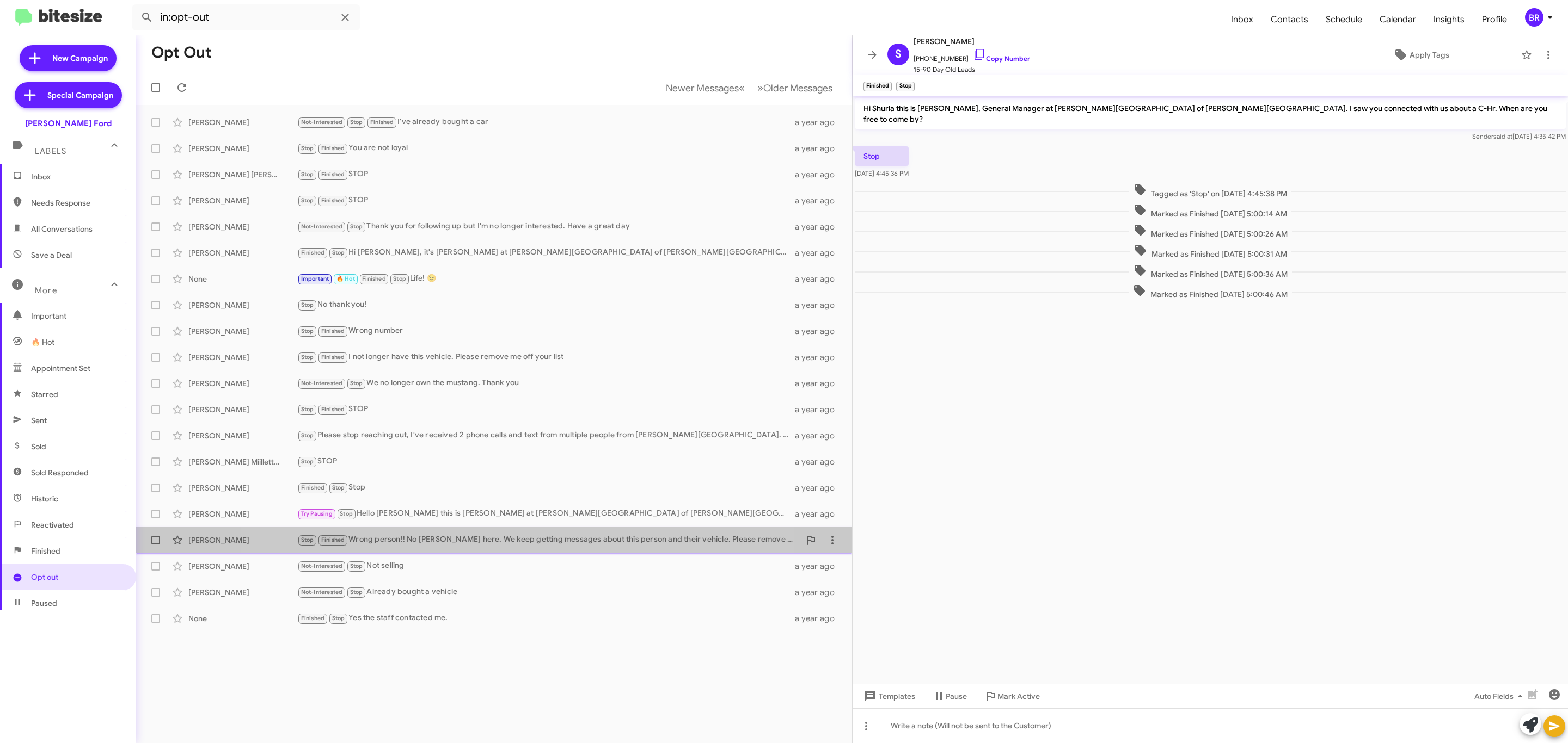
click at [478, 547] on div "Stop Finished Wrong person!! No Ryan here. We keep getting messages about this …" at bounding box center [548, 539] width 502 height 12
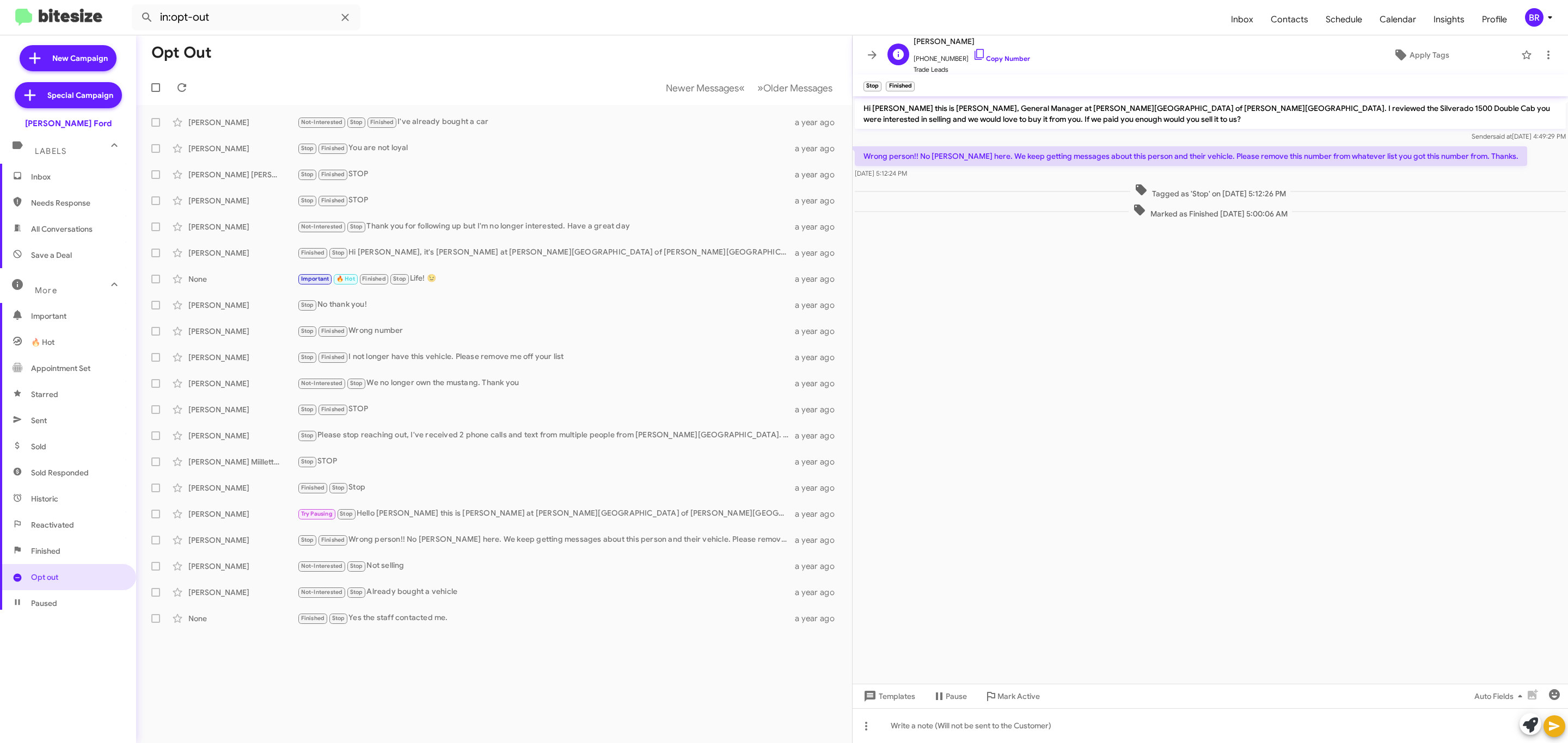
click at [998, 51] on span "+14435646609 Copy Number" at bounding box center [972, 56] width 117 height 16
click at [993, 56] on link "Copy Number" at bounding box center [1001, 58] width 58 height 8
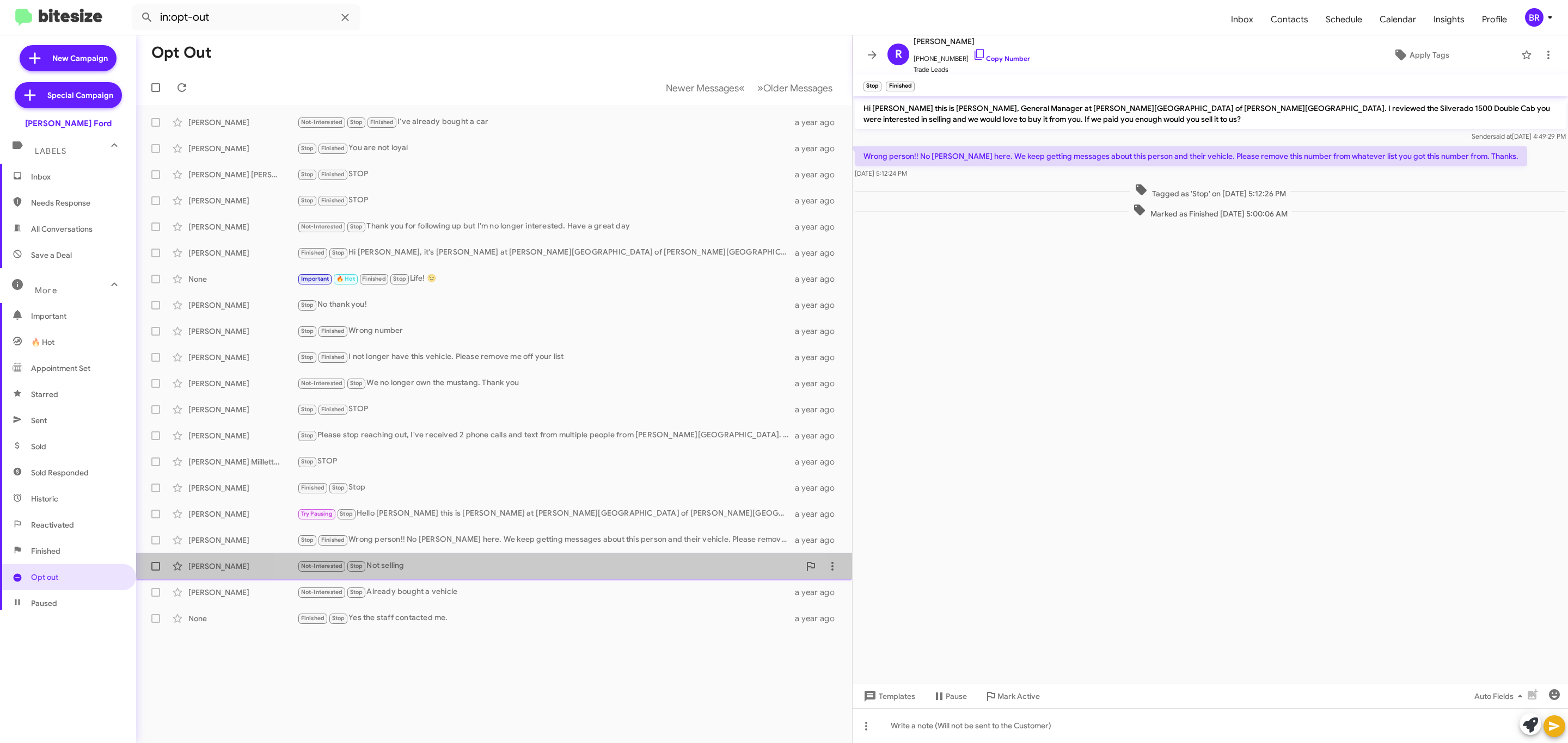
click at [497, 556] on div "Ash Hollins Not-Interested Stop Not selling a year ago" at bounding box center [493, 566] width 698 height 21
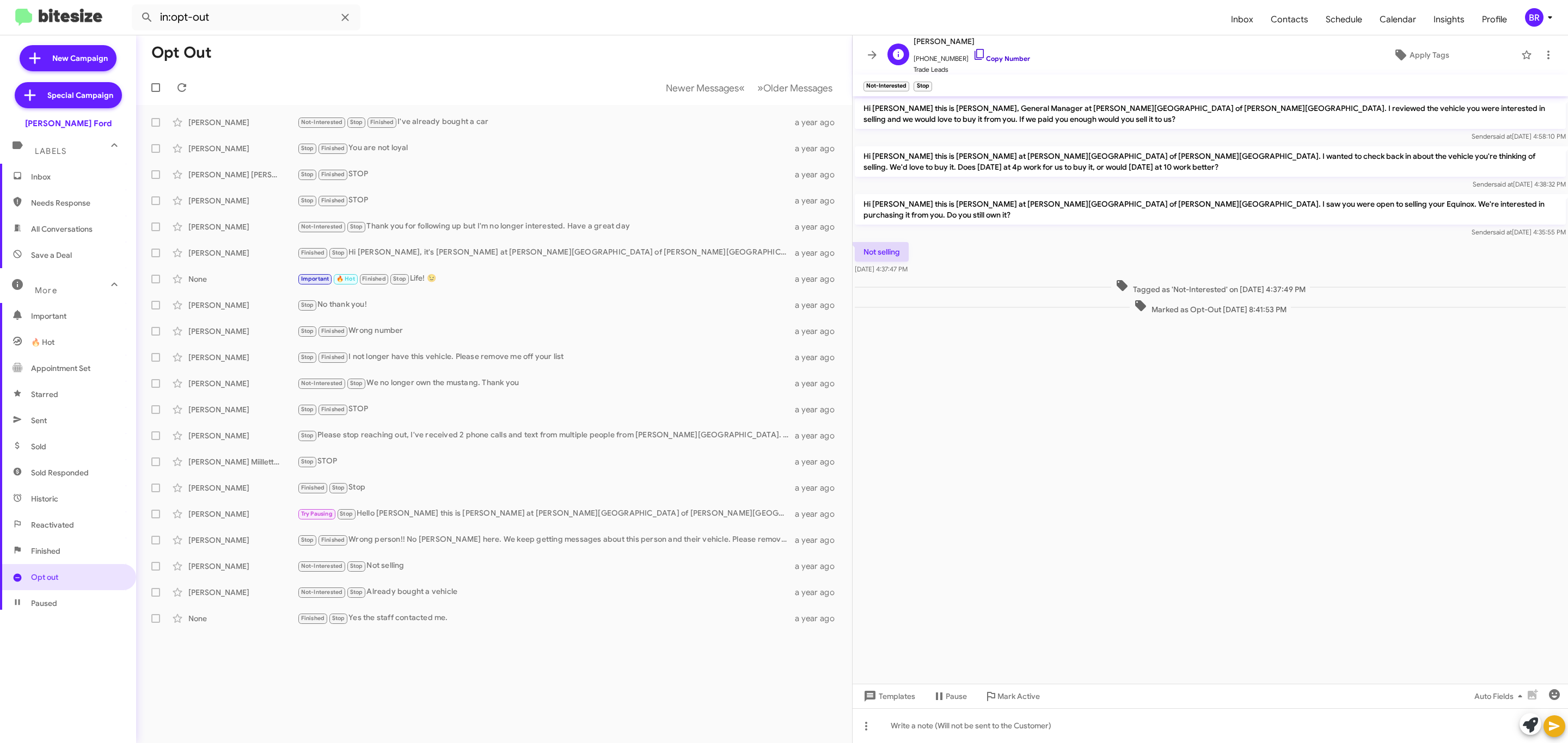
click at [998, 56] on link "Copy Number" at bounding box center [1001, 58] width 58 height 8
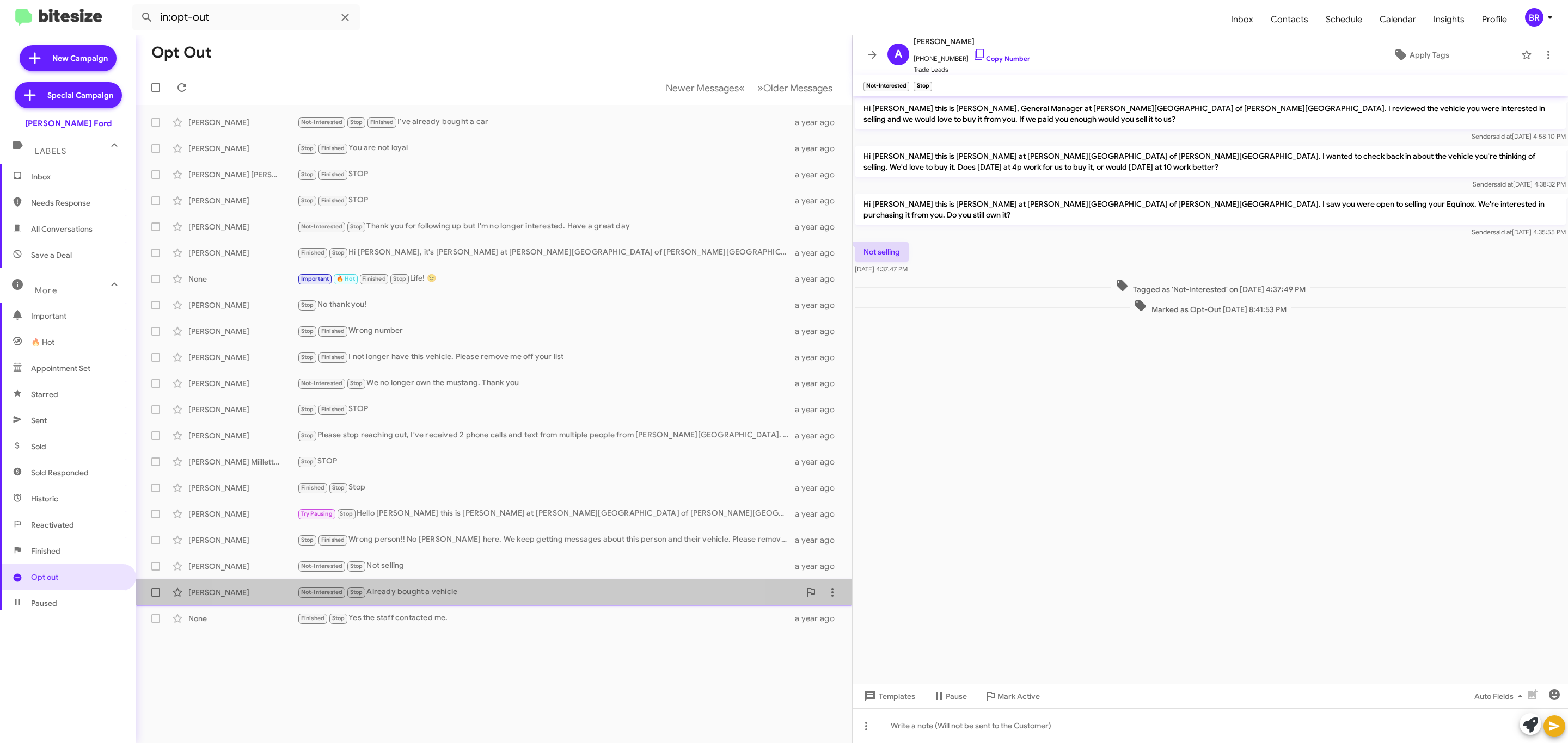
click at [463, 591] on div "Not-Interested Stop Already bought a vehicle" at bounding box center [548, 592] width 502 height 12
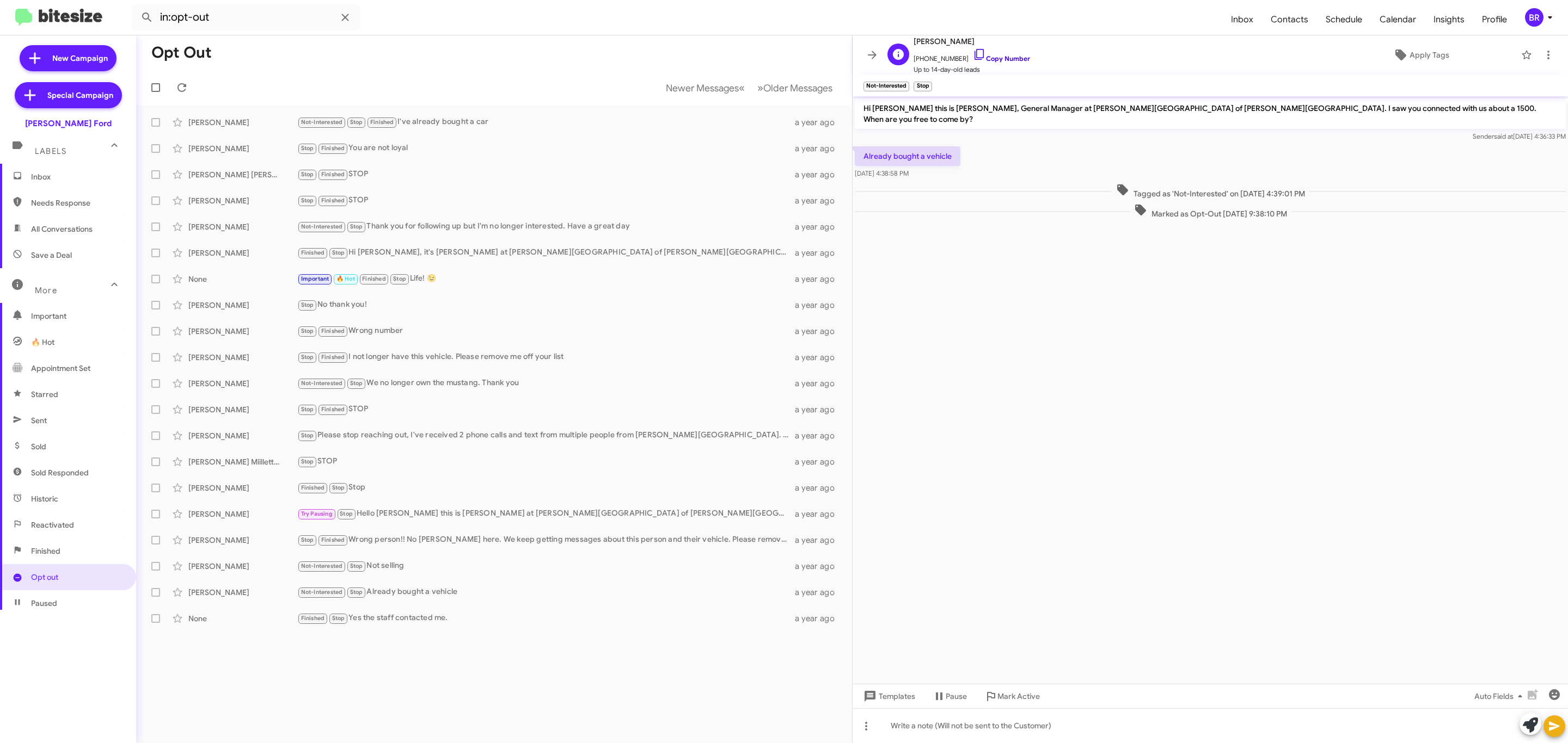
click at [1002, 59] on link "Copy Number" at bounding box center [1001, 58] width 58 height 8
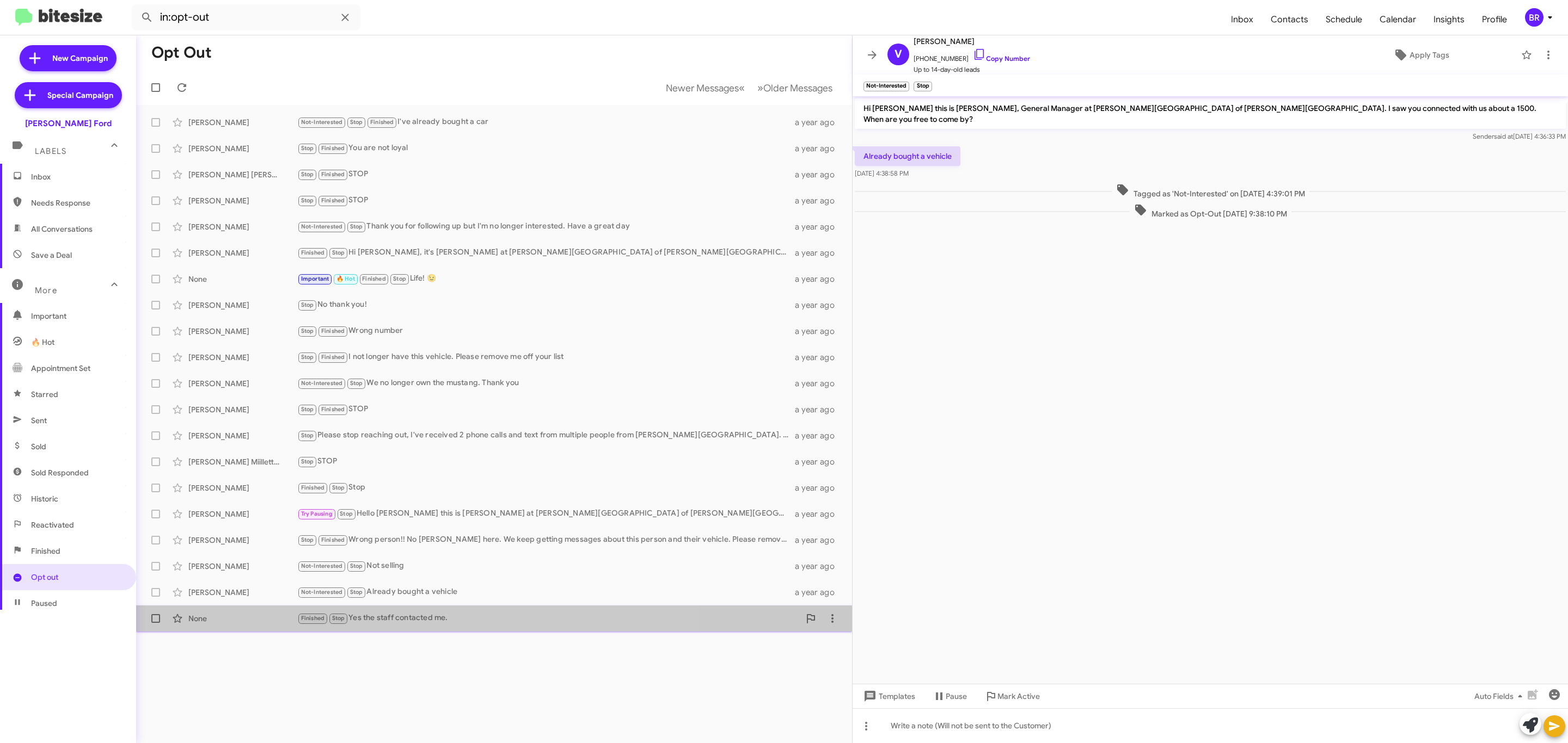
click at [429, 629] on div "None Finished Stop Yes the staff contacted me. a year ago" at bounding box center [493, 618] width 698 height 21
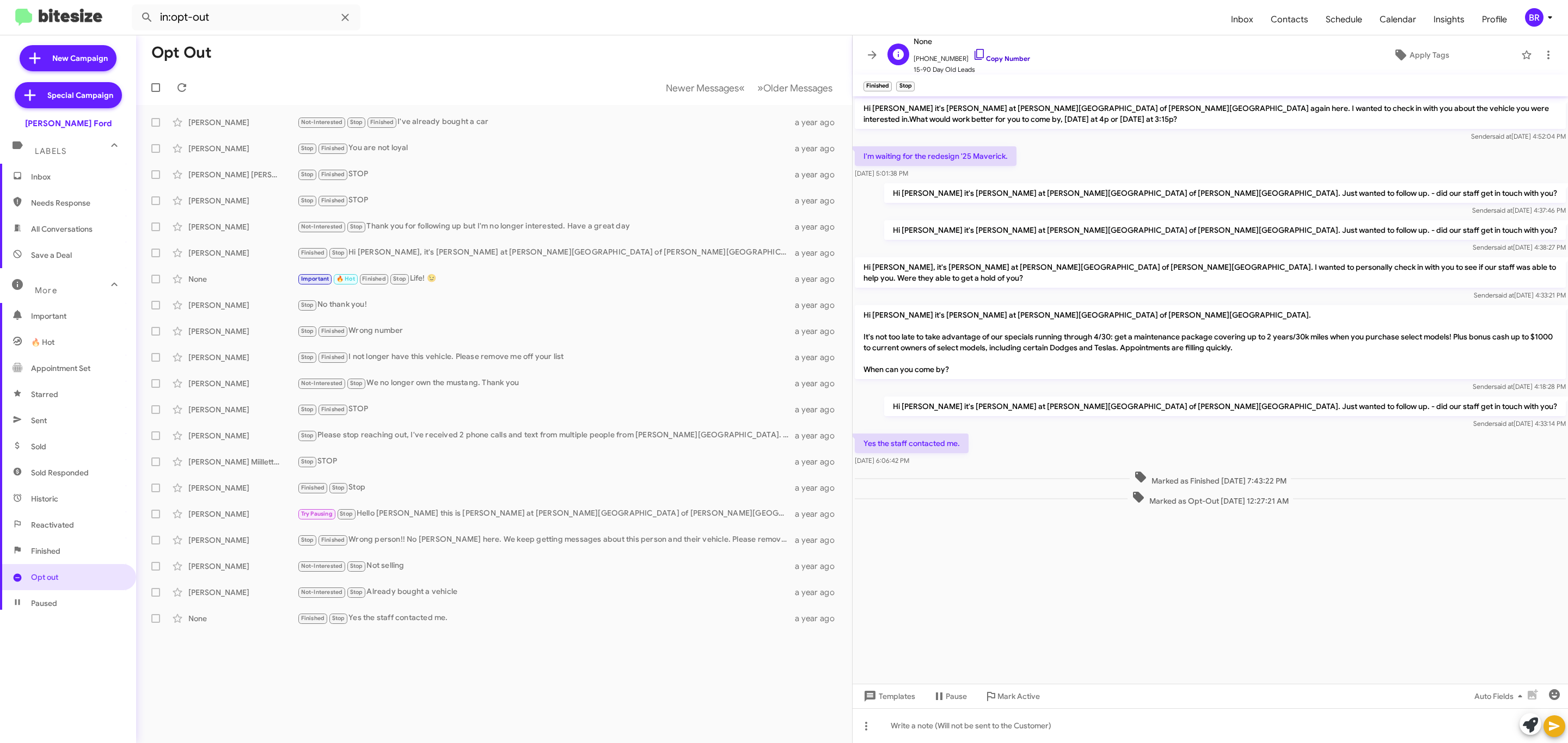
click at [993, 58] on link "Copy Number" at bounding box center [1001, 58] width 58 height 8
